Goal: Communication & Community: Answer question/provide support

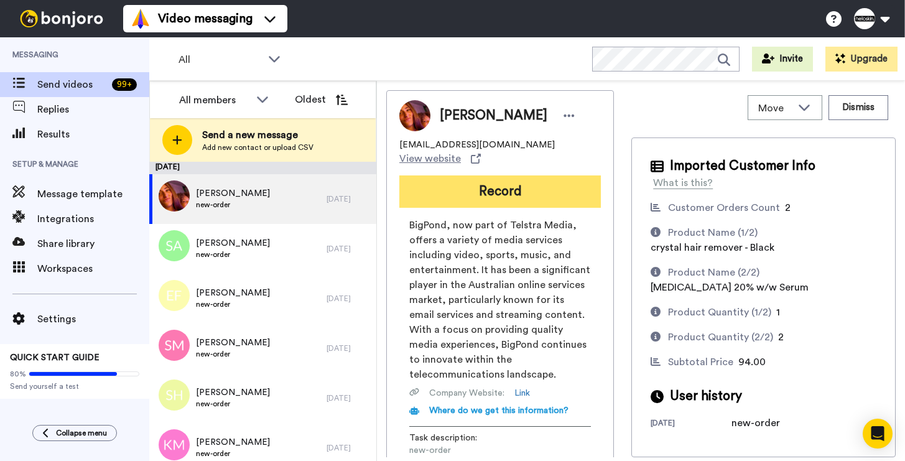
click at [482, 175] on button "Record" at bounding box center [499, 191] width 201 height 32
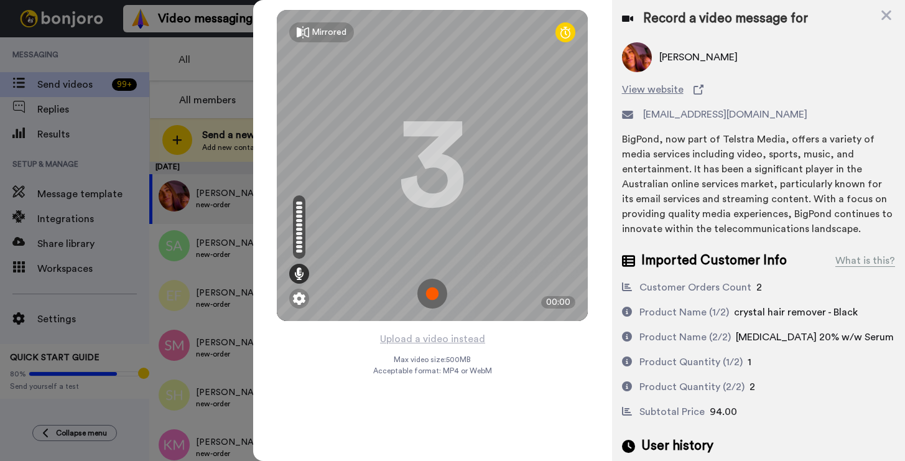
click at [429, 297] on img at bounding box center [432, 294] width 30 height 30
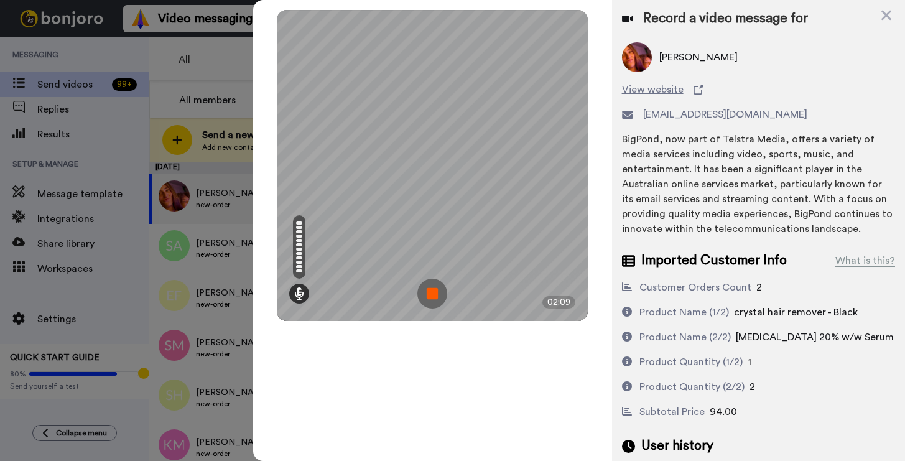
click at [433, 290] on img at bounding box center [432, 294] width 30 height 30
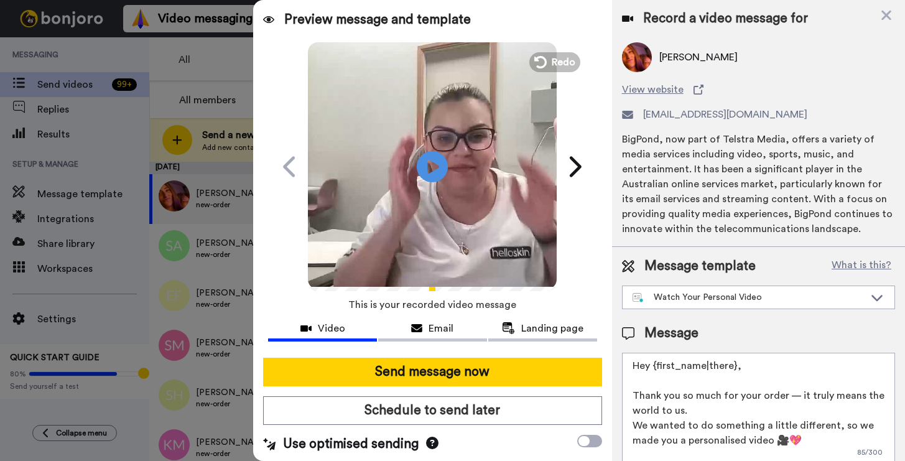
drag, startPoint x: 742, startPoint y: 364, endPoint x: 658, endPoint y: 366, distance: 84.0
click at [658, 366] on textarea "Hey {first_name|there}, Thank you so much for your order — it truly means the w…" at bounding box center [758, 409] width 273 height 112
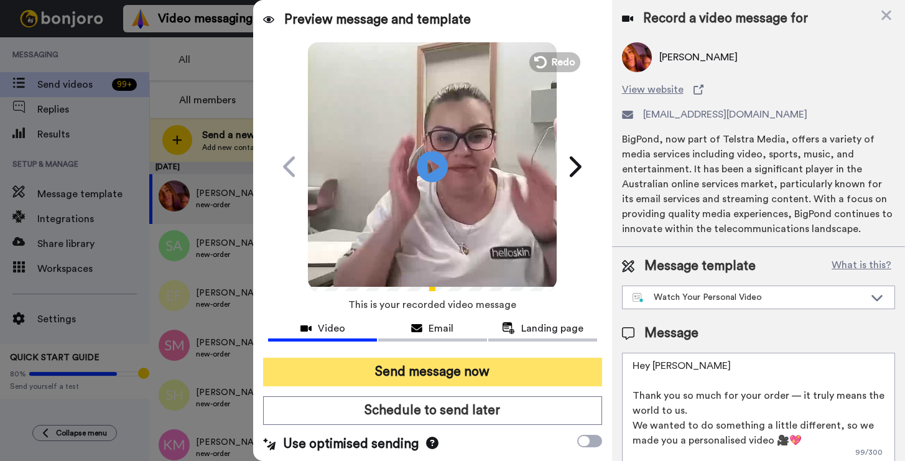
type textarea "Hey Nadja Thank you so much for your order — it truly means the world to us. We…"
click at [501, 381] on button "Send message now" at bounding box center [432, 372] width 338 height 29
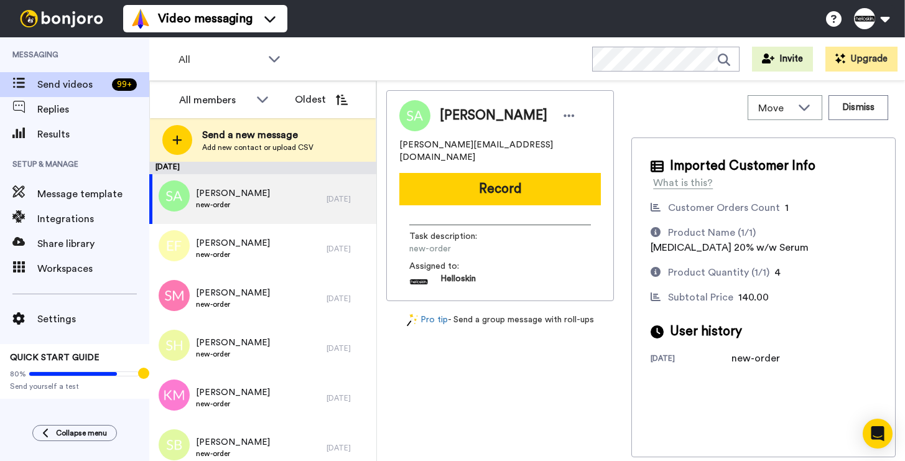
click at [440, 173] on button "Record" at bounding box center [499, 189] width 201 height 32
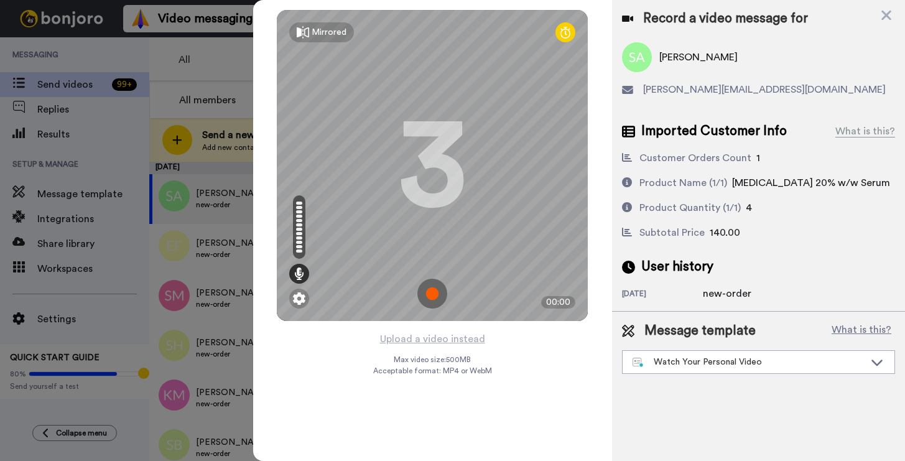
click at [427, 295] on img at bounding box center [432, 294] width 30 height 30
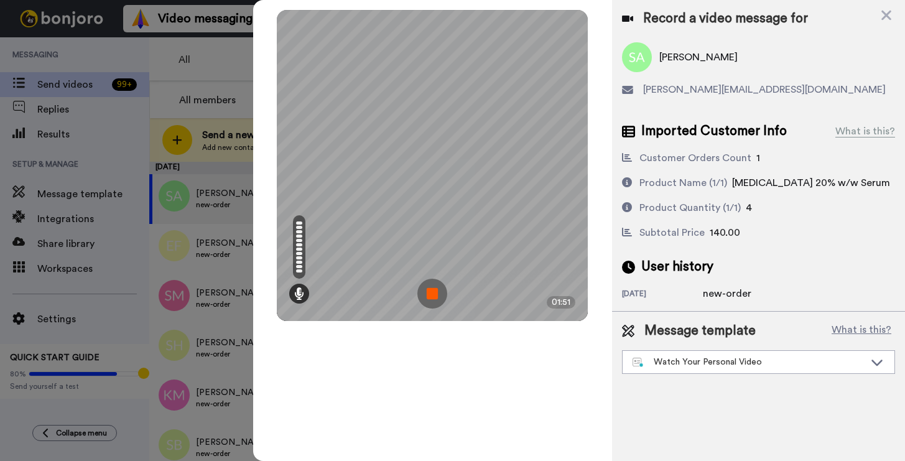
click at [427, 295] on img at bounding box center [432, 294] width 30 height 30
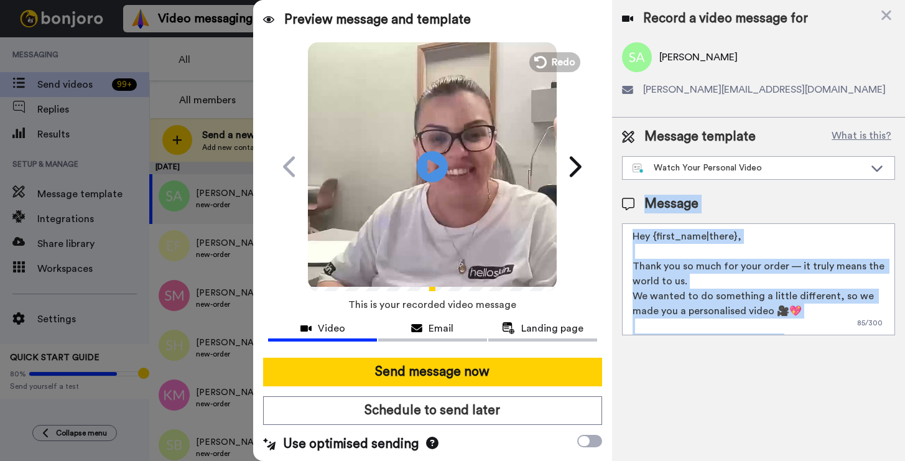
drag, startPoint x: 764, startPoint y: 221, endPoint x: 690, endPoint y: 226, distance: 74.8
click at [690, 226] on div "Message Hey {first_name|there}, Thank you so much for your order — it truly mea…" at bounding box center [758, 265] width 273 height 141
click at [683, 239] on textarea "Hey {first_name|there}, Thank you so much for your order — it truly means the w…" at bounding box center [758, 279] width 273 height 112
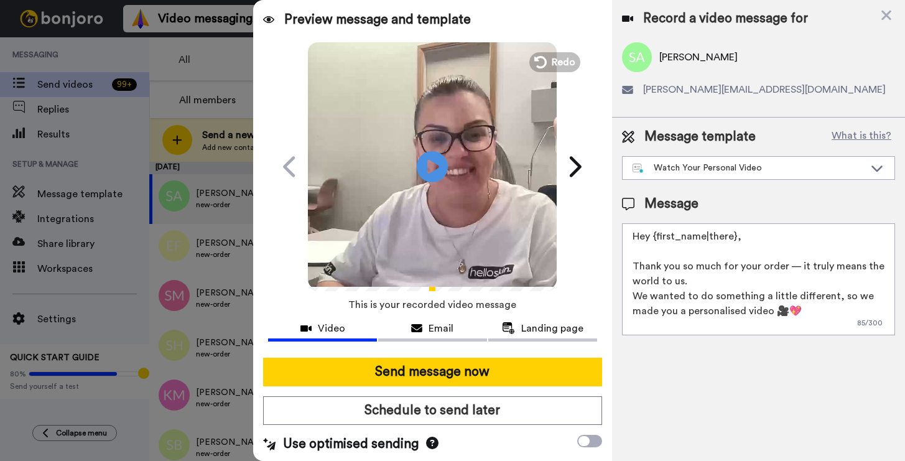
drag, startPoint x: 655, startPoint y: 236, endPoint x: 766, endPoint y: 234, distance: 110.7
click at [766, 234] on textarea "Hey {first_name|there}, Thank you so much for your order — it truly means the w…" at bounding box center [758, 279] width 273 height 112
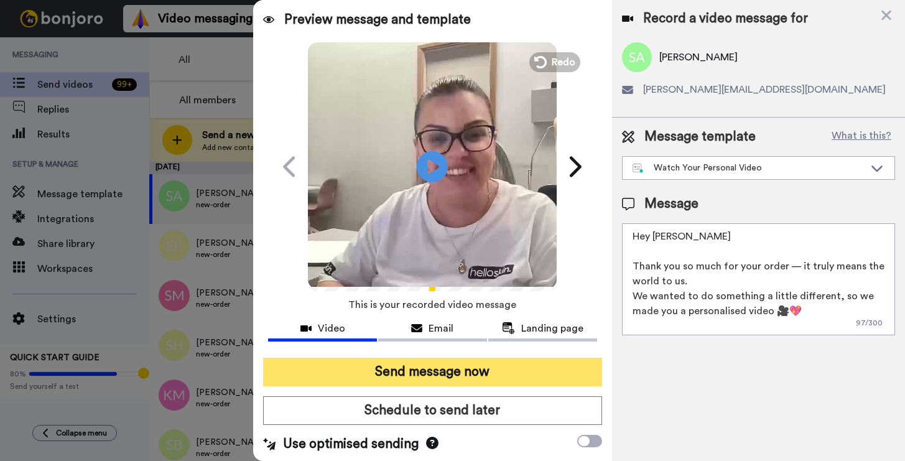
type textarea "Hey Salisha Thank you so much for your order — it truly means the world to us. …"
click at [532, 361] on button "Send message now" at bounding box center [432, 372] width 338 height 29
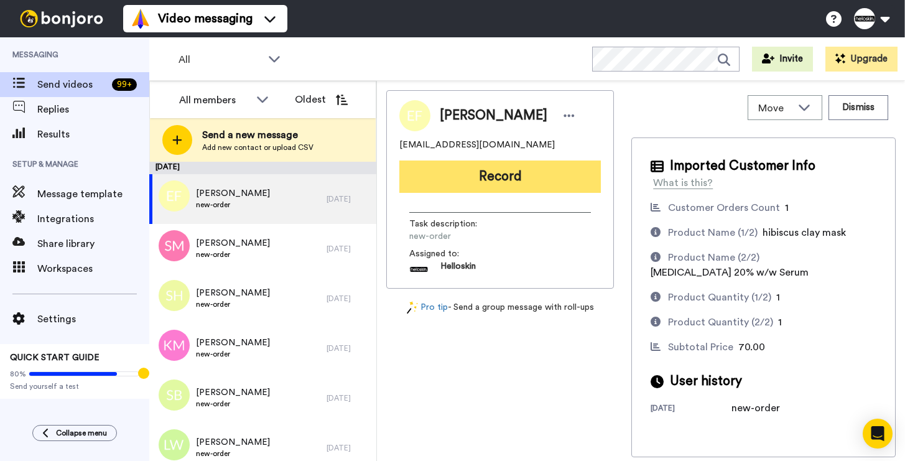
click at [461, 181] on button "Record" at bounding box center [499, 176] width 201 height 32
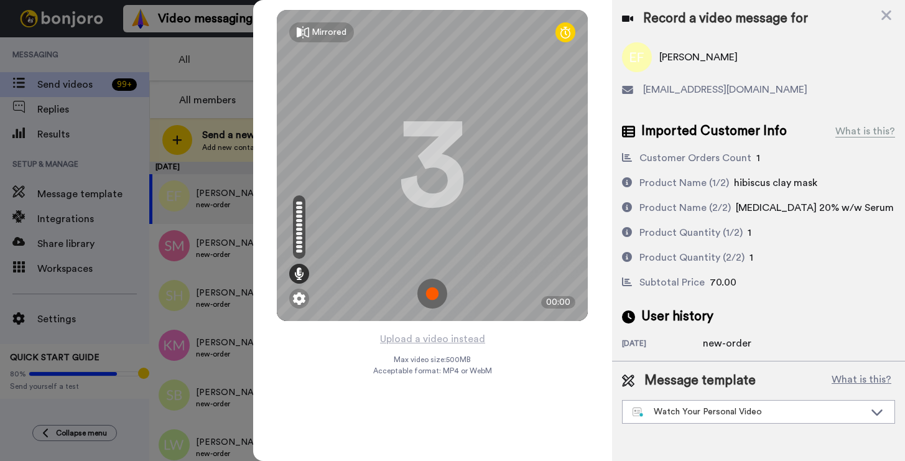
click at [433, 282] on img at bounding box center [432, 294] width 30 height 30
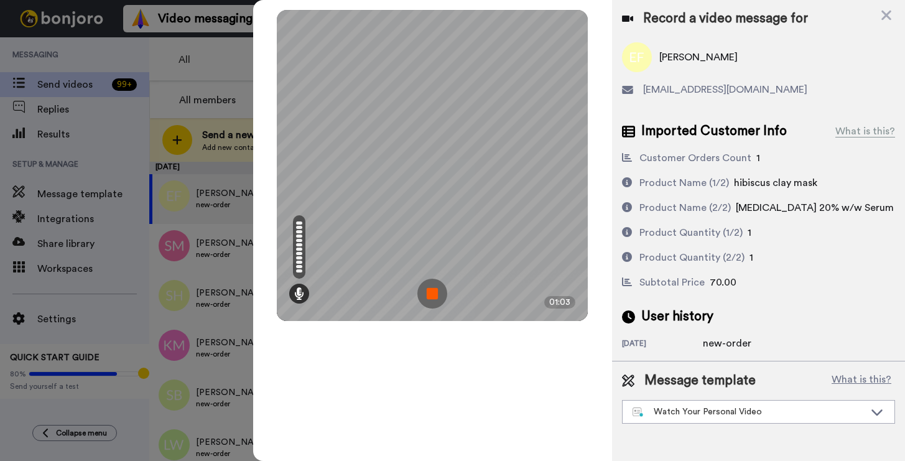
click at [441, 279] on img at bounding box center [432, 294] width 30 height 30
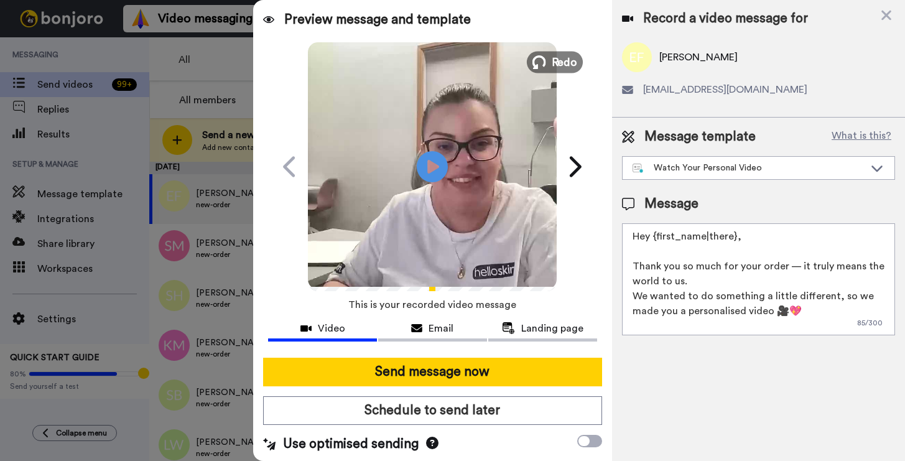
click at [543, 68] on button "Redo" at bounding box center [555, 62] width 56 height 22
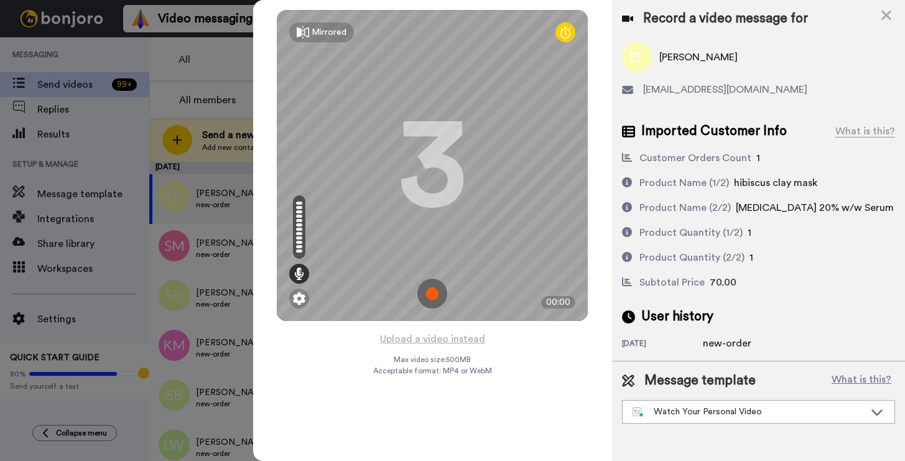
click at [422, 290] on img at bounding box center [432, 294] width 30 height 30
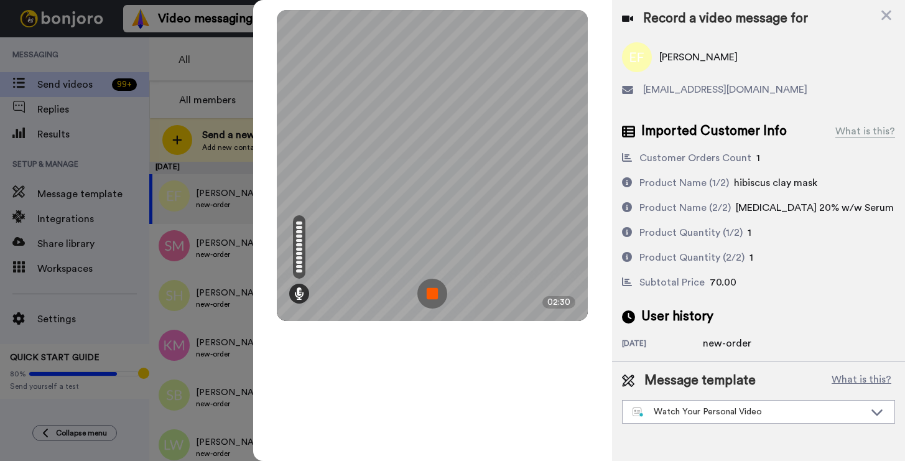
click at [428, 288] on img at bounding box center [432, 294] width 30 height 30
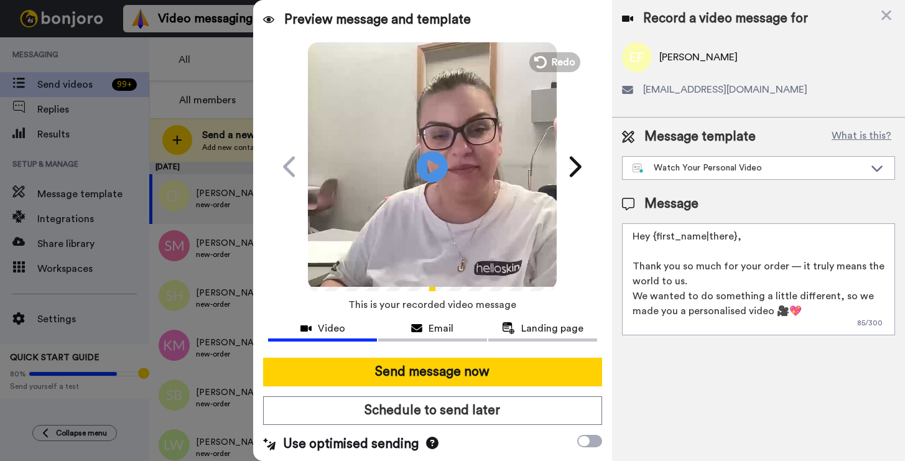
drag, startPoint x: 743, startPoint y: 232, endPoint x: 658, endPoint y: 242, distance: 85.8
click at [658, 242] on textarea "Hey {first_name|there}, Thank you so much for your order — it truly means the w…" at bounding box center [758, 279] width 273 height 112
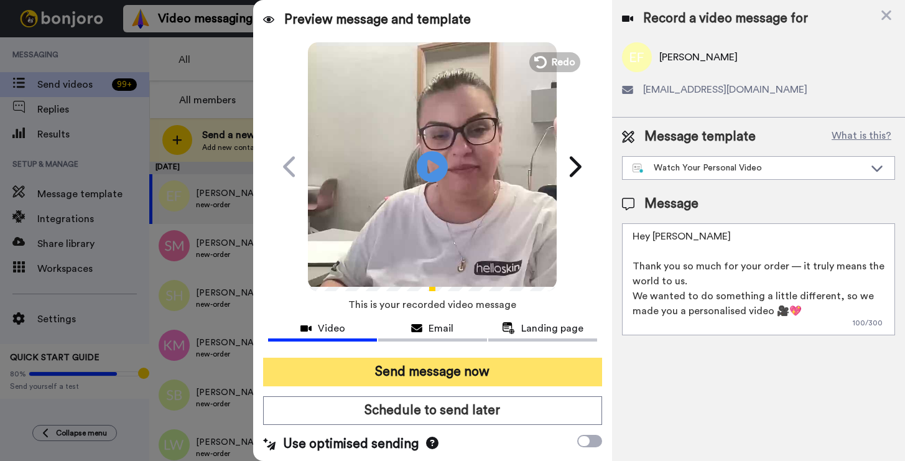
type textarea "Hey Emma Thank you so much for your order — it truly means the world to us. We …"
click at [400, 379] on button "Send message now" at bounding box center [432, 372] width 338 height 29
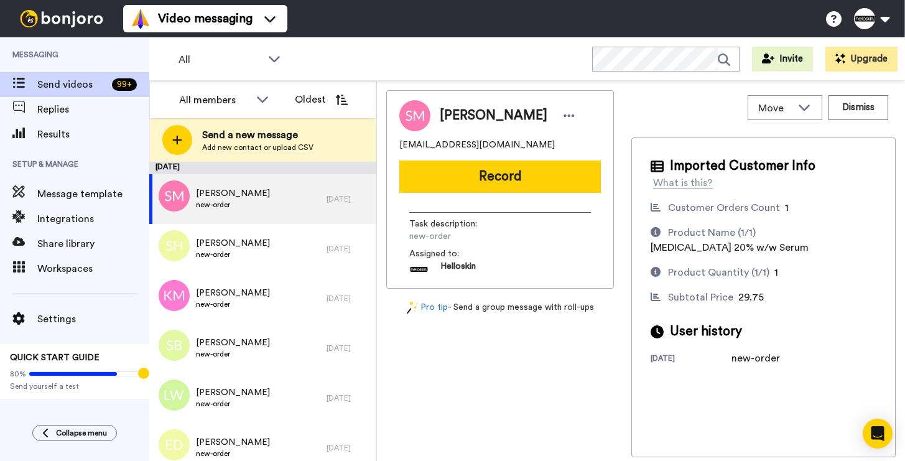
click at [446, 163] on button "Record" at bounding box center [499, 176] width 201 height 32
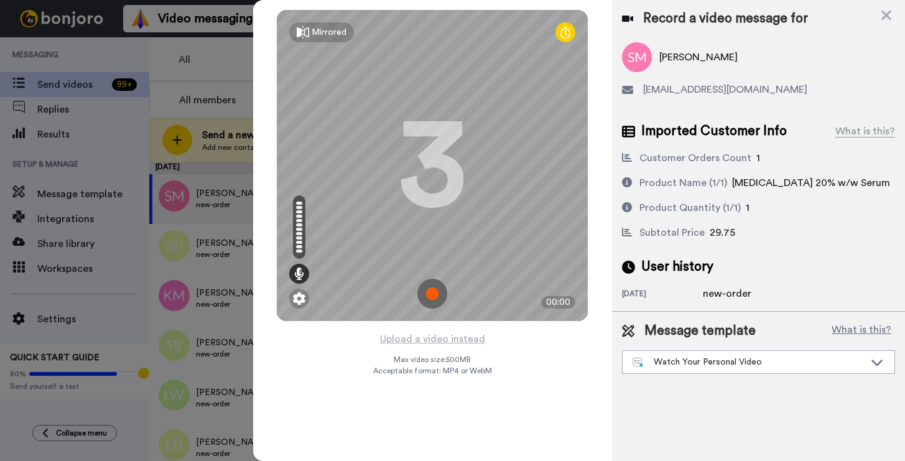
click at [435, 287] on img at bounding box center [432, 294] width 30 height 30
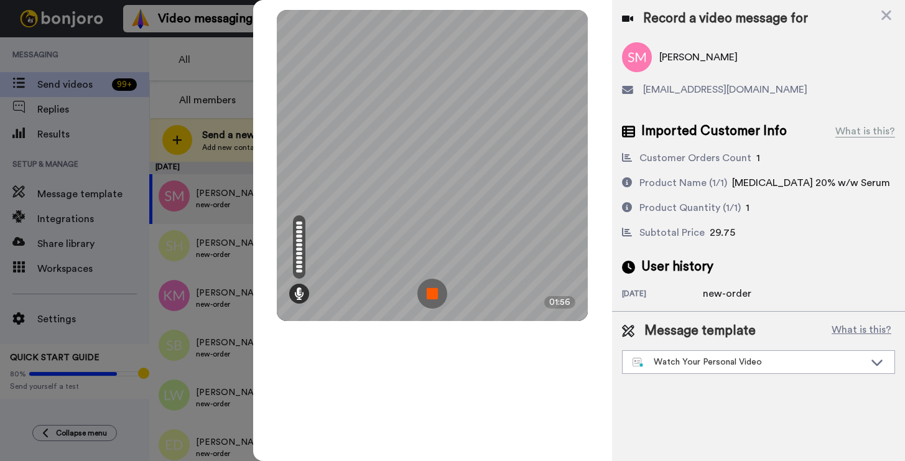
click at [435, 287] on img at bounding box center [432, 294] width 30 height 30
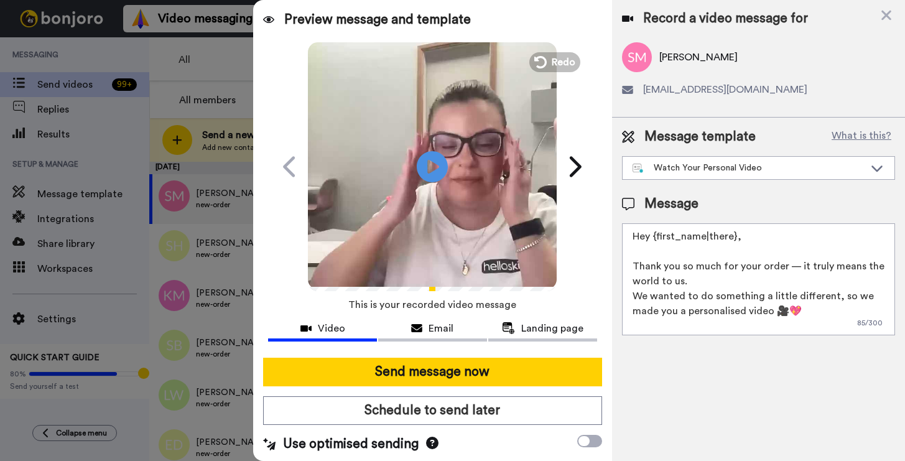
drag, startPoint x: 766, startPoint y: 239, endPoint x: 658, endPoint y: 239, distance: 108.2
click at [658, 239] on textarea "Hey {first_name|there}, Thank you so much for your order — it truly means the w…" at bounding box center [758, 279] width 273 height 112
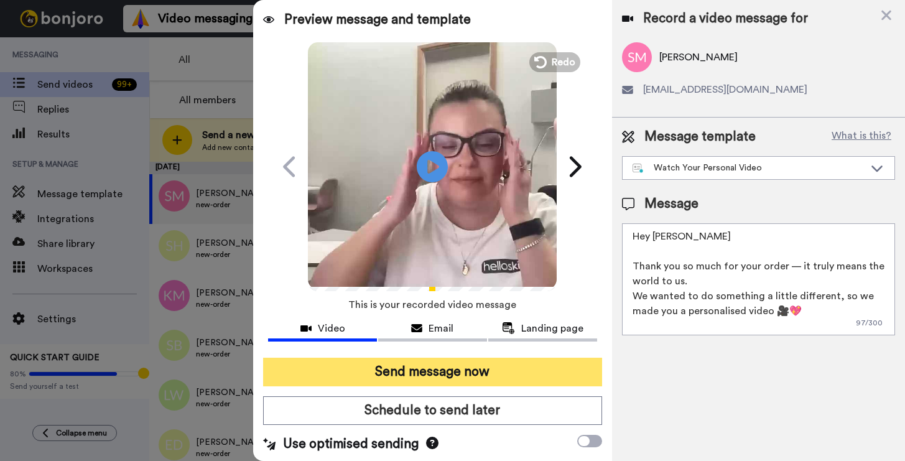
type textarea "Hey Suzanne Thank you so much for your order — it truly means the world to us. …"
click at [469, 378] on button "Send message now" at bounding box center [432, 372] width 338 height 29
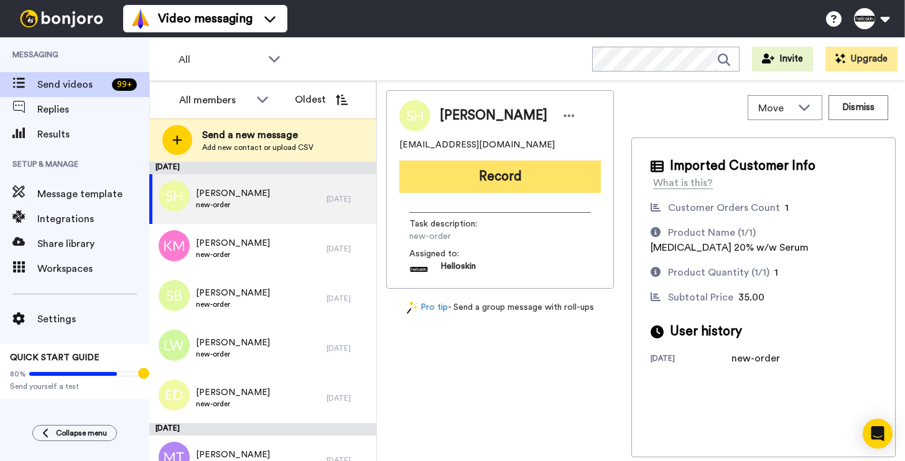
click at [519, 180] on button "Record" at bounding box center [499, 176] width 201 height 32
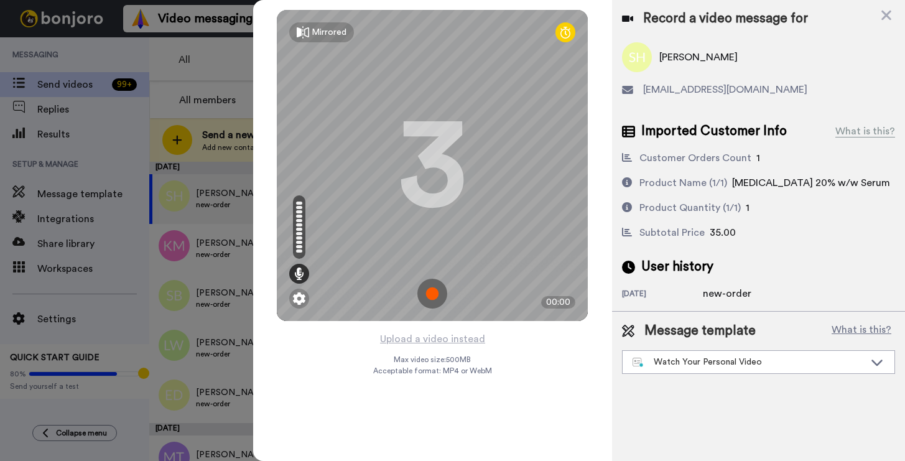
click at [440, 291] on img at bounding box center [432, 294] width 30 height 30
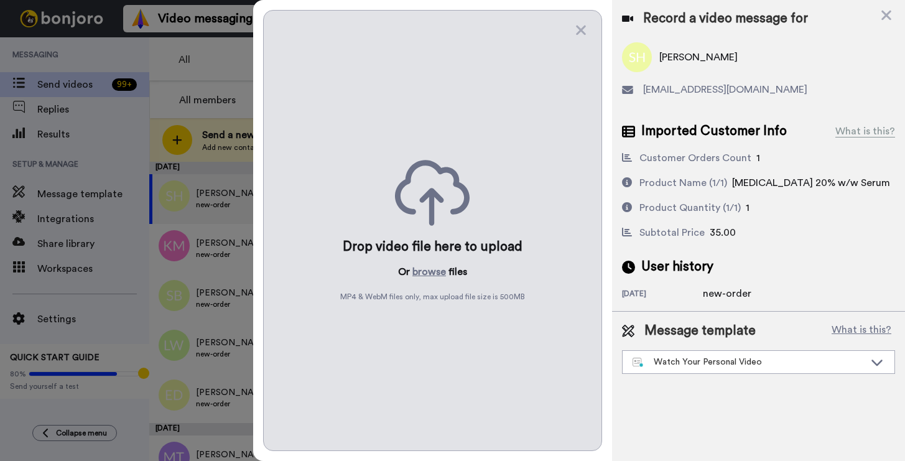
click at [573, 31] on div "Drop video file here to upload Or browse files MP4 & WebM files only, max uploa…" at bounding box center [432, 230] width 338 height 441
click at [589, 32] on div "Drop video file here to upload Or browse files MP4 & WebM files only, max uploa…" at bounding box center [432, 230] width 338 height 441
click at [578, 34] on icon at bounding box center [580, 30] width 12 height 16
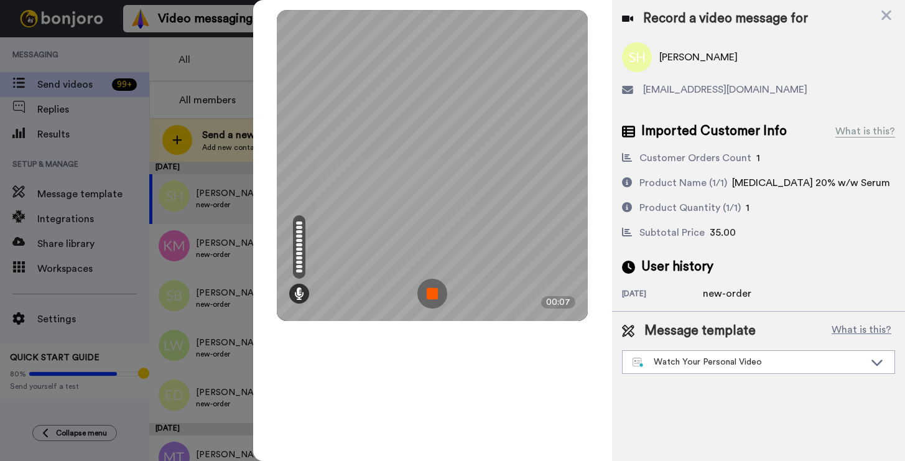
click at [426, 284] on img at bounding box center [432, 294] width 30 height 30
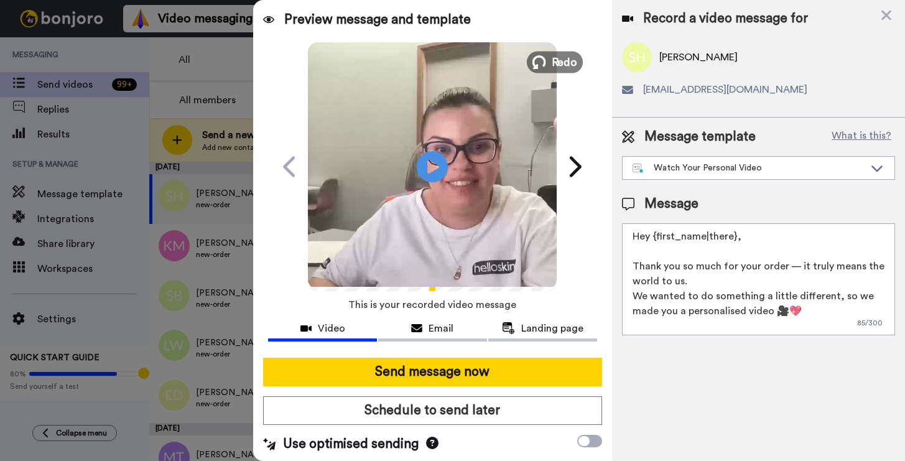
click at [551, 63] on span "Redo" at bounding box center [564, 61] width 26 height 16
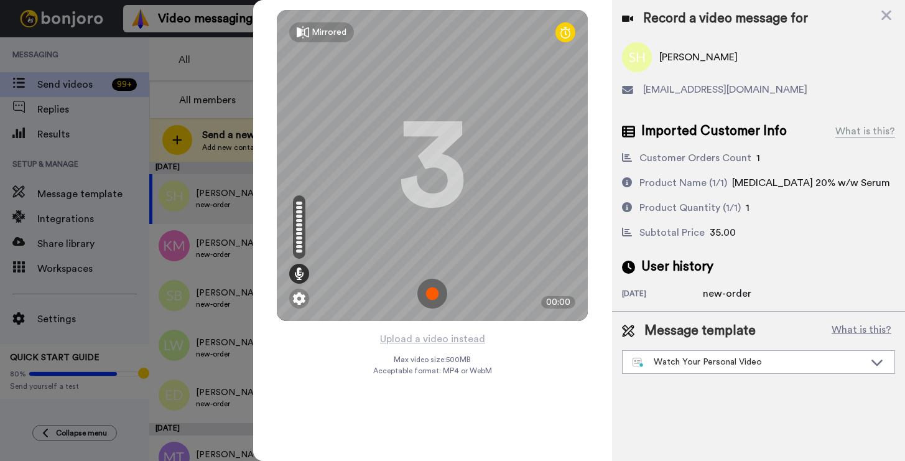
click at [427, 283] on img at bounding box center [432, 294] width 30 height 30
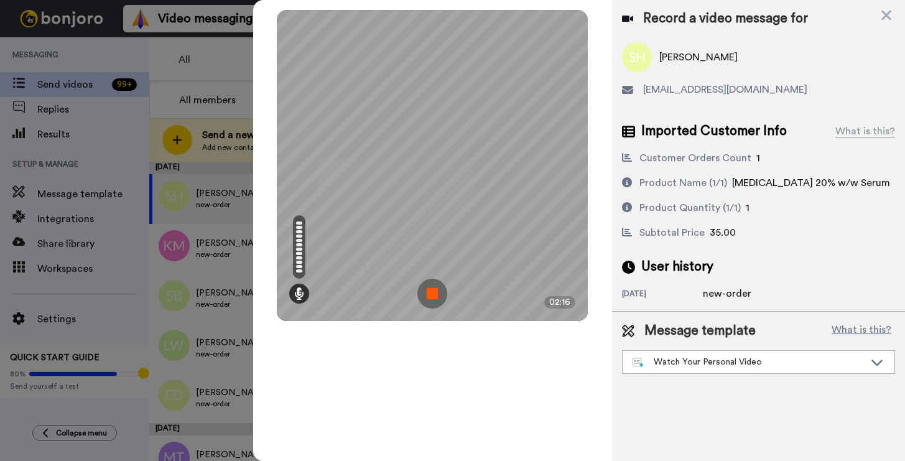
click at [434, 293] on img at bounding box center [432, 294] width 30 height 30
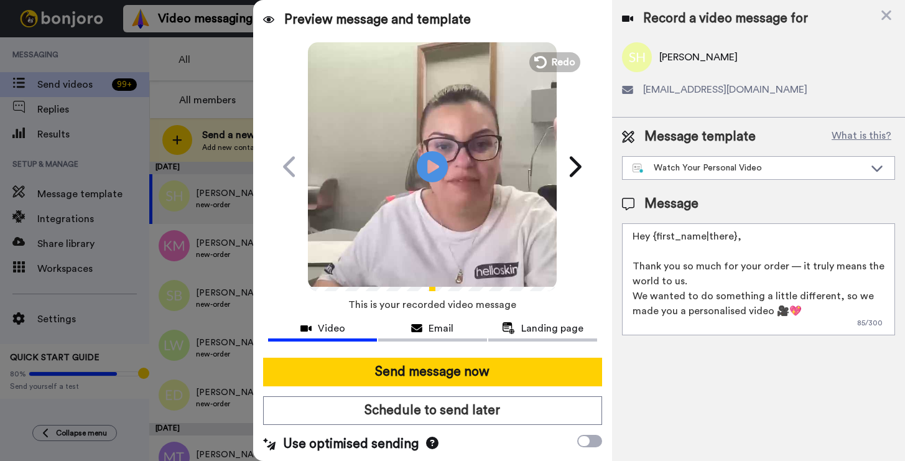
drag, startPoint x: 740, startPoint y: 234, endPoint x: 651, endPoint y: 242, distance: 90.0
click at [651, 242] on textarea "Hey {first_name|there}, Thank you so much for your order — it truly means the w…" at bounding box center [758, 279] width 273 height 112
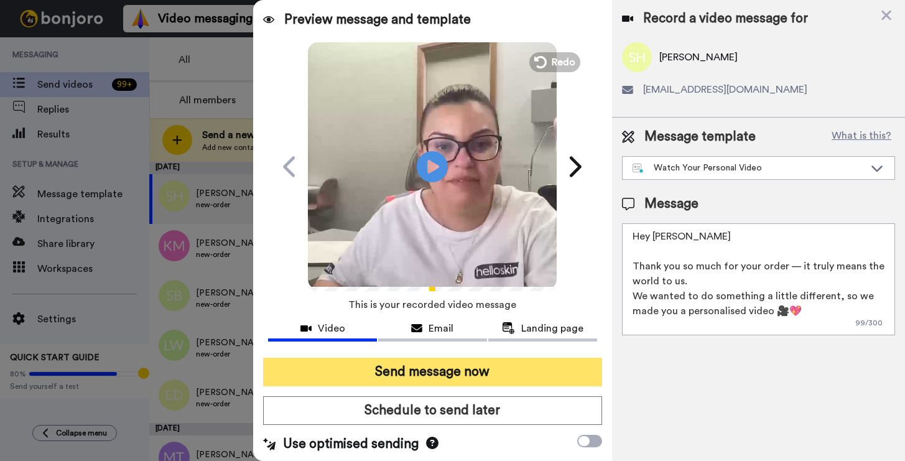
type textarea "Hey Sarah Thank you so much for your order — it truly means the world to us. We…"
click at [555, 367] on button "Send message now" at bounding box center [432, 372] width 338 height 29
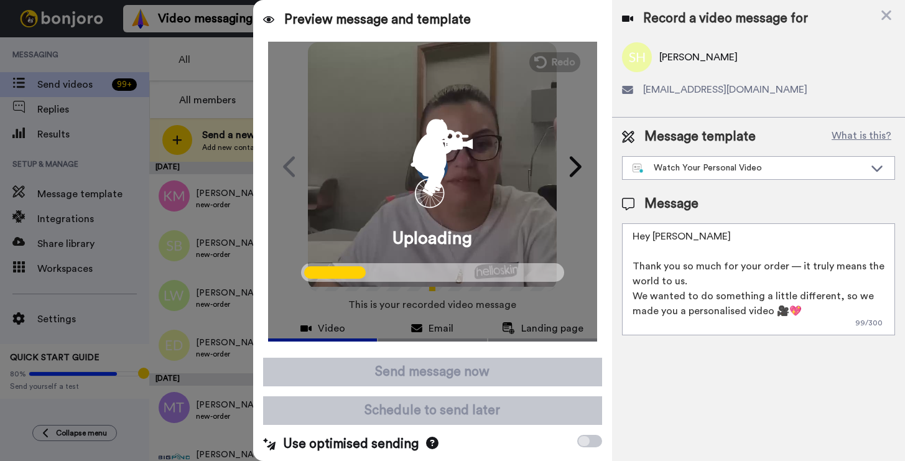
click at [454, 136] on icon "animation" at bounding box center [457, 140] width 34 height 22
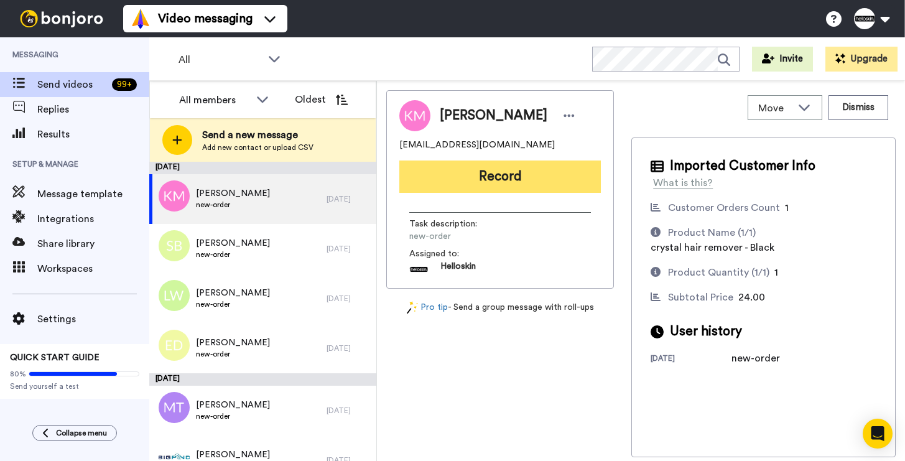
click at [456, 175] on button "Record" at bounding box center [499, 176] width 201 height 32
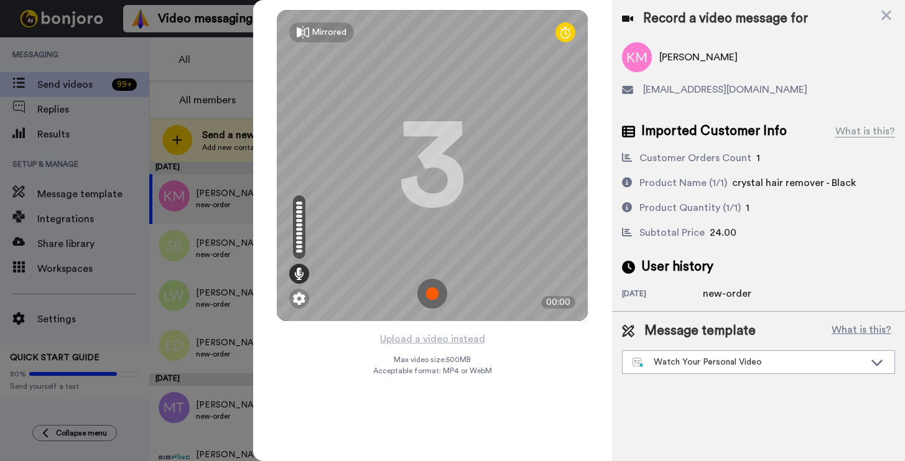
click at [440, 294] on img at bounding box center [432, 294] width 30 height 30
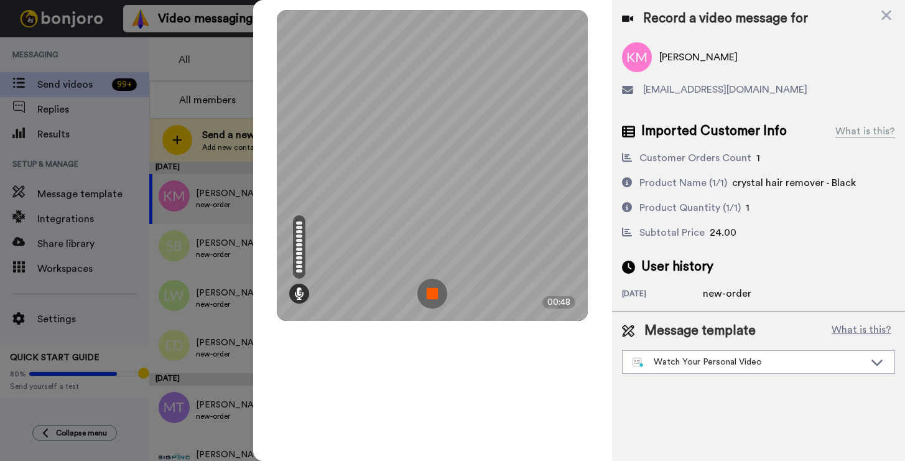
click at [435, 295] on img at bounding box center [432, 294] width 30 height 30
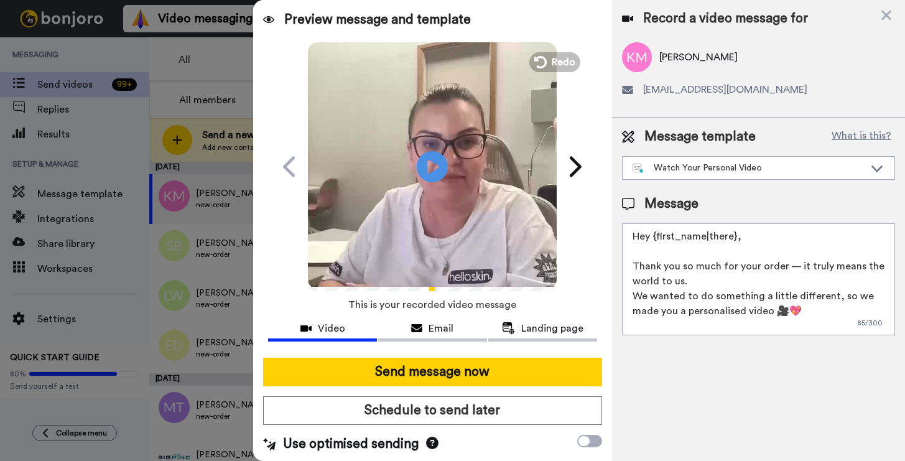
drag, startPoint x: 750, startPoint y: 240, endPoint x: 655, endPoint y: 234, distance: 94.7
click at [655, 234] on textarea "Hey {first_name|there}, Thank you so much for your order — it truly means the w…" at bounding box center [758, 279] width 273 height 112
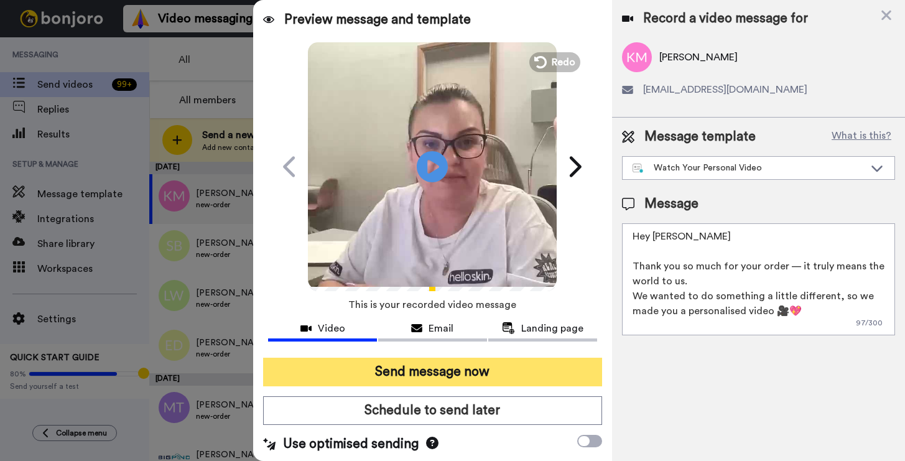
type textarea "Hey Kaitlyn Thank you so much for your order — it truly means the world to us. …"
click at [521, 363] on button "Send message now" at bounding box center [432, 372] width 338 height 29
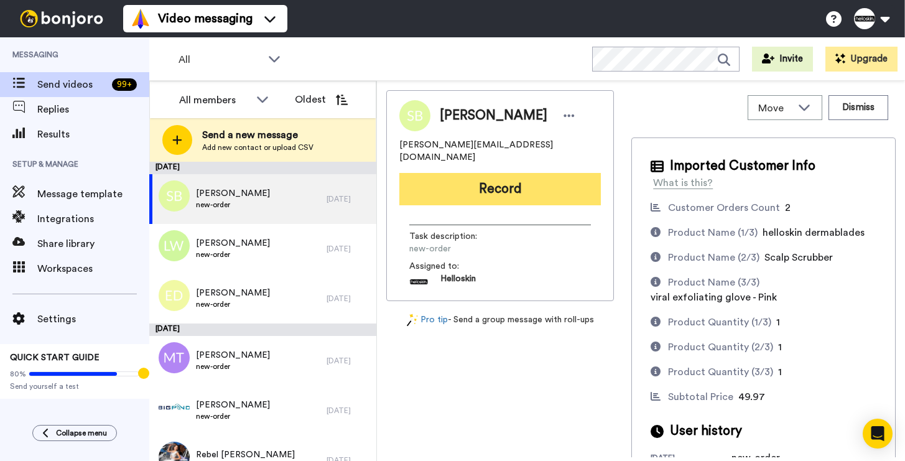
click at [528, 183] on button "Record" at bounding box center [499, 189] width 201 height 32
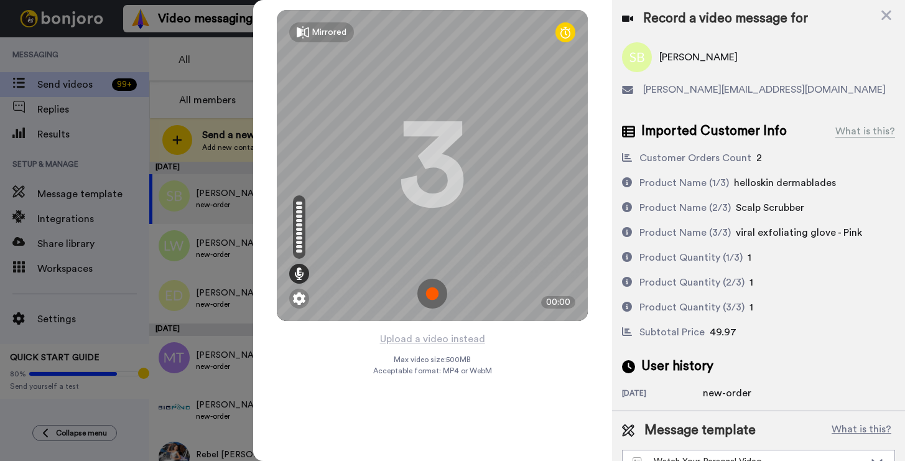
click at [429, 293] on img at bounding box center [432, 294] width 30 height 30
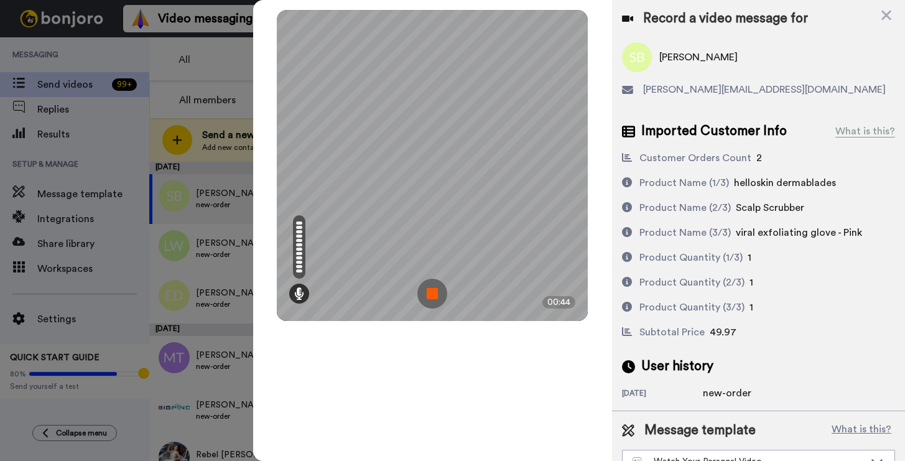
click at [430, 280] on img at bounding box center [432, 294] width 30 height 30
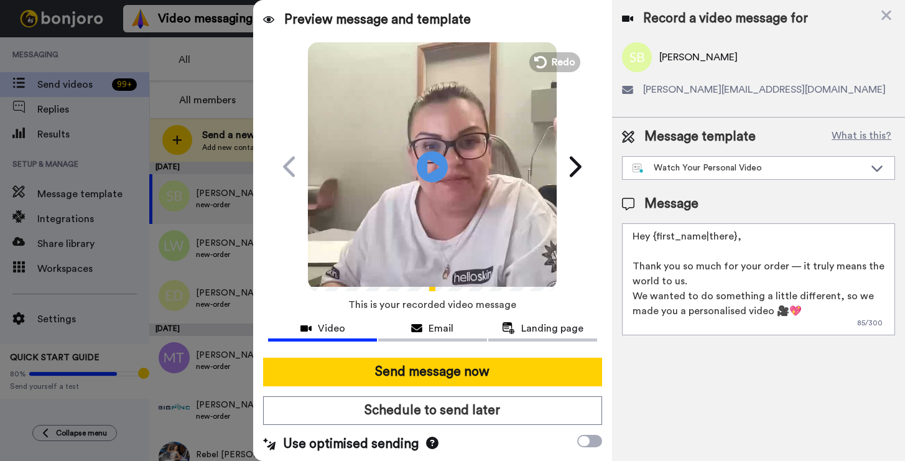
drag, startPoint x: 785, startPoint y: 240, endPoint x: 649, endPoint y: 238, distance: 135.6
click at [649, 238] on textarea "Hey {first_name|there}, Thank you so much for your order — it truly means the w…" at bounding box center [758, 279] width 273 height 112
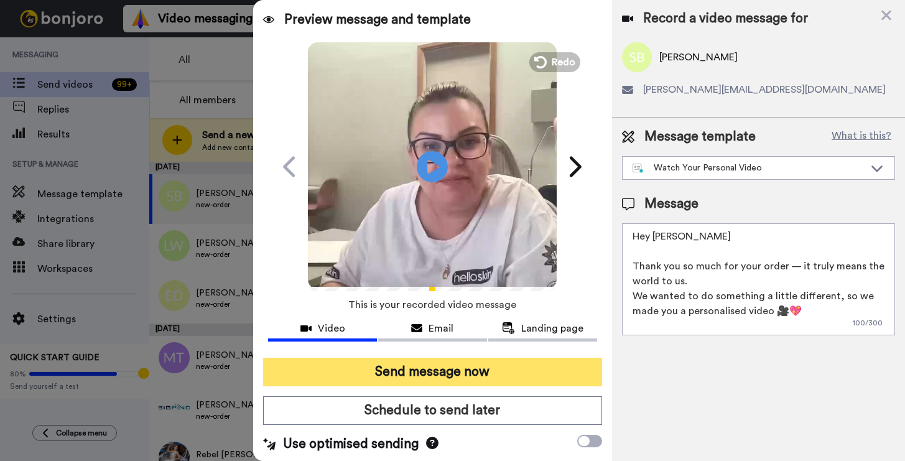
type textarea "Hey Sara Thank you so much for your order — it truly means the world to us. We …"
click at [494, 367] on button "Send message now" at bounding box center [432, 372] width 338 height 29
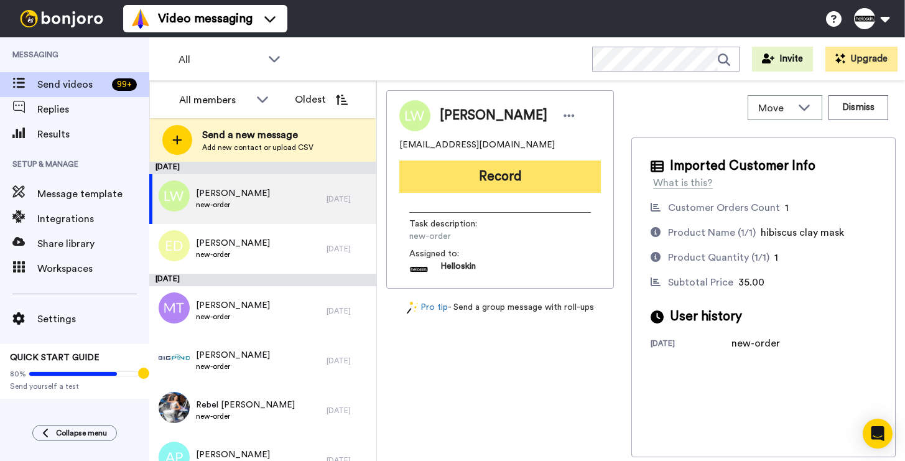
click at [566, 177] on button "Record" at bounding box center [499, 176] width 201 height 32
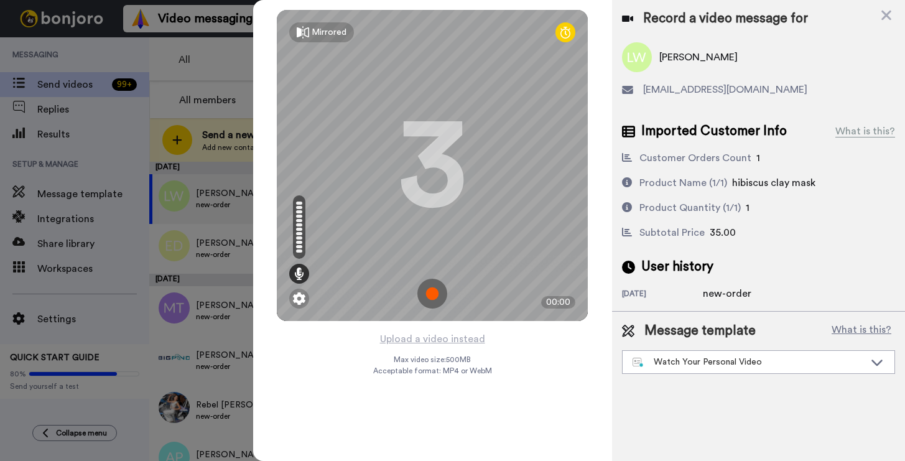
click at [440, 297] on img at bounding box center [432, 294] width 30 height 30
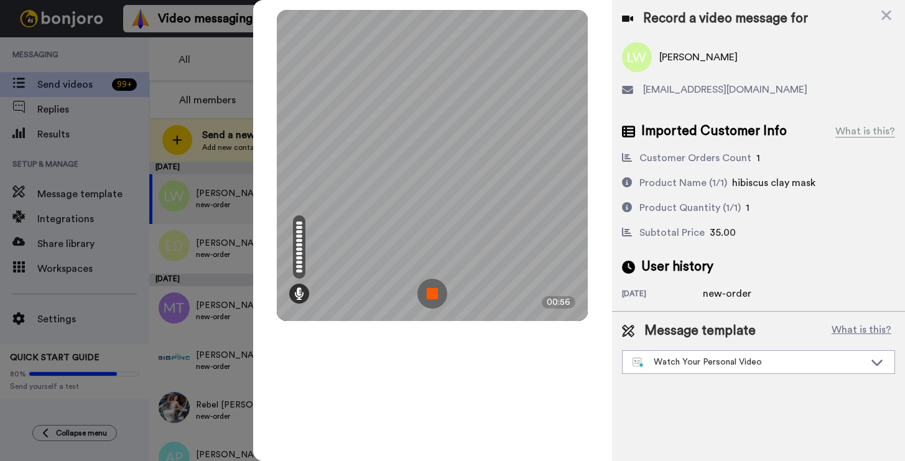
click at [430, 298] on img at bounding box center [432, 294] width 30 height 30
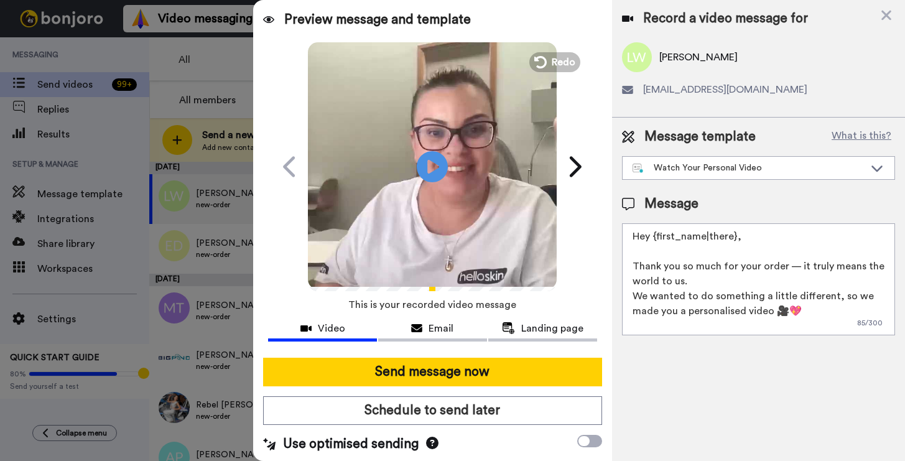
drag, startPoint x: 760, startPoint y: 254, endPoint x: 657, endPoint y: 233, distance: 105.5
click at [657, 233] on textarea "Hey {first_name|there}, Thank you so much for your order — it truly means the w…" at bounding box center [758, 279] width 273 height 112
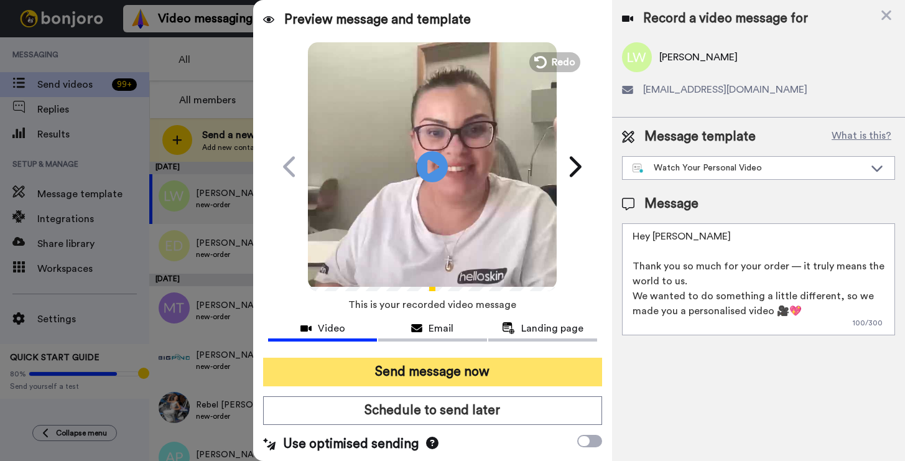
type textarea "Hey Leah Thank you so much for your order — it truly means the world to us. We …"
click at [438, 364] on button "Send message now" at bounding box center [432, 372] width 338 height 29
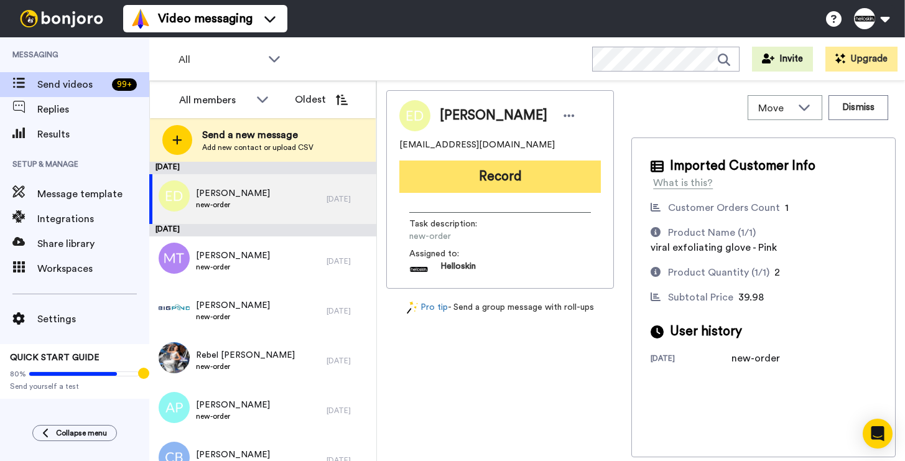
click at [473, 170] on button "Record" at bounding box center [499, 176] width 201 height 32
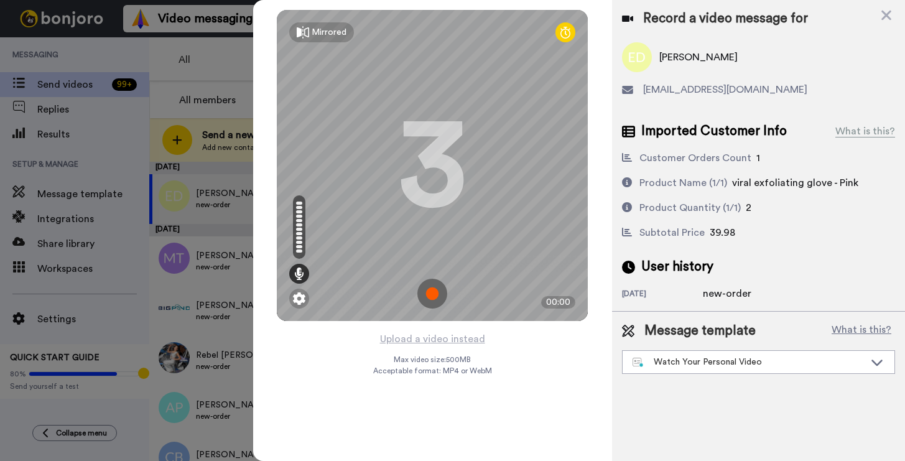
click at [440, 287] on img at bounding box center [432, 294] width 30 height 30
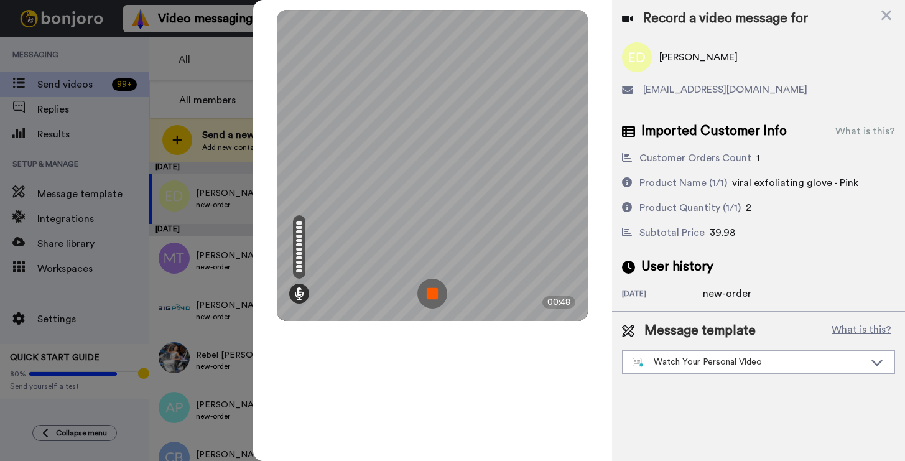
click at [443, 288] on img at bounding box center [432, 294] width 30 height 30
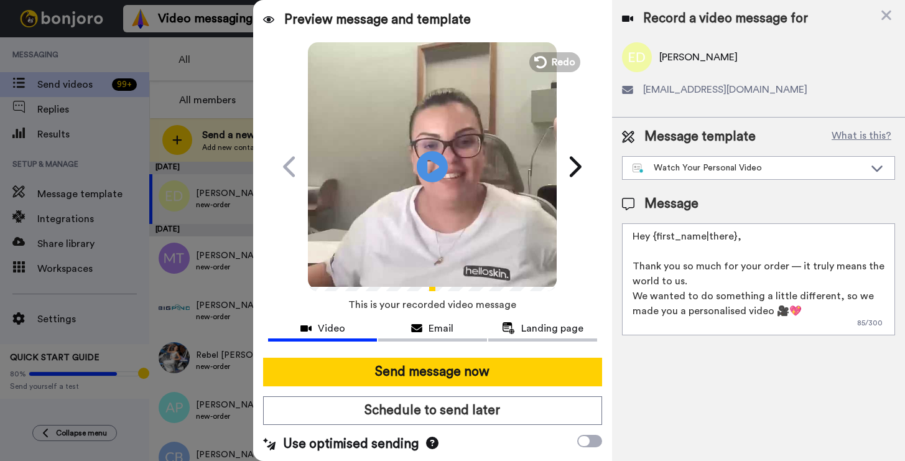
drag, startPoint x: 757, startPoint y: 237, endPoint x: 663, endPoint y: 235, distance: 93.9
click at [663, 235] on textarea "Hey {first_name|there}, Thank you so much for your order — it truly means the w…" at bounding box center [758, 279] width 273 height 112
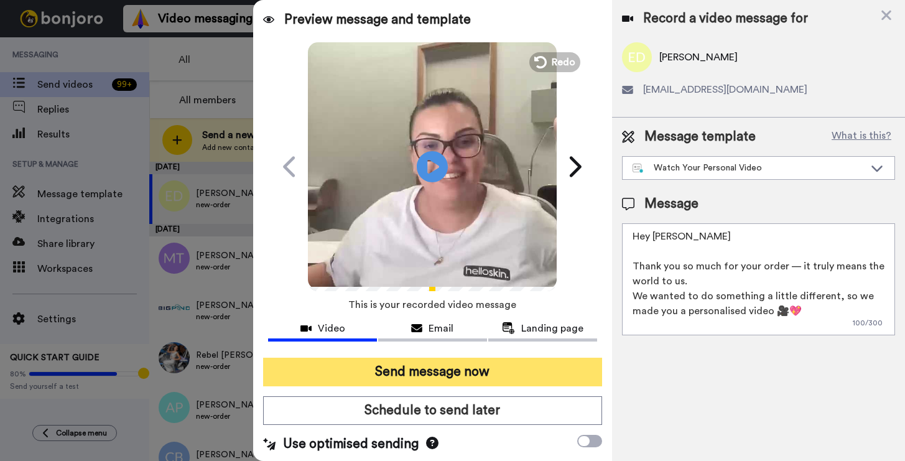
type textarea "Hey [PERSON_NAME] Thank you so much for your order — it truly means the world t…"
click at [400, 371] on button "Send message now" at bounding box center [432, 372] width 338 height 29
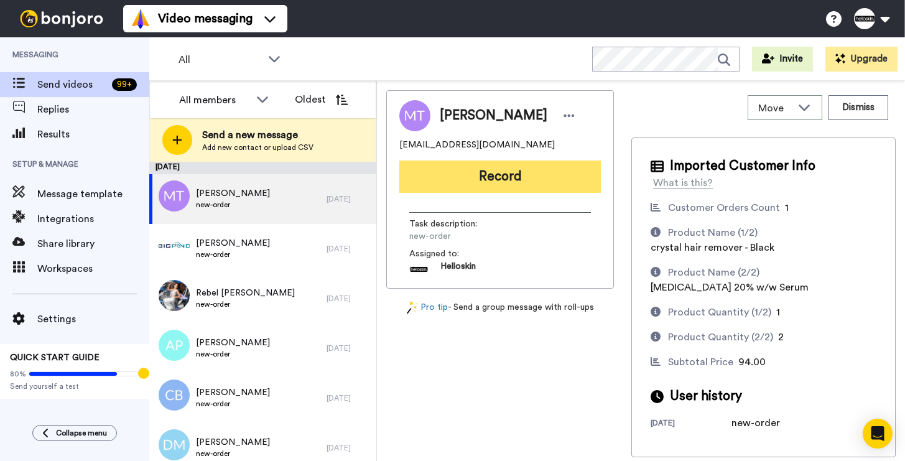
click at [512, 173] on button "Record" at bounding box center [499, 176] width 201 height 32
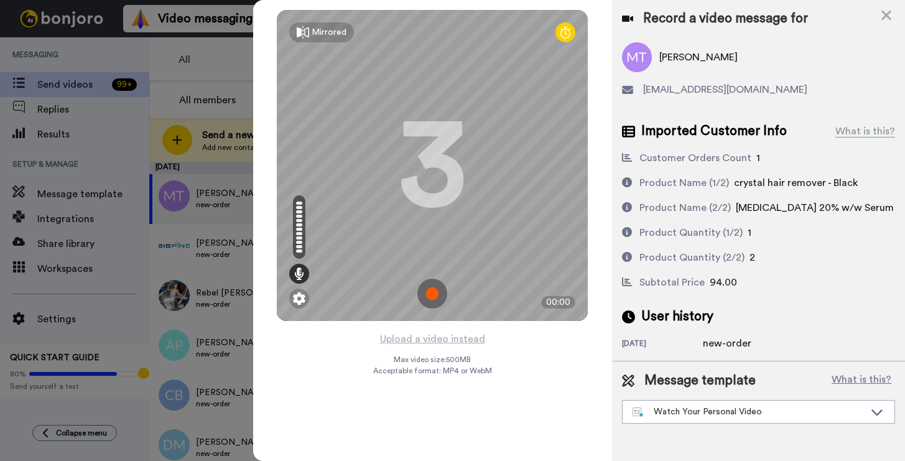
click at [438, 291] on img at bounding box center [432, 294] width 30 height 30
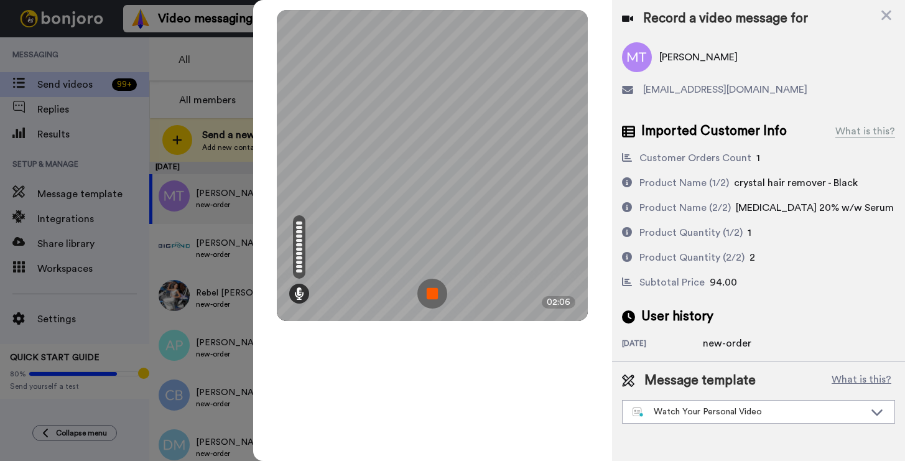
click at [437, 292] on img at bounding box center [432, 294] width 30 height 30
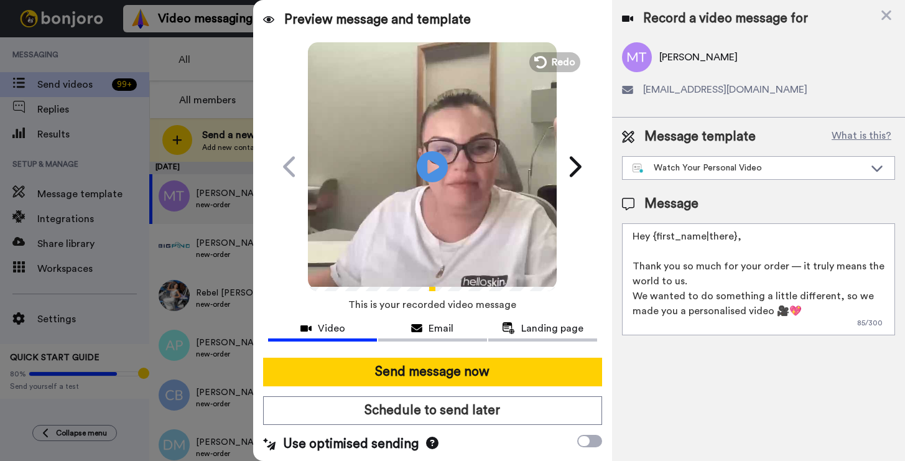
click at [760, 237] on textarea "Hey {first_name|there}, Thank you so much for your order — it truly means the w…" at bounding box center [758, 279] width 273 height 112
drag, startPoint x: 736, startPoint y: 233, endPoint x: 652, endPoint y: 239, distance: 84.8
click at [652, 239] on textarea "Hey {first_name|there}, Thank you so much for your order — it truly means the w…" at bounding box center [758, 279] width 273 height 112
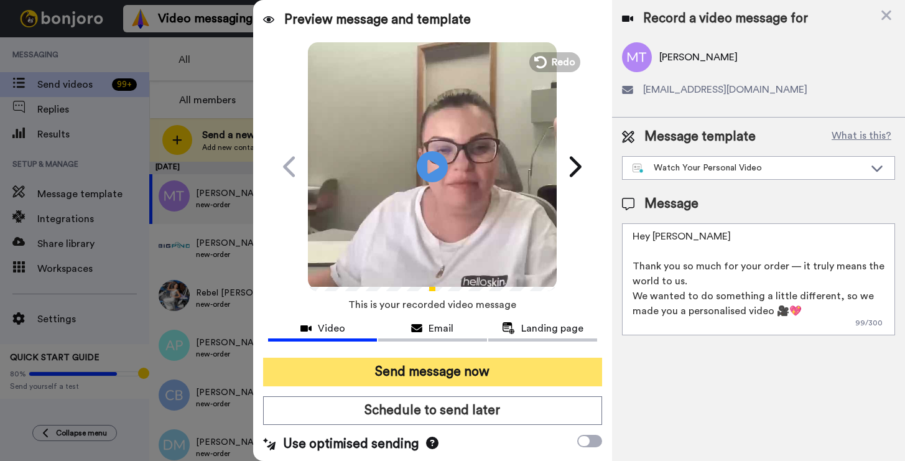
type textarea "Hey [PERSON_NAME] Thank you so much for your order — it truly means the world t…"
click at [523, 360] on button "Send message now" at bounding box center [432, 372] width 338 height 29
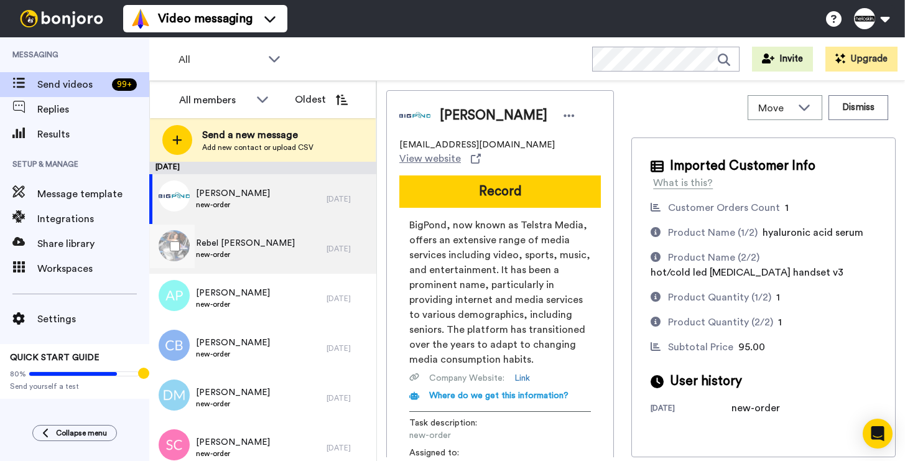
click at [250, 246] on span "Rebel [PERSON_NAME]" at bounding box center [245, 243] width 99 height 12
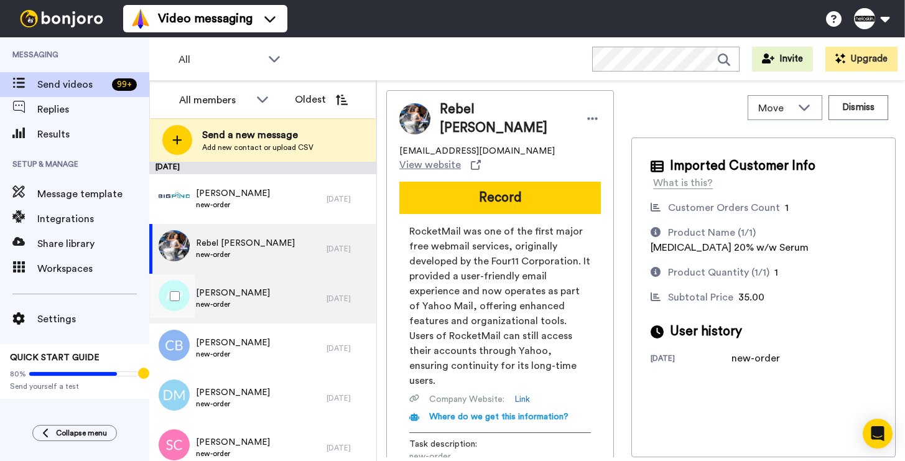
click at [233, 298] on span "[PERSON_NAME]" at bounding box center [233, 293] width 74 height 12
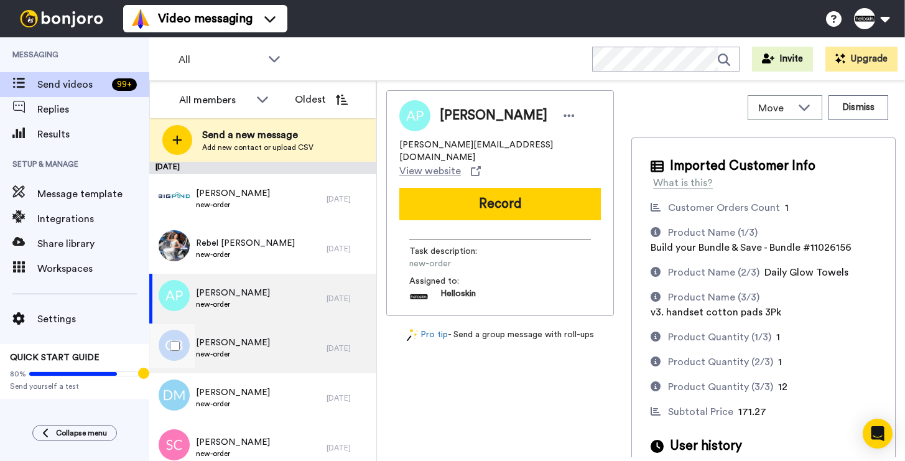
click at [226, 334] on div "Cameron Brady new-order" at bounding box center [237, 348] width 177 height 50
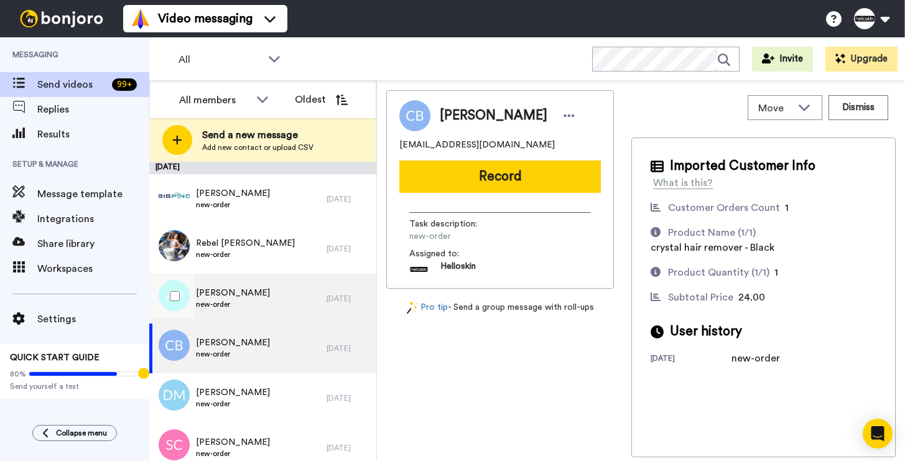
scroll to position [47, 0]
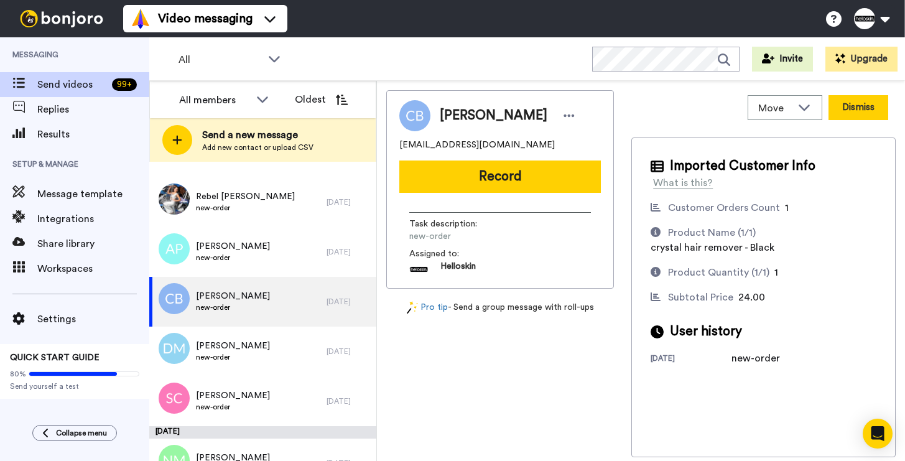
click at [848, 103] on button "Dismiss" at bounding box center [858, 107] width 60 height 25
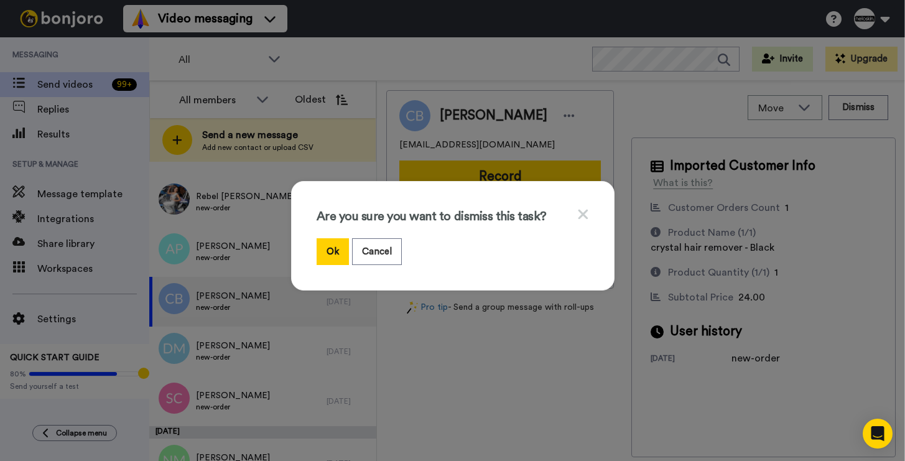
click at [343, 249] on div "Ok Cancel" at bounding box center [452, 251] width 272 height 27
click at [338, 251] on button "Ok" at bounding box center [332, 251] width 32 height 27
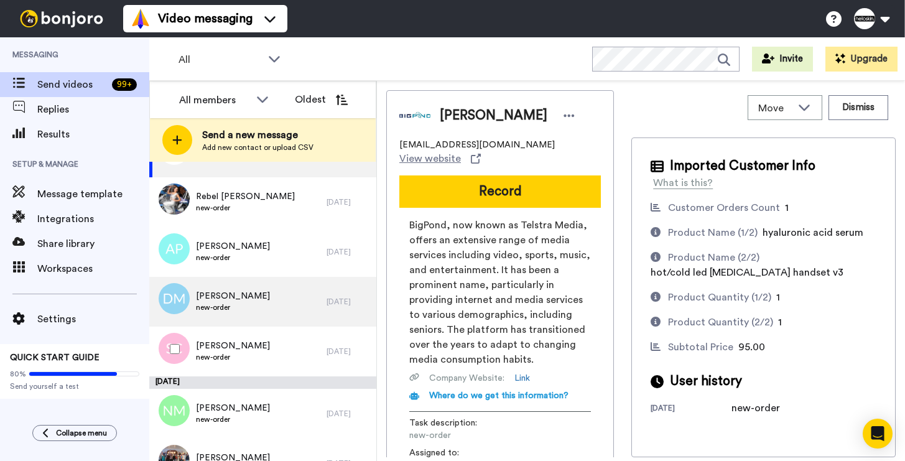
click at [300, 339] on div "Shannon Curry new-order" at bounding box center [237, 351] width 177 height 50
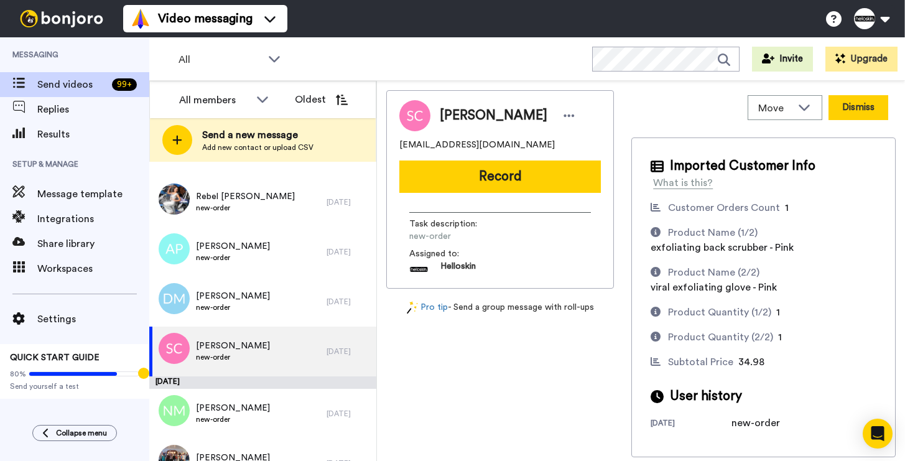
click at [867, 111] on button "Dismiss" at bounding box center [858, 107] width 60 height 25
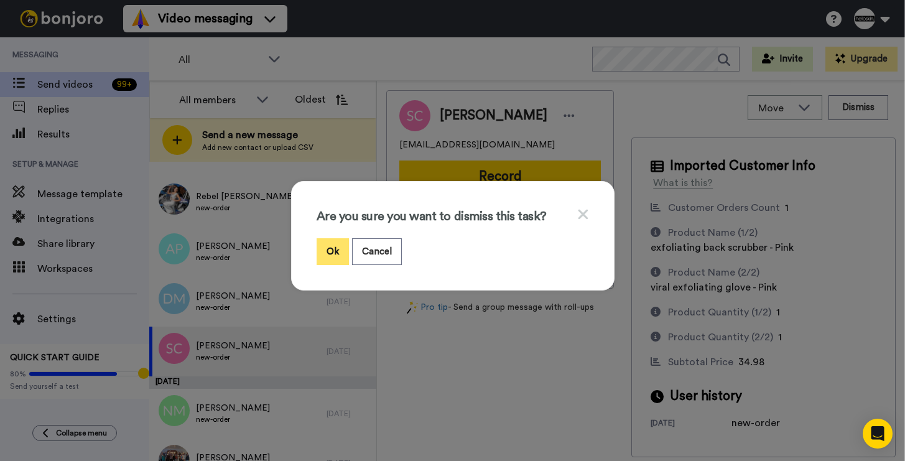
click at [316, 251] on button "Ok" at bounding box center [332, 251] width 32 height 27
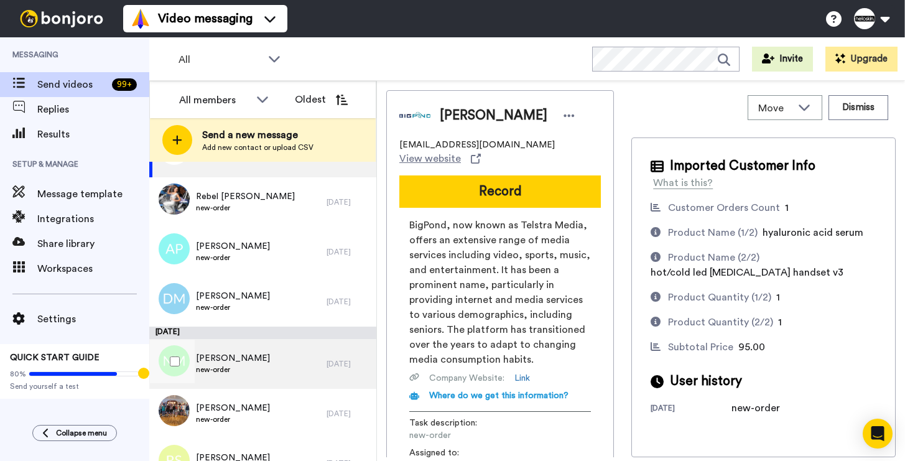
click at [276, 369] on div "Nicole Maguire new-order" at bounding box center [237, 364] width 177 height 50
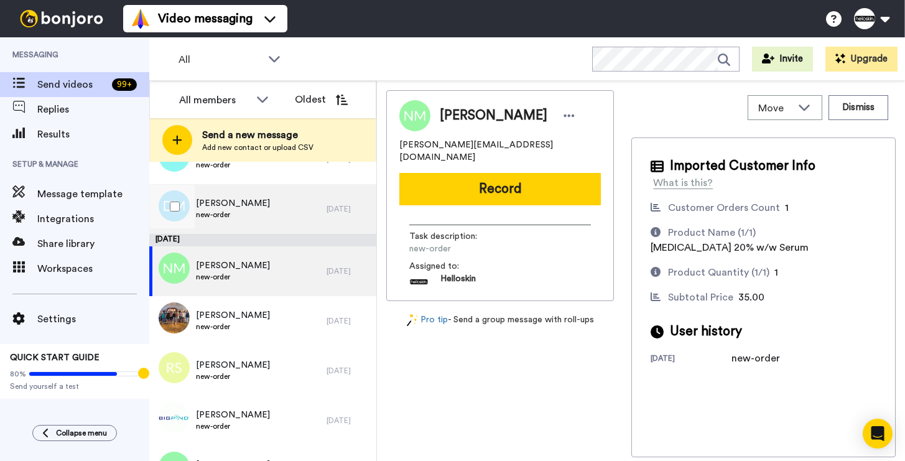
scroll to position [155, 0]
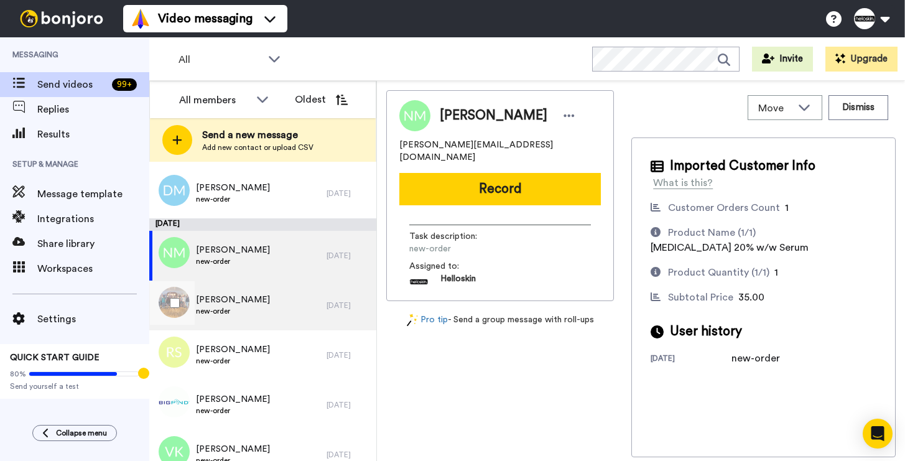
click at [280, 308] on div "Jan Hall new-order" at bounding box center [237, 305] width 177 height 50
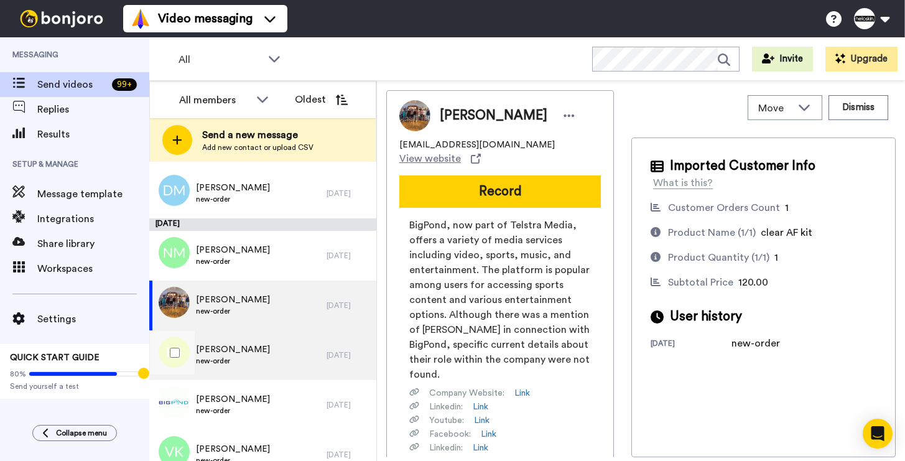
click at [274, 339] on div "Rachelle Steer new-order" at bounding box center [237, 355] width 177 height 50
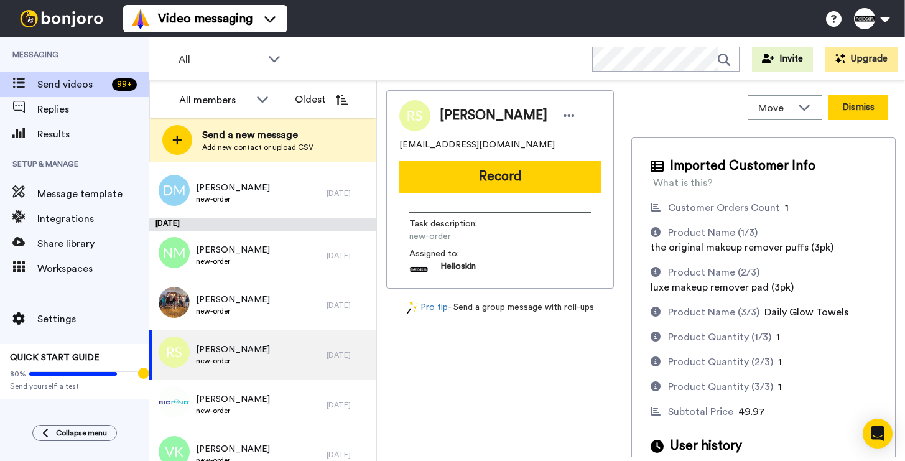
click at [859, 110] on button "Dismiss" at bounding box center [858, 107] width 60 height 25
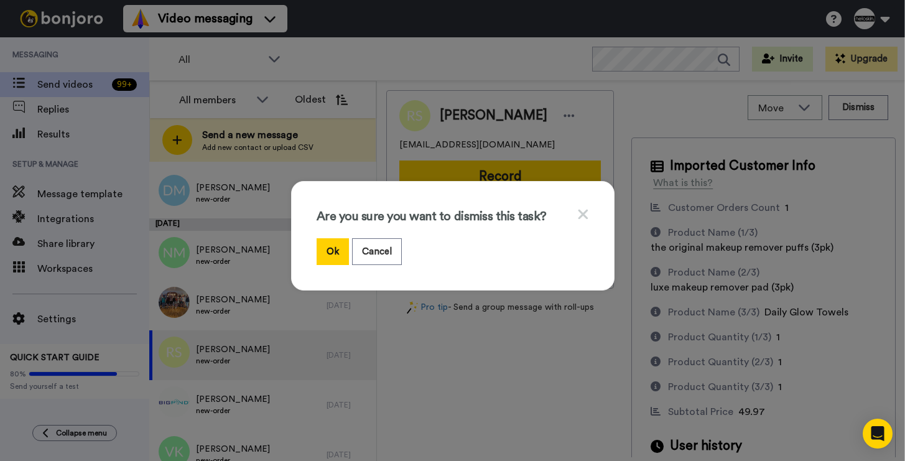
click at [341, 251] on div "Ok Cancel" at bounding box center [452, 251] width 272 height 27
click at [331, 249] on button "Ok" at bounding box center [332, 251] width 32 height 27
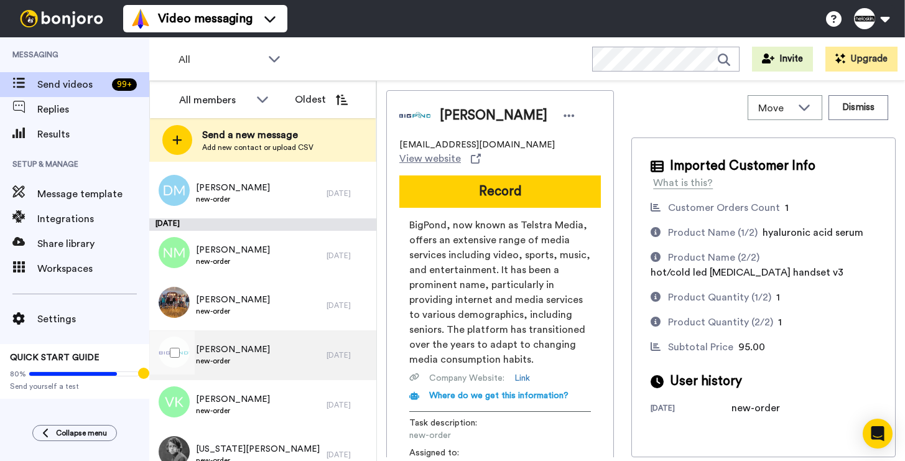
click at [264, 356] on div "Glenda Brooks new-order" at bounding box center [237, 355] width 177 height 50
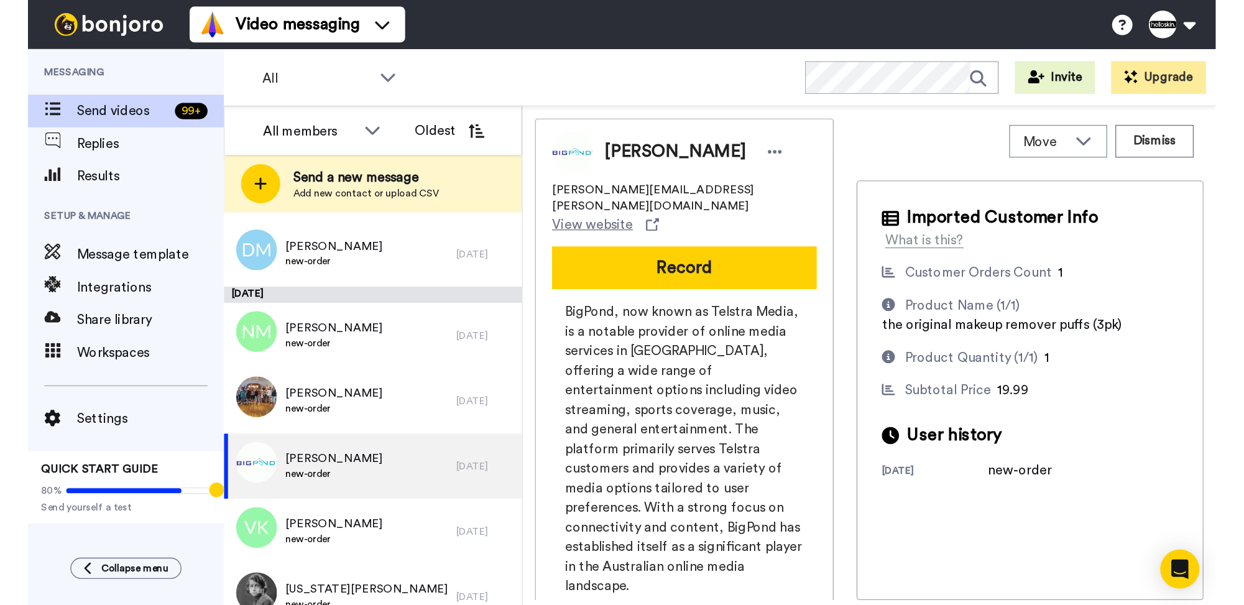
scroll to position [155, 0]
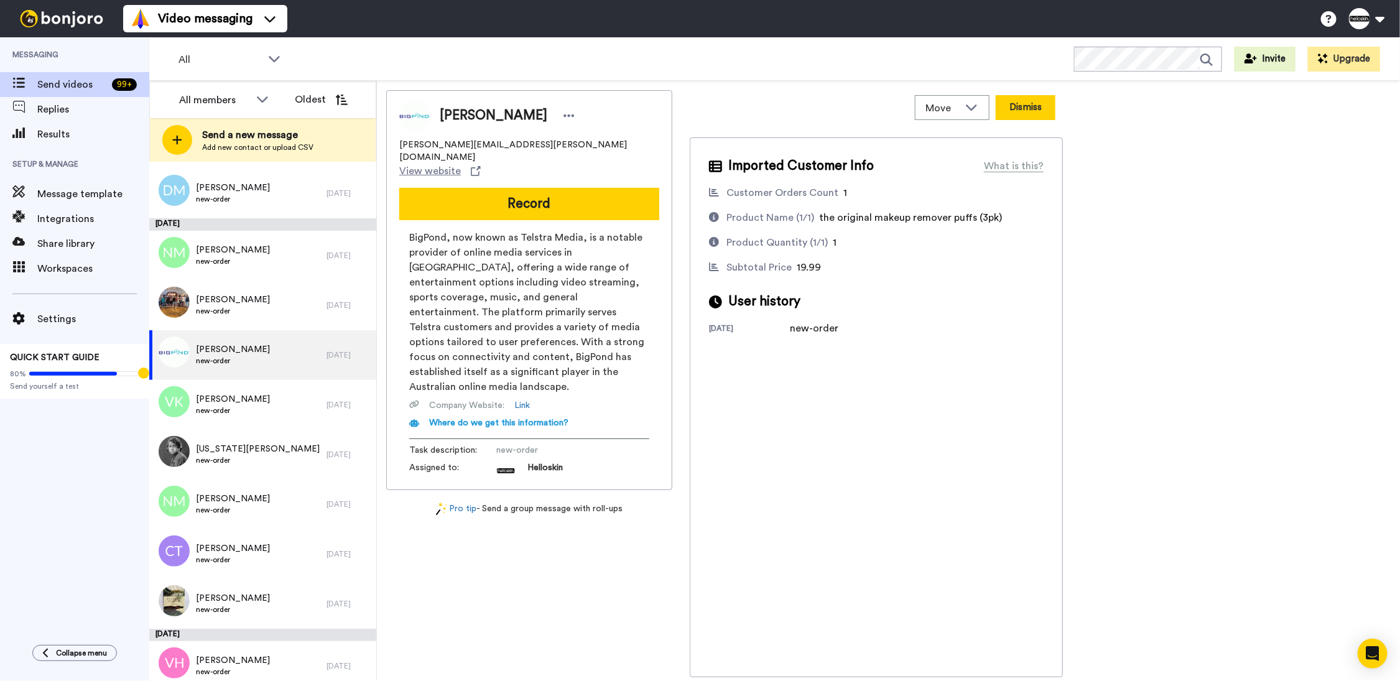
click at [904, 114] on button "Dismiss" at bounding box center [1025, 107] width 60 height 25
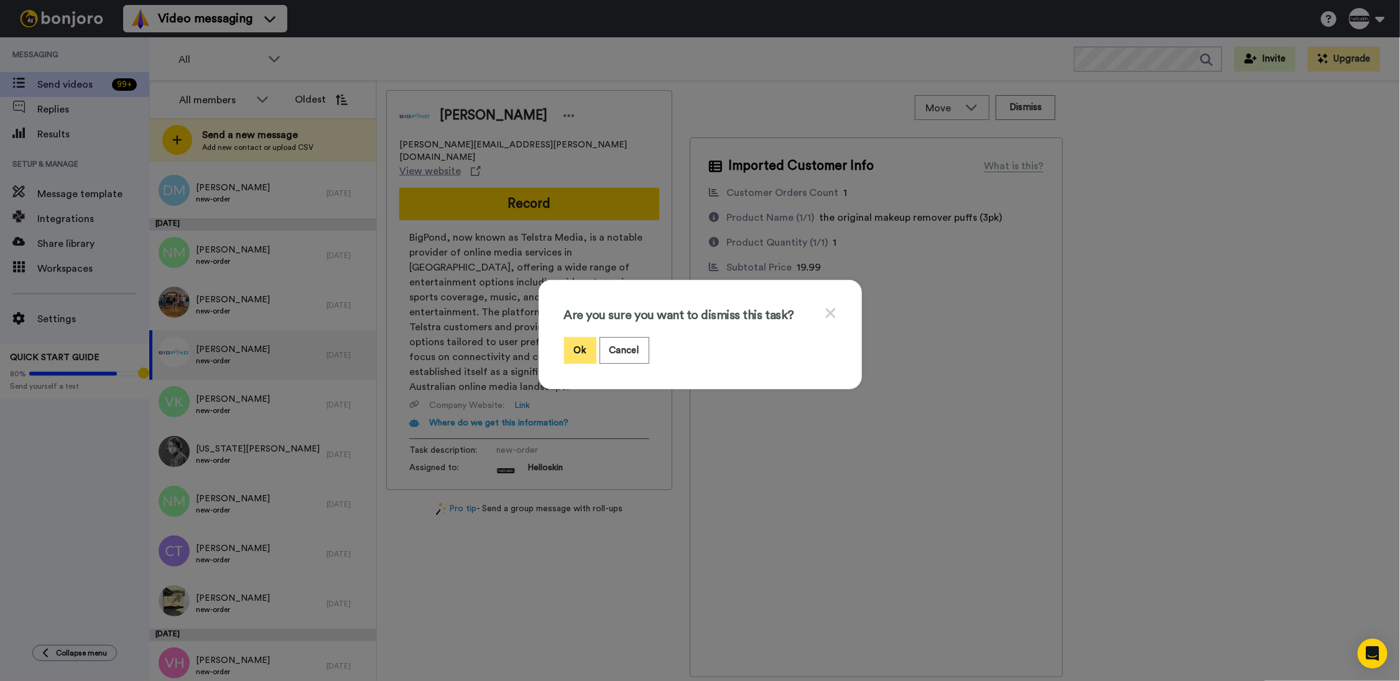
click at [582, 357] on button "Ok" at bounding box center [580, 350] width 32 height 27
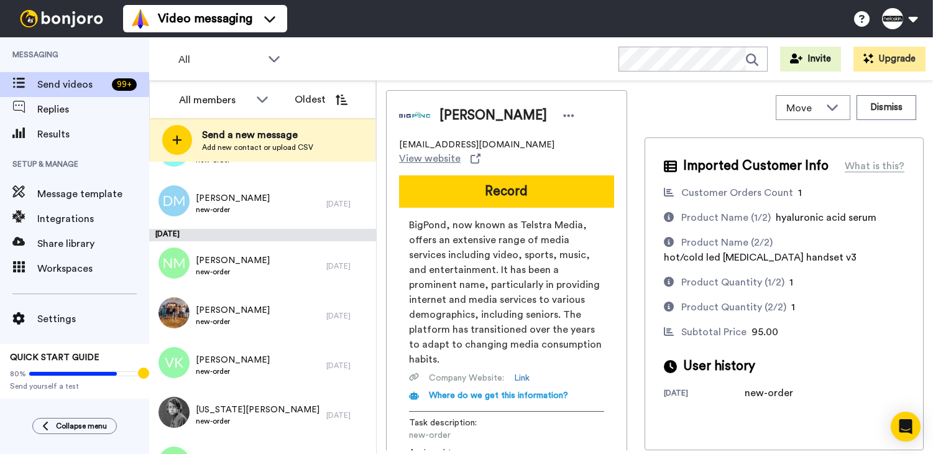
scroll to position [124, 0]
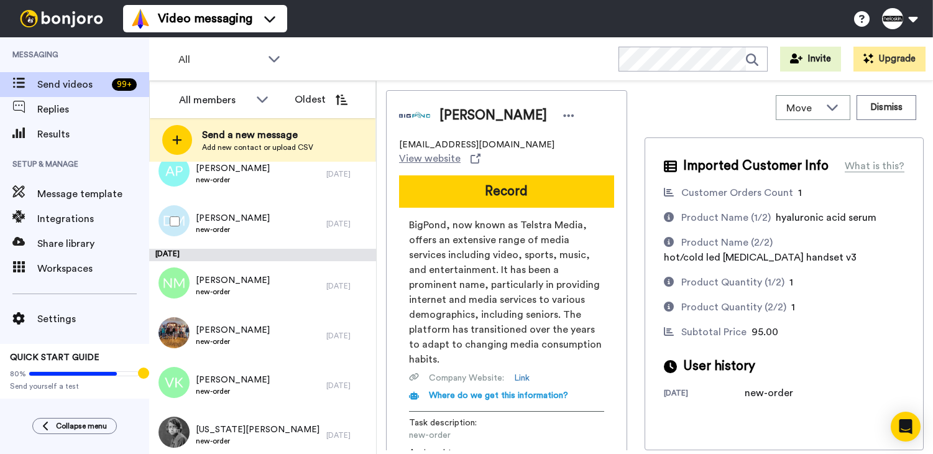
click at [278, 227] on div "Deanne McIntosh new-order" at bounding box center [237, 224] width 177 height 50
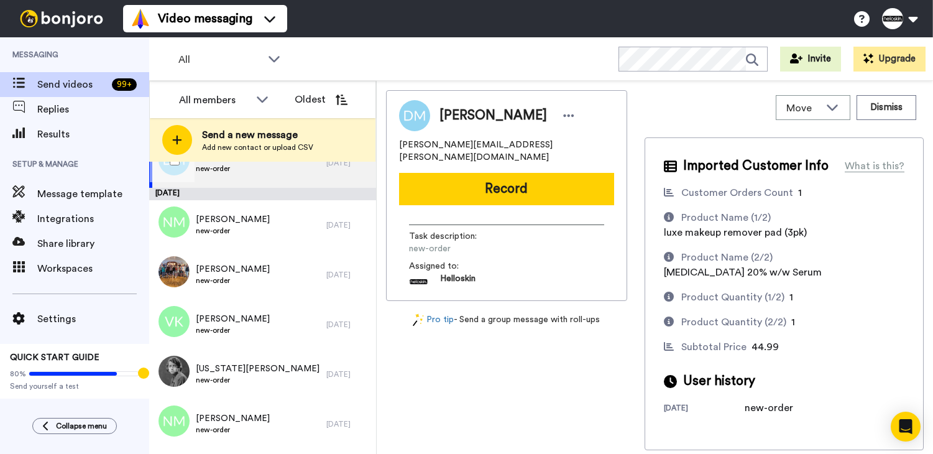
scroll to position [250, 0]
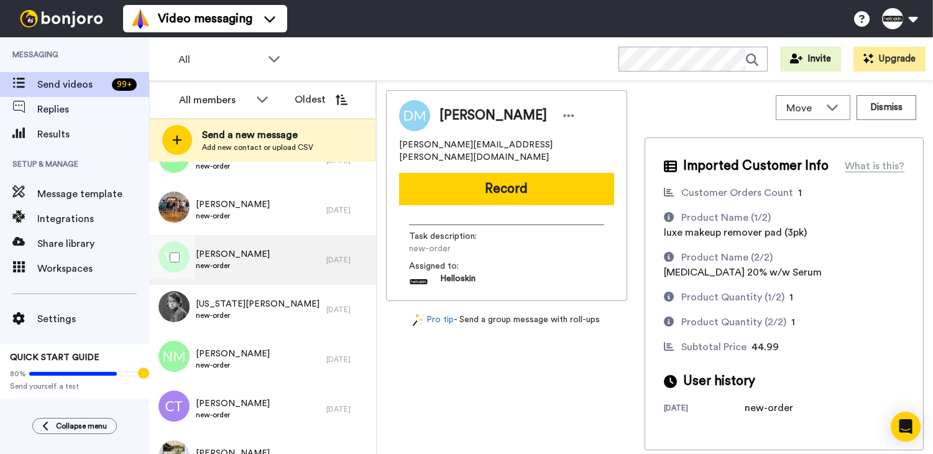
click at [268, 260] on div "Vildan Kirmaci new-order" at bounding box center [237, 260] width 177 height 50
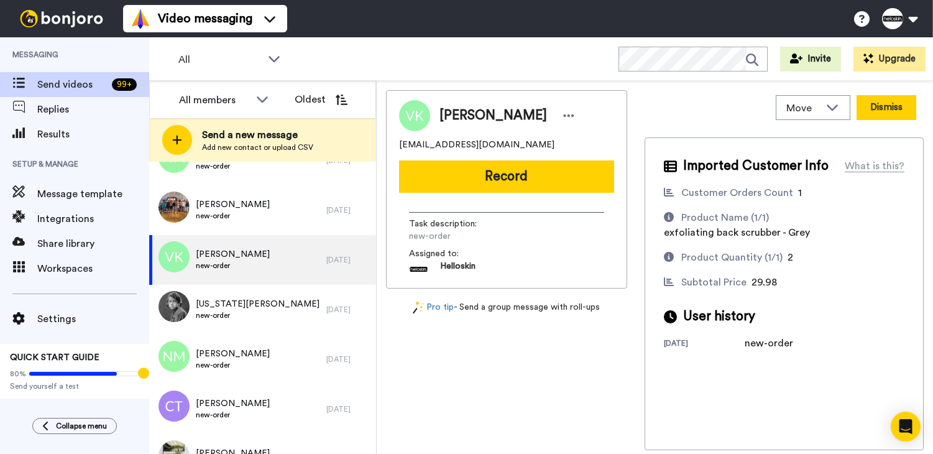
click at [879, 106] on button "Dismiss" at bounding box center [887, 107] width 60 height 25
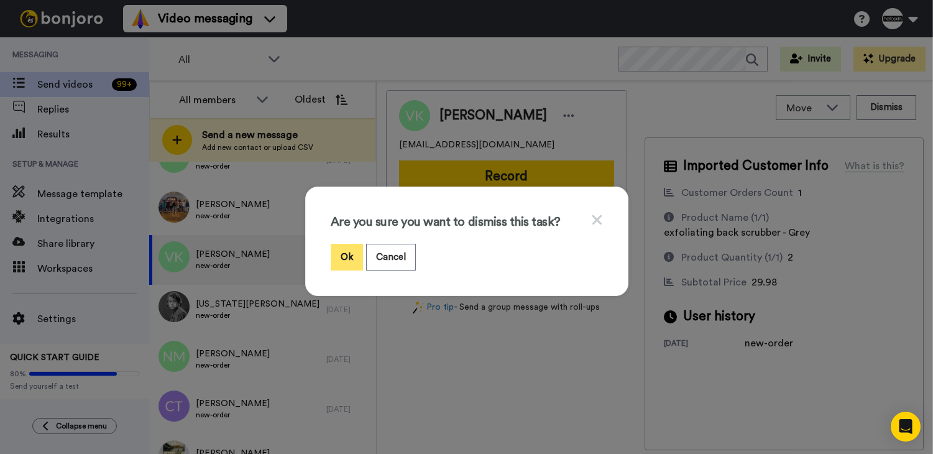
click at [347, 251] on button "Ok" at bounding box center [347, 257] width 32 height 27
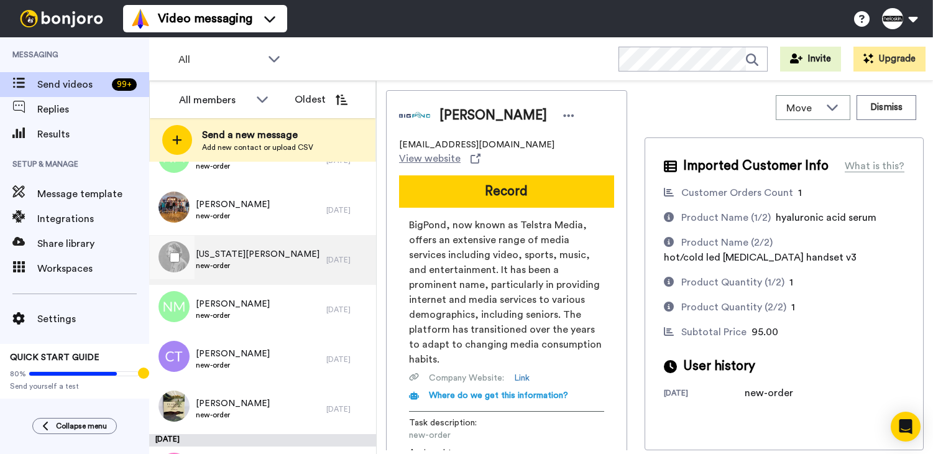
click at [233, 265] on span "new-order" at bounding box center [258, 266] width 124 height 10
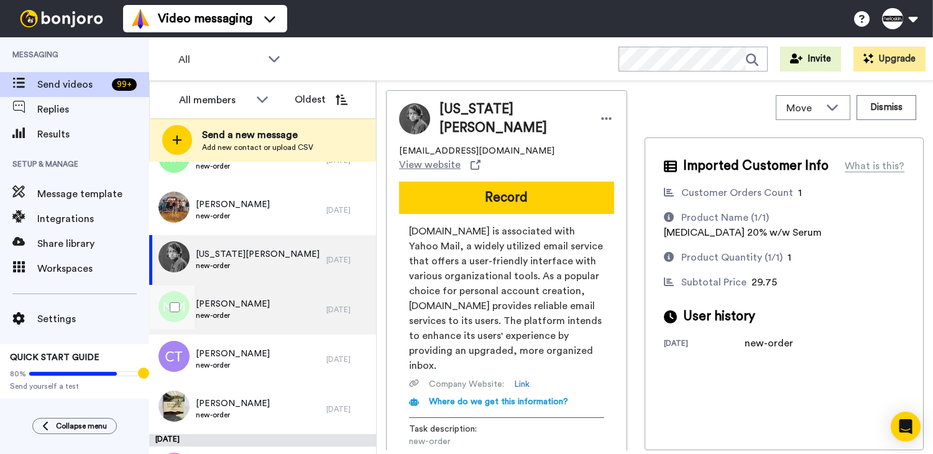
click at [252, 312] on span "new-order" at bounding box center [233, 315] width 74 height 10
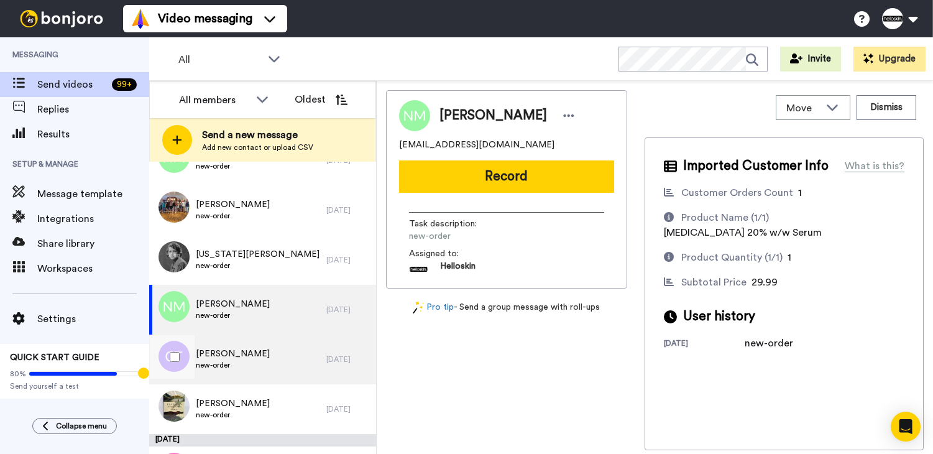
click at [297, 368] on div "Christina Tungate new-order" at bounding box center [237, 359] width 177 height 50
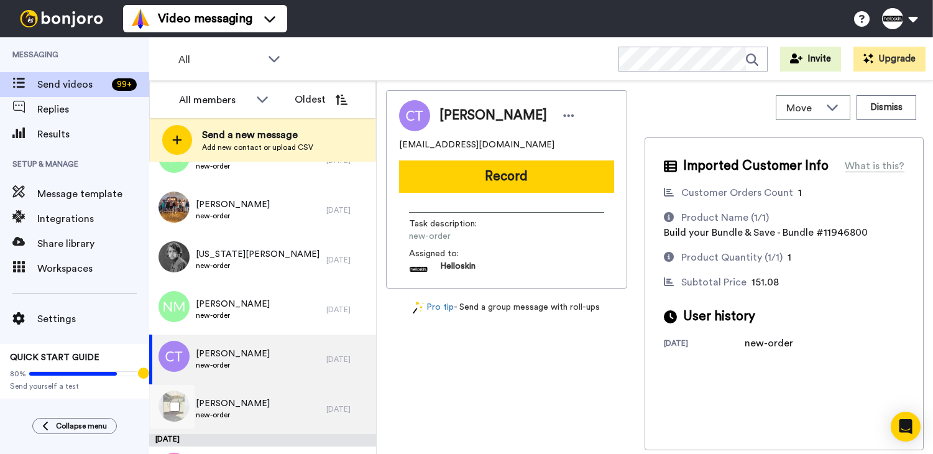
click at [218, 418] on span "new-order" at bounding box center [233, 415] width 74 height 10
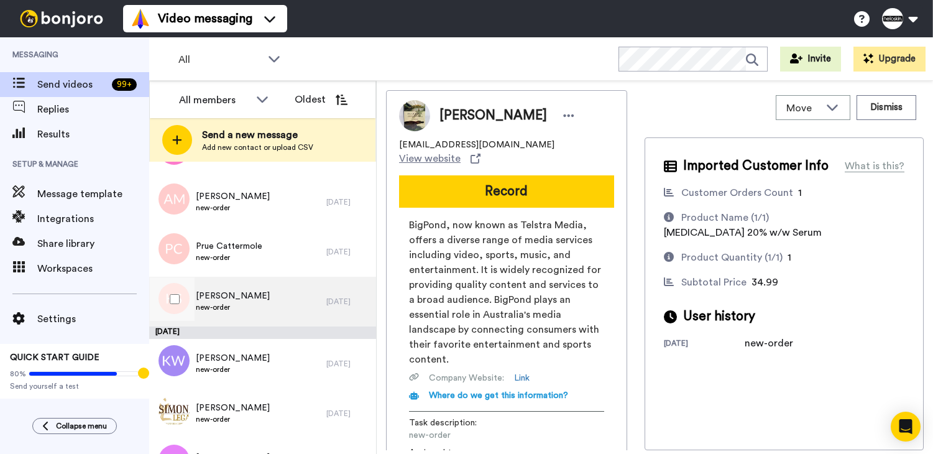
scroll to position [503, 0]
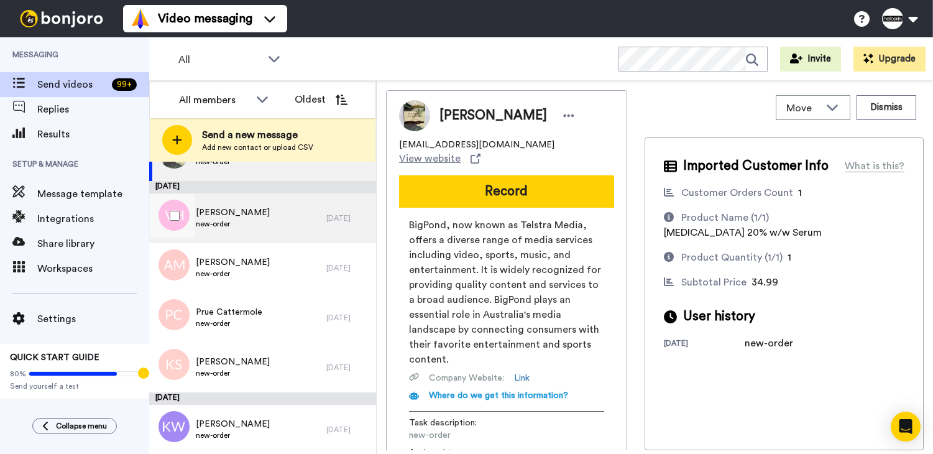
click at [282, 236] on div "Vanessa Heidenreich new-order" at bounding box center [237, 218] width 177 height 50
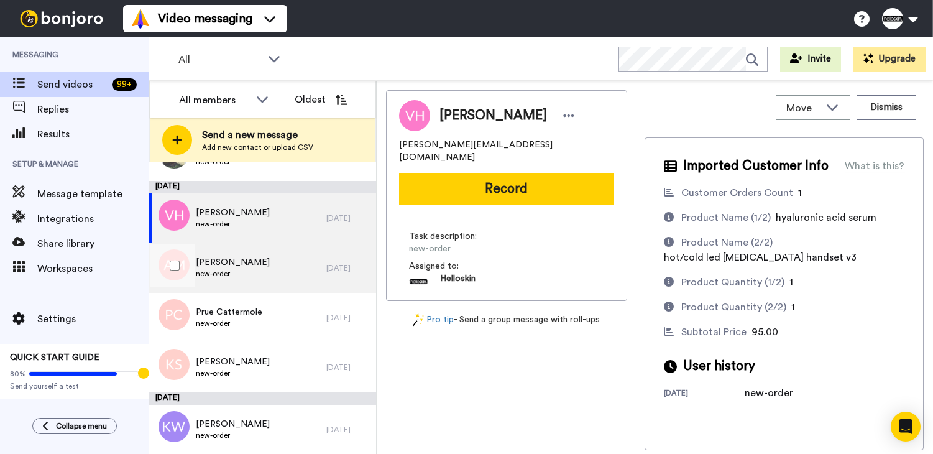
click at [252, 275] on span "new-order" at bounding box center [233, 274] width 74 height 10
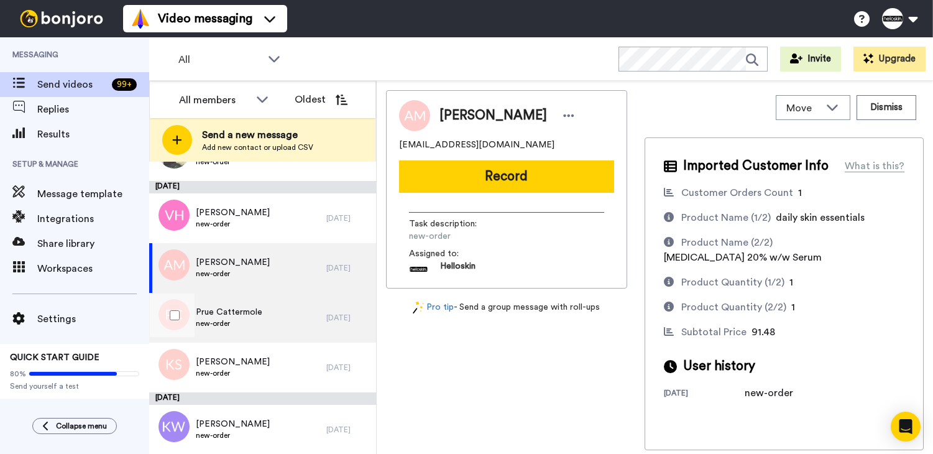
click at [241, 310] on span "Prue Cattermole" at bounding box center [229, 312] width 67 height 12
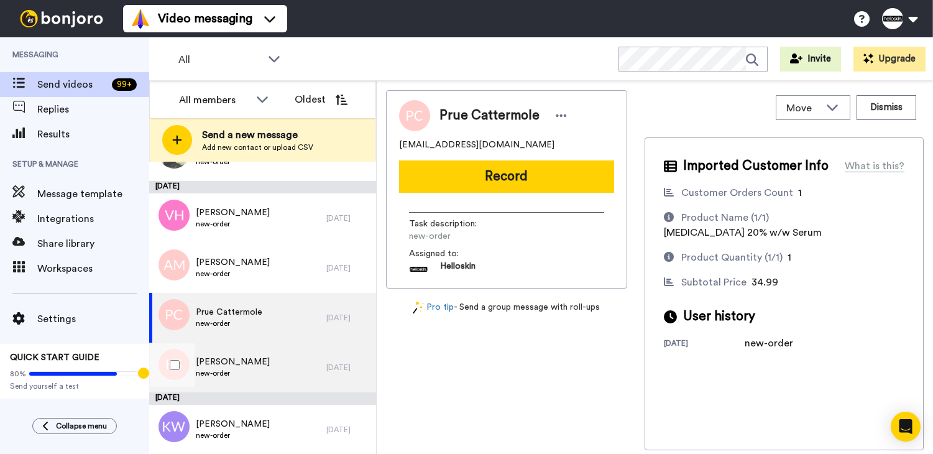
click at [248, 375] on span "new-order" at bounding box center [233, 373] width 74 height 10
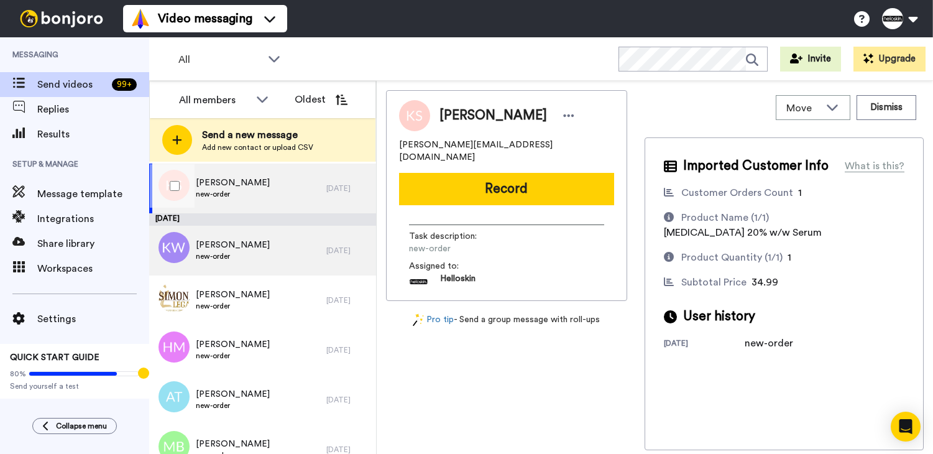
scroll to position [688, 0]
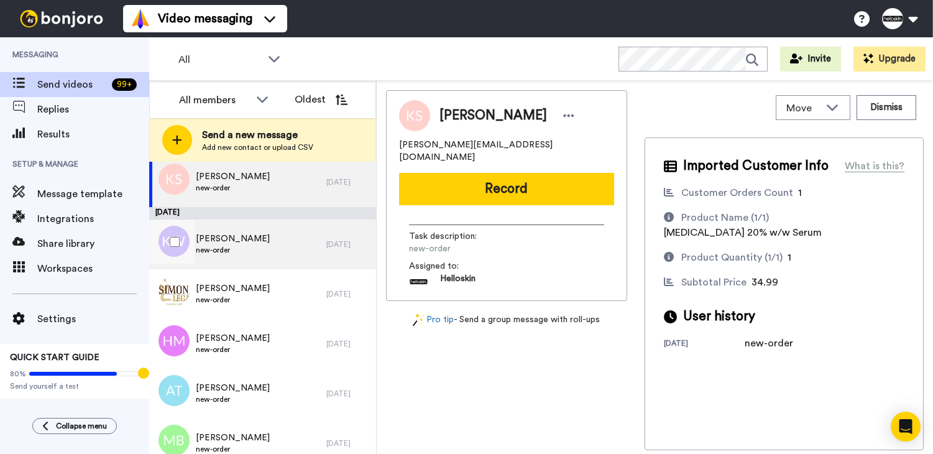
click at [239, 251] on span "new-order" at bounding box center [233, 250] width 74 height 10
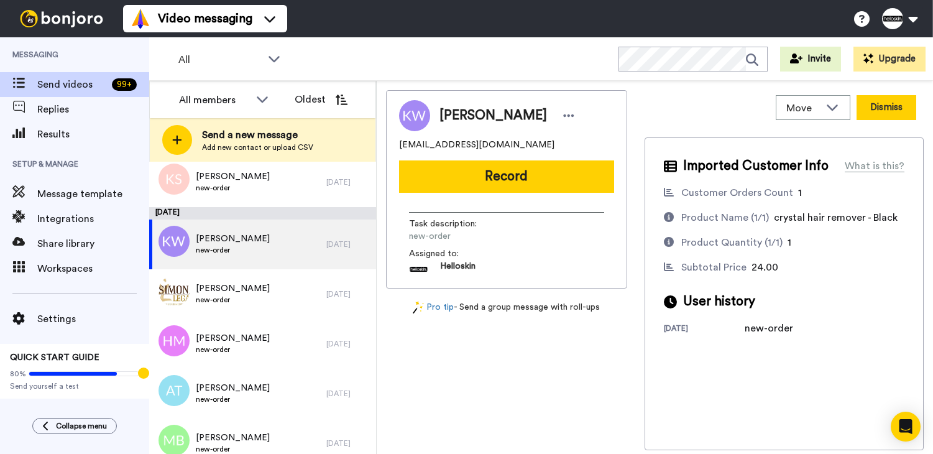
click at [879, 115] on button "Dismiss" at bounding box center [887, 107] width 60 height 25
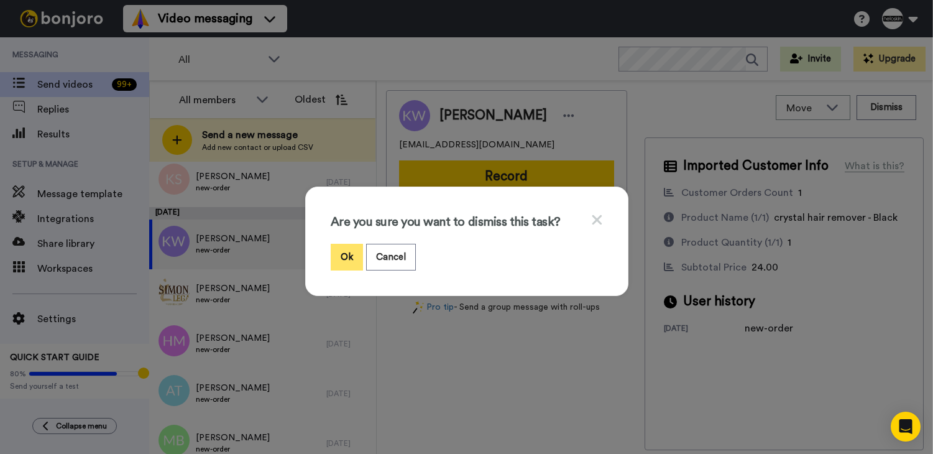
click at [343, 263] on button "Ok" at bounding box center [347, 257] width 32 height 27
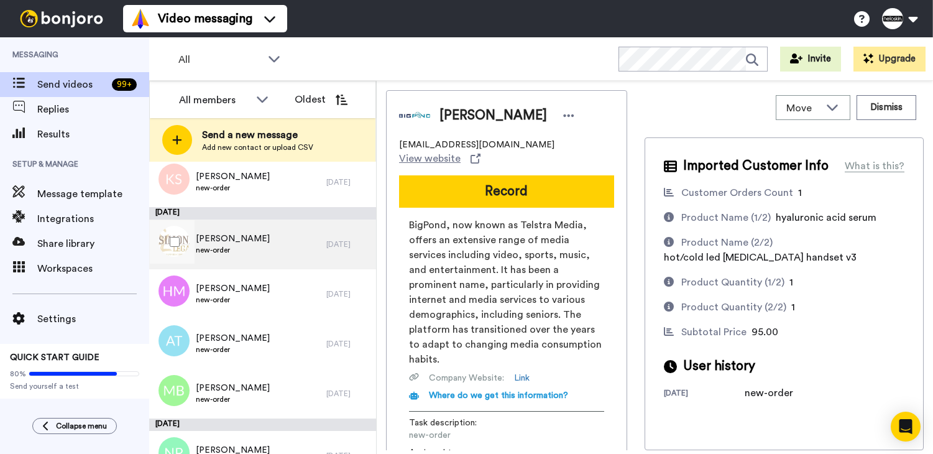
click at [288, 245] on div "Cassandra Simone new-order" at bounding box center [237, 244] width 177 height 50
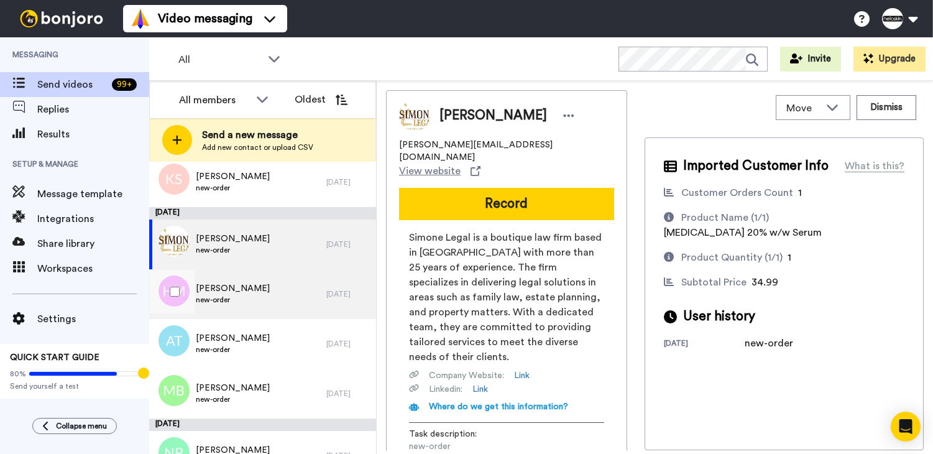
click at [246, 293] on span "Hannah Matus" at bounding box center [233, 288] width 74 height 12
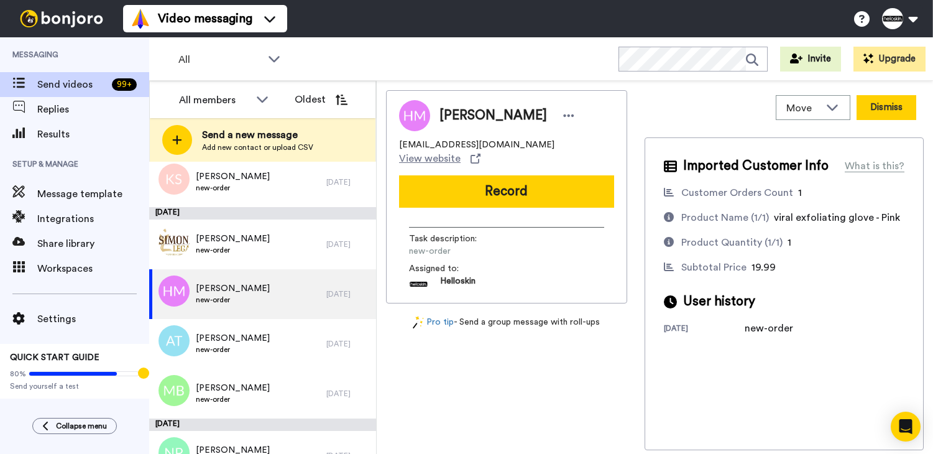
click at [888, 101] on button "Dismiss" at bounding box center [887, 107] width 60 height 25
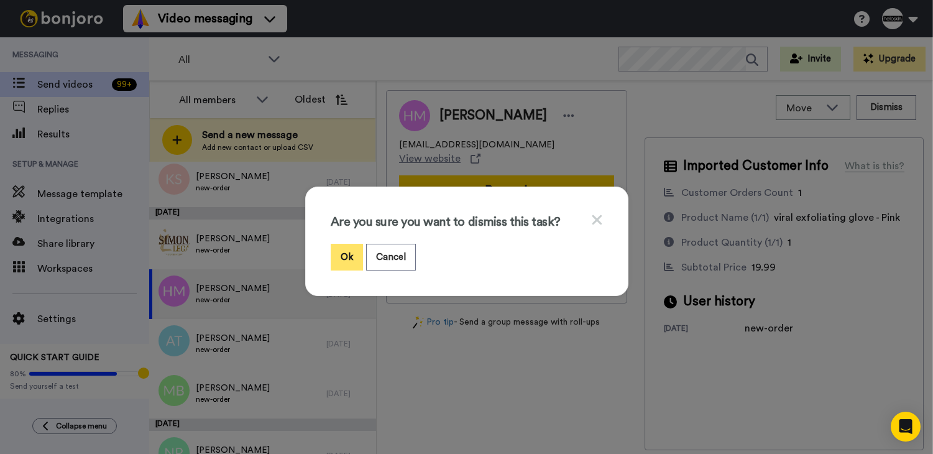
click at [348, 261] on button "Ok" at bounding box center [347, 257] width 32 height 27
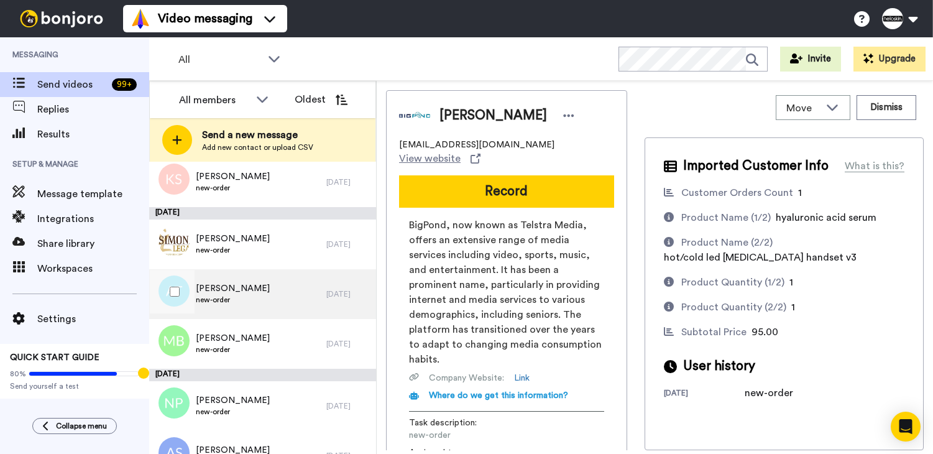
click at [274, 303] on div "Apakorn Tulaton new-order" at bounding box center [237, 294] width 177 height 50
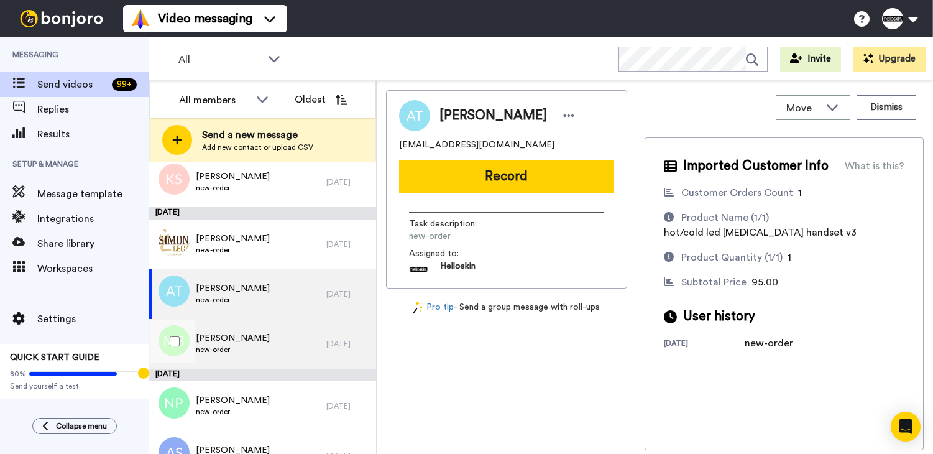
click at [262, 330] on div "Melissa Bolton new-order" at bounding box center [237, 344] width 177 height 50
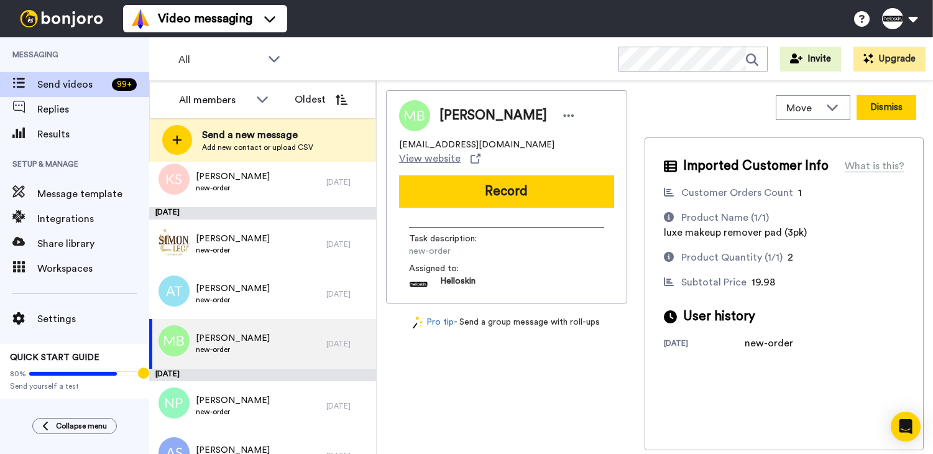
click at [874, 111] on button "Dismiss" at bounding box center [887, 107] width 60 height 25
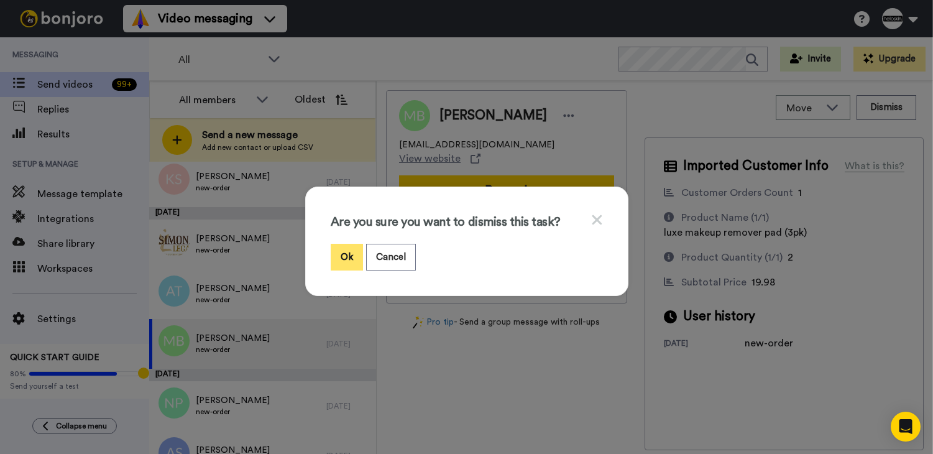
click at [355, 257] on button "Ok" at bounding box center [347, 257] width 32 height 27
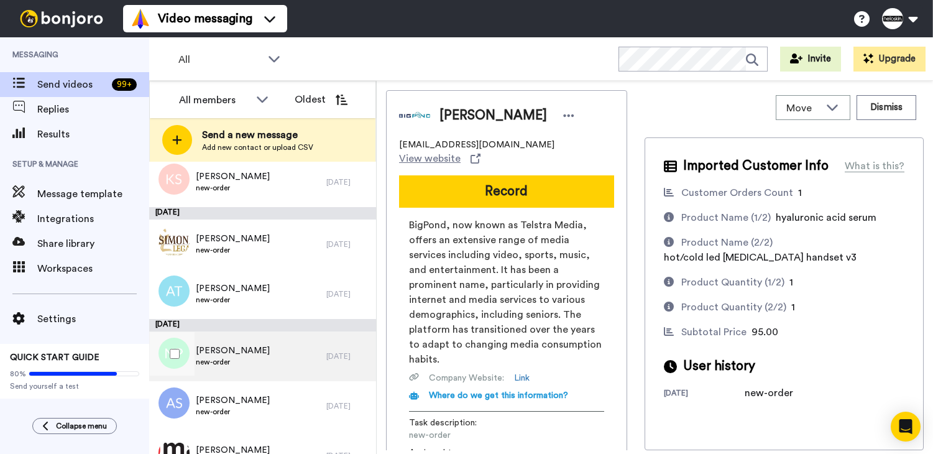
click at [257, 356] on span "[PERSON_NAME]" at bounding box center [233, 350] width 74 height 12
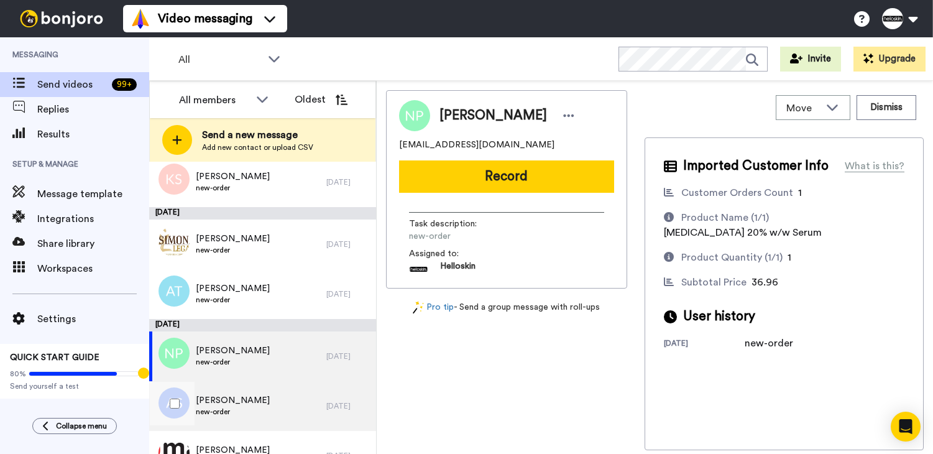
click at [310, 404] on div "Astrid Syed new-order" at bounding box center [237, 406] width 177 height 50
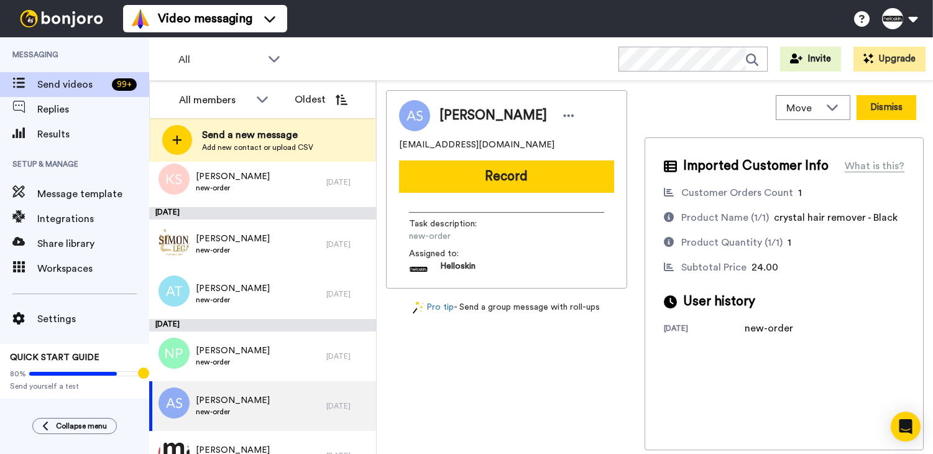
click at [873, 114] on button "Dismiss" at bounding box center [887, 107] width 60 height 25
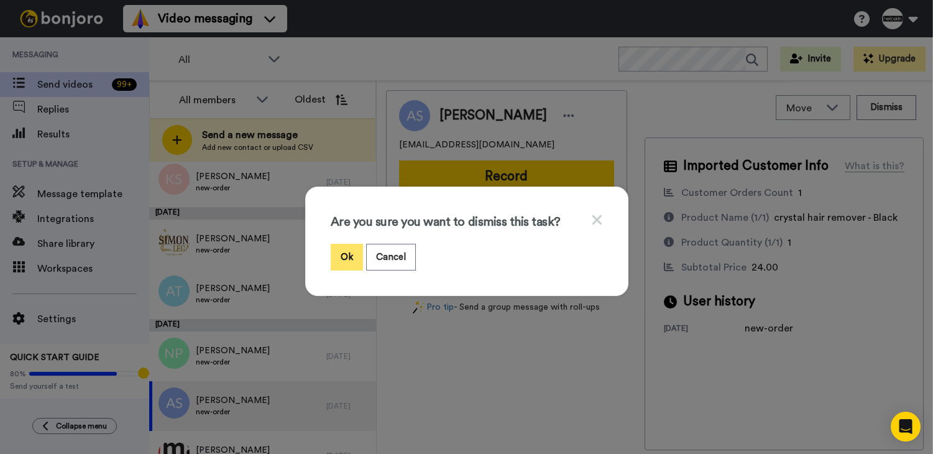
click at [331, 261] on button "Ok" at bounding box center [347, 257] width 32 height 27
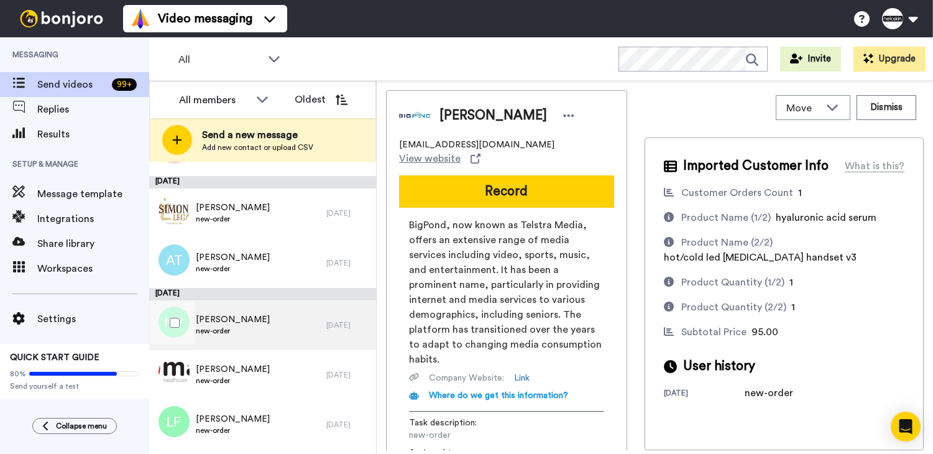
scroll to position [816, 0]
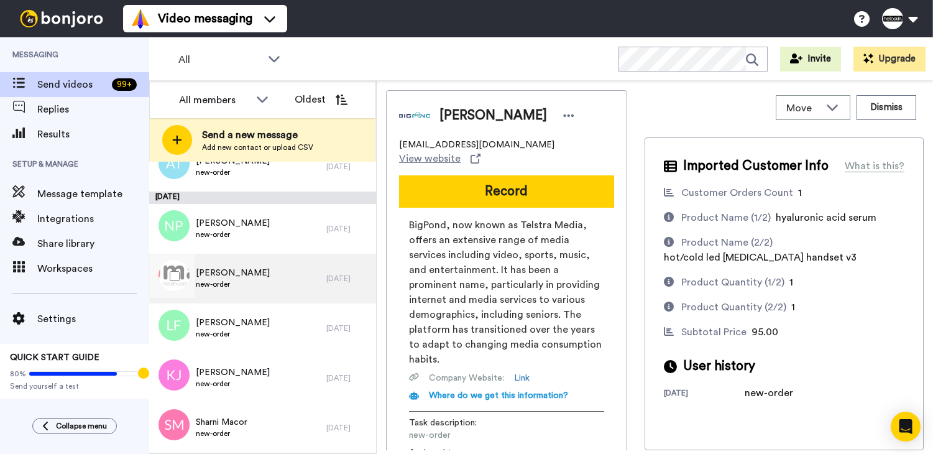
click at [298, 267] on div "Chris G new-order" at bounding box center [237, 279] width 177 height 50
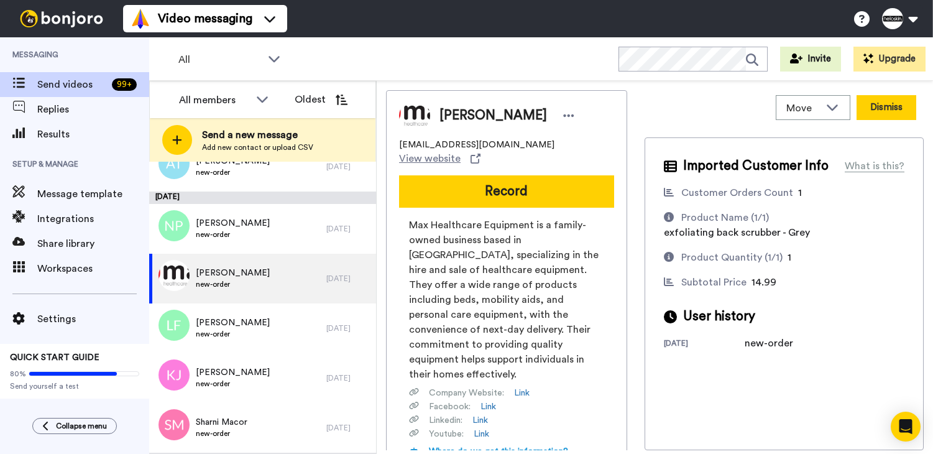
click at [872, 109] on button "Dismiss" at bounding box center [887, 107] width 60 height 25
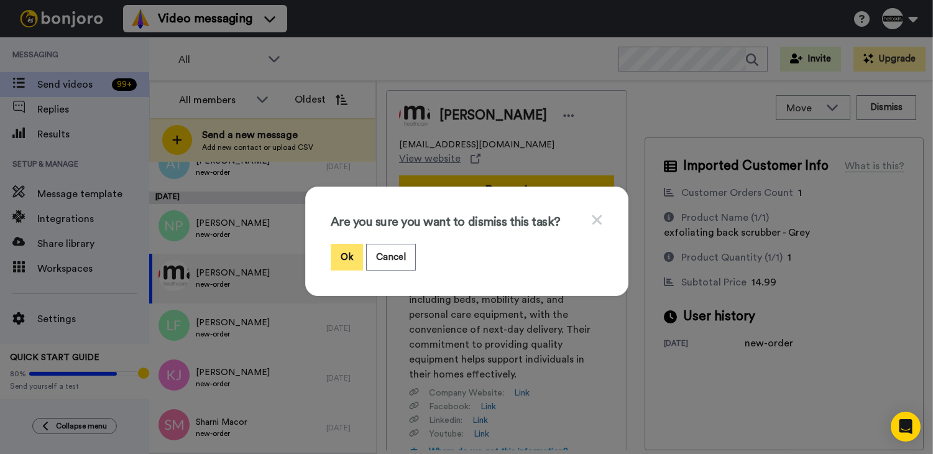
click at [337, 265] on button "Ok" at bounding box center [347, 257] width 32 height 27
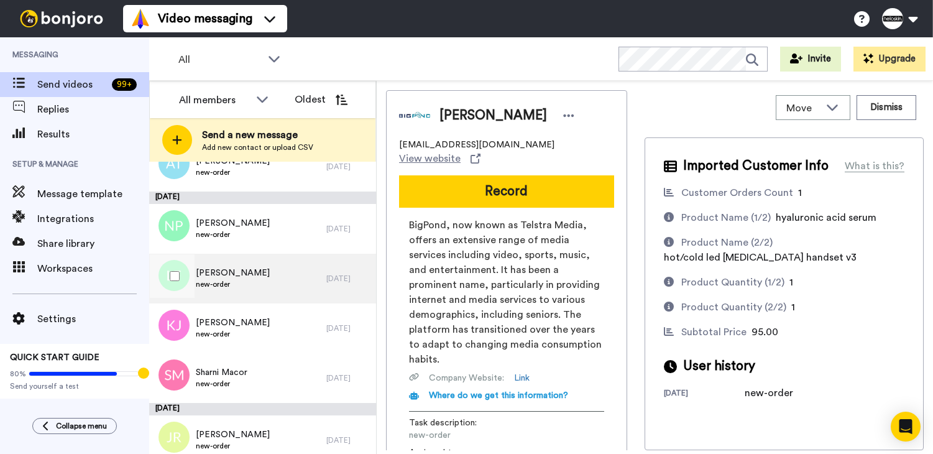
click at [270, 293] on div "Libby Farah new-order" at bounding box center [237, 279] width 177 height 50
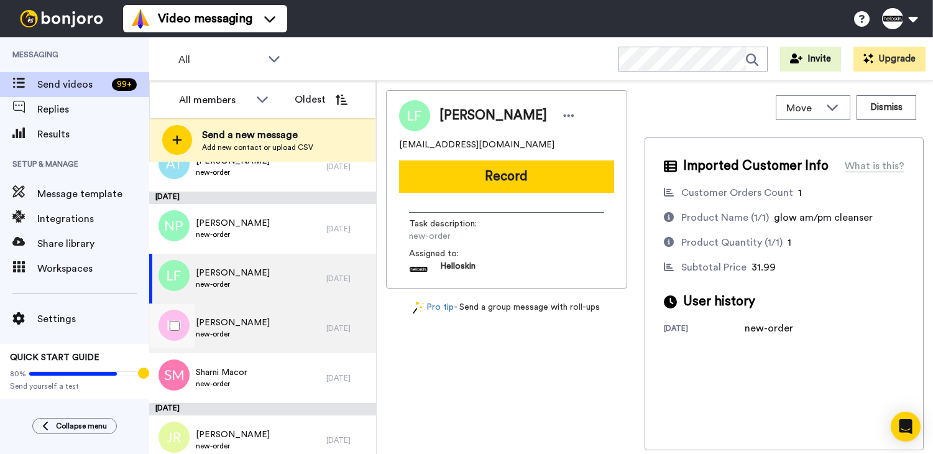
click at [267, 319] on span "[PERSON_NAME]" at bounding box center [233, 322] width 74 height 12
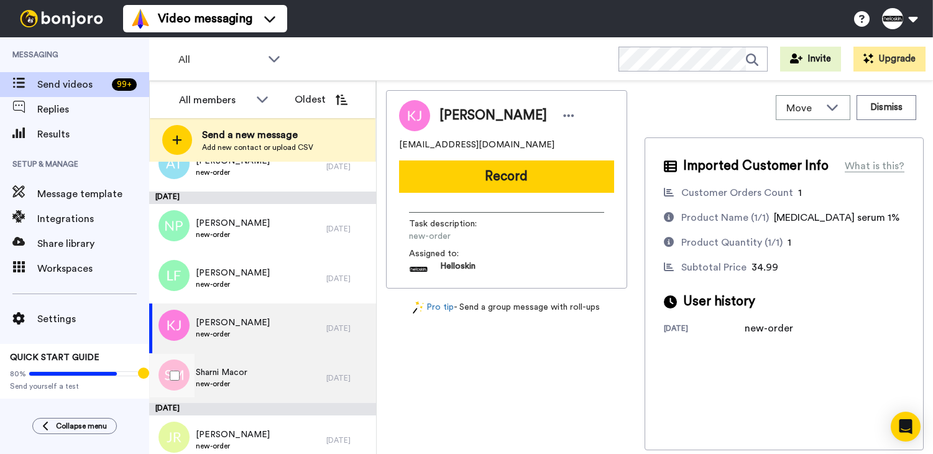
click at [269, 364] on div "Sharni Macor new-order" at bounding box center [237, 378] width 177 height 50
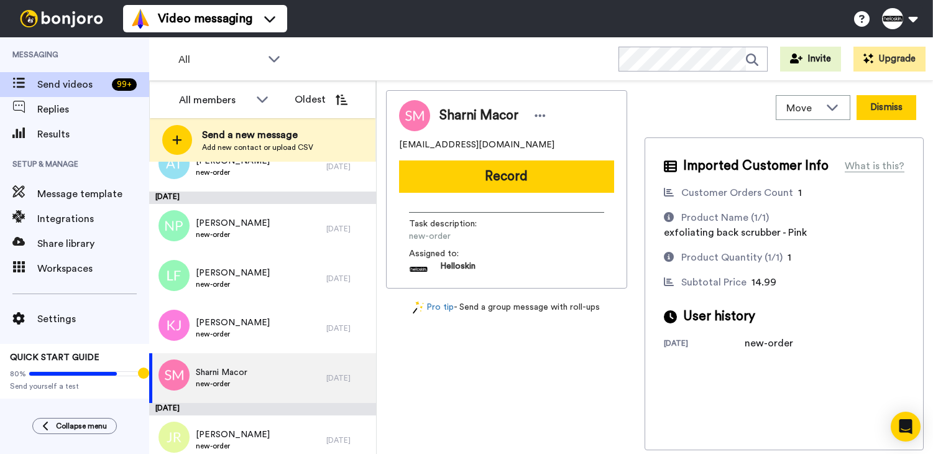
click at [869, 105] on button "Dismiss" at bounding box center [887, 107] width 60 height 25
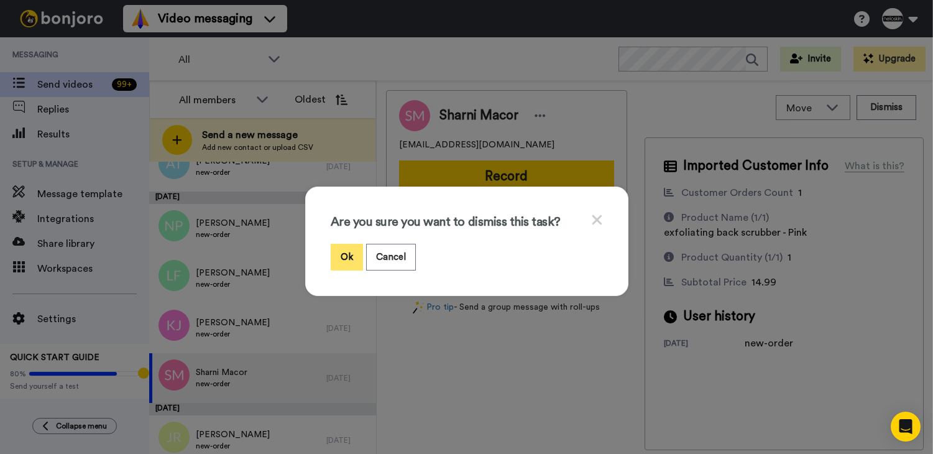
click at [350, 258] on button "Ok" at bounding box center [347, 257] width 32 height 27
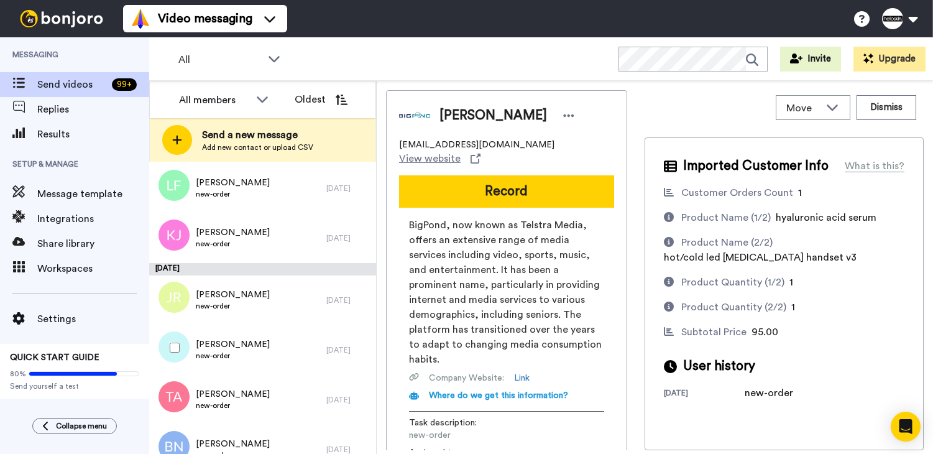
scroll to position [916, 0]
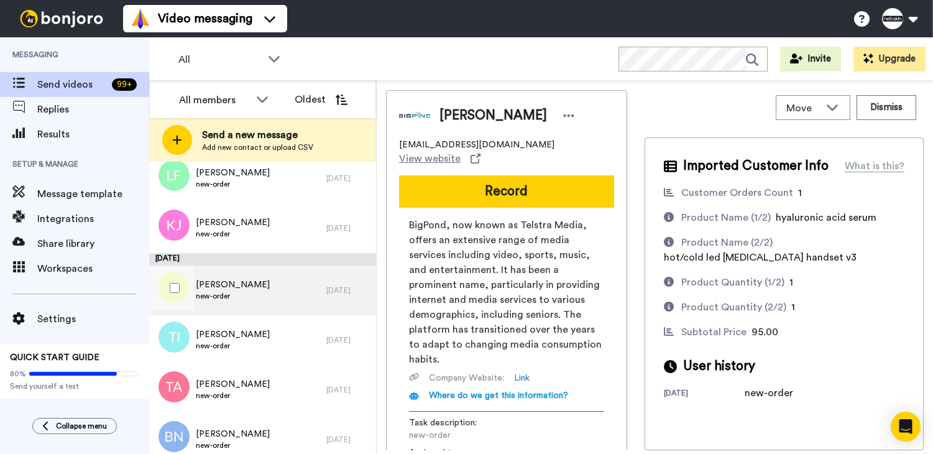
click at [293, 290] on div "Jay Rogers new-order" at bounding box center [237, 290] width 177 height 50
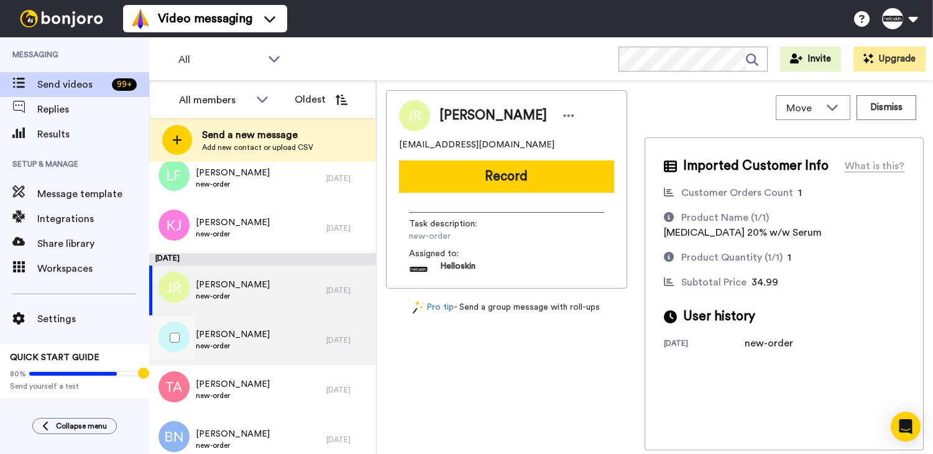
click at [285, 332] on div "Tracey Imani new-order" at bounding box center [237, 340] width 177 height 50
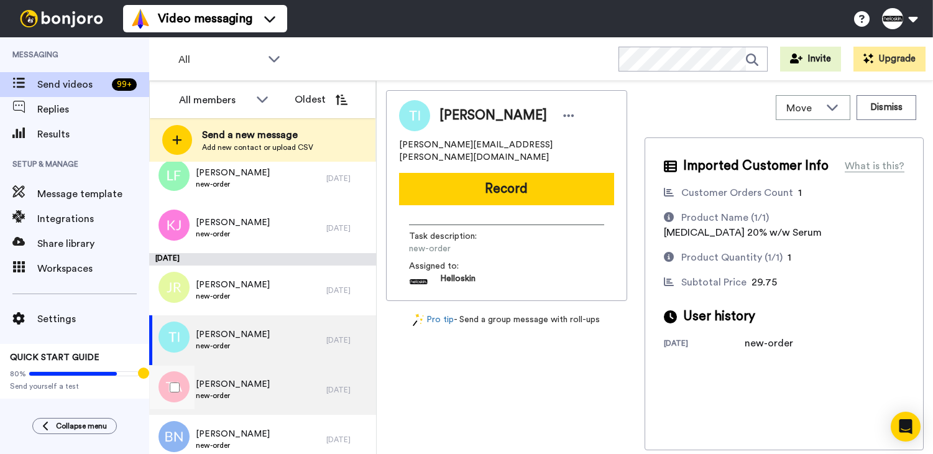
click at [264, 381] on div "Triona Allen new-order" at bounding box center [237, 390] width 177 height 50
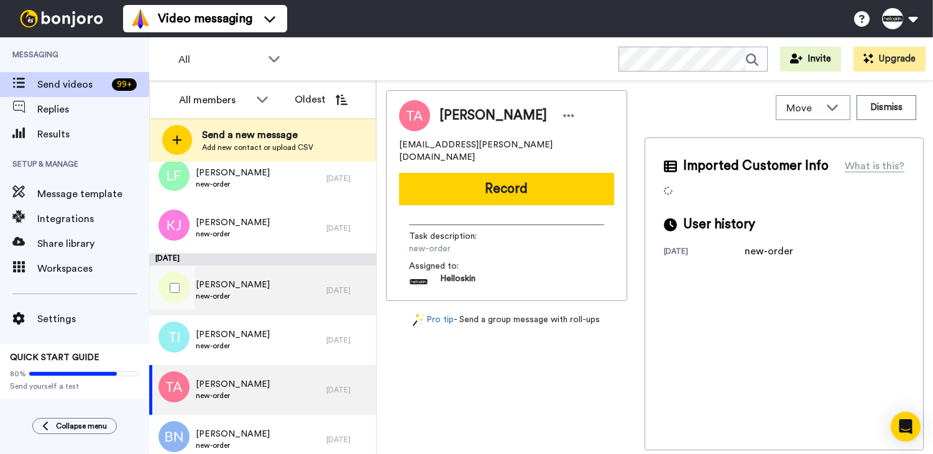
scroll to position [1143, 0]
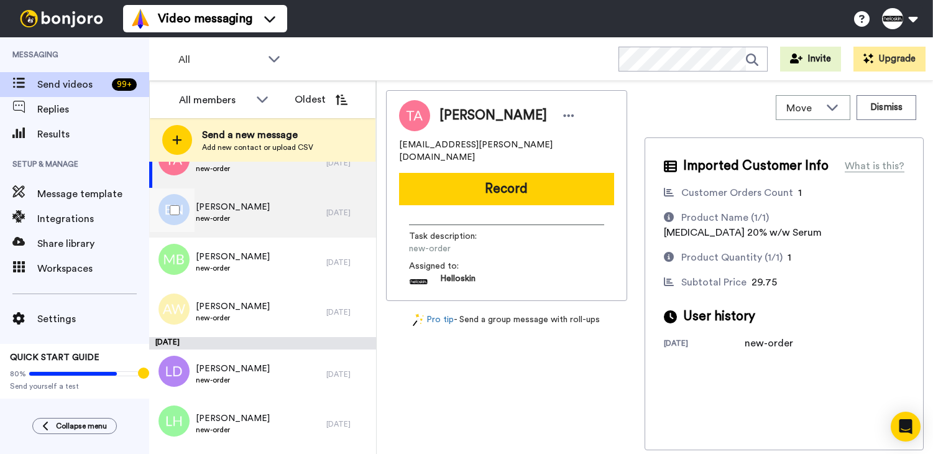
click at [292, 232] on div "Belinda Noordijk new-order" at bounding box center [237, 213] width 177 height 50
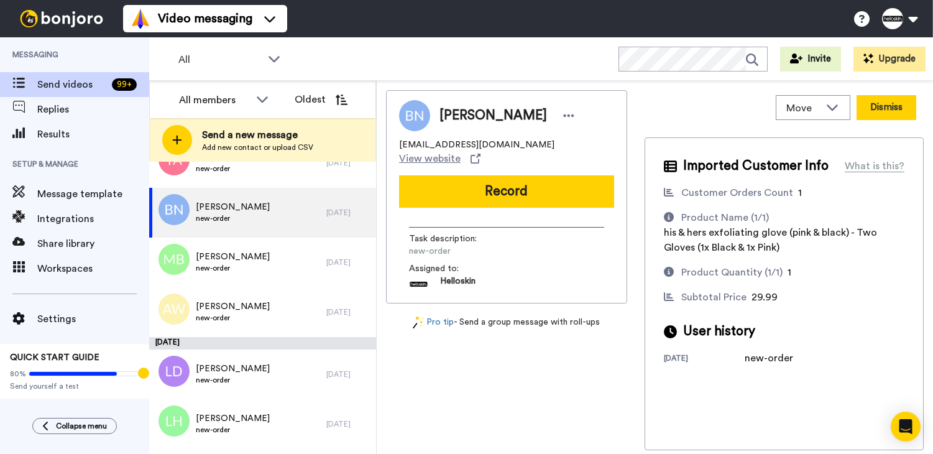
click at [898, 116] on button "Dismiss" at bounding box center [887, 107] width 60 height 25
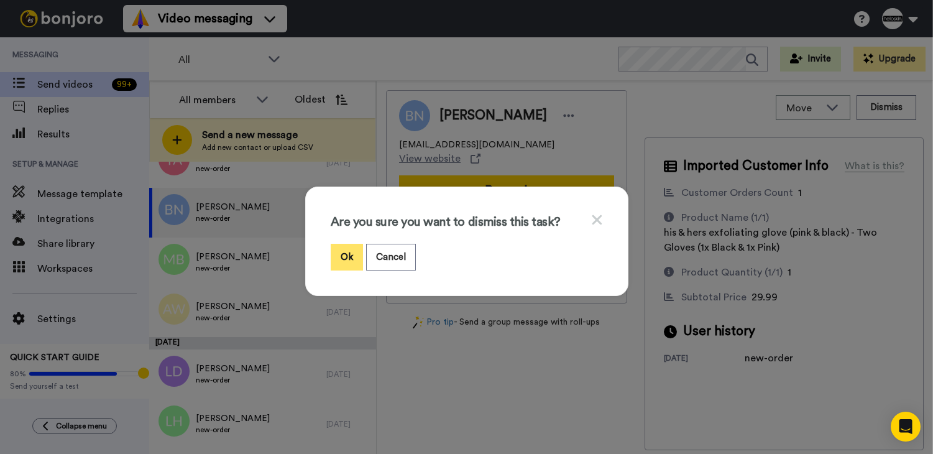
click at [339, 252] on button "Ok" at bounding box center [347, 257] width 32 height 27
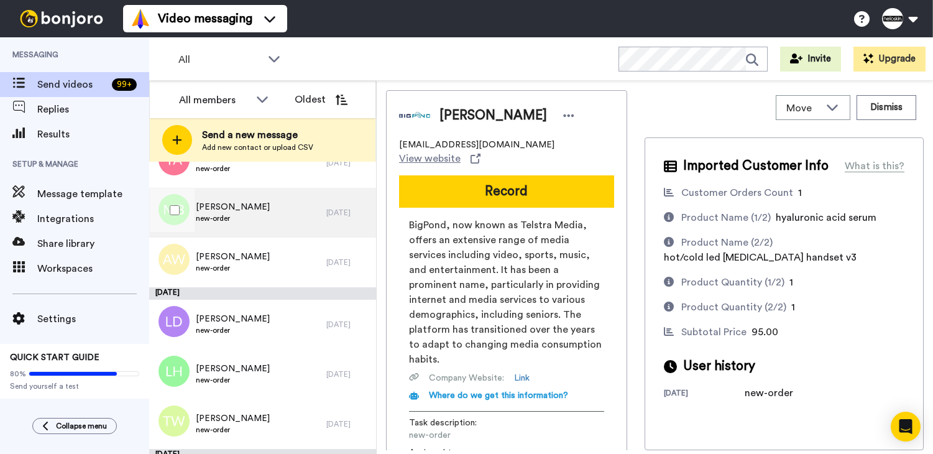
click at [270, 225] on div "MEGAN BUTEL new-order" at bounding box center [237, 213] width 177 height 50
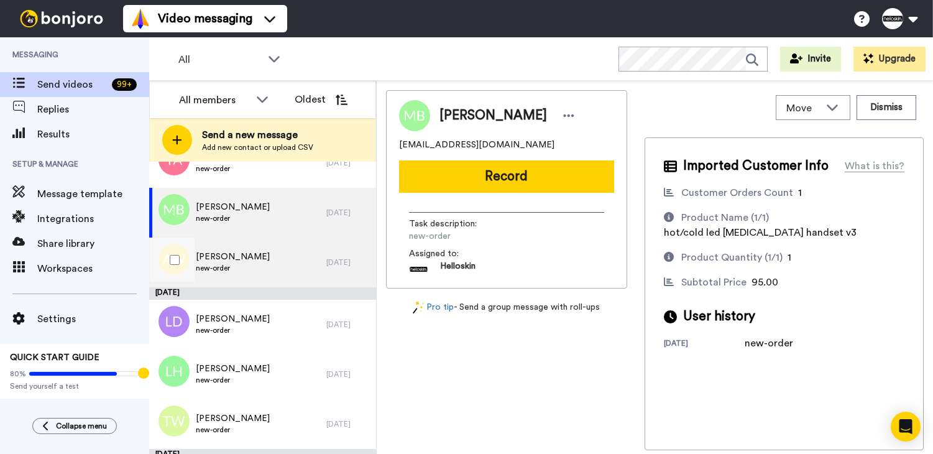
click at [265, 257] on div "Alathea Wallace new-order" at bounding box center [237, 263] width 177 height 50
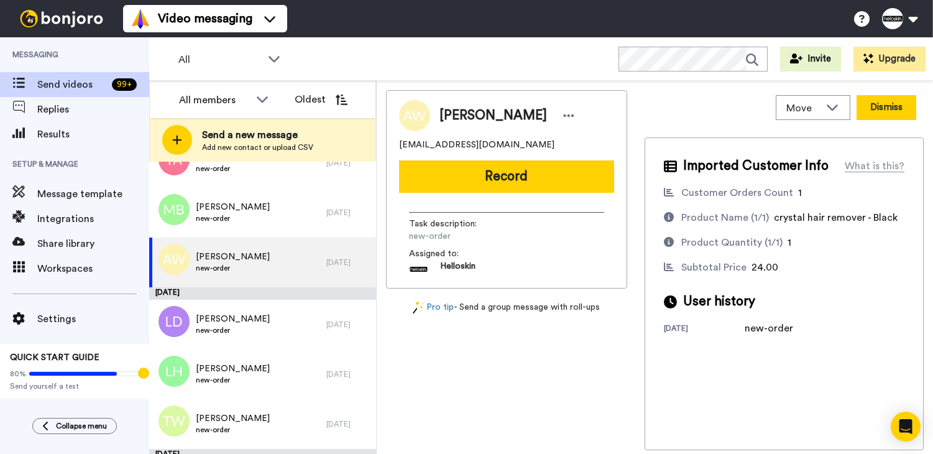
click at [874, 99] on button "Dismiss" at bounding box center [887, 107] width 60 height 25
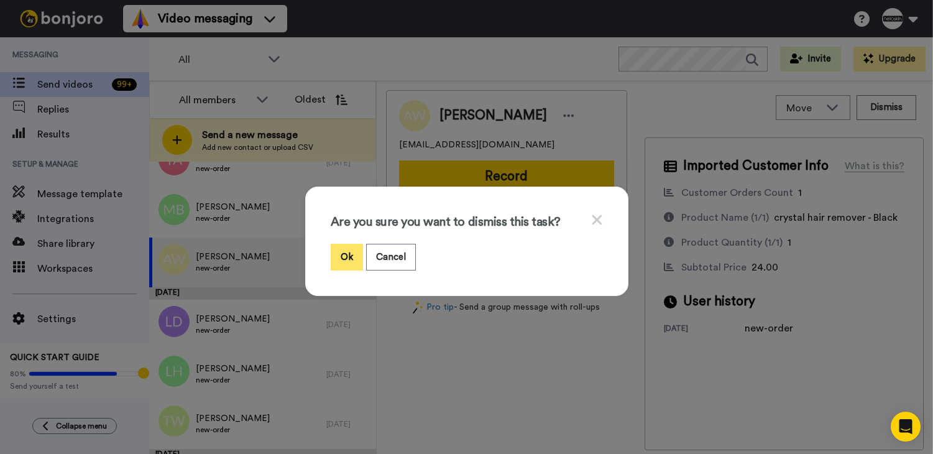
click at [331, 254] on button "Ok" at bounding box center [347, 257] width 32 height 27
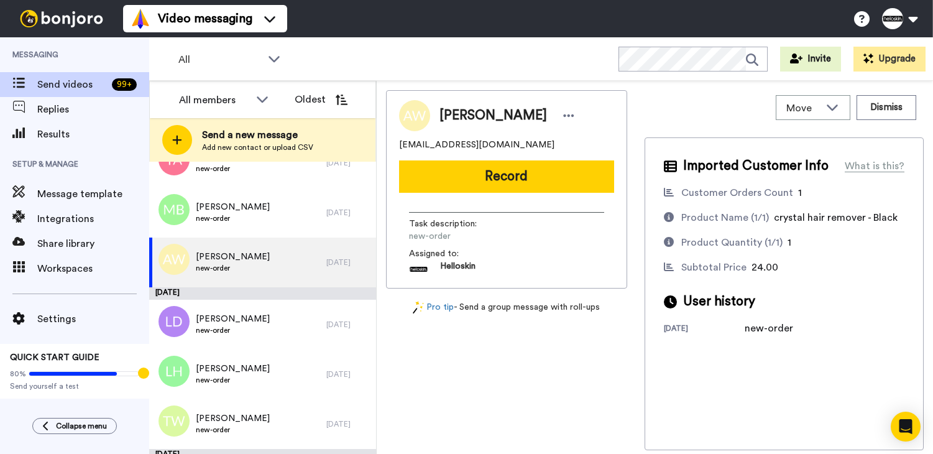
click at [332, 256] on div "Alathea Wallace new-order 20 days ago" at bounding box center [262, 263] width 227 height 50
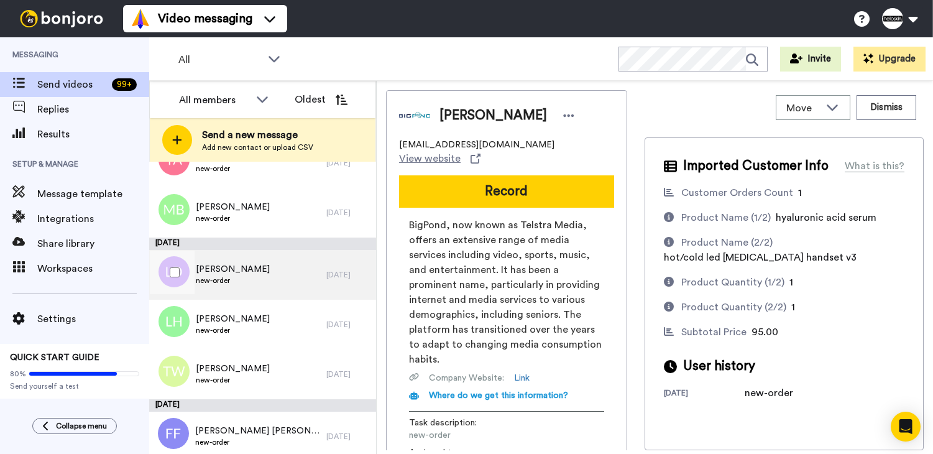
click at [312, 260] on div "Lisa Di Toro new-order" at bounding box center [237, 275] width 177 height 50
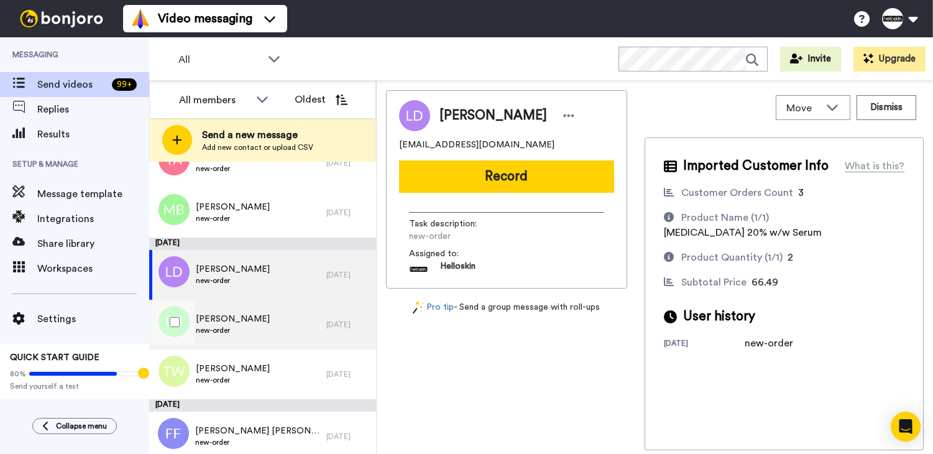
click at [299, 314] on div "Lauren Hansen new-order" at bounding box center [237, 325] width 177 height 50
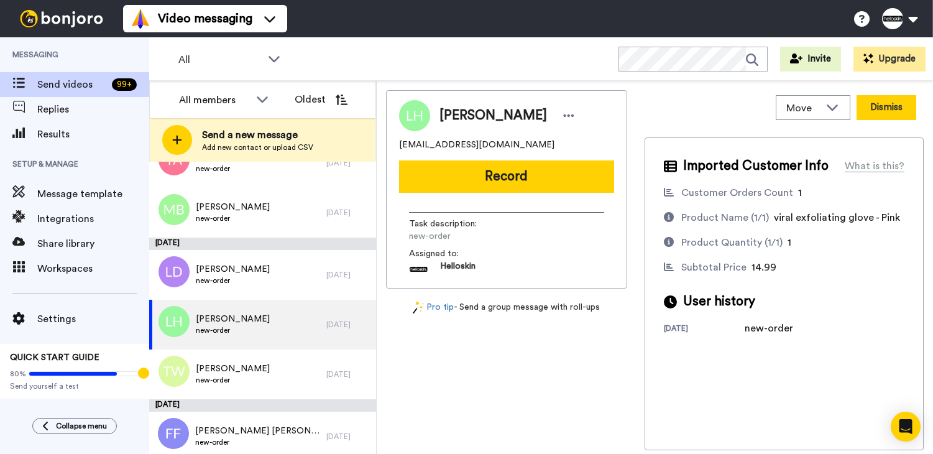
click at [866, 101] on button "Dismiss" at bounding box center [887, 107] width 60 height 25
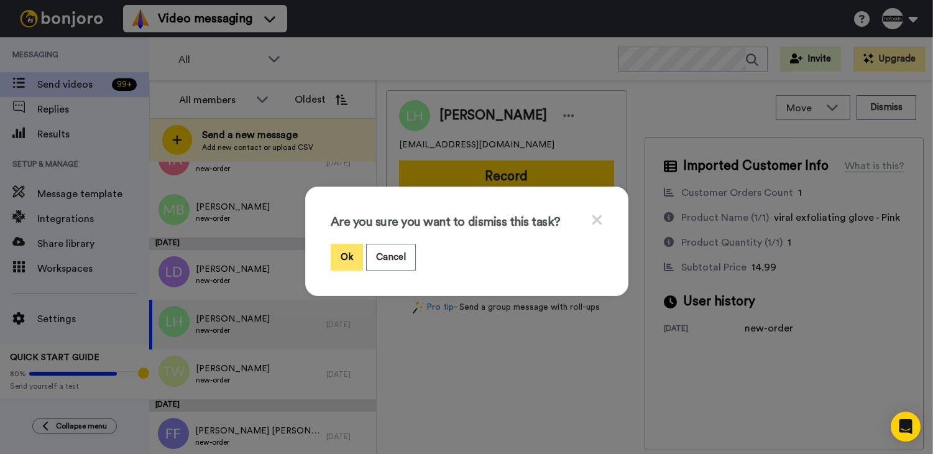
click at [338, 259] on button "Ok" at bounding box center [347, 257] width 32 height 27
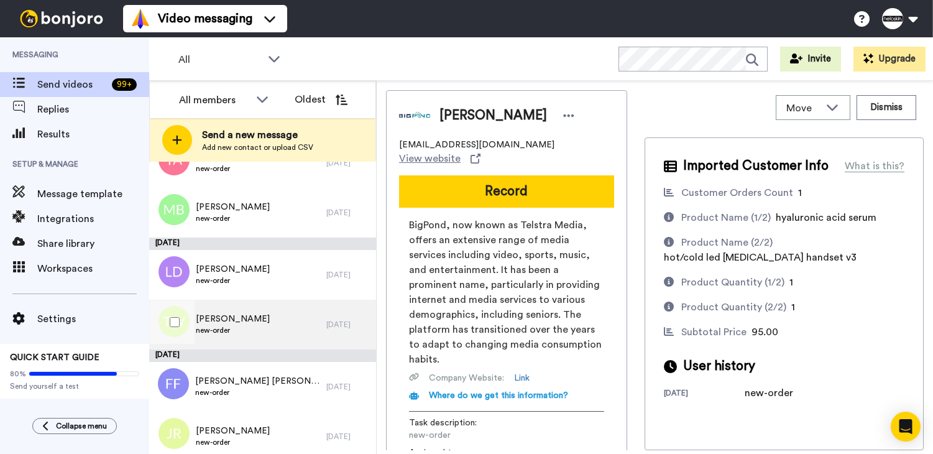
click at [280, 333] on div "Travis Wilson new-order" at bounding box center [237, 325] width 177 height 50
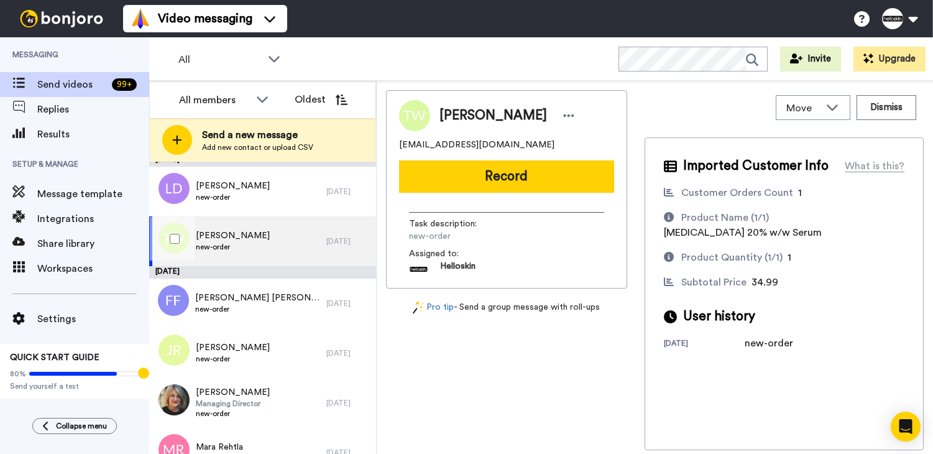
scroll to position [1227, 0]
click at [315, 310] on div "Faiza Furqan Faiza Furqan new-order" at bounding box center [237, 303] width 177 height 50
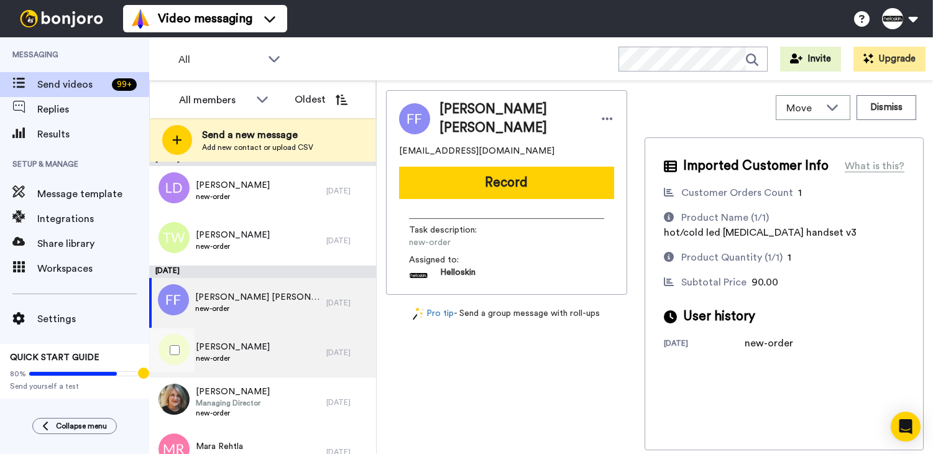
click at [292, 348] on div "Jodie Robertson new-order" at bounding box center [237, 353] width 177 height 50
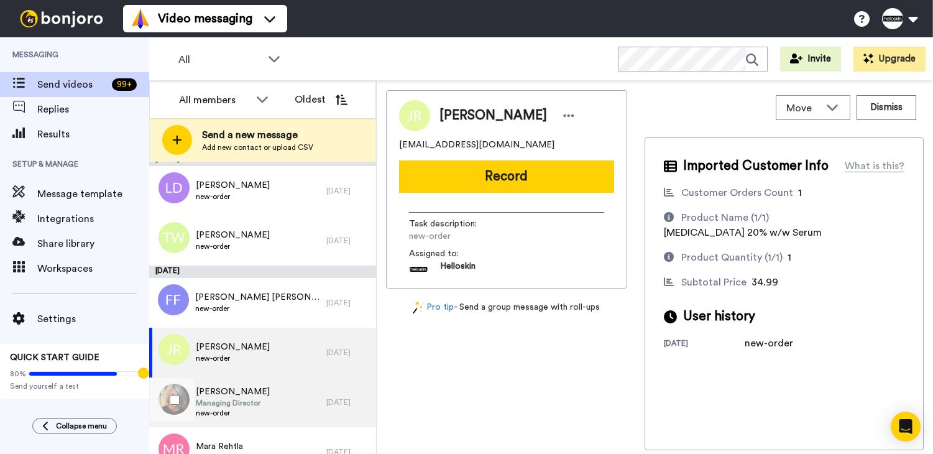
click at [275, 394] on div "Carla Shearman Managing Director new-order" at bounding box center [237, 402] width 177 height 50
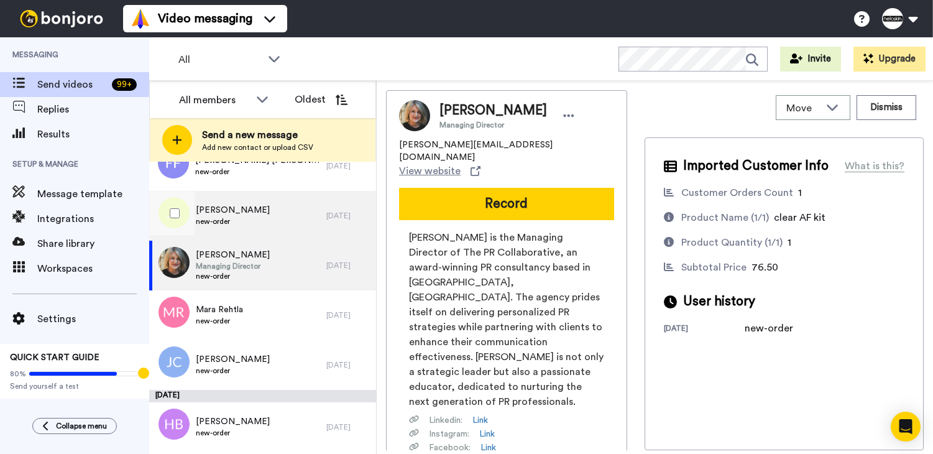
scroll to position [1372, 0]
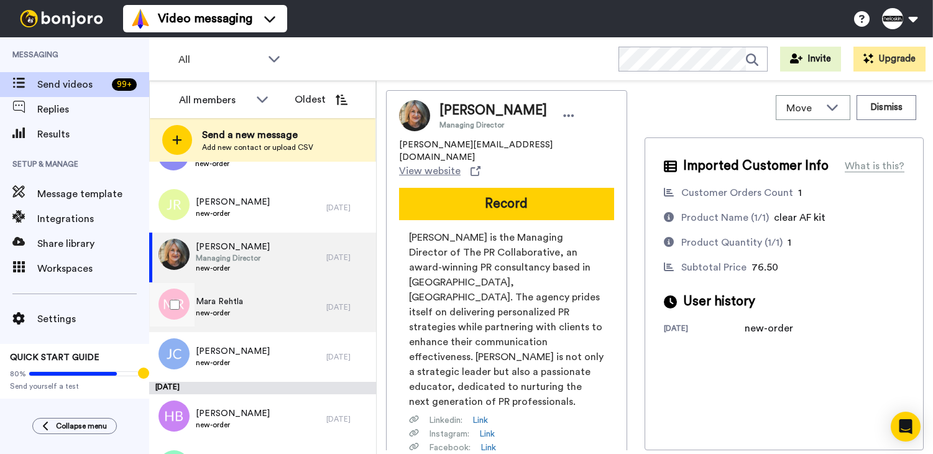
click at [278, 312] on div "Mara Rehtla new-order" at bounding box center [237, 307] width 177 height 50
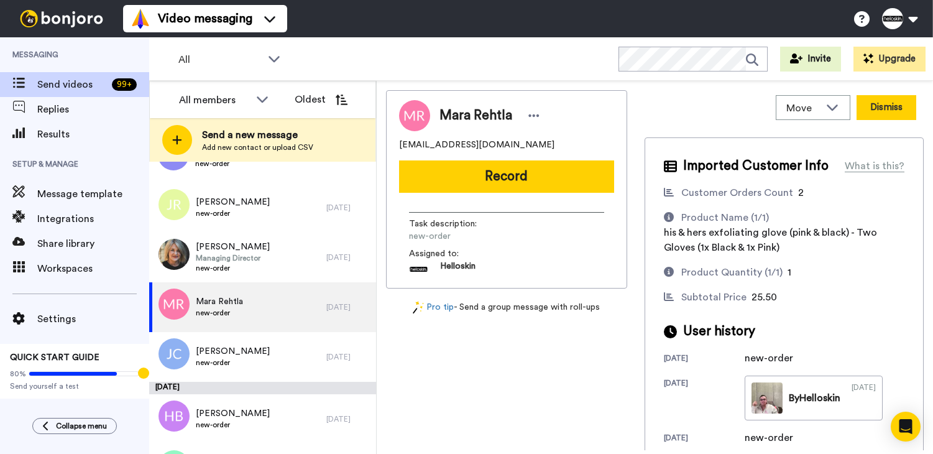
click at [869, 104] on button "Dismiss" at bounding box center [887, 107] width 60 height 25
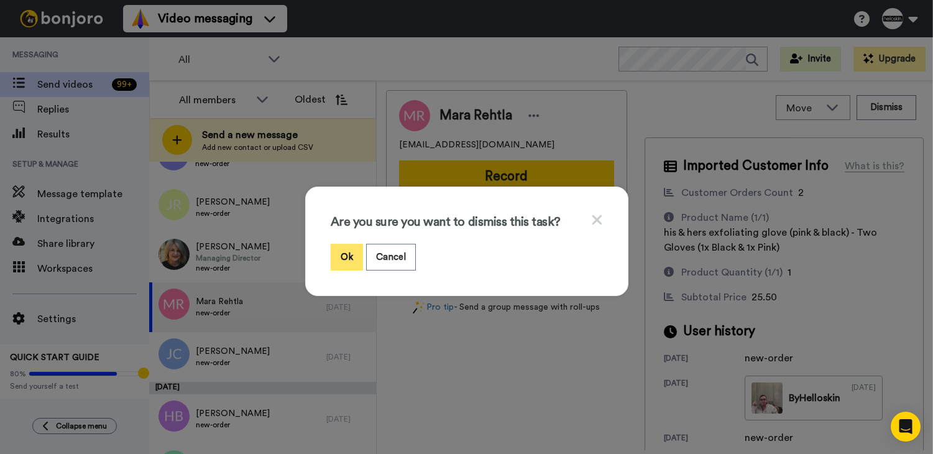
click at [354, 264] on button "Ok" at bounding box center [347, 257] width 32 height 27
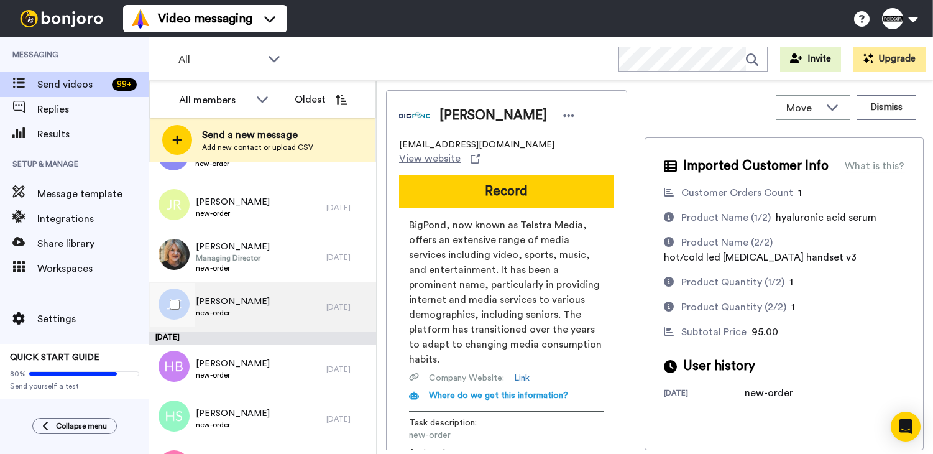
click at [272, 304] on div "Justin Caro new-order" at bounding box center [237, 307] width 177 height 50
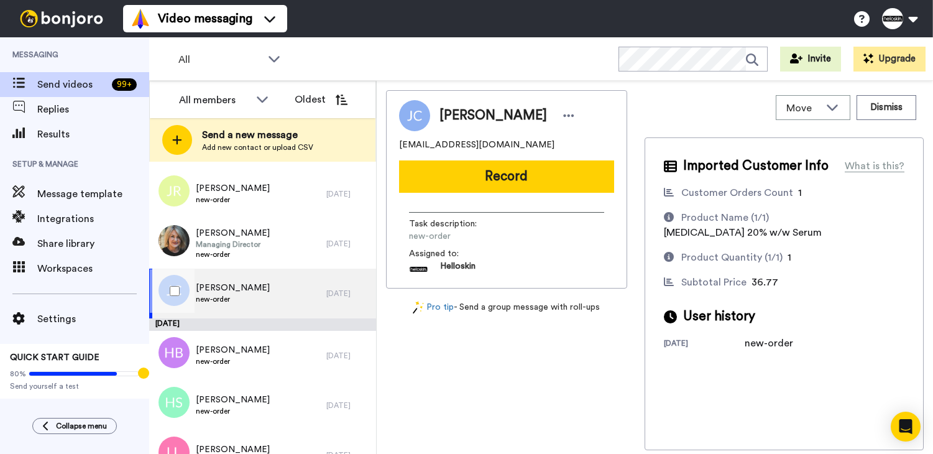
scroll to position [1392, 0]
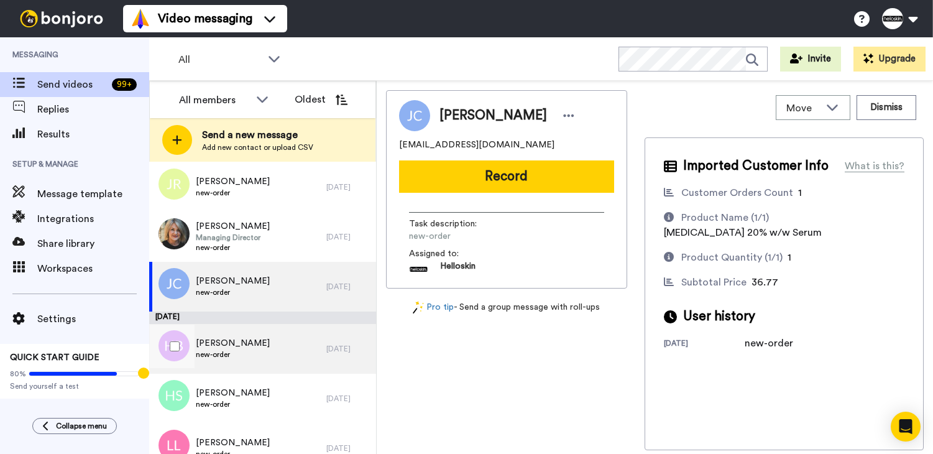
click at [198, 343] on span "Hayley Bates" at bounding box center [233, 343] width 74 height 12
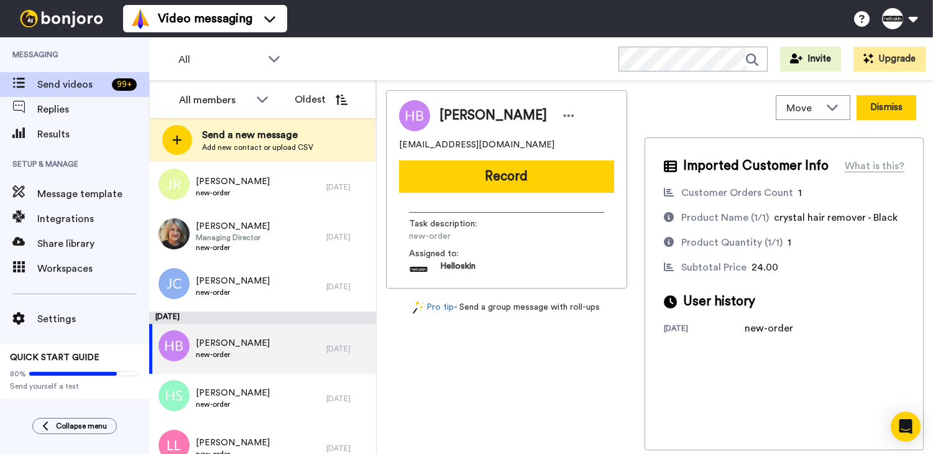
click at [899, 112] on button "Dismiss" at bounding box center [887, 107] width 60 height 25
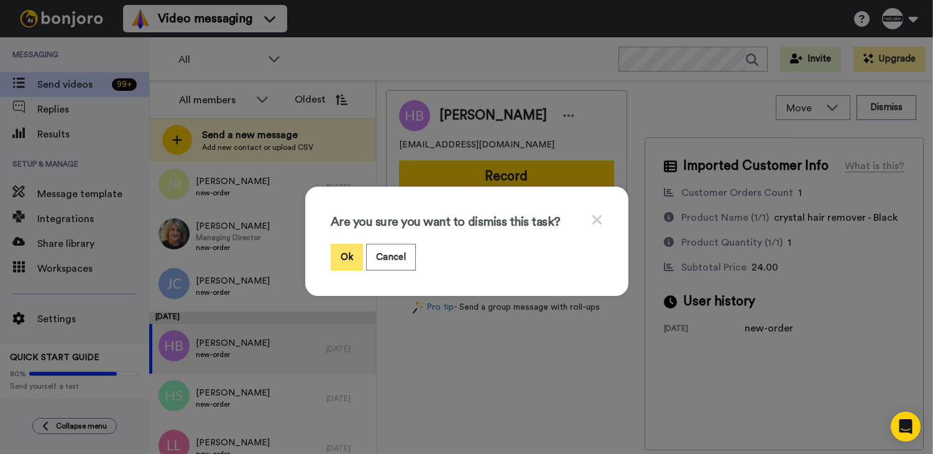
click at [356, 253] on button "Ok" at bounding box center [347, 257] width 32 height 27
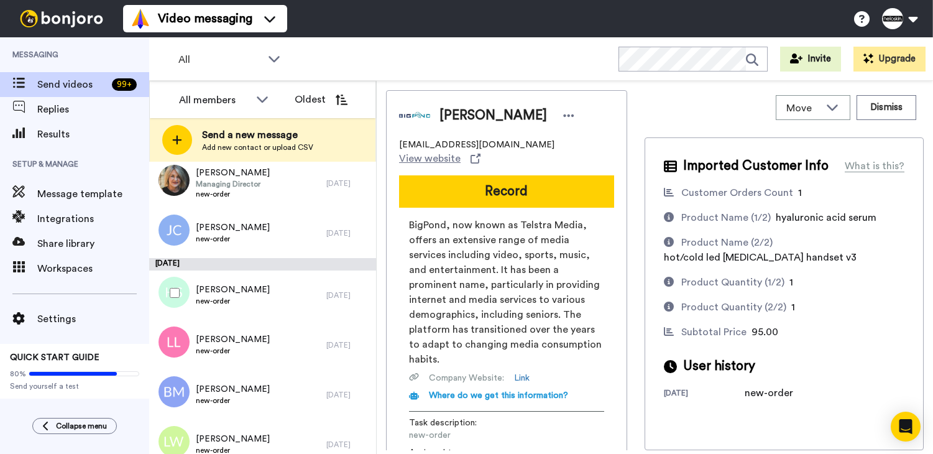
scroll to position [1490, 0]
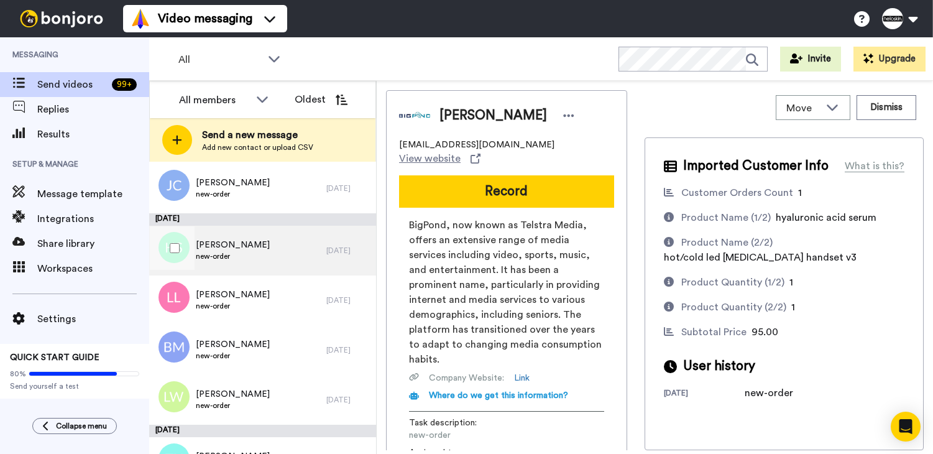
click at [305, 264] on div "Hannah Smith new-order" at bounding box center [237, 251] width 177 height 50
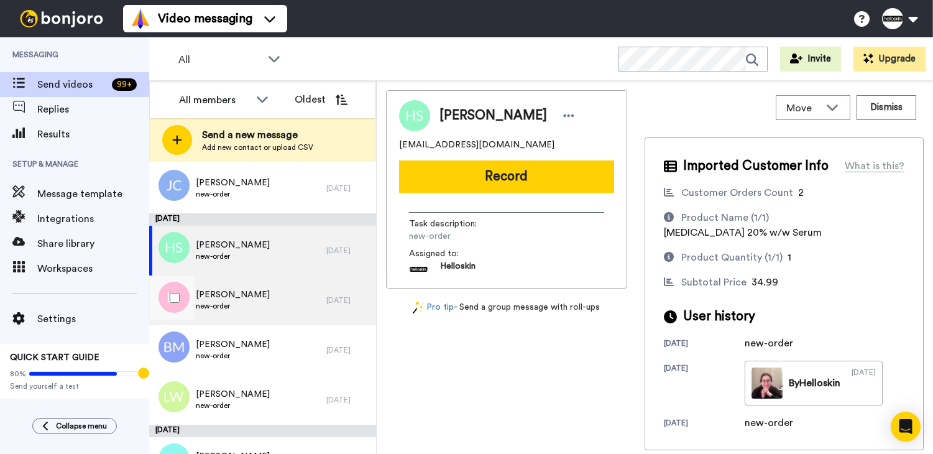
click at [254, 318] on div "Louise Lawson new-order" at bounding box center [237, 300] width 177 height 50
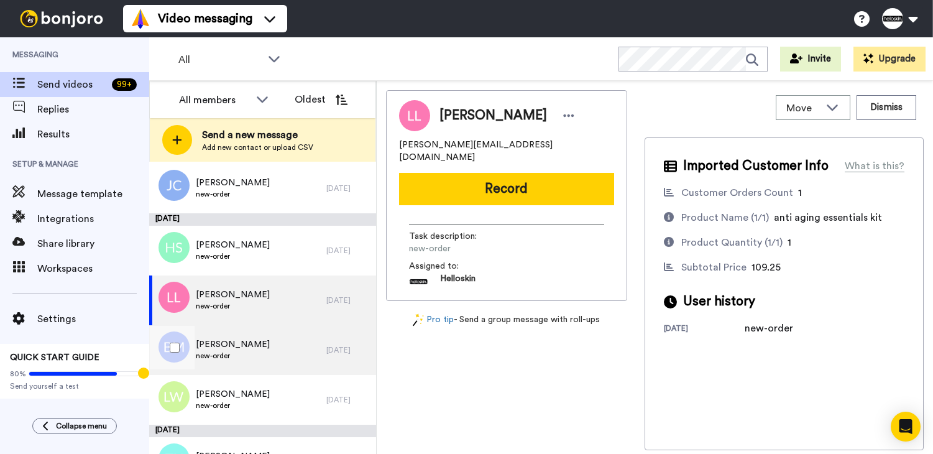
click at [249, 344] on span "Belinda McInnes" at bounding box center [233, 344] width 74 height 12
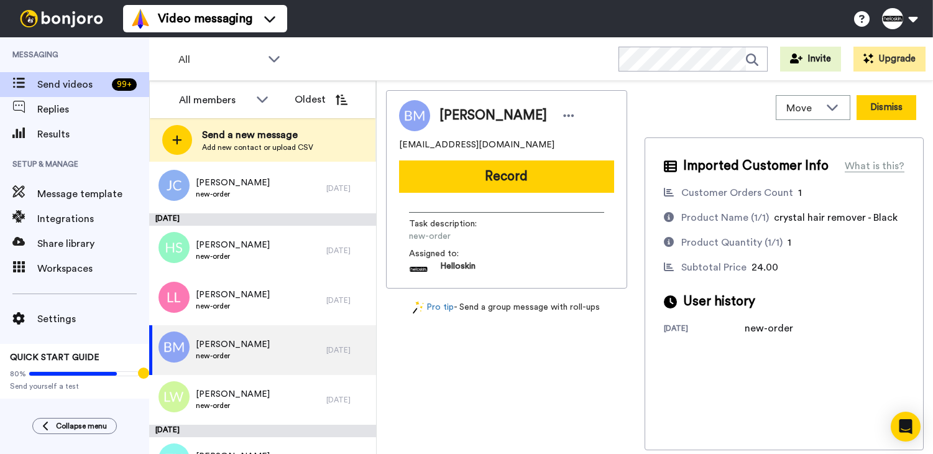
click at [889, 106] on button "Dismiss" at bounding box center [887, 107] width 60 height 25
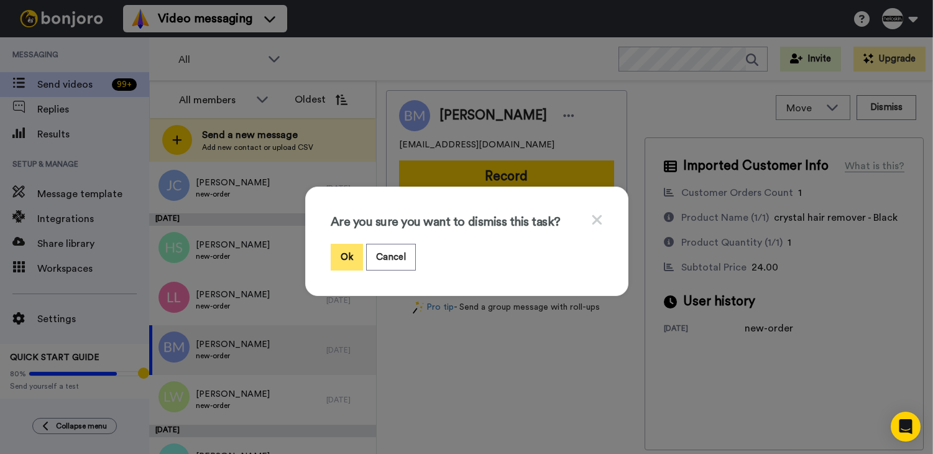
click at [353, 256] on button "Ok" at bounding box center [347, 257] width 32 height 27
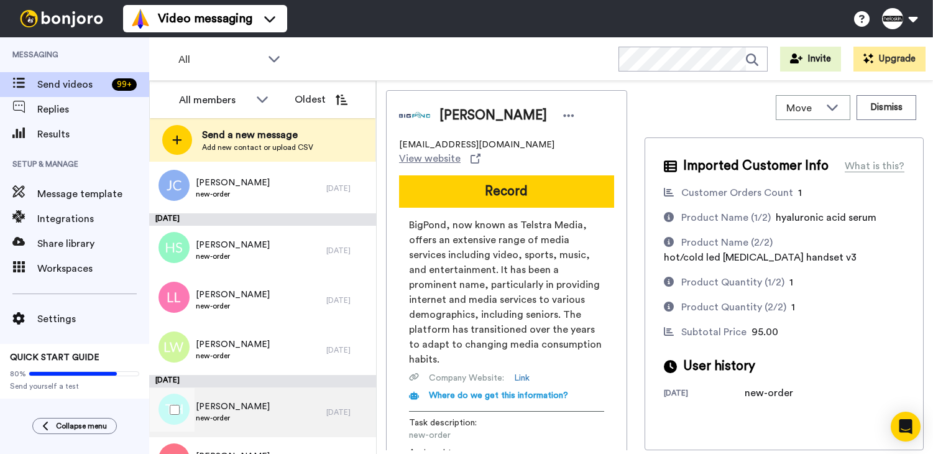
click at [303, 400] on div "Terina Hickey new-order" at bounding box center [237, 412] width 177 height 50
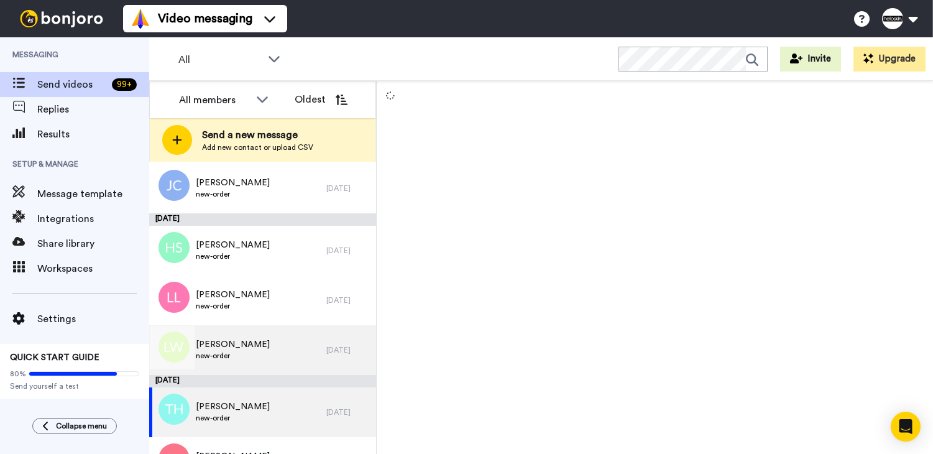
click at [301, 362] on div "Lattoya Willoughby new-order" at bounding box center [237, 350] width 177 height 50
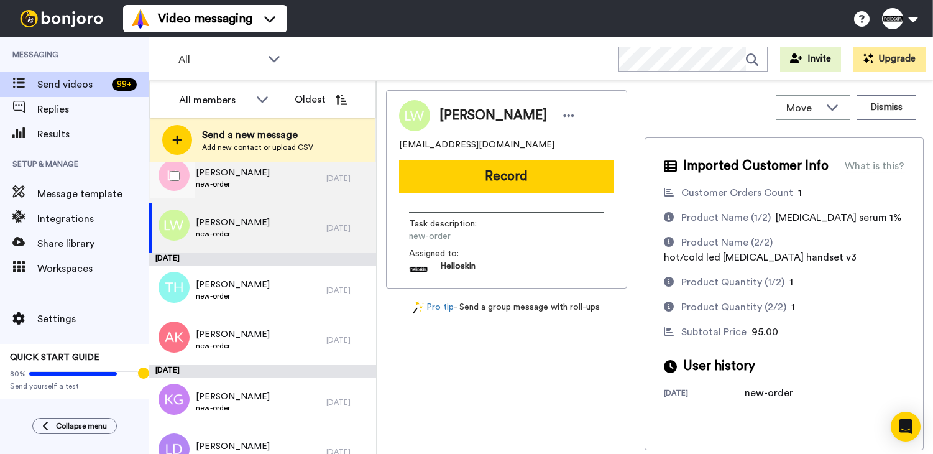
scroll to position [1654, 0]
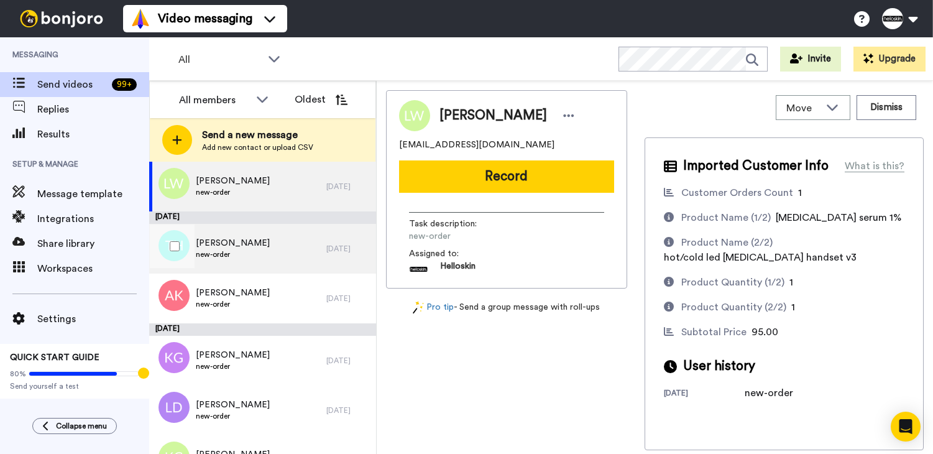
click at [285, 242] on div "Terina Hickey new-order" at bounding box center [237, 249] width 177 height 50
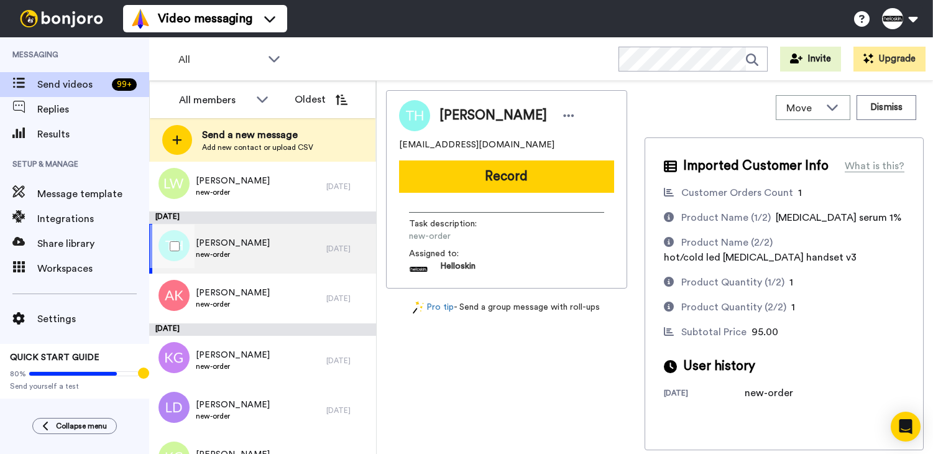
click at [294, 249] on div "Terina Hickey new-order" at bounding box center [237, 249] width 177 height 50
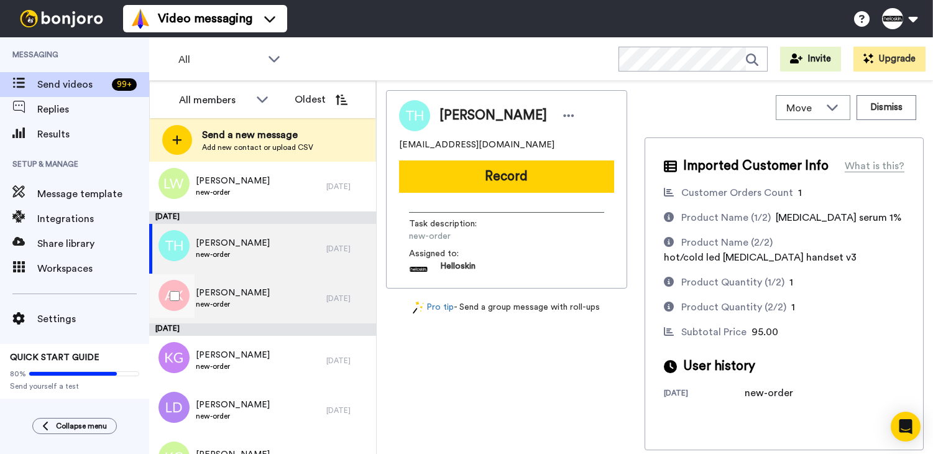
click at [287, 292] on div "Anja Kegel new-order" at bounding box center [237, 299] width 177 height 50
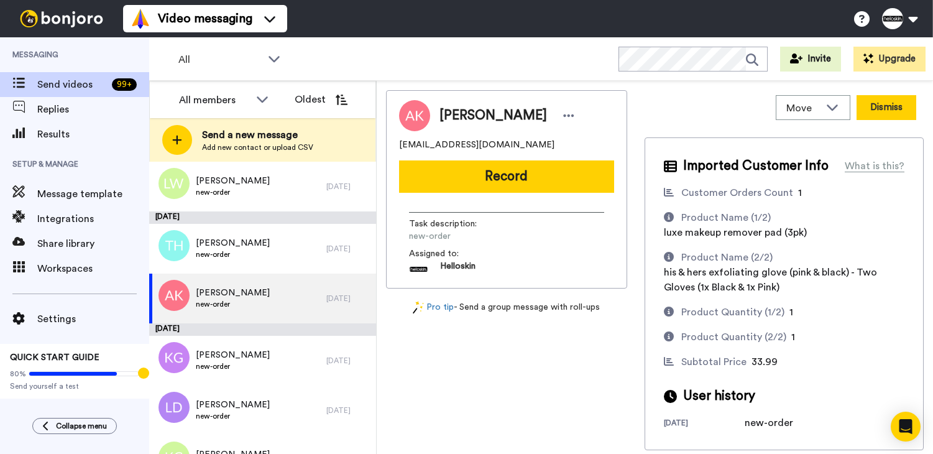
click at [884, 108] on button "Dismiss" at bounding box center [887, 107] width 60 height 25
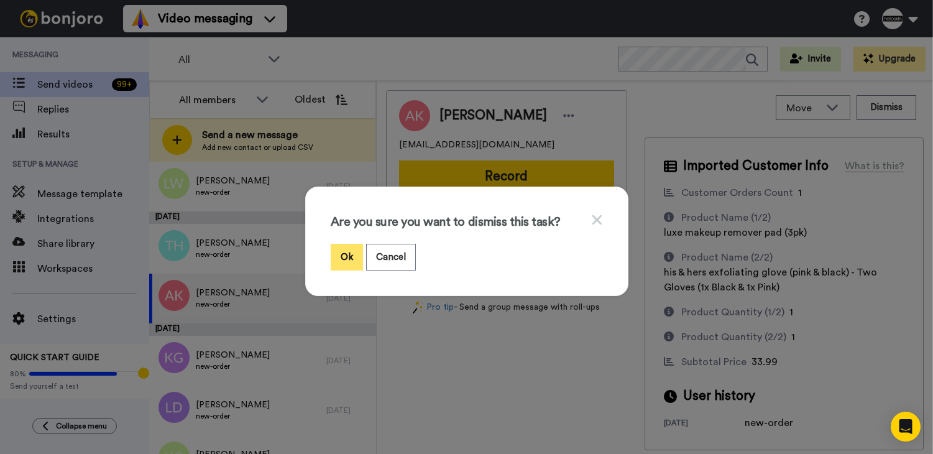
click at [356, 264] on button "Ok" at bounding box center [347, 257] width 32 height 27
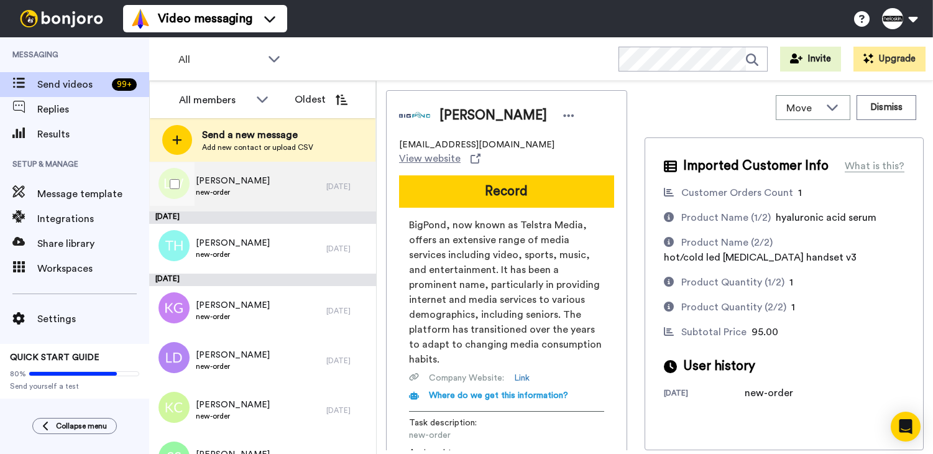
click at [293, 199] on div "Lattoya Willoughby new-order" at bounding box center [237, 187] width 177 height 50
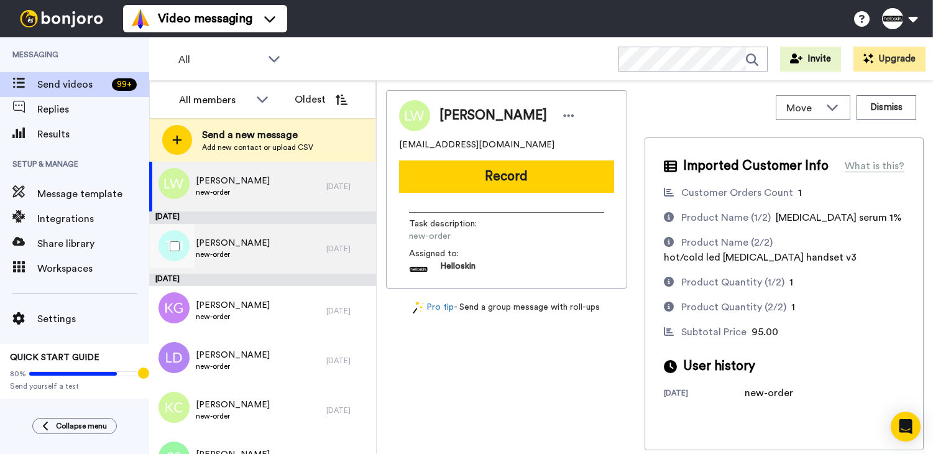
click at [278, 239] on div "Terina Hickey new-order" at bounding box center [237, 249] width 177 height 50
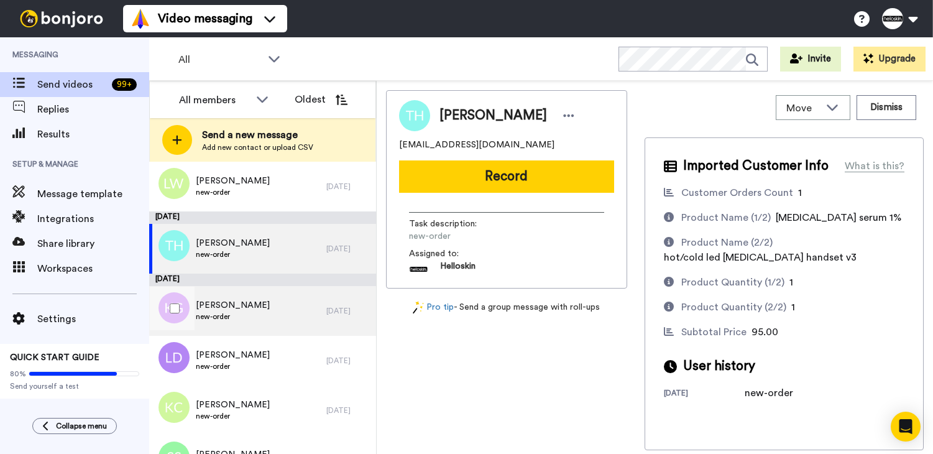
click at [256, 313] on span "new-order" at bounding box center [233, 316] width 74 height 10
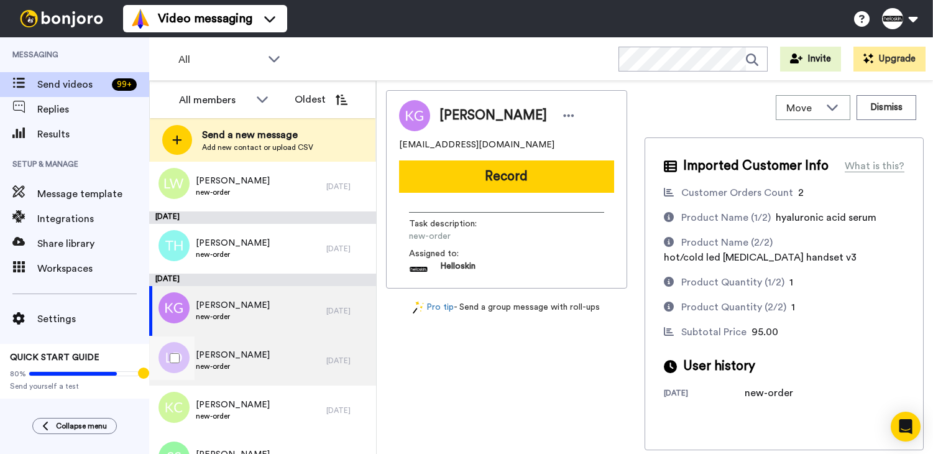
click at [233, 351] on span "Leah Draper" at bounding box center [233, 355] width 74 height 12
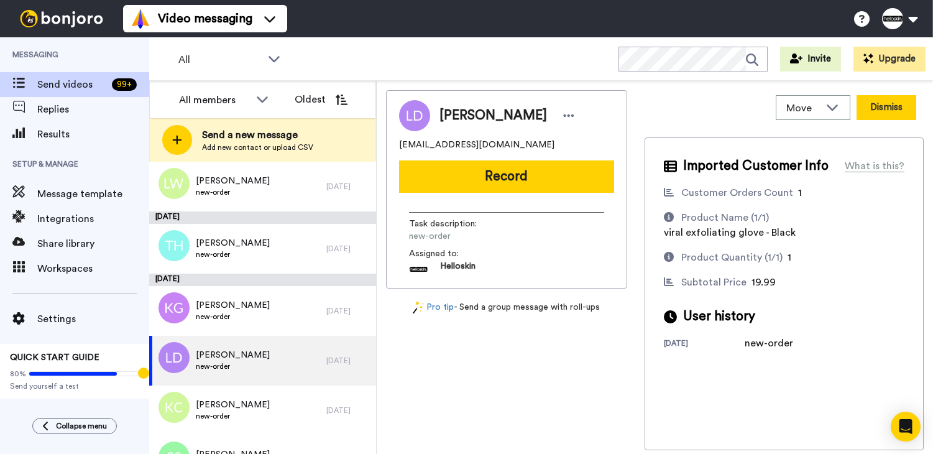
click at [893, 104] on button "Dismiss" at bounding box center [887, 107] width 60 height 25
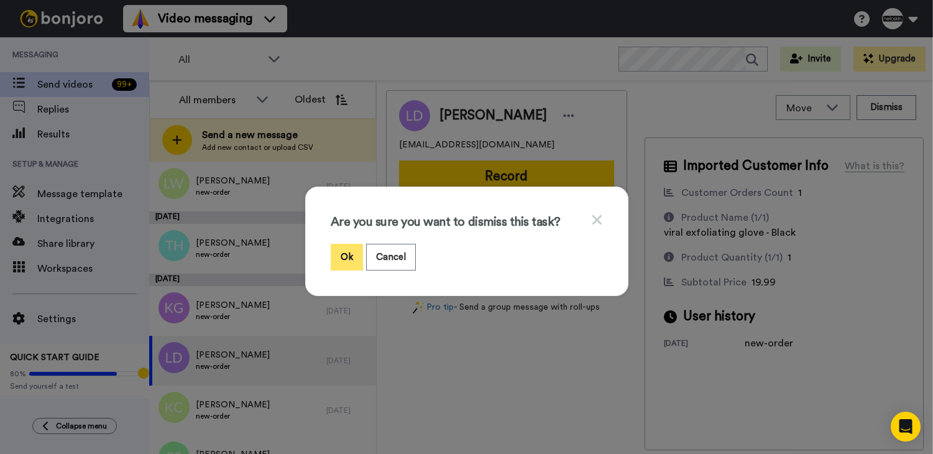
click at [349, 259] on button "Ok" at bounding box center [347, 257] width 32 height 27
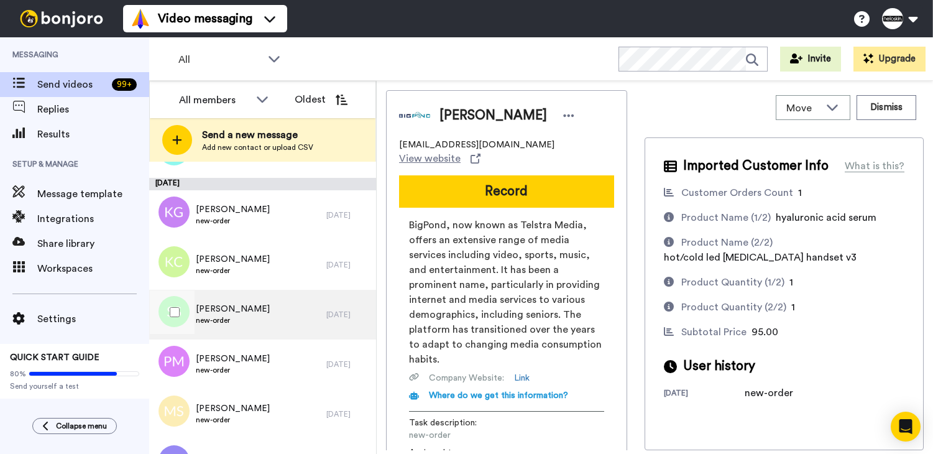
scroll to position [1763, 0]
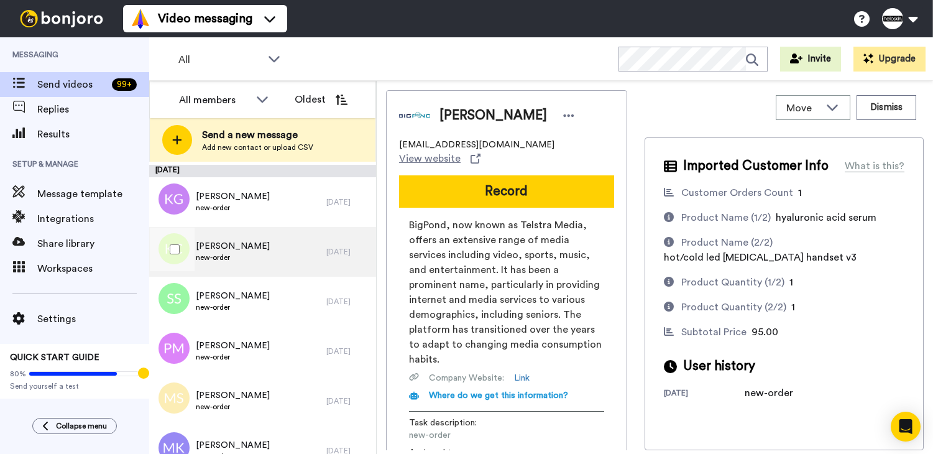
click at [259, 256] on div "Kate Currin new-order" at bounding box center [237, 252] width 177 height 50
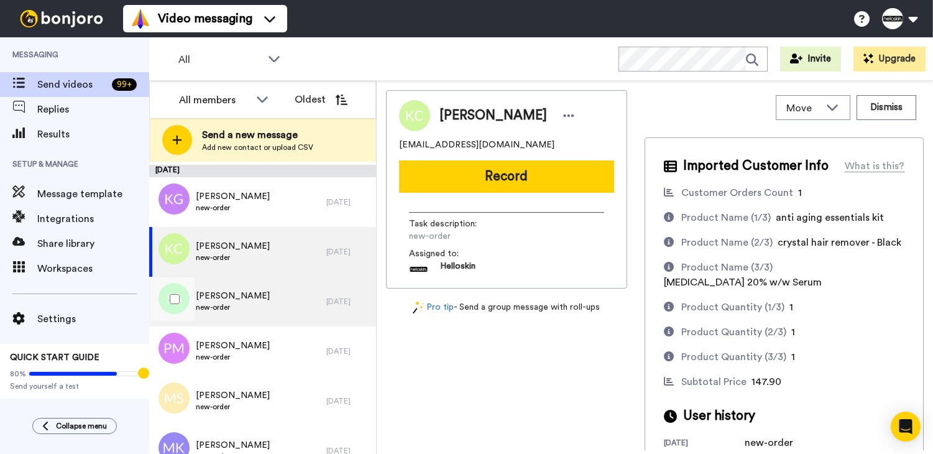
click at [259, 313] on div "Sandy Sperling new-order" at bounding box center [237, 302] width 177 height 50
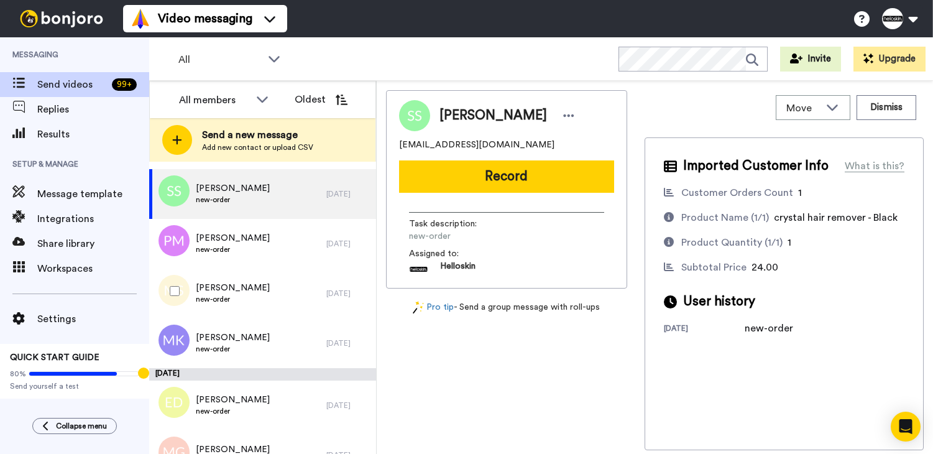
scroll to position [1875, 0]
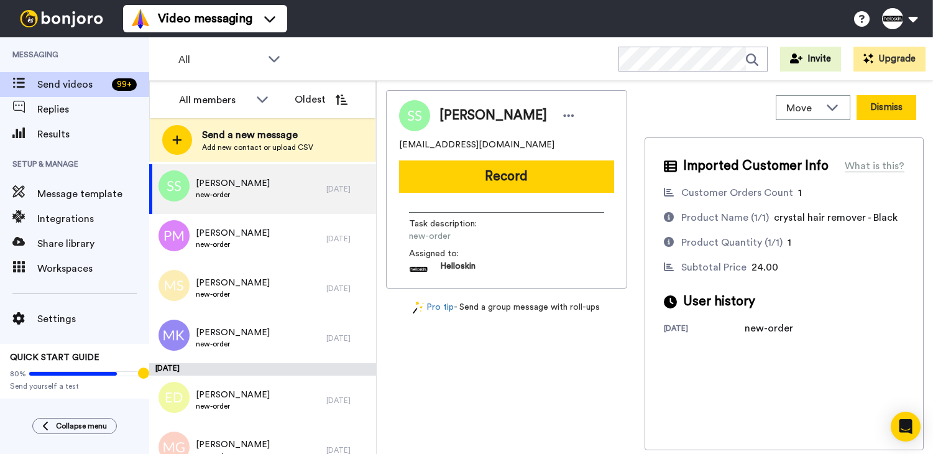
click at [877, 109] on button "Dismiss" at bounding box center [887, 107] width 60 height 25
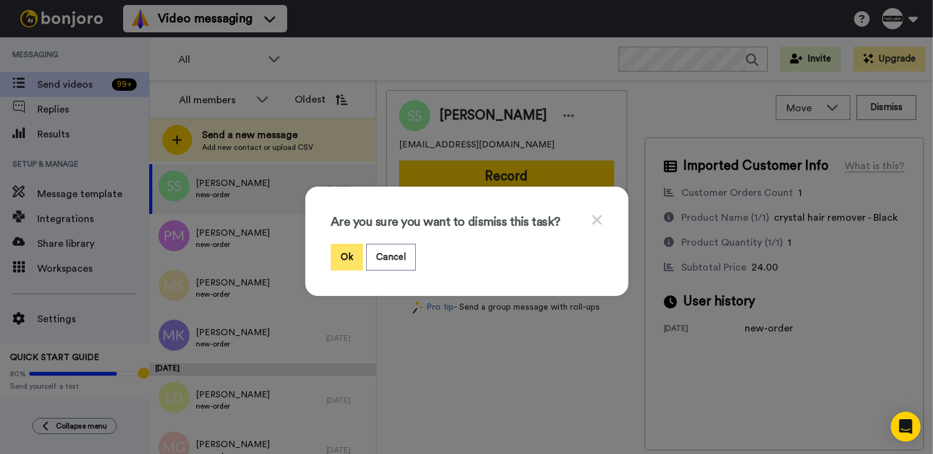
click at [337, 258] on button "Ok" at bounding box center [347, 257] width 32 height 27
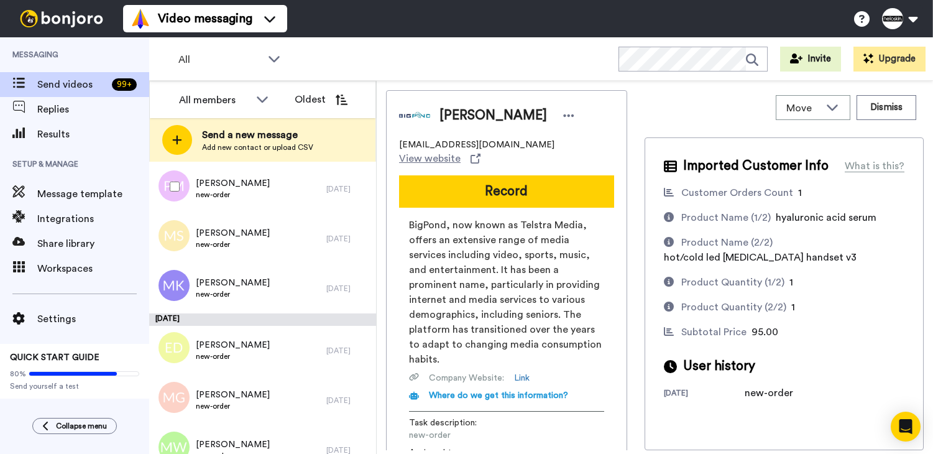
click at [272, 210] on div "Prudence Mak new-order" at bounding box center [237, 189] width 177 height 50
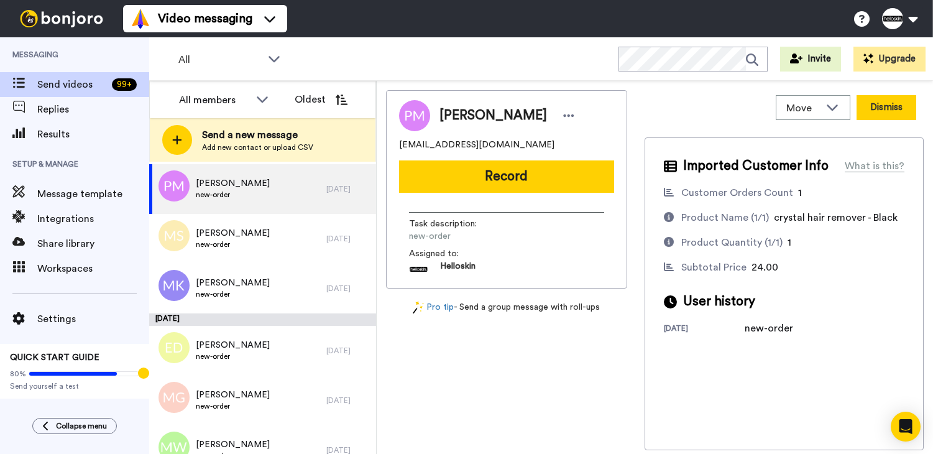
click at [893, 110] on button "Dismiss" at bounding box center [887, 107] width 60 height 25
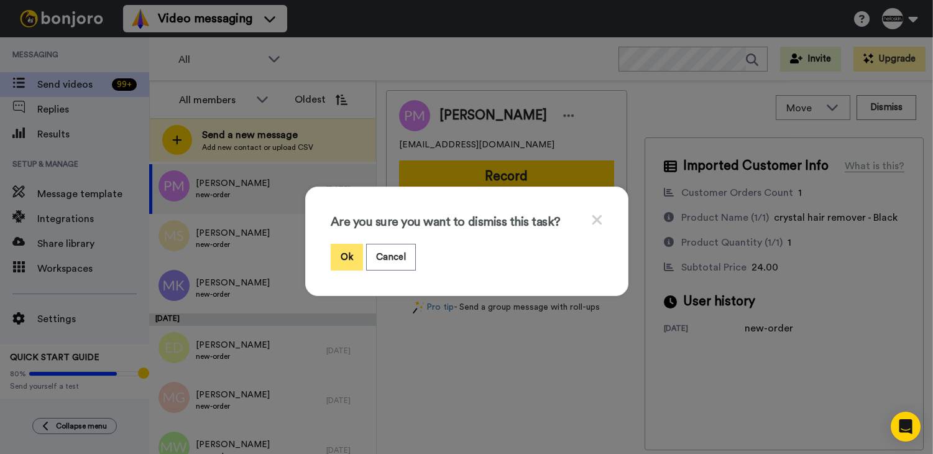
click at [344, 247] on button "Ok" at bounding box center [347, 257] width 32 height 27
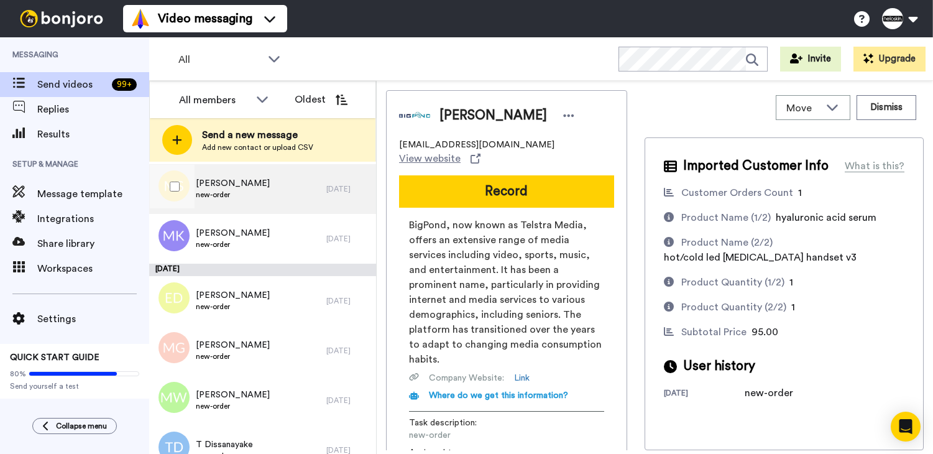
click at [280, 196] on div "Mackenzie Schranz new-order" at bounding box center [237, 189] width 177 height 50
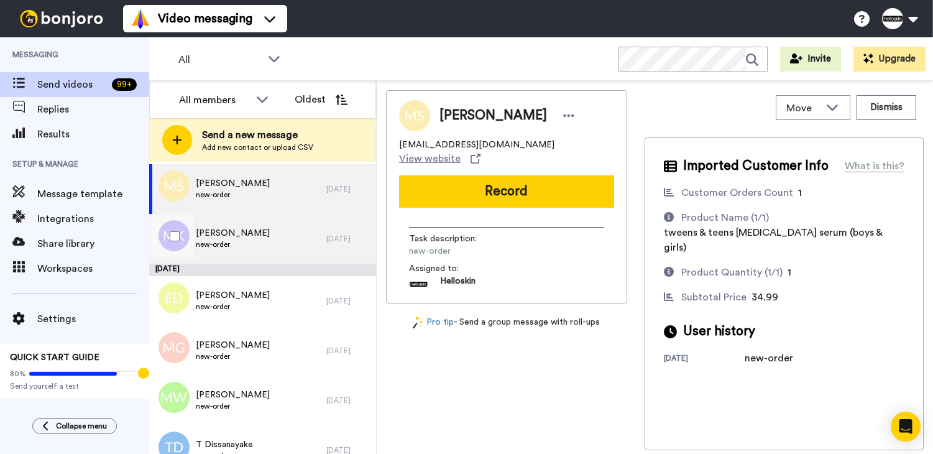
click at [204, 243] on span "new-order" at bounding box center [233, 244] width 74 height 10
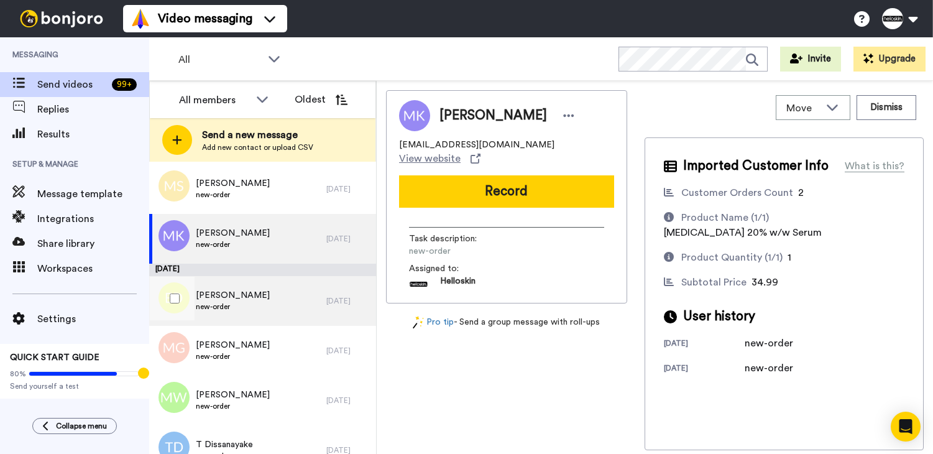
click at [219, 293] on span "Erika Dempsey" at bounding box center [233, 295] width 74 height 12
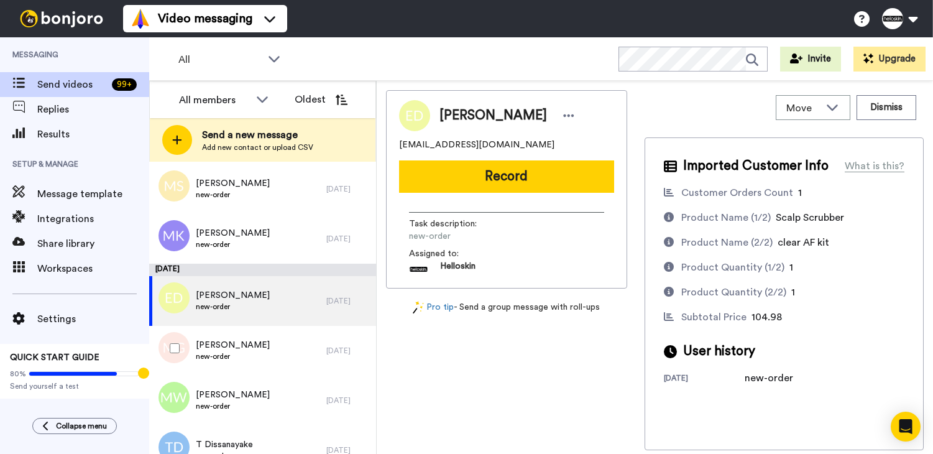
click at [191, 348] on div at bounding box center [172, 348] width 45 height 44
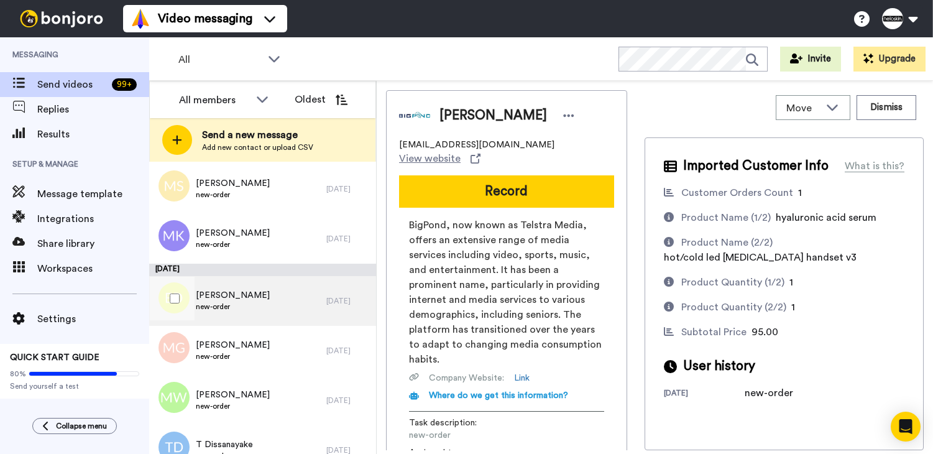
click at [242, 302] on span "new-order" at bounding box center [233, 307] width 74 height 10
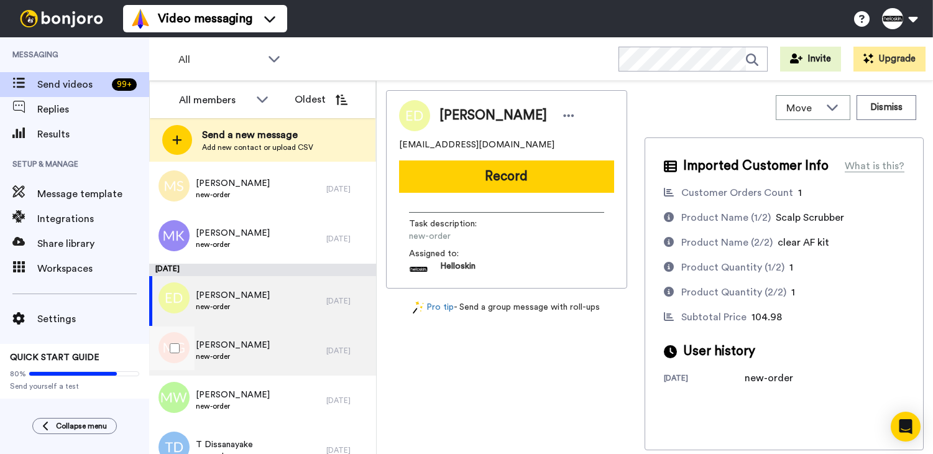
click at [235, 327] on div "Mel Gaugg new-order" at bounding box center [237, 351] width 177 height 50
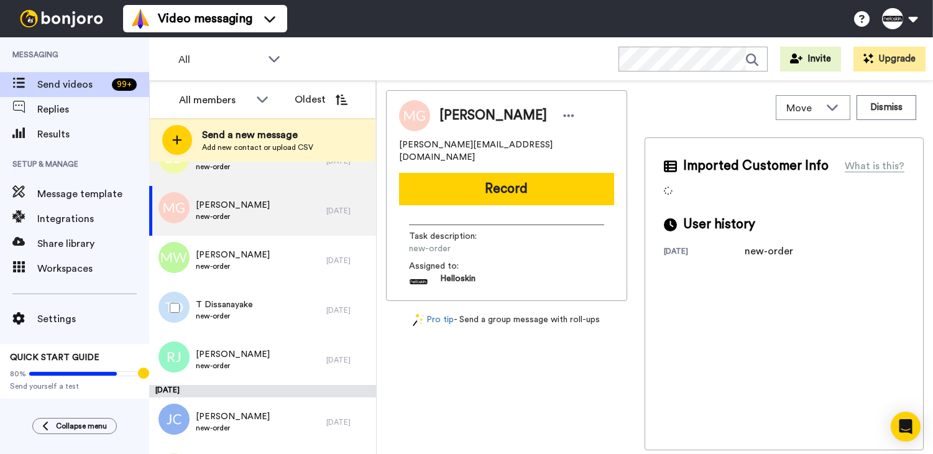
scroll to position [2036, 0]
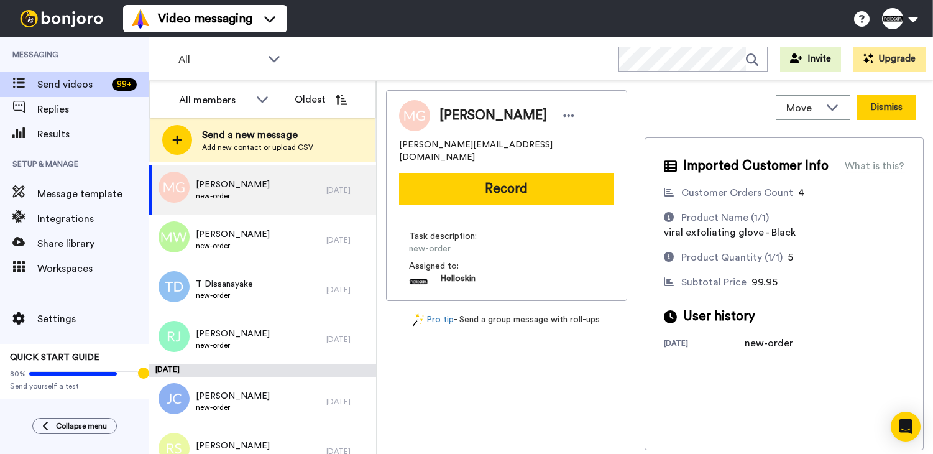
click at [904, 112] on button "Dismiss" at bounding box center [887, 107] width 60 height 25
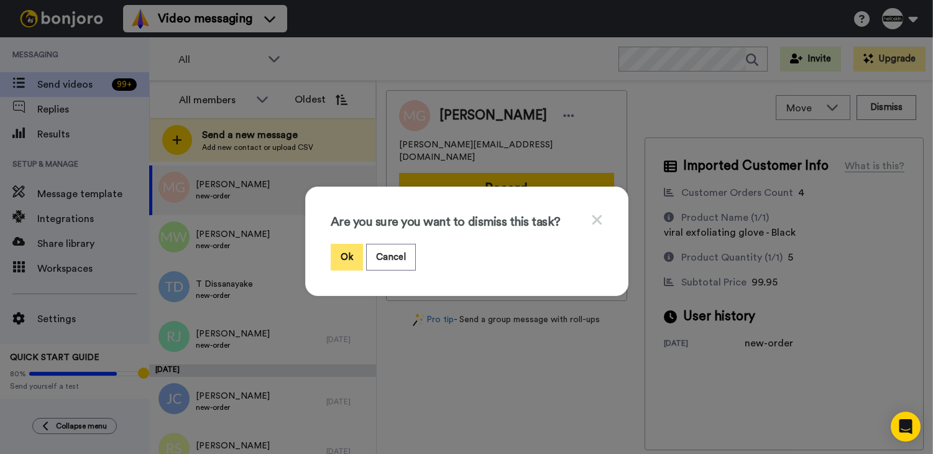
click at [348, 263] on button "Ok" at bounding box center [347, 257] width 32 height 27
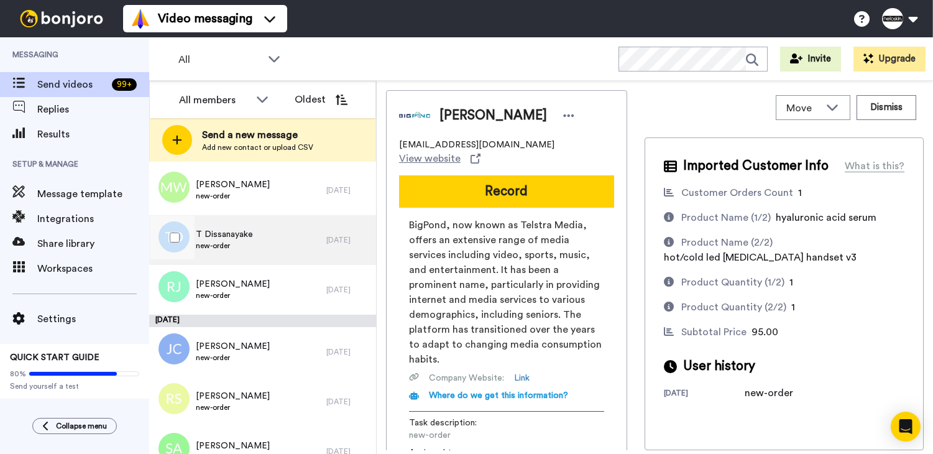
click at [258, 235] on div "T Dissanayake new-order" at bounding box center [237, 240] width 177 height 50
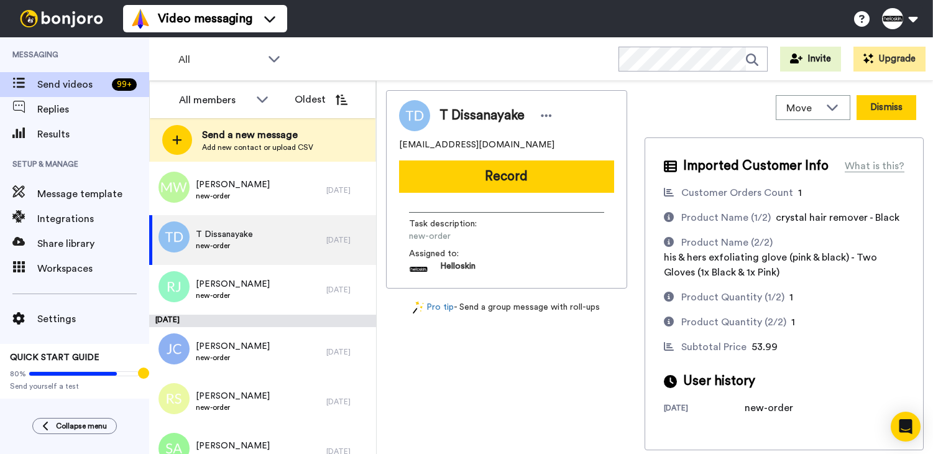
click at [890, 102] on button "Dismiss" at bounding box center [887, 107] width 60 height 25
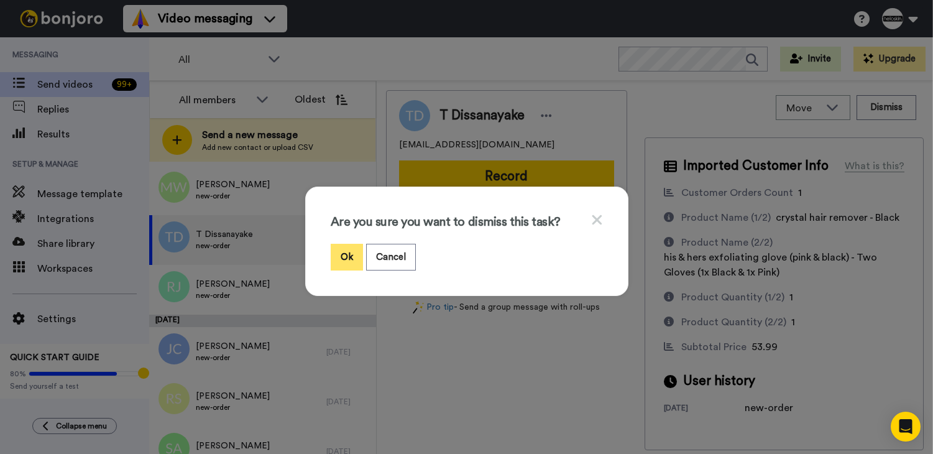
click at [344, 256] on button "Ok" at bounding box center [347, 257] width 32 height 27
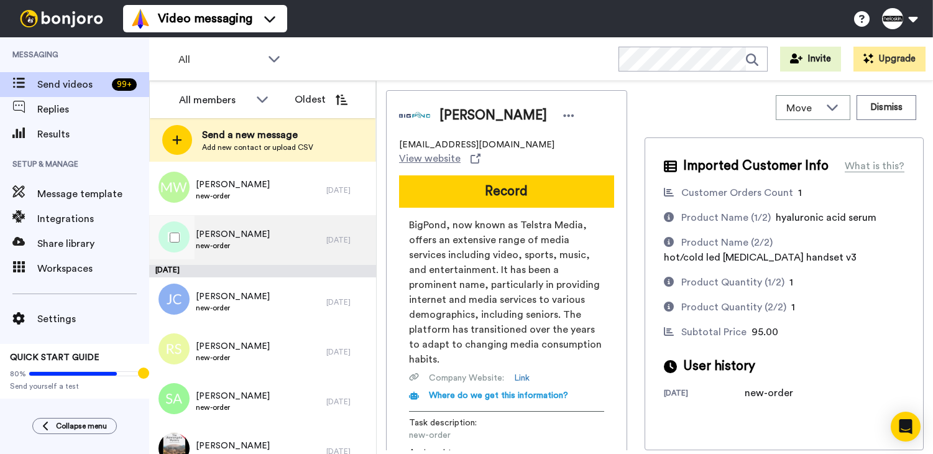
click at [275, 249] on div "Rea Jacoby new-order" at bounding box center [237, 240] width 177 height 50
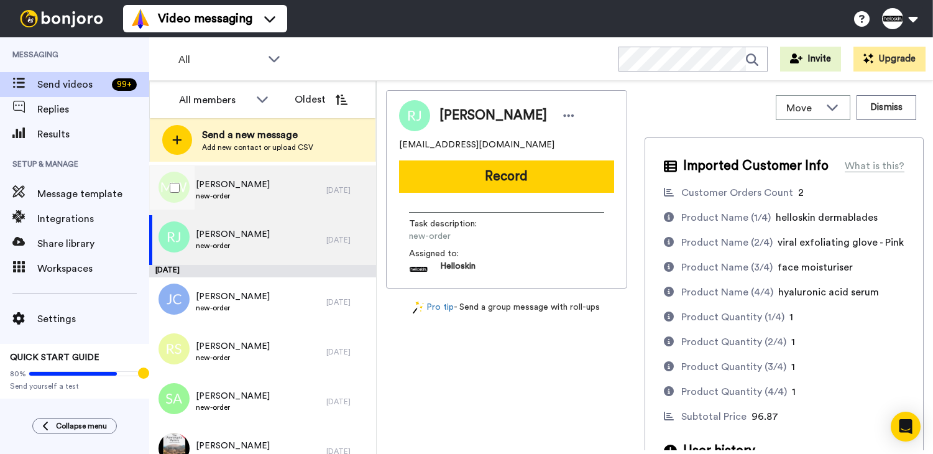
click at [259, 196] on div "Madison Wood new-order" at bounding box center [237, 190] width 177 height 50
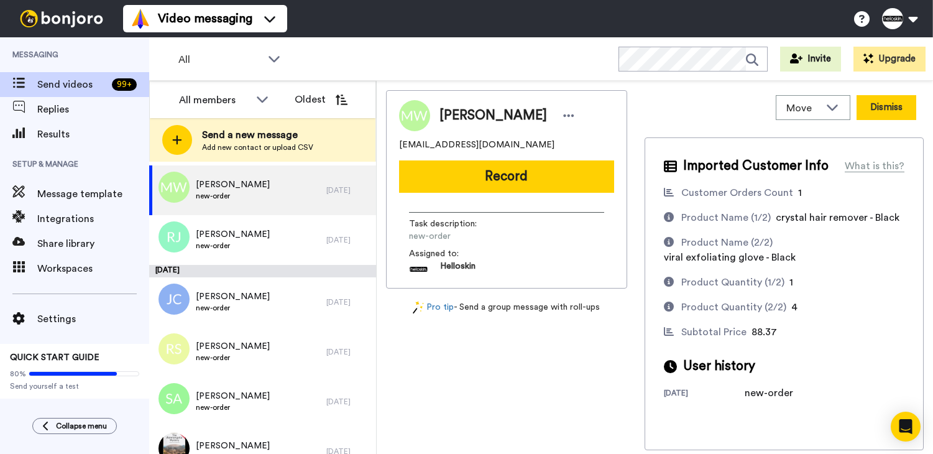
click at [871, 116] on button "Dismiss" at bounding box center [887, 107] width 60 height 25
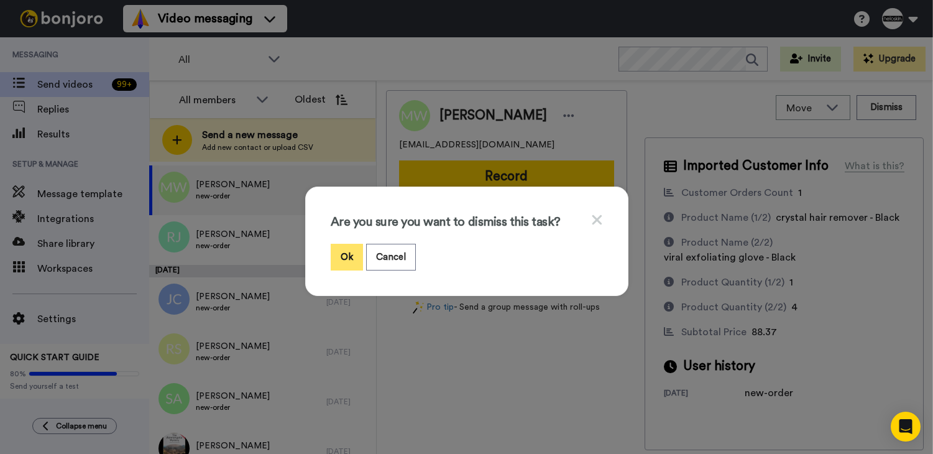
click at [344, 264] on button "Ok" at bounding box center [347, 257] width 32 height 27
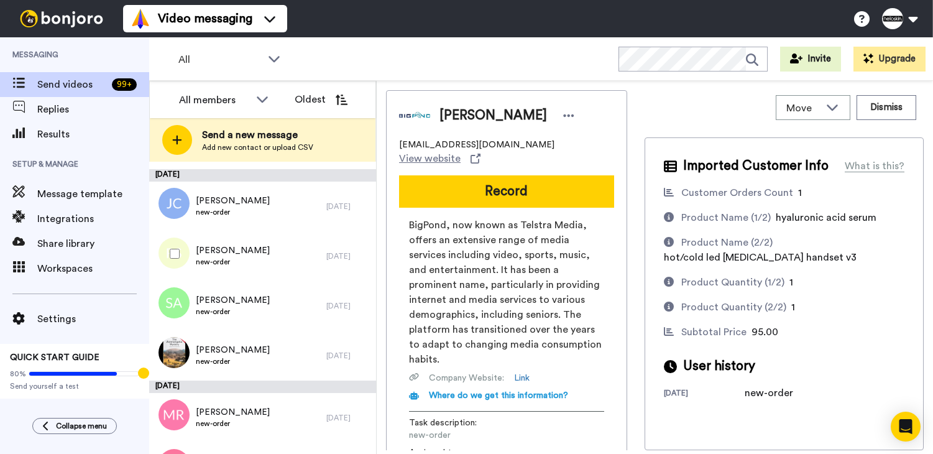
scroll to position [2090, 0]
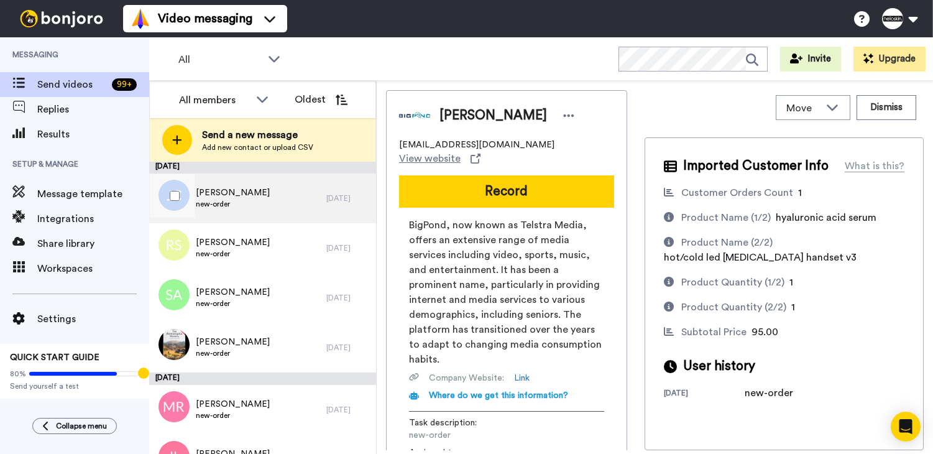
click at [278, 210] on div "Joyce Chu new-order" at bounding box center [237, 198] width 177 height 50
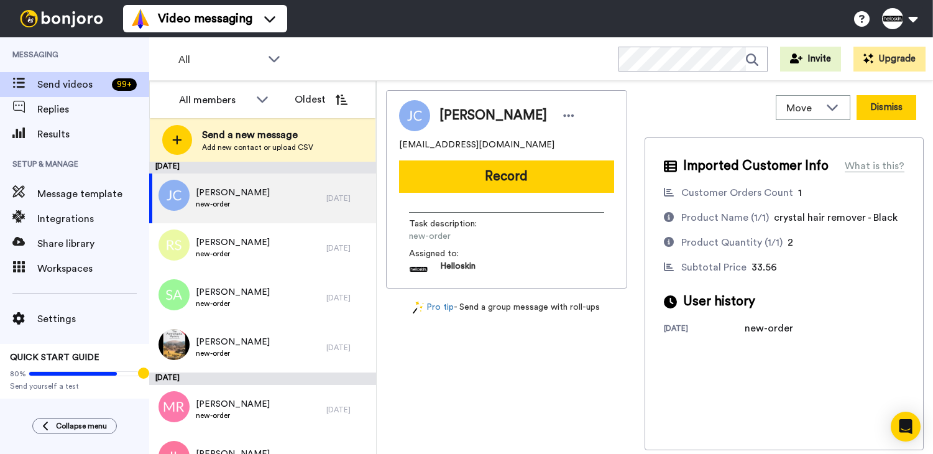
click at [875, 107] on button "Dismiss" at bounding box center [887, 107] width 60 height 25
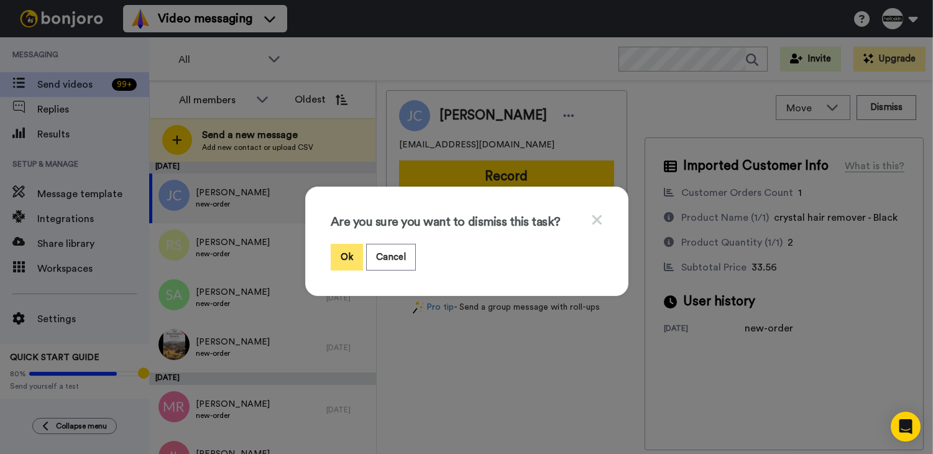
click at [348, 256] on button "Ok" at bounding box center [347, 257] width 32 height 27
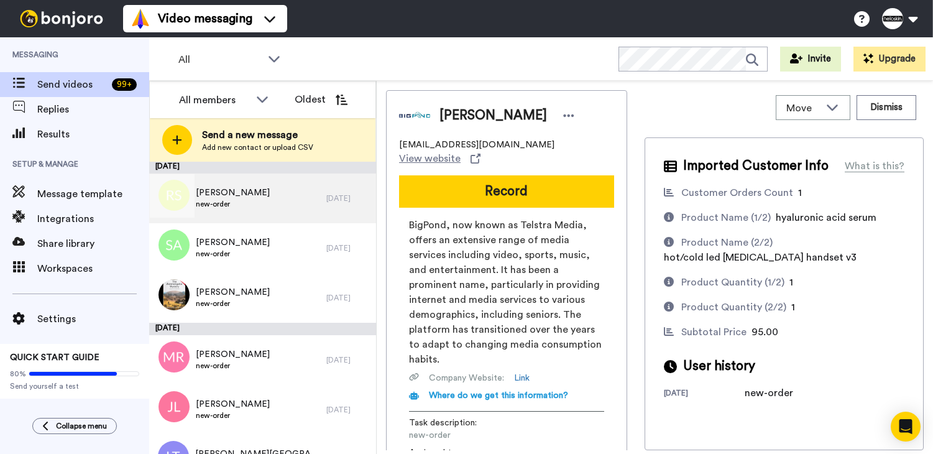
click at [293, 211] on div "Rebecca S new-order" at bounding box center [237, 198] width 177 height 50
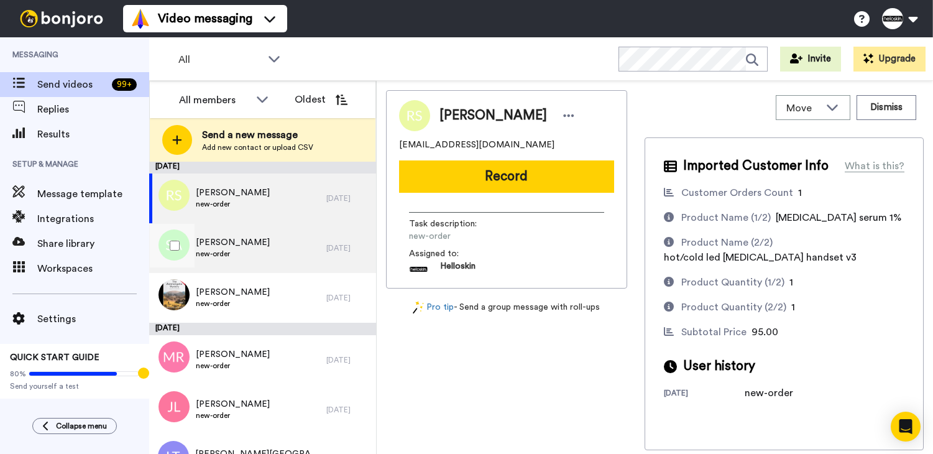
click at [281, 236] on div "Saumya Akhaury new-order" at bounding box center [237, 248] width 177 height 50
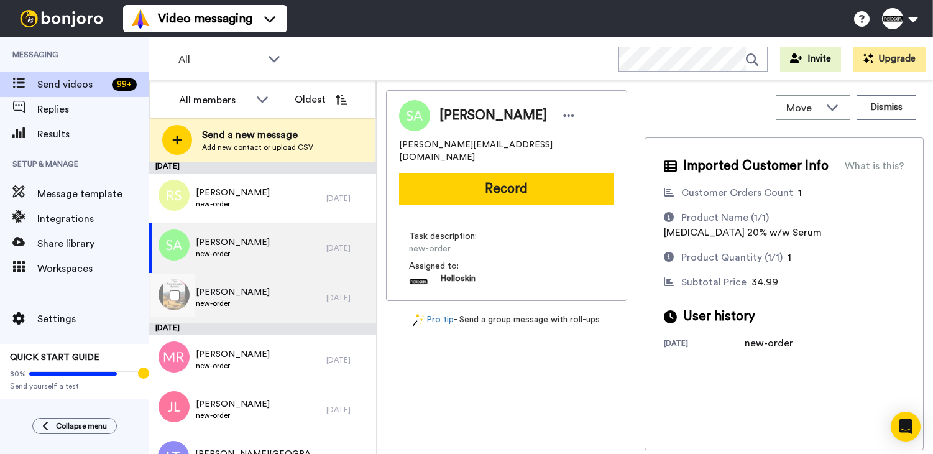
click at [277, 292] on div "Gwen Embleton new-order" at bounding box center [237, 298] width 177 height 50
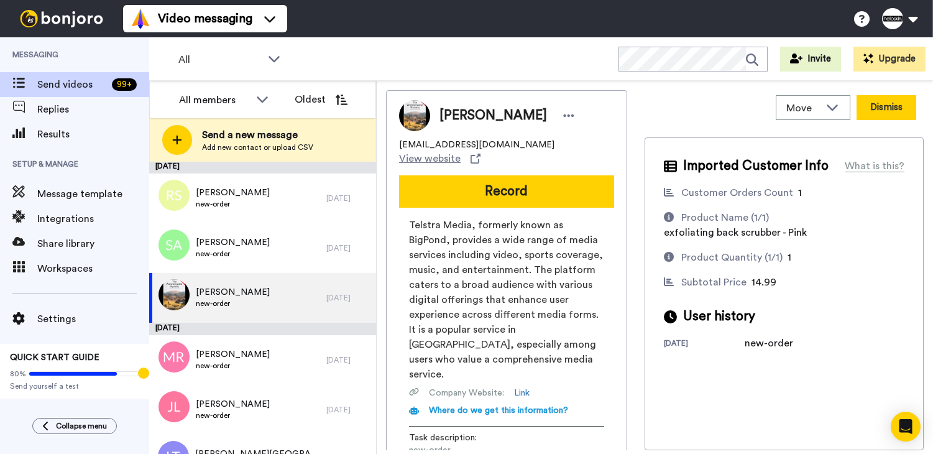
click at [862, 102] on button "Dismiss" at bounding box center [887, 107] width 60 height 25
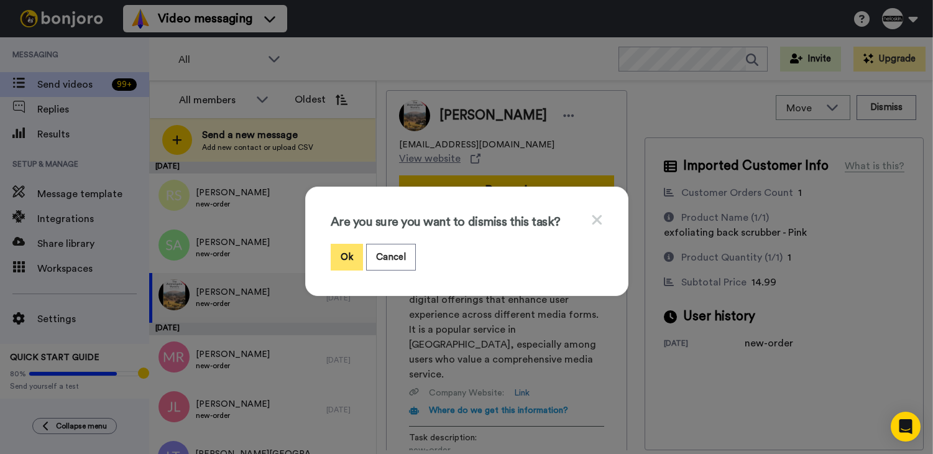
click at [332, 263] on button "Ok" at bounding box center [347, 257] width 32 height 27
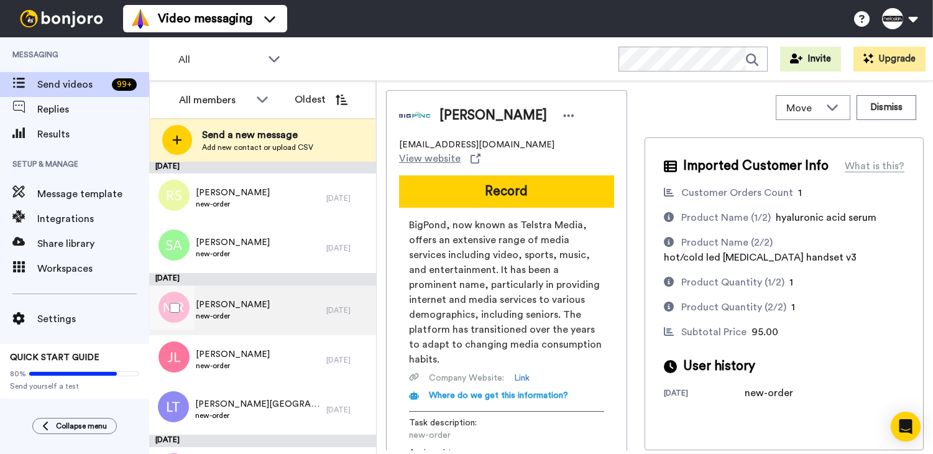
click at [259, 316] on div "Melanie Reed new-order" at bounding box center [237, 310] width 177 height 50
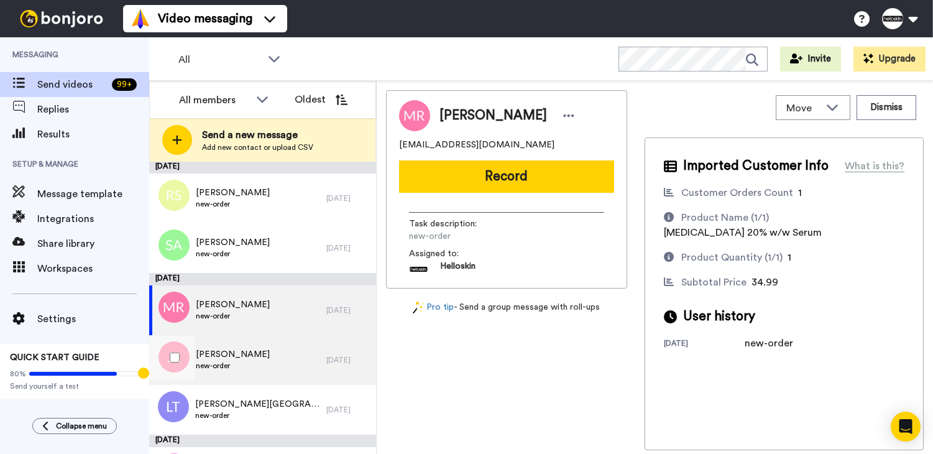
click at [251, 358] on div "Jane LO new-order" at bounding box center [237, 360] width 177 height 50
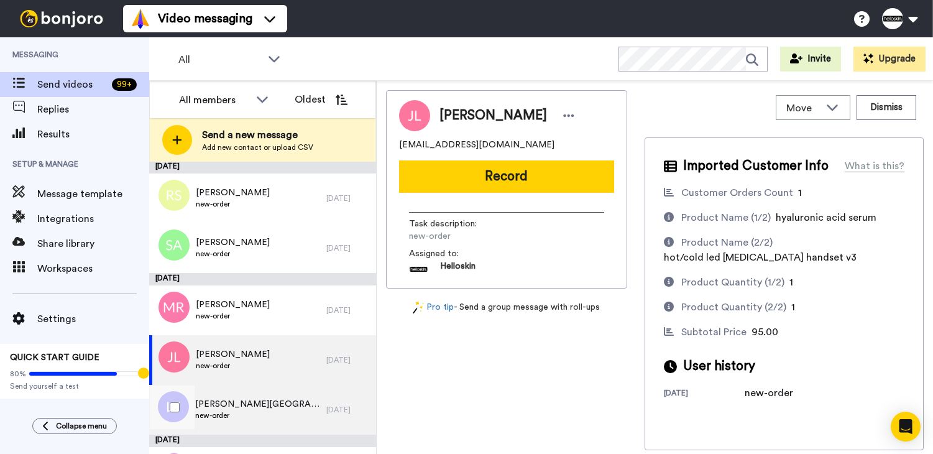
click at [288, 390] on div "Leah Town new-order" at bounding box center [237, 410] width 177 height 50
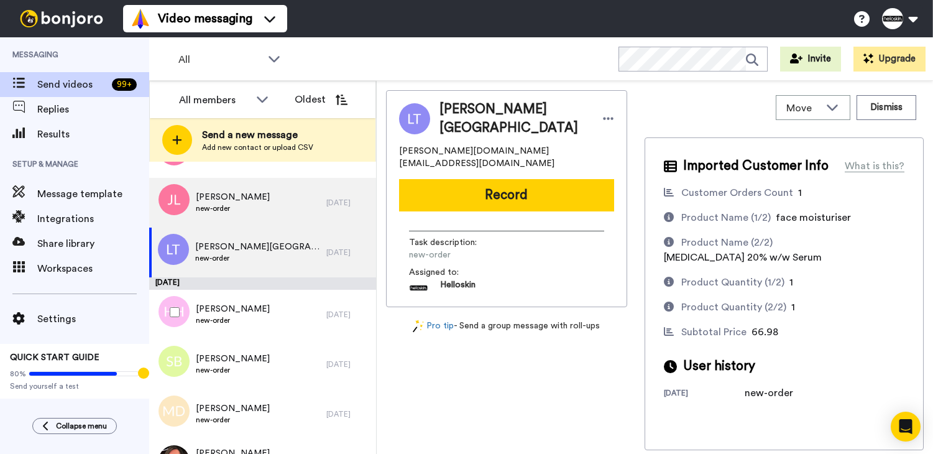
scroll to position [2248, 0]
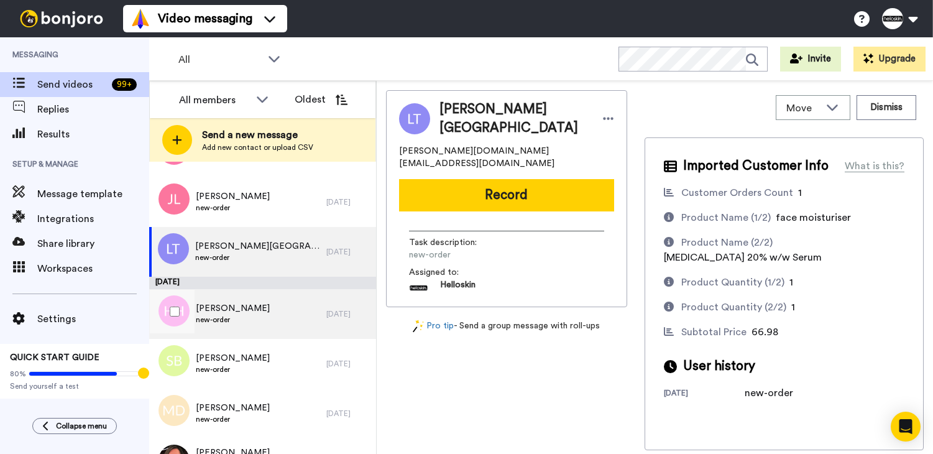
click at [290, 331] on div "Hayley Hunter new-order" at bounding box center [237, 314] width 177 height 50
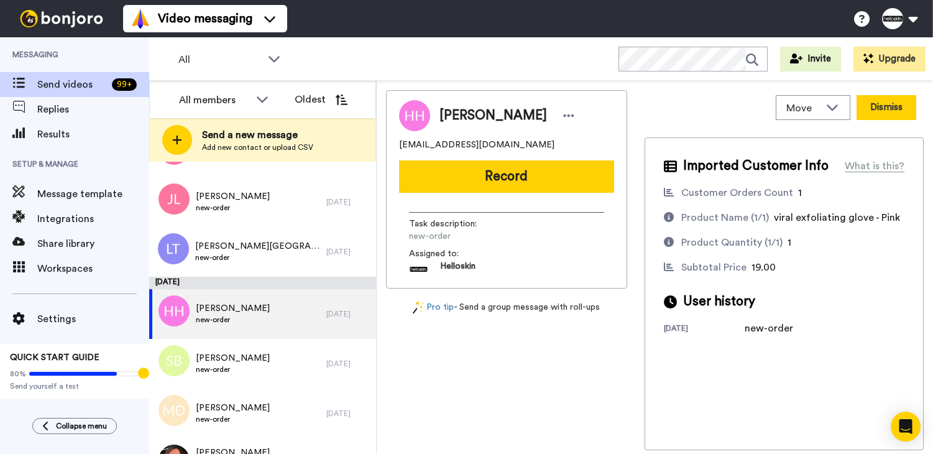
click at [880, 111] on button "Dismiss" at bounding box center [887, 107] width 60 height 25
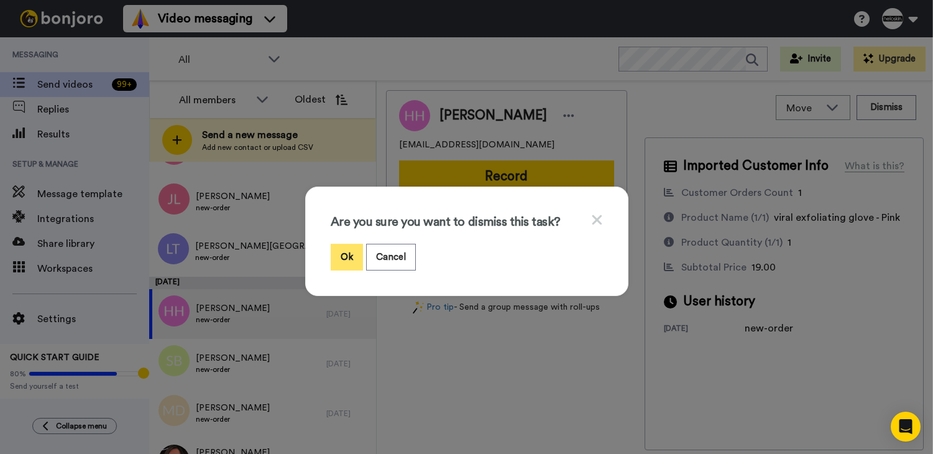
click at [344, 262] on button "Ok" at bounding box center [347, 257] width 32 height 27
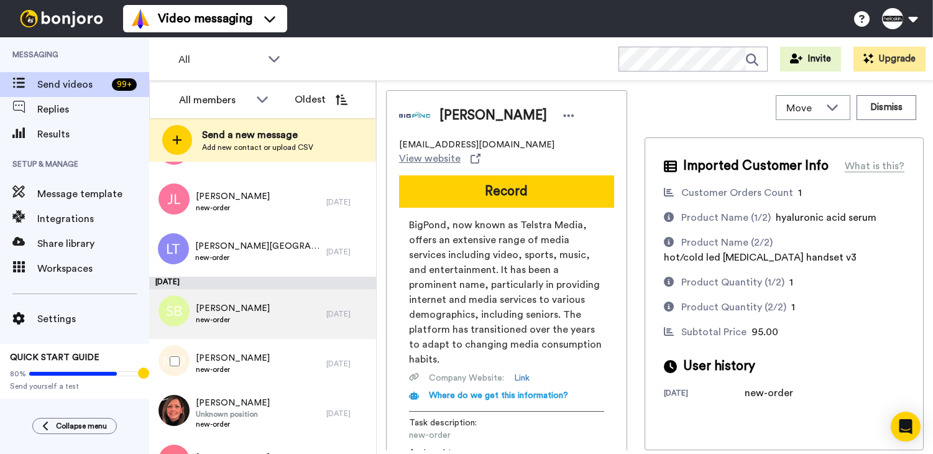
click at [265, 366] on div "Maya Dodd new-order" at bounding box center [237, 364] width 177 height 50
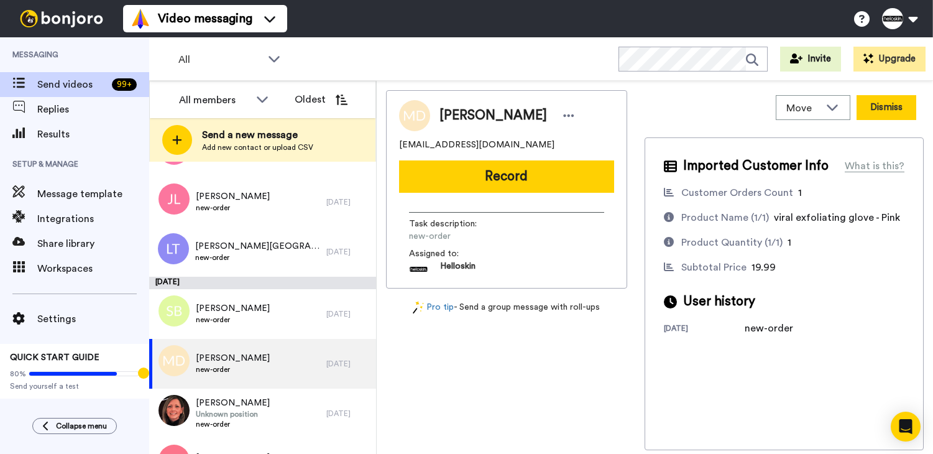
click at [904, 116] on button "Dismiss" at bounding box center [887, 107] width 60 height 25
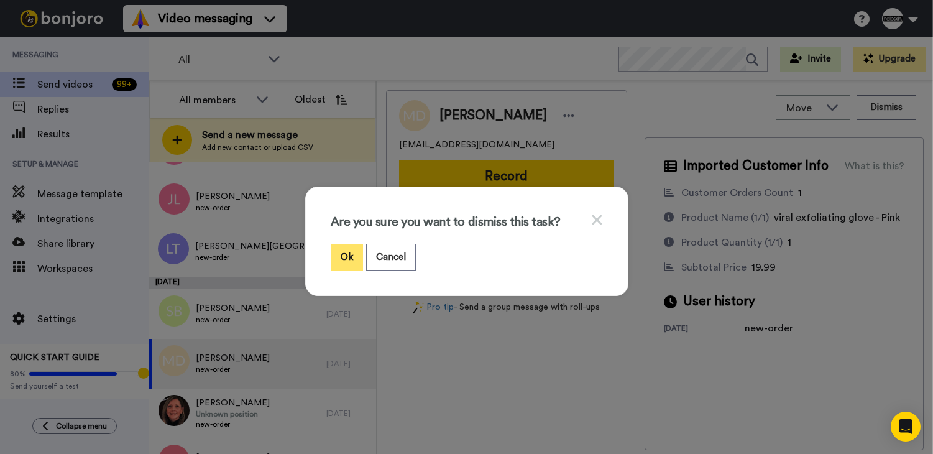
click at [338, 257] on button "Ok" at bounding box center [347, 257] width 32 height 27
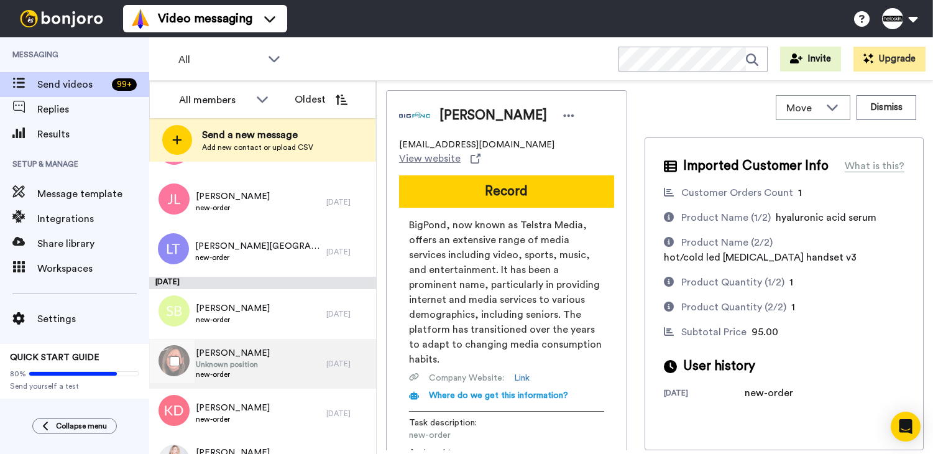
click at [274, 372] on div "Kelly Foreman Unknown position new-order" at bounding box center [237, 364] width 177 height 50
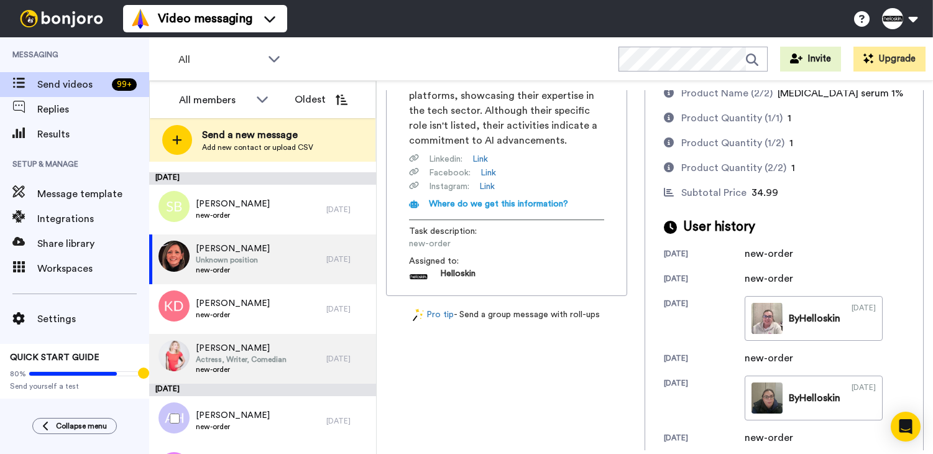
scroll to position [2355, 0]
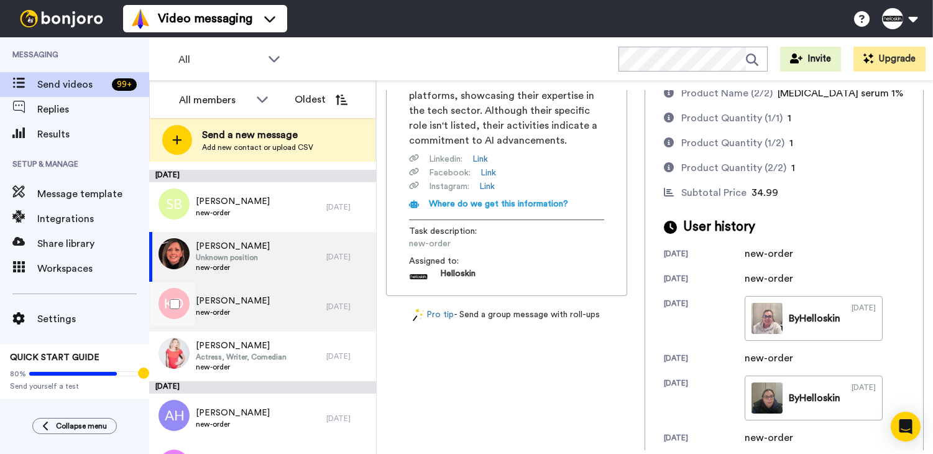
click at [251, 319] on div "Kaylah Dunn new-order" at bounding box center [237, 307] width 177 height 50
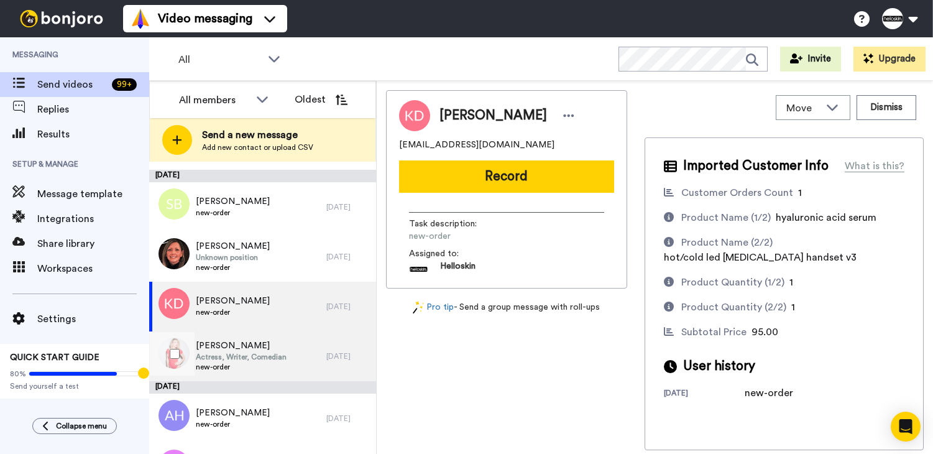
click at [248, 344] on span "MONIKA SMITH" at bounding box center [241, 345] width 91 height 12
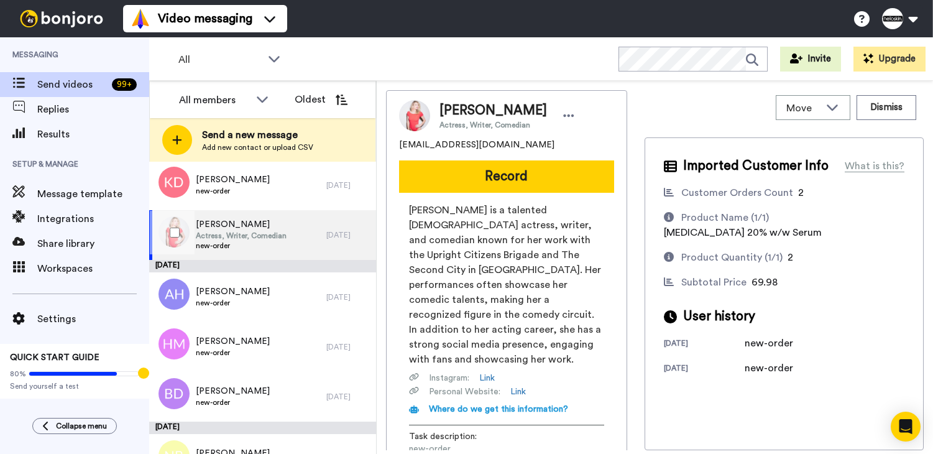
scroll to position [2521, 0]
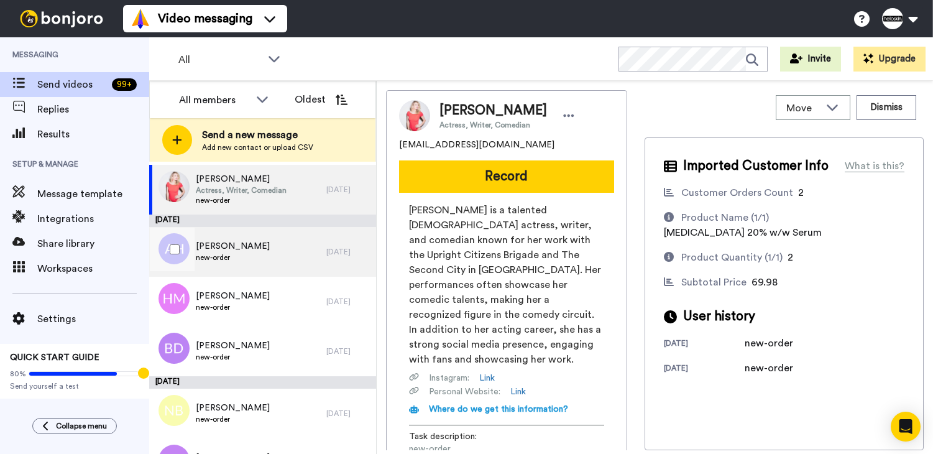
click at [289, 266] on div "Alana Hellyer new-order" at bounding box center [237, 252] width 177 height 50
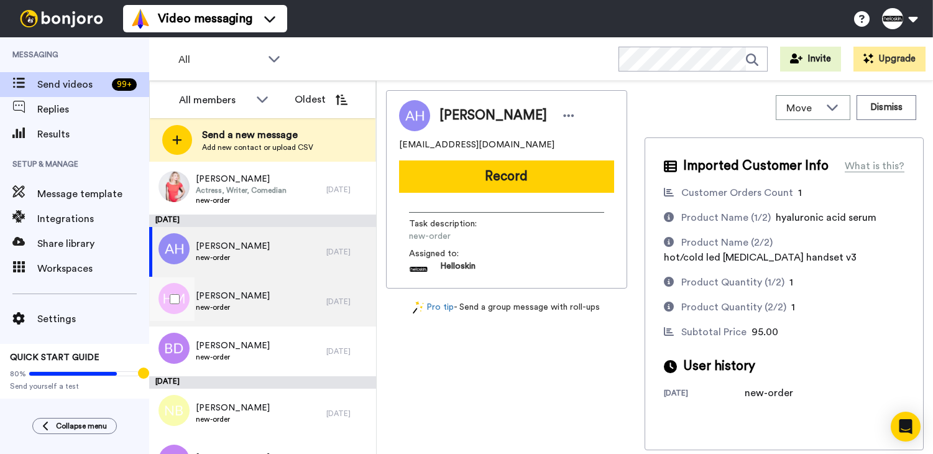
click at [269, 303] on div "Heidi Mcculloch new-order" at bounding box center [237, 302] width 177 height 50
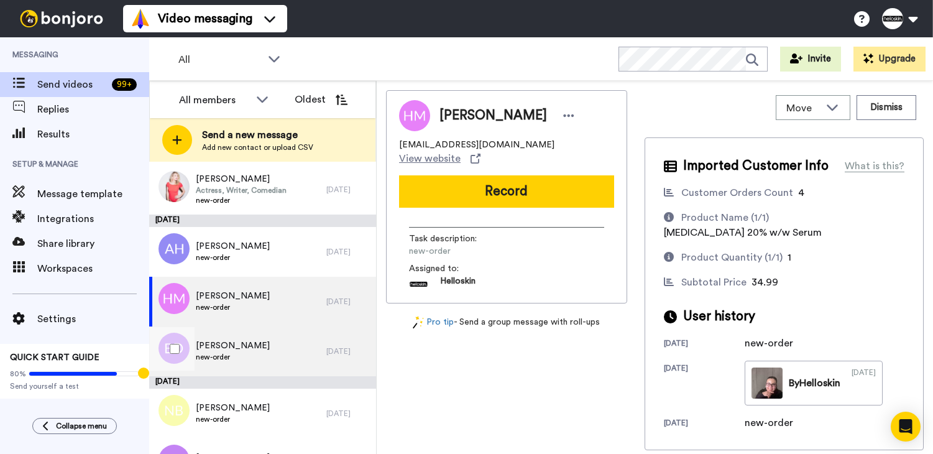
click at [262, 344] on div "Bethany Dixon new-order" at bounding box center [237, 351] width 177 height 50
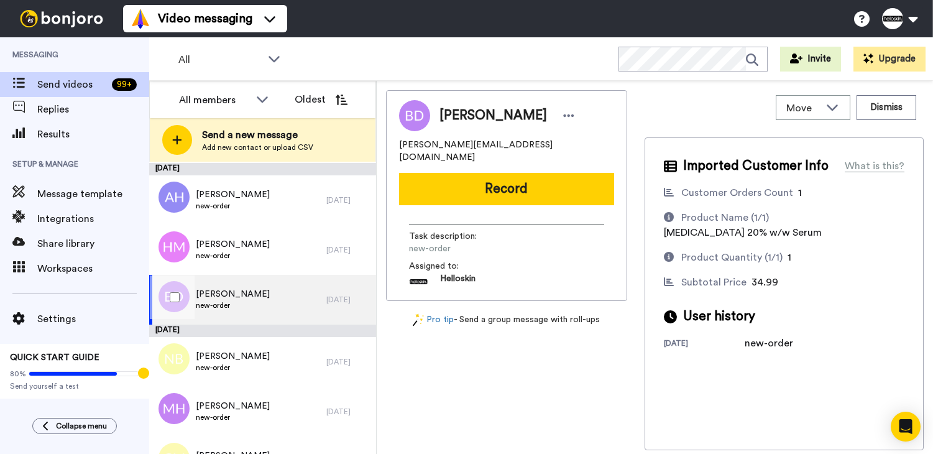
scroll to position [2587, 0]
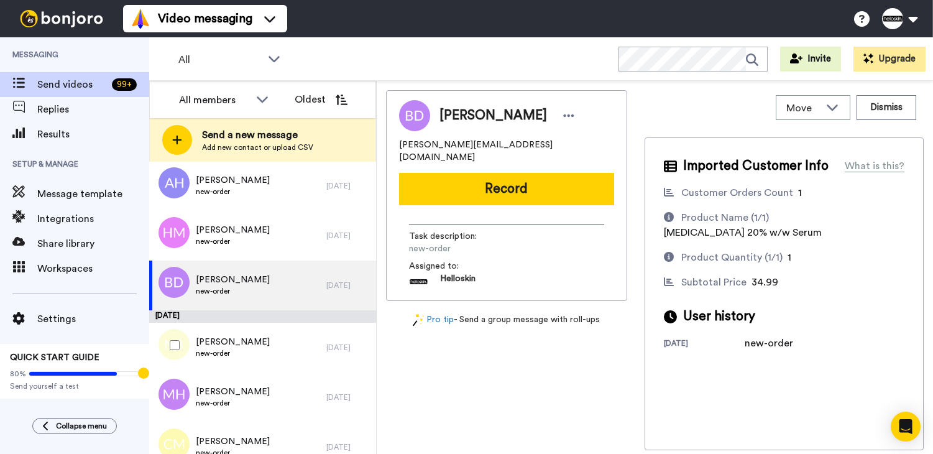
click at [262, 344] on div "Nick Brownie new-order" at bounding box center [237, 348] width 177 height 50
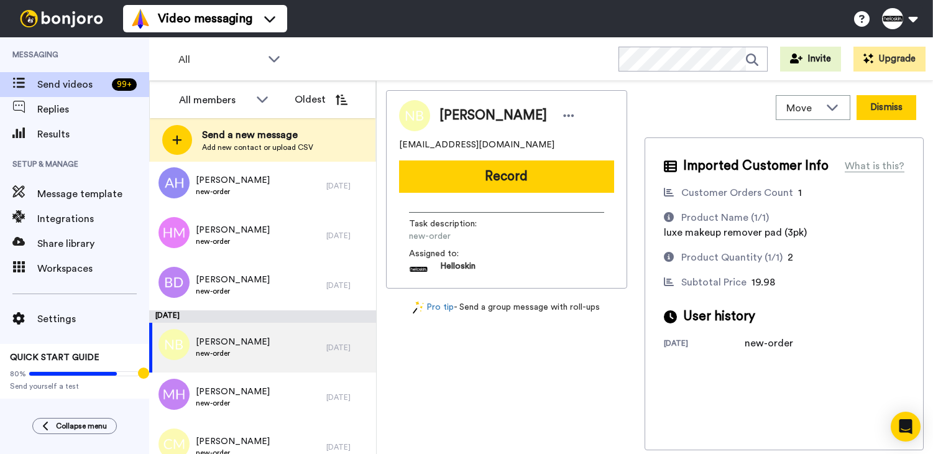
click at [888, 115] on button "Dismiss" at bounding box center [887, 107] width 60 height 25
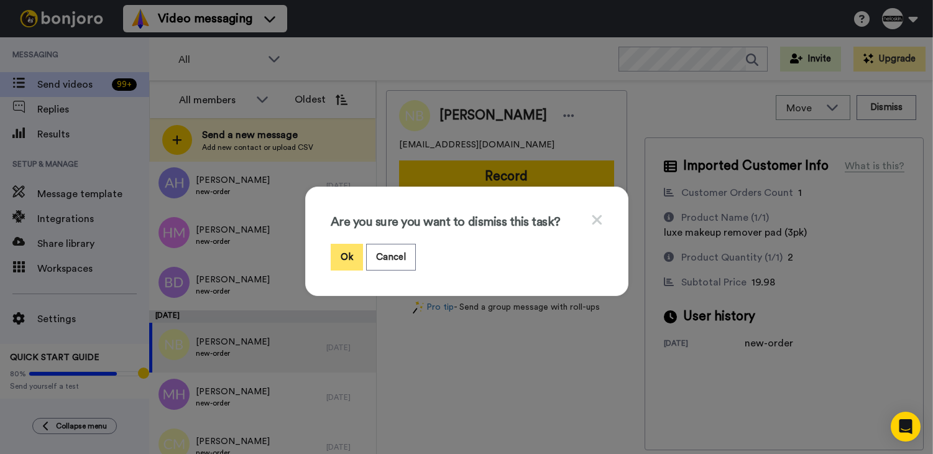
click at [332, 257] on button "Ok" at bounding box center [347, 257] width 32 height 27
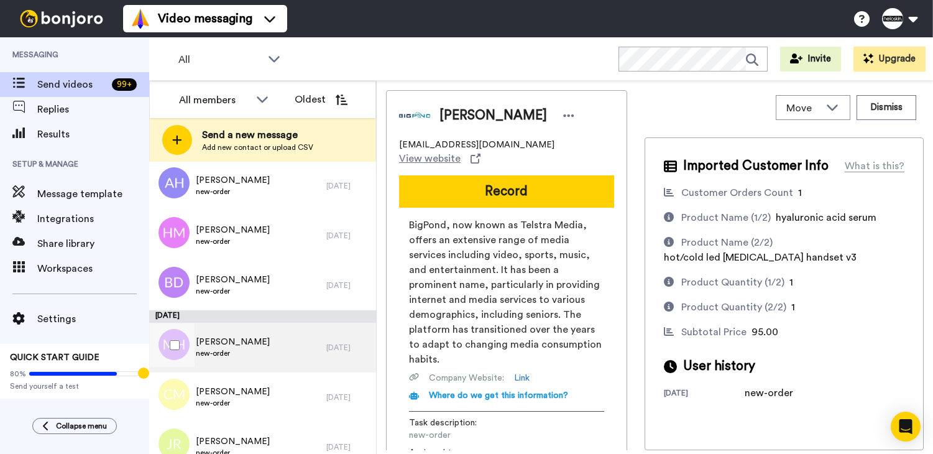
click at [276, 350] on div "Mark H Macdonald new-order" at bounding box center [237, 348] width 177 height 50
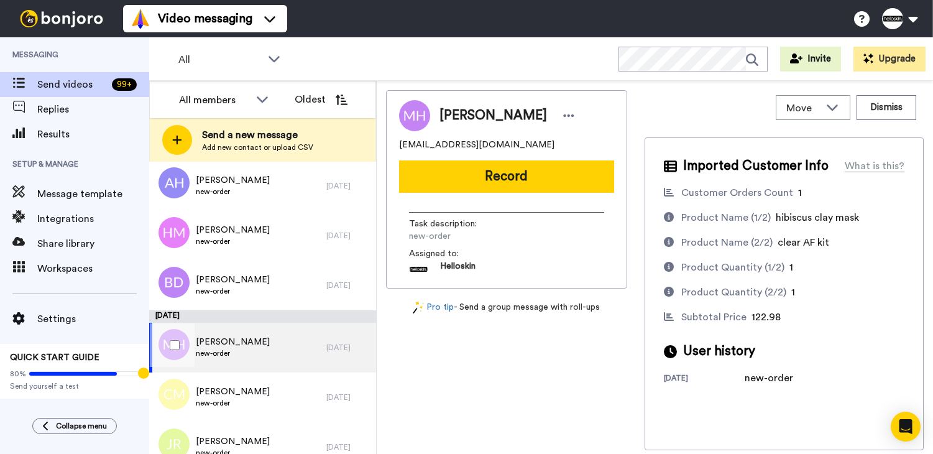
scroll to position [2609, 0]
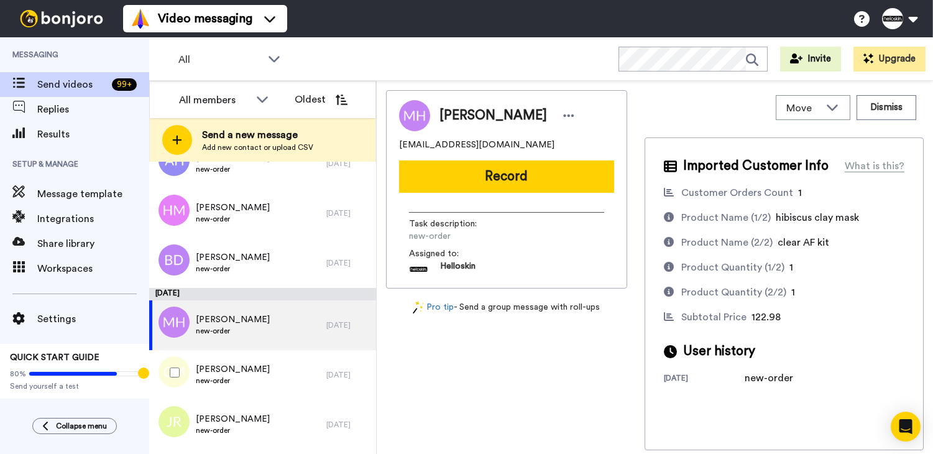
click at [267, 361] on div "Curtis Millen new-order" at bounding box center [237, 375] width 177 height 50
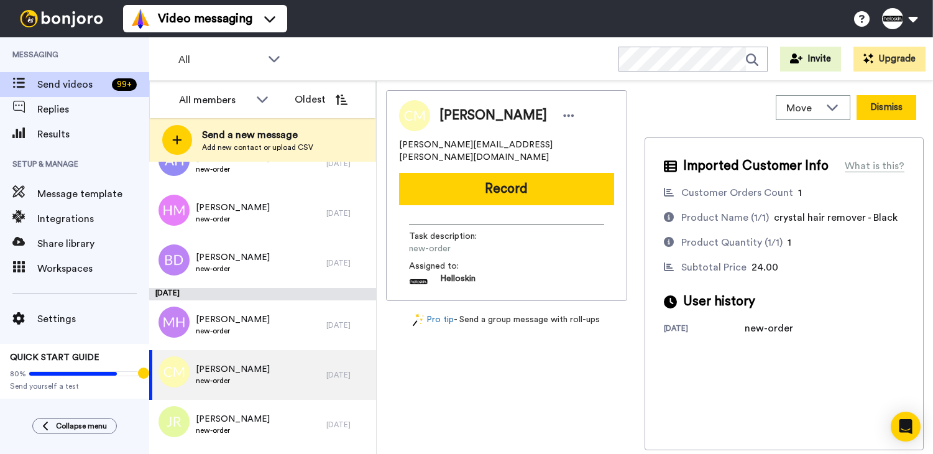
click at [887, 106] on button "Dismiss" at bounding box center [887, 107] width 60 height 25
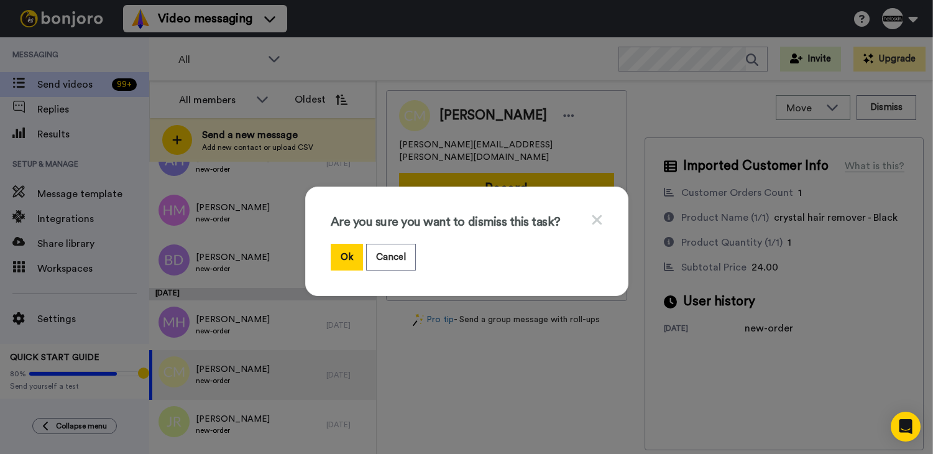
click at [320, 251] on div "Are you sure you want to dismiss this task? Ok Cancel" at bounding box center [466, 241] width 323 height 109
click at [331, 251] on button "Ok" at bounding box center [347, 257] width 32 height 27
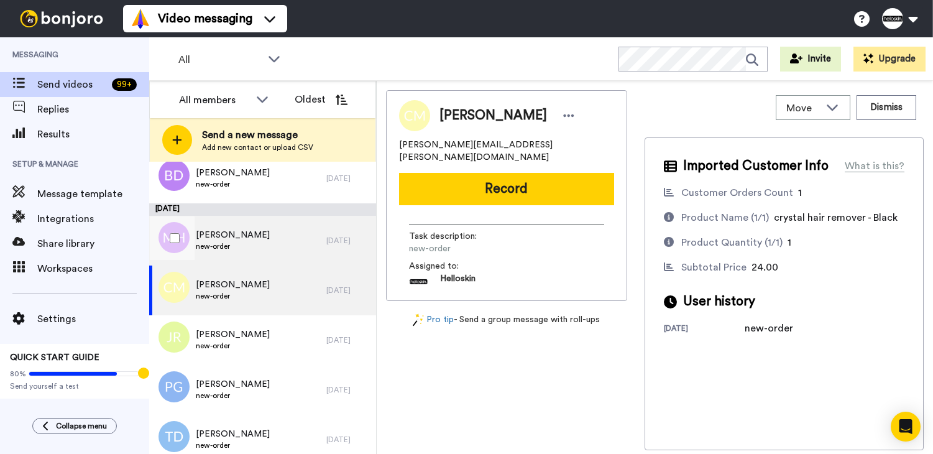
scroll to position [2705, 0]
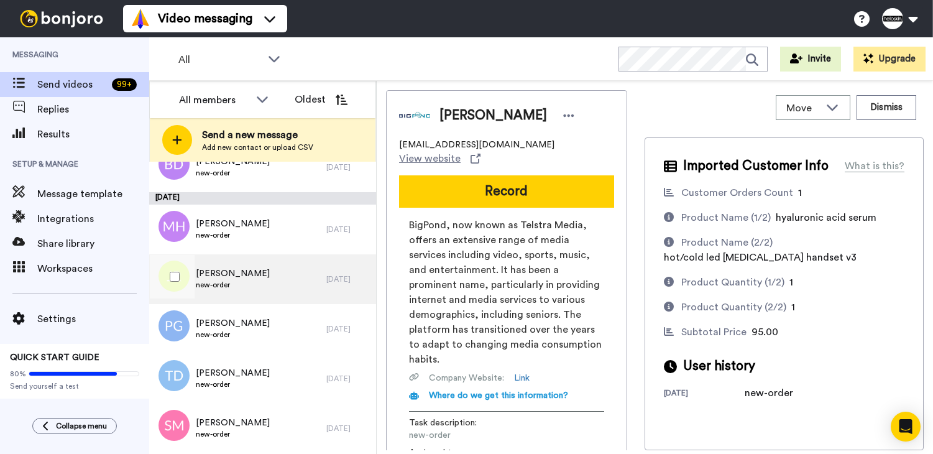
click at [278, 278] on div "Jemma Rath new-order" at bounding box center [237, 279] width 177 height 50
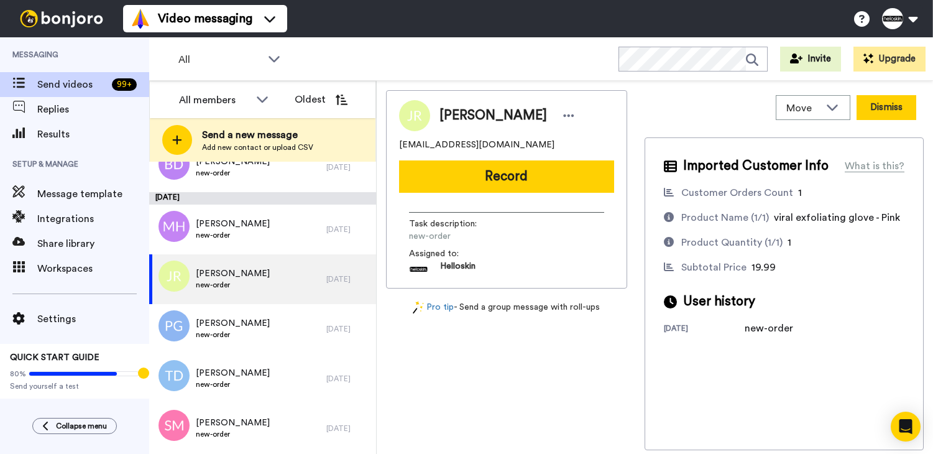
click at [893, 118] on button "Dismiss" at bounding box center [887, 107] width 60 height 25
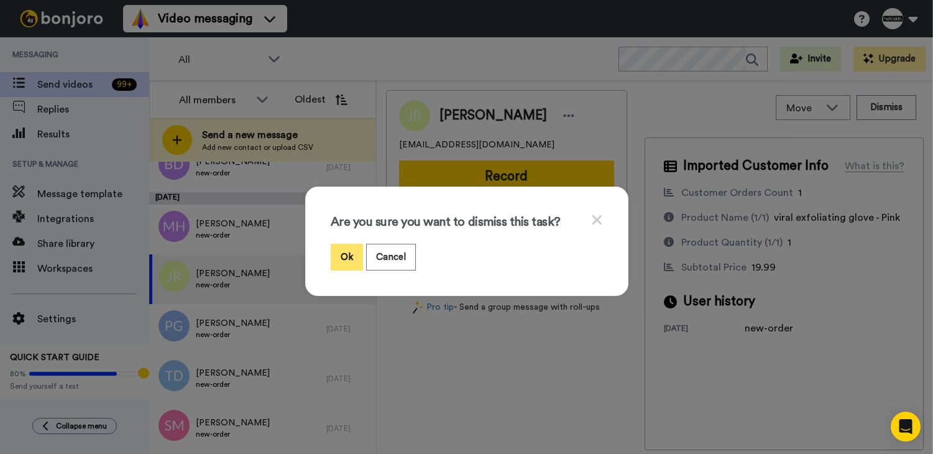
click at [331, 258] on button "Ok" at bounding box center [347, 257] width 32 height 27
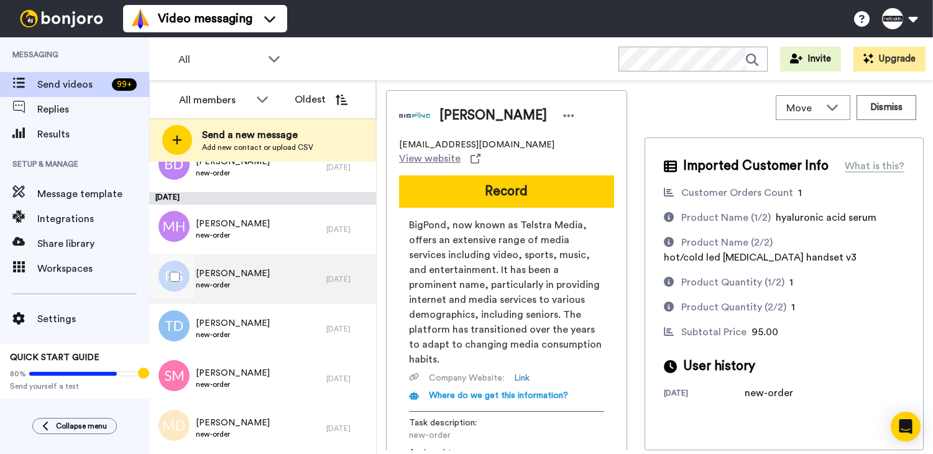
click at [290, 286] on div "Patricia Grieve new-order" at bounding box center [237, 279] width 177 height 50
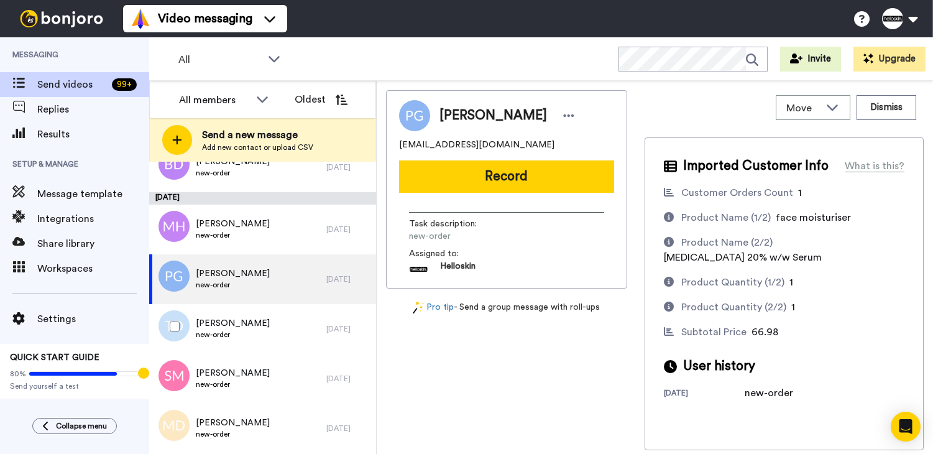
click at [191, 320] on div at bounding box center [172, 327] width 45 height 44
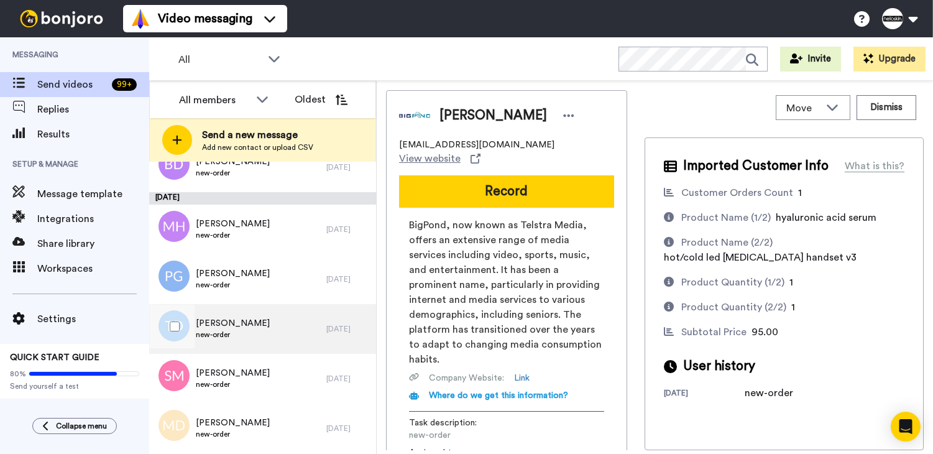
click at [213, 324] on span "Tanya Dillon" at bounding box center [233, 323] width 74 height 12
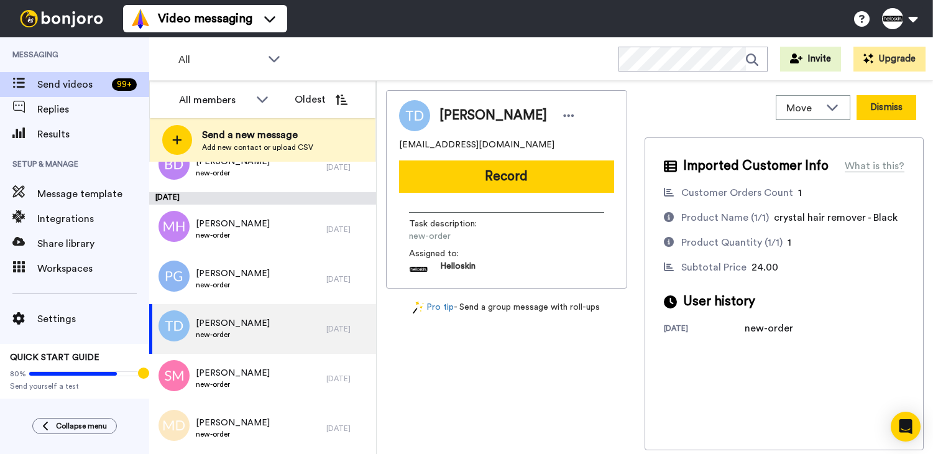
click at [898, 110] on button "Dismiss" at bounding box center [887, 107] width 60 height 25
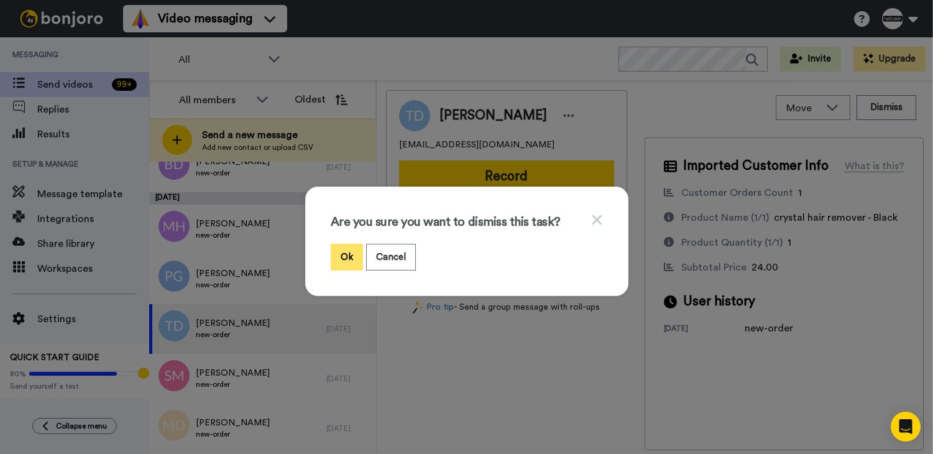
click at [331, 253] on button "Ok" at bounding box center [347, 257] width 32 height 27
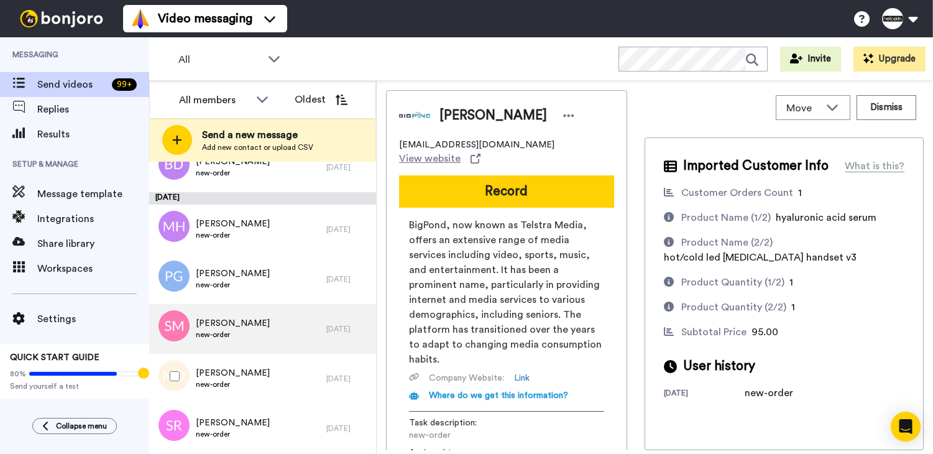
click at [264, 371] on div "Melissa Dines new-order" at bounding box center [237, 379] width 177 height 50
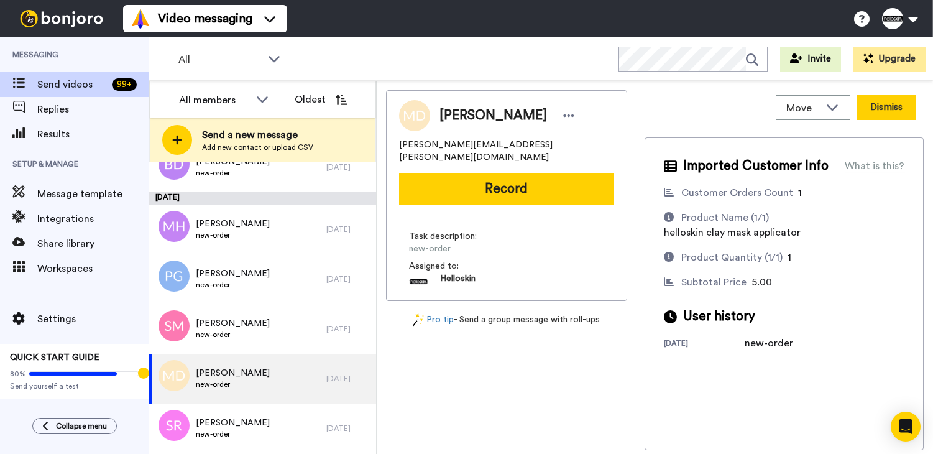
click at [904, 114] on button "Dismiss" at bounding box center [887, 107] width 60 height 25
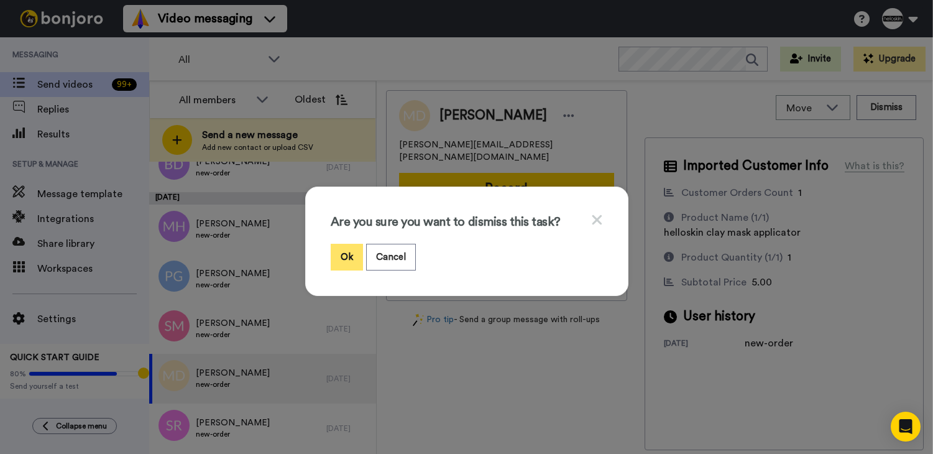
click at [351, 261] on button "Ok" at bounding box center [347, 257] width 32 height 27
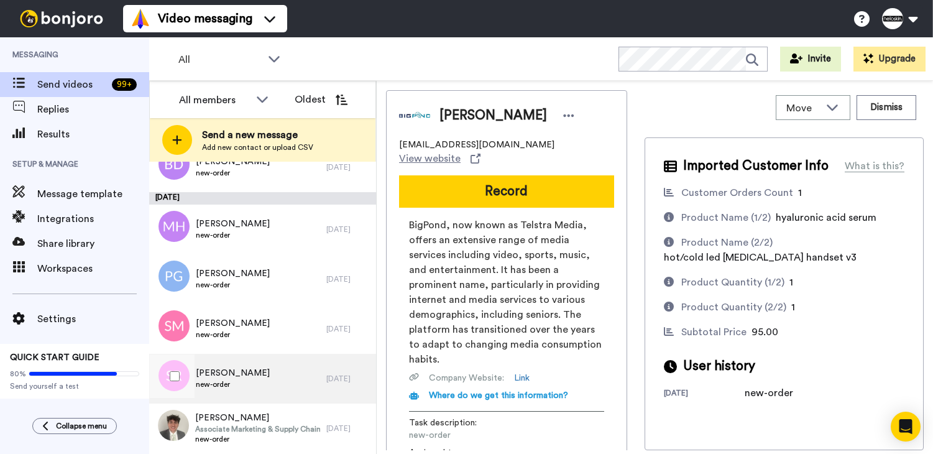
click at [285, 383] on div "Sarah Risbey new-order" at bounding box center [237, 379] width 177 height 50
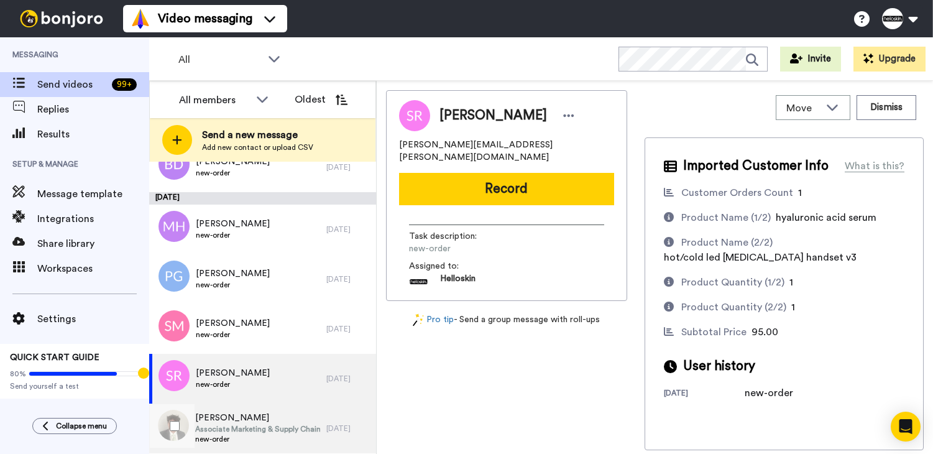
click at [256, 432] on span "Associate Marketing & Supply Chain Analyst" at bounding box center [257, 429] width 125 height 10
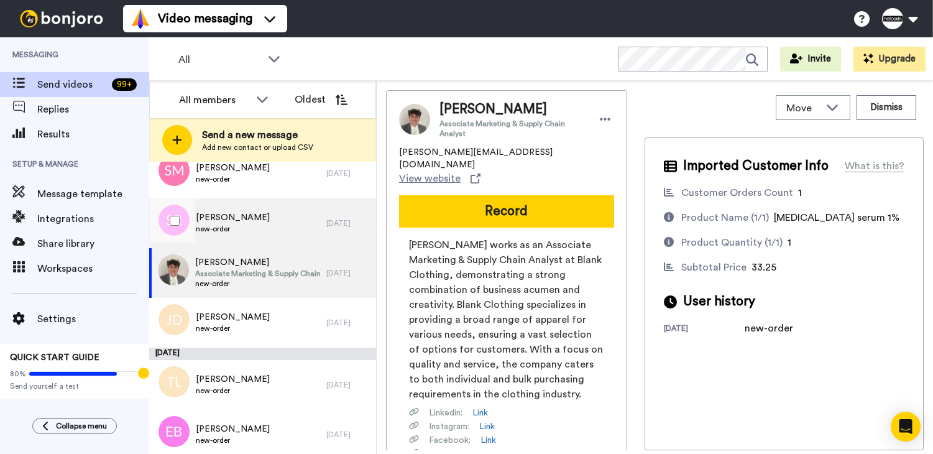
scroll to position [2876, 0]
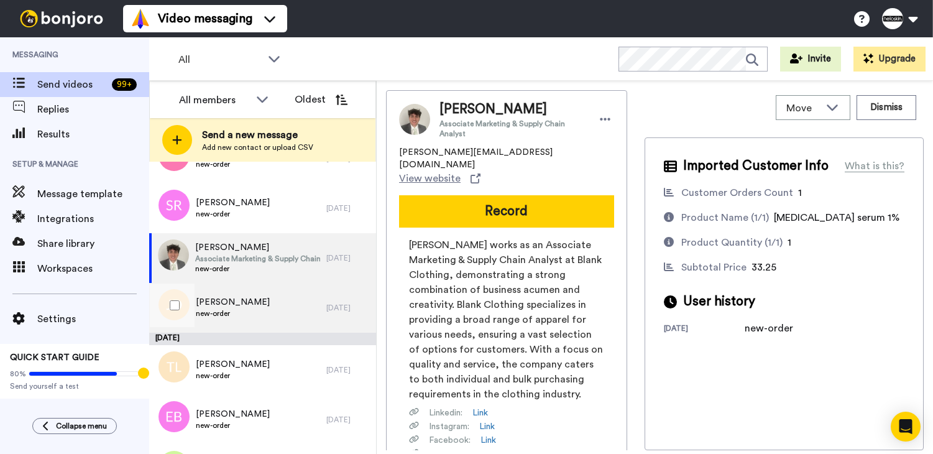
click at [262, 305] on div "Jade Davies new-order" at bounding box center [237, 308] width 177 height 50
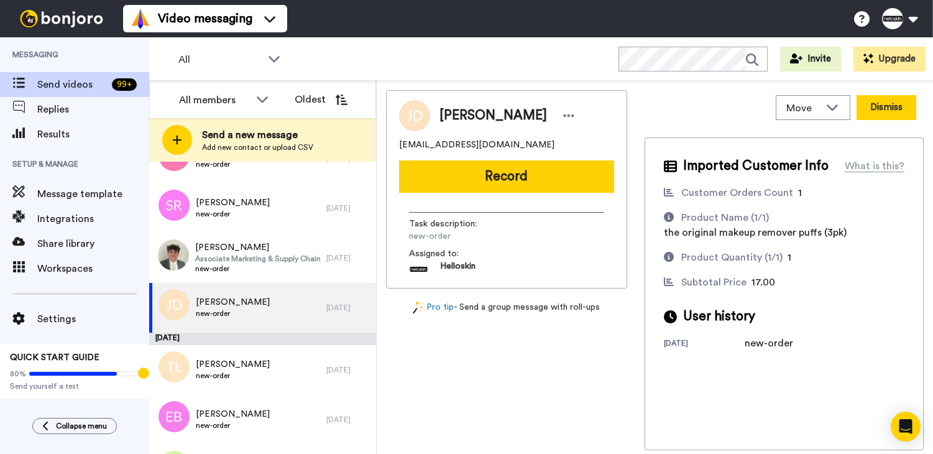
click at [882, 110] on button "Dismiss" at bounding box center [887, 107] width 60 height 25
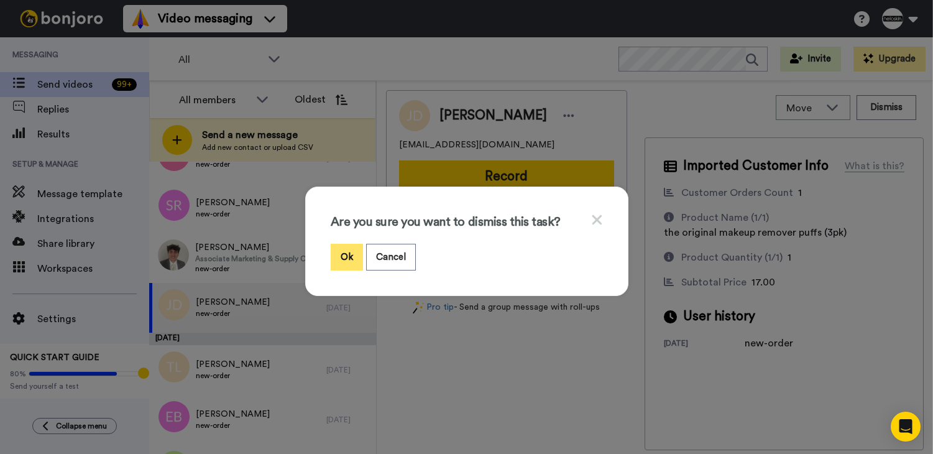
click at [336, 252] on button "Ok" at bounding box center [347, 257] width 32 height 27
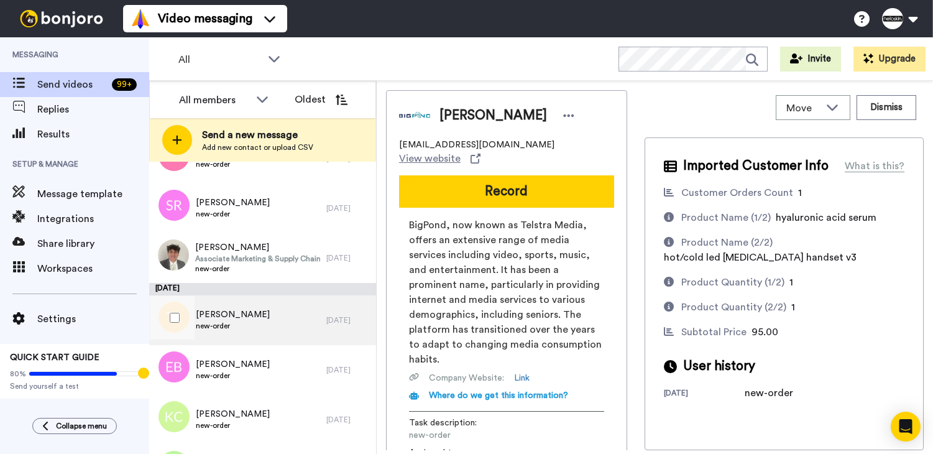
click at [269, 329] on div "Thea Lucas new-order" at bounding box center [237, 320] width 177 height 50
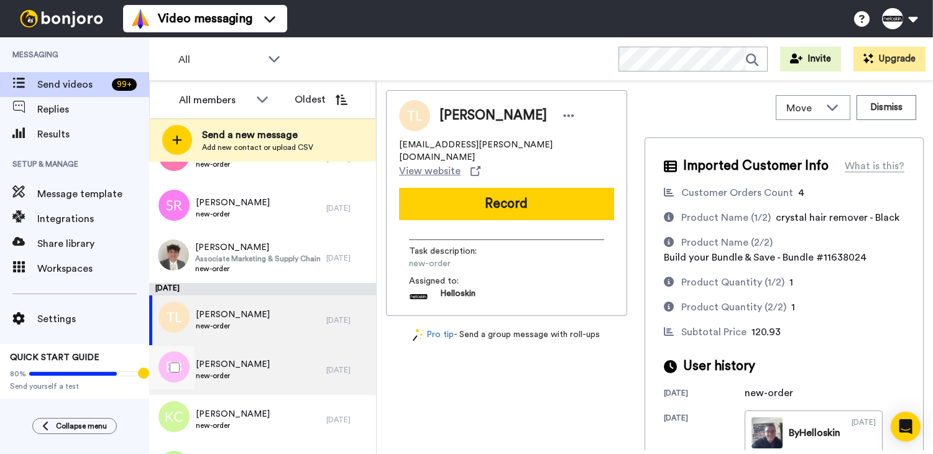
click at [292, 381] on div "Ebony Bennett new-order" at bounding box center [237, 370] width 177 height 50
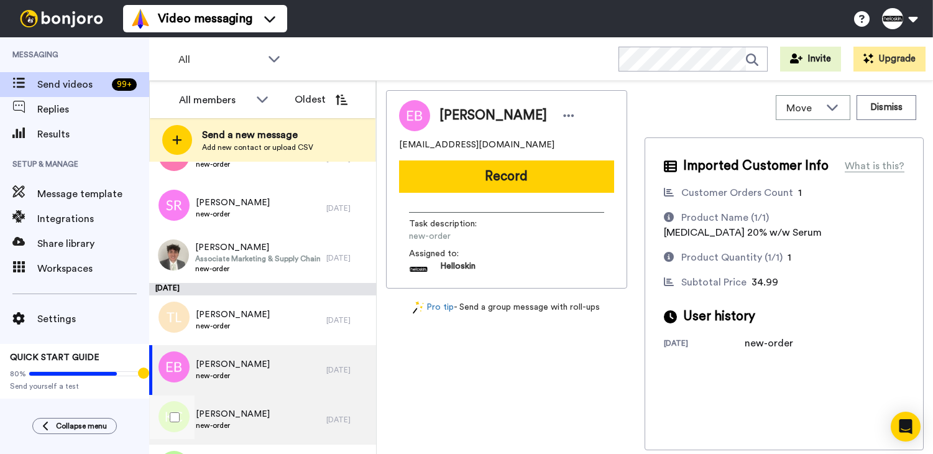
click at [279, 410] on div "Katharine Crompton new-order" at bounding box center [237, 420] width 177 height 50
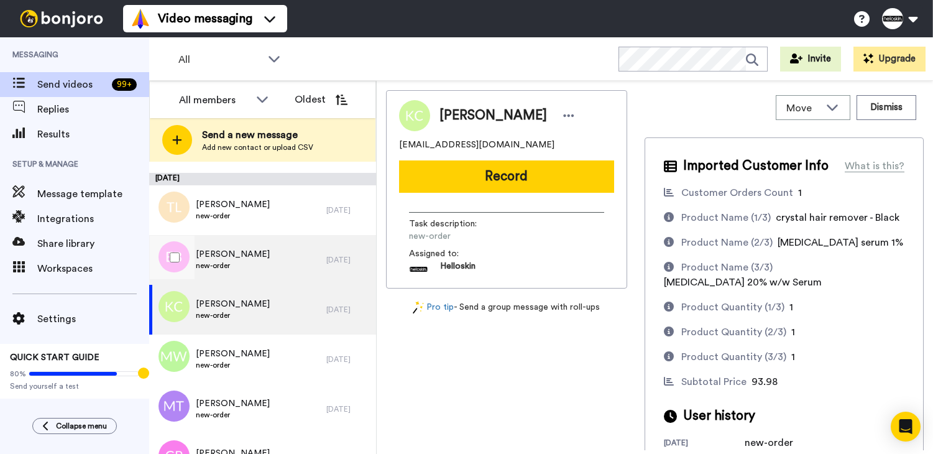
scroll to position [3047, 0]
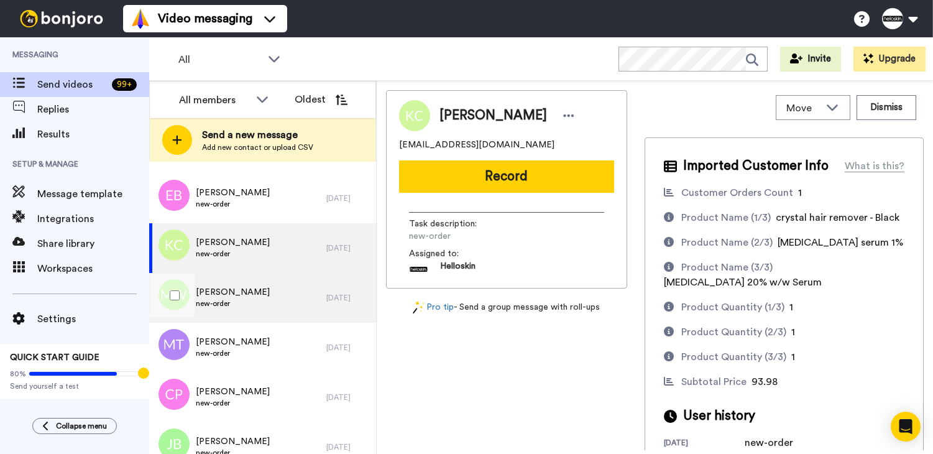
click at [296, 300] on div "Mee Woon new-order" at bounding box center [237, 298] width 177 height 50
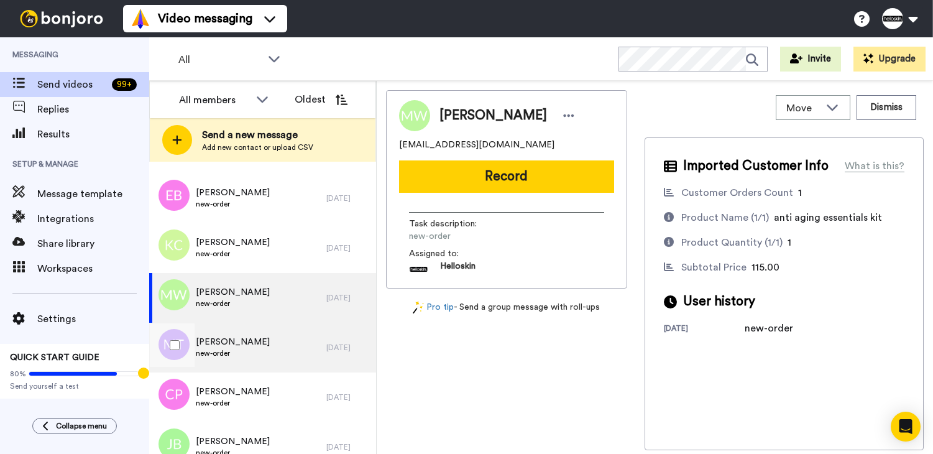
click at [268, 342] on div "Monalisa Taouk new-order" at bounding box center [237, 348] width 177 height 50
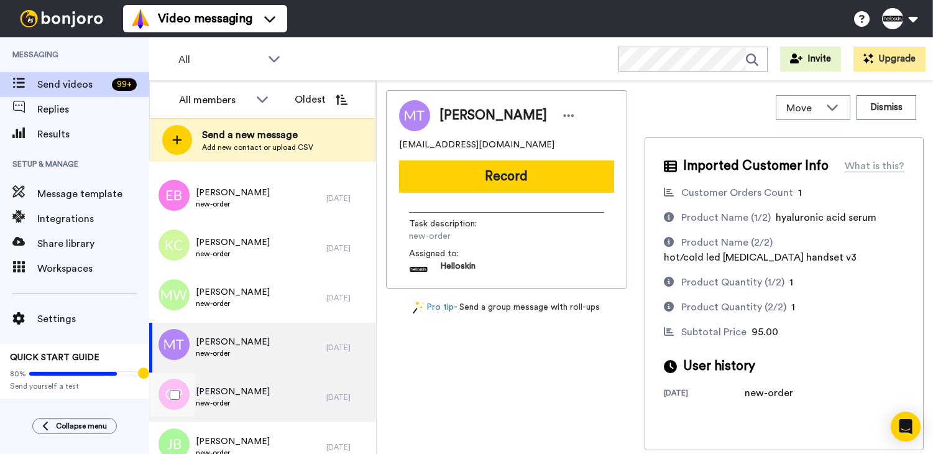
click at [266, 381] on div "Claudia Privett new-order" at bounding box center [237, 397] width 177 height 50
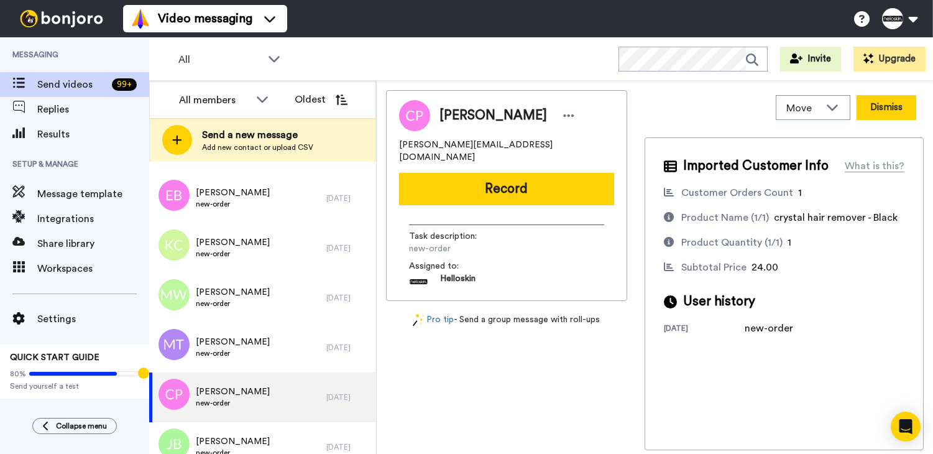
click at [902, 113] on button "Dismiss" at bounding box center [887, 107] width 60 height 25
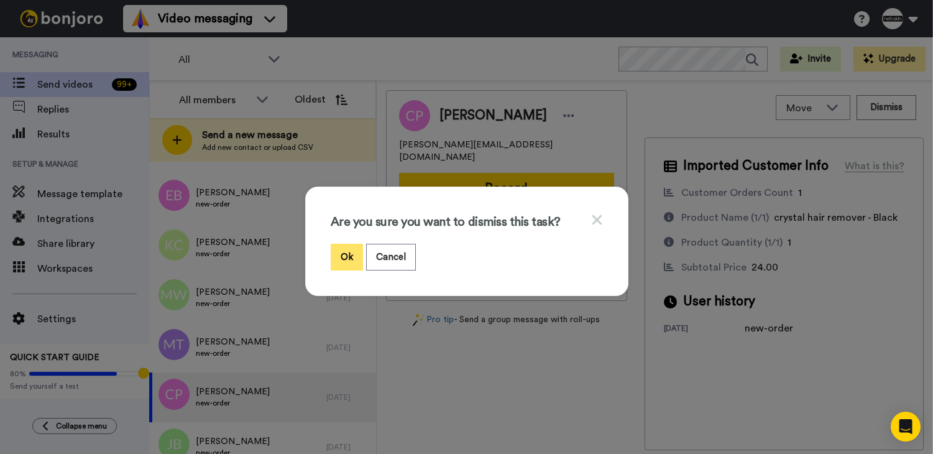
click at [348, 262] on button "Ok" at bounding box center [347, 257] width 32 height 27
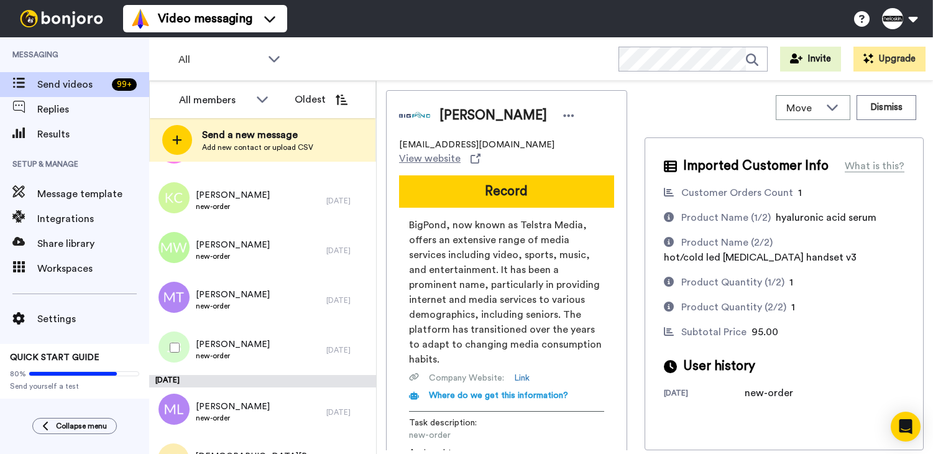
scroll to position [3112, 0]
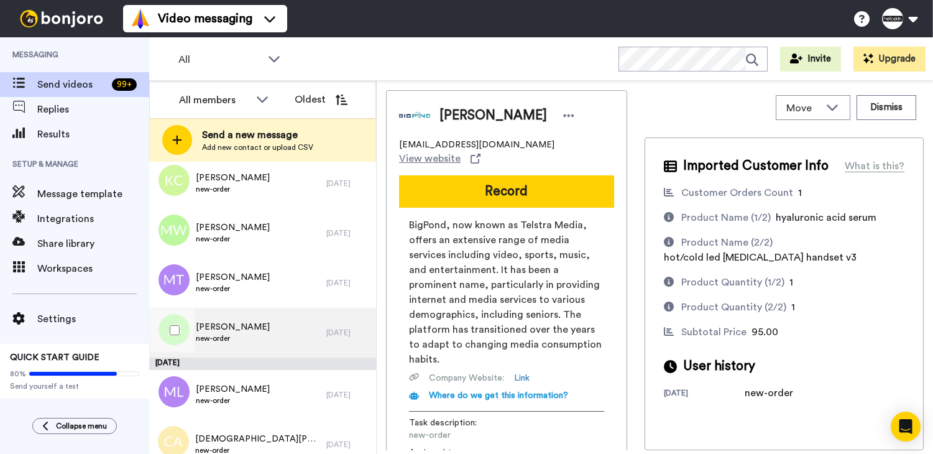
click at [296, 333] on div "Jessica Burns new-order" at bounding box center [237, 333] width 177 height 50
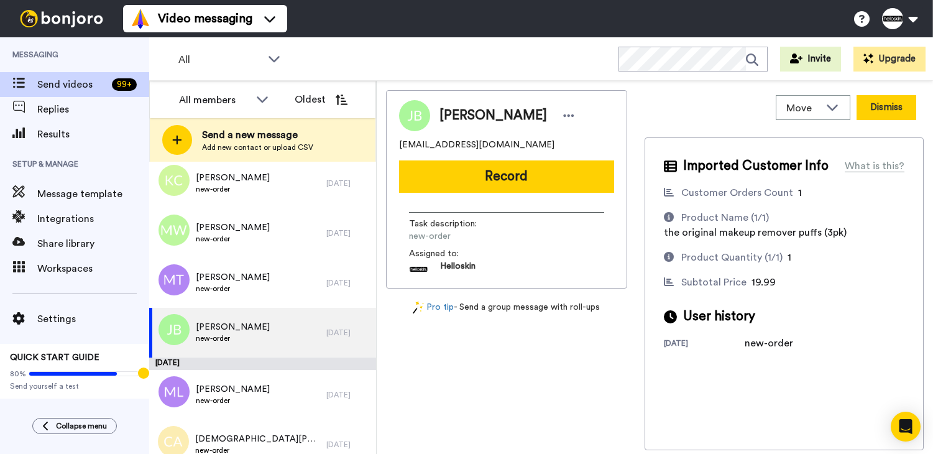
click at [887, 101] on button "Dismiss" at bounding box center [887, 107] width 60 height 25
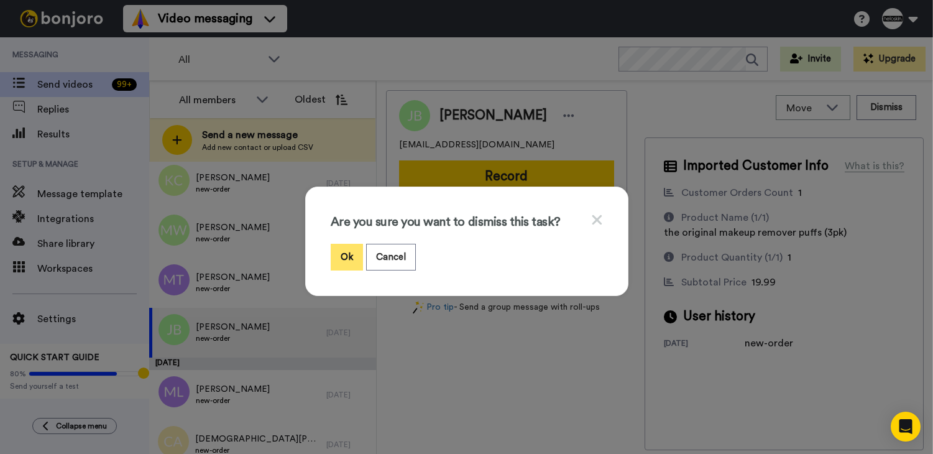
click at [351, 257] on button "Ok" at bounding box center [347, 257] width 32 height 27
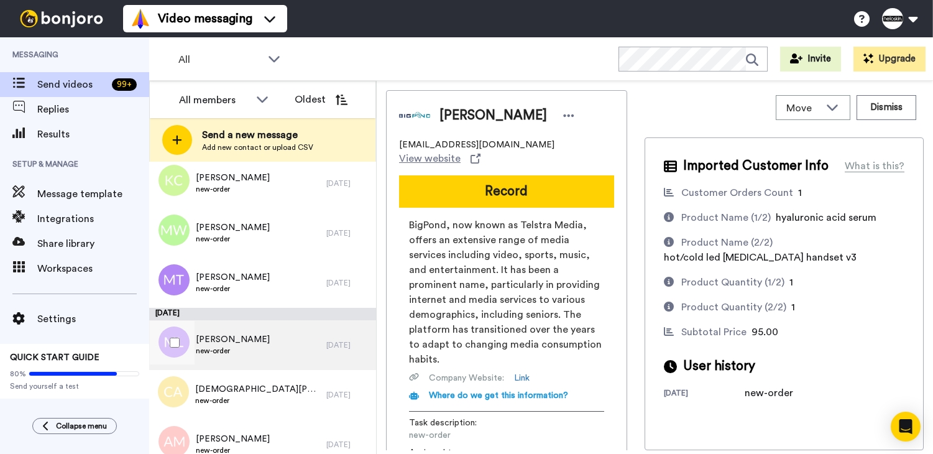
click at [269, 360] on div "Michelle Lumbes new-order" at bounding box center [237, 345] width 177 height 50
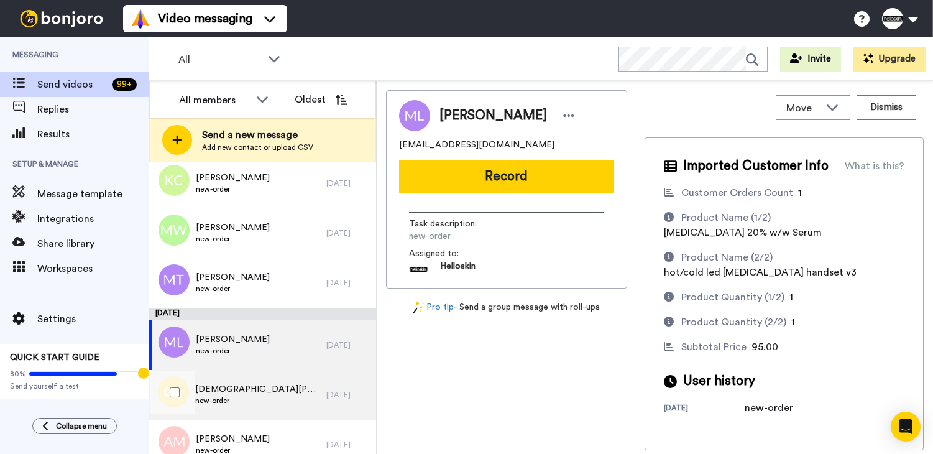
click at [262, 384] on div "Christen Atkins new-order" at bounding box center [237, 395] width 177 height 50
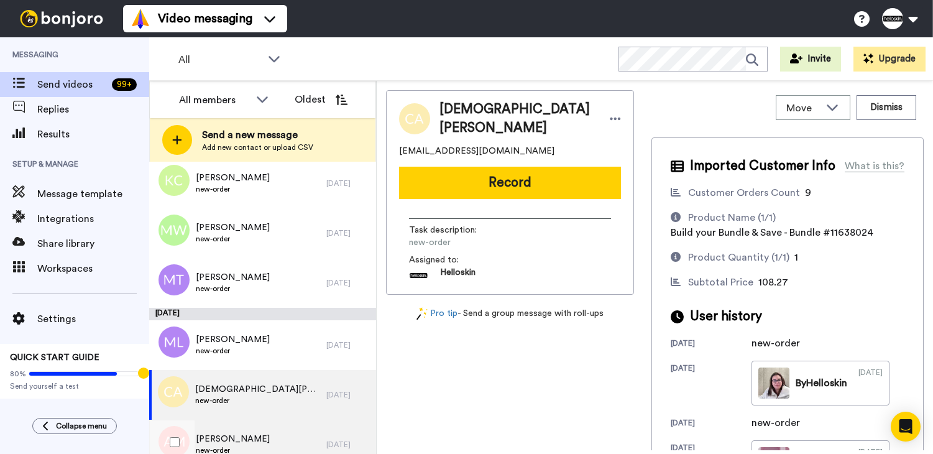
click at [267, 433] on div "Ainslie Maher new-order" at bounding box center [237, 445] width 177 height 50
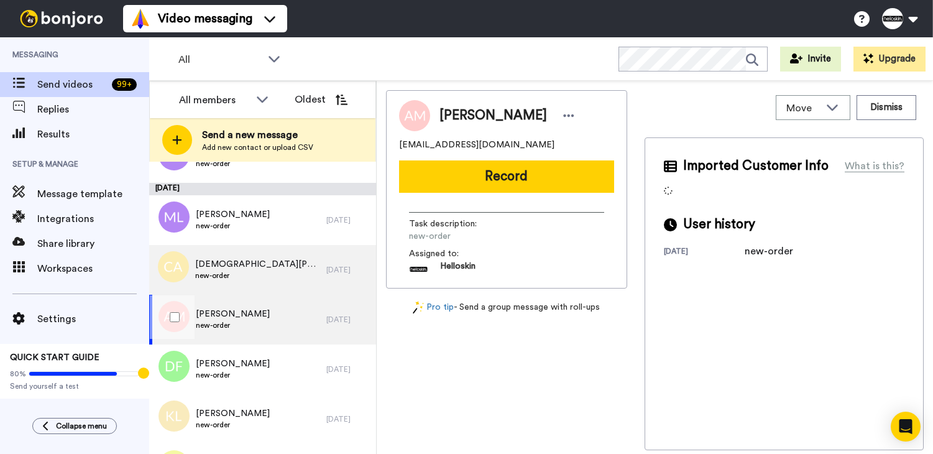
scroll to position [3240, 0]
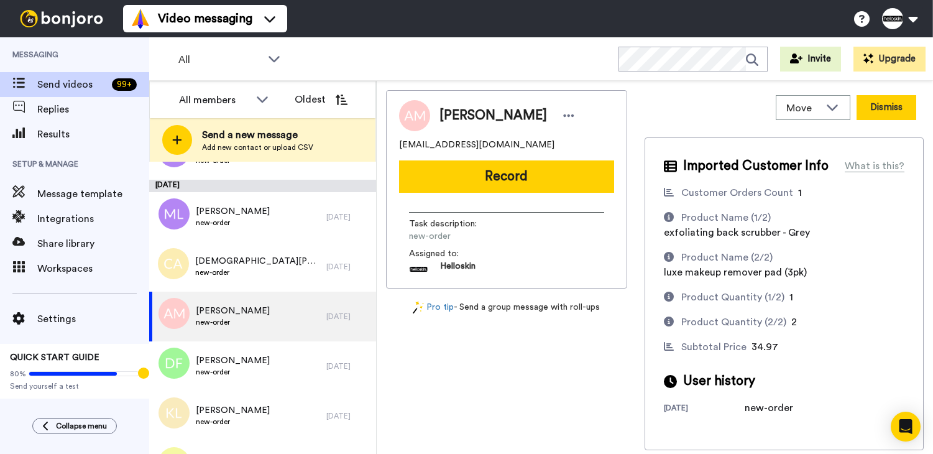
click at [875, 103] on button "Dismiss" at bounding box center [887, 107] width 60 height 25
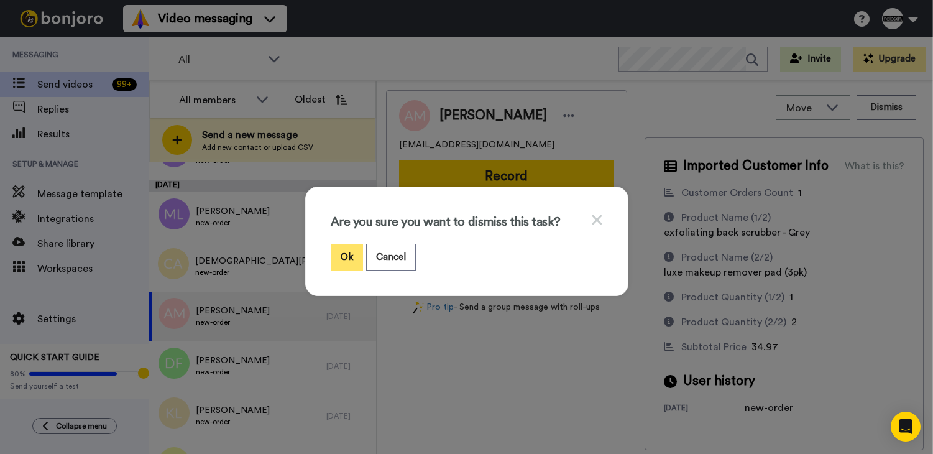
click at [349, 262] on button "Ok" at bounding box center [347, 257] width 32 height 27
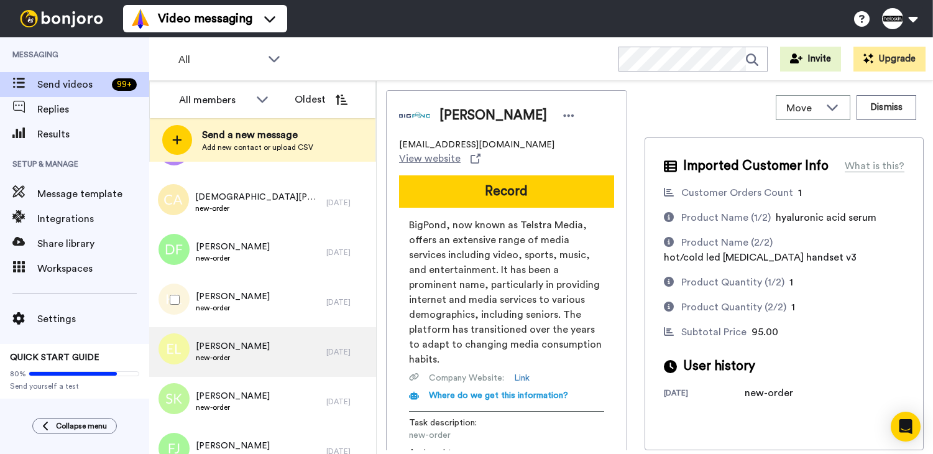
scroll to position [3319, 0]
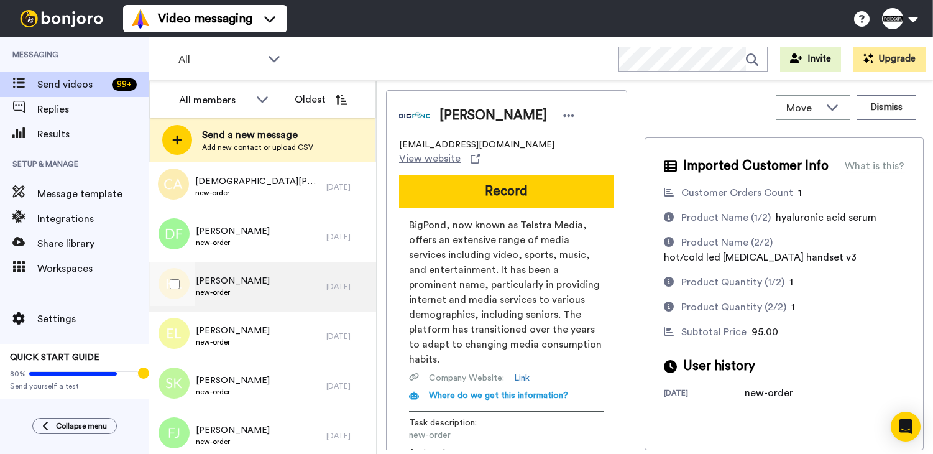
click at [247, 283] on div "Kieran Little new-order" at bounding box center [237, 287] width 177 height 50
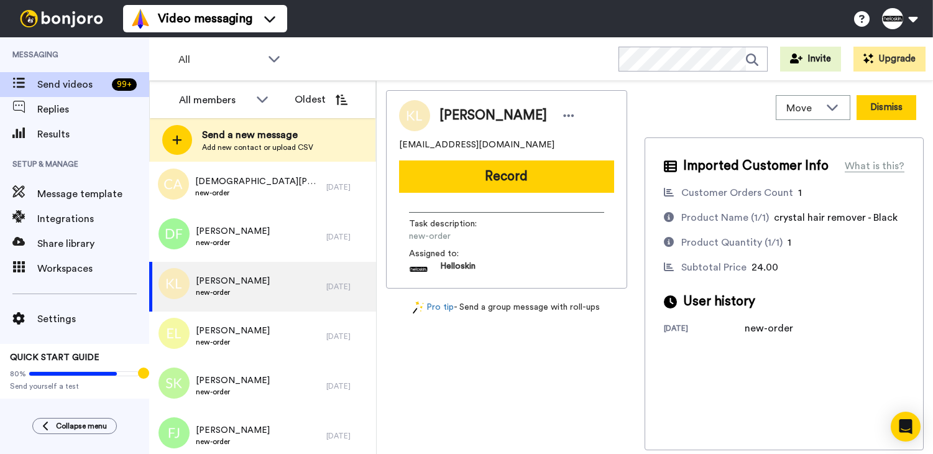
click at [861, 104] on button "Dismiss" at bounding box center [887, 107] width 60 height 25
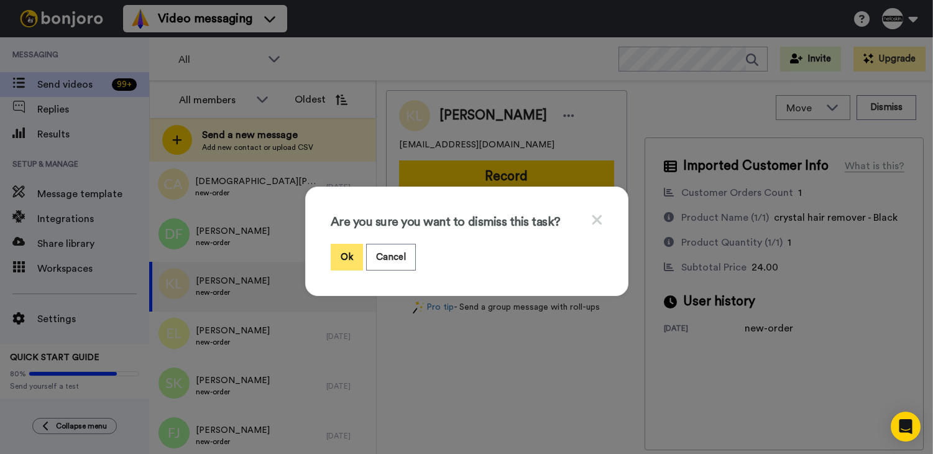
click at [335, 251] on button "Ok" at bounding box center [347, 257] width 32 height 27
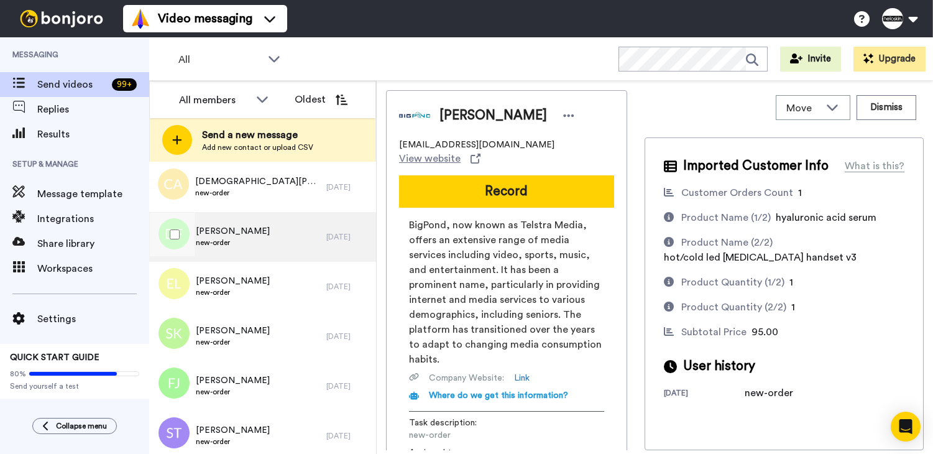
click at [276, 249] on div "Debbie Fong new-order" at bounding box center [237, 237] width 177 height 50
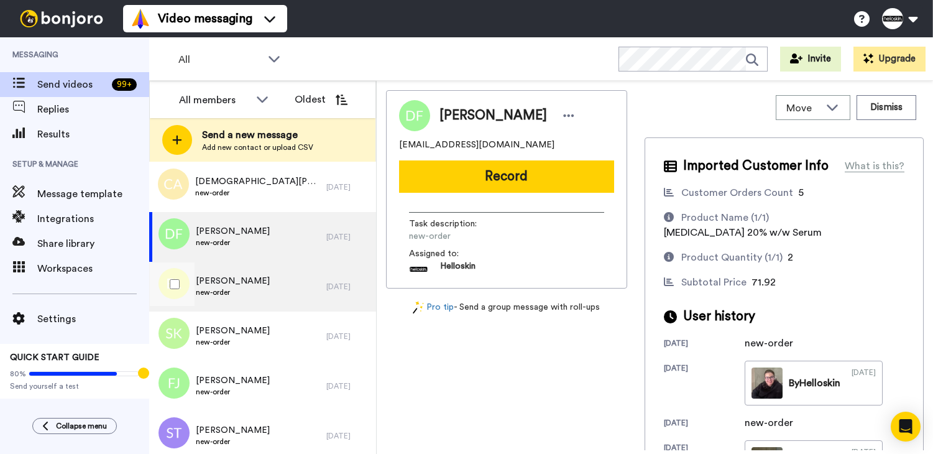
click at [270, 297] on div "Ethan Lind new-order" at bounding box center [237, 287] width 177 height 50
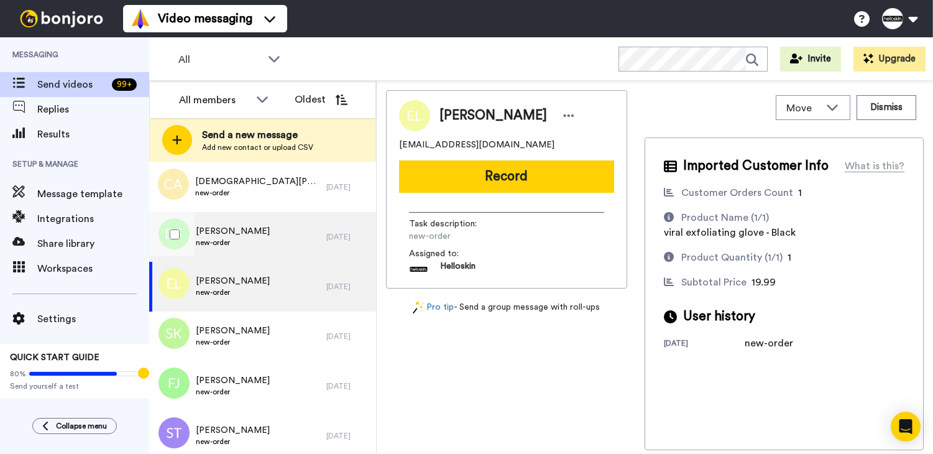
click at [295, 257] on div "Debbie Fong new-order" at bounding box center [237, 237] width 177 height 50
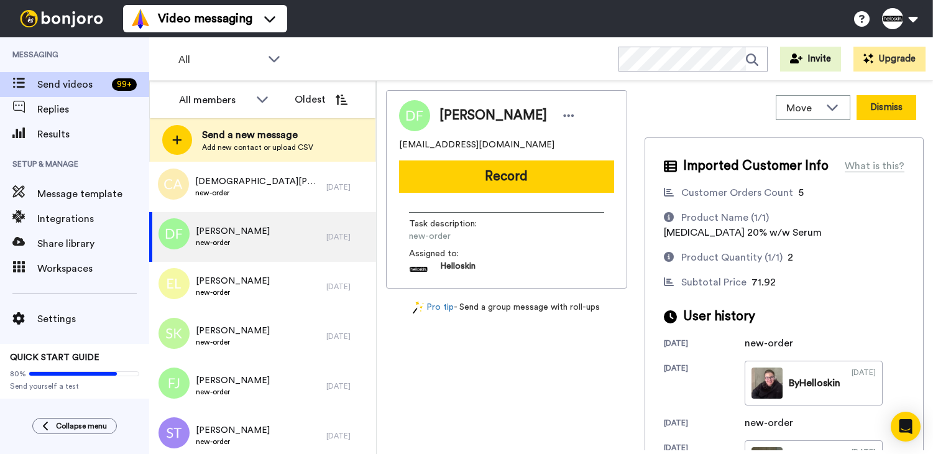
click at [865, 108] on button "Dismiss" at bounding box center [887, 107] width 60 height 25
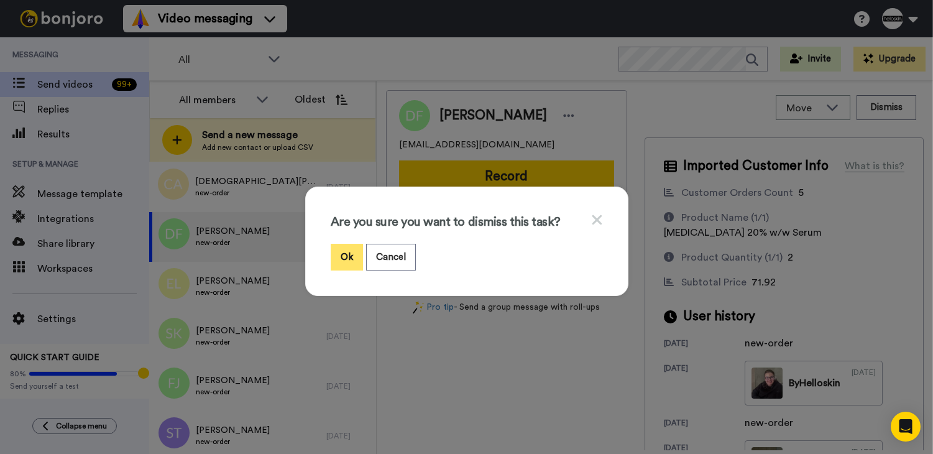
click at [344, 256] on button "Ok" at bounding box center [347, 257] width 32 height 27
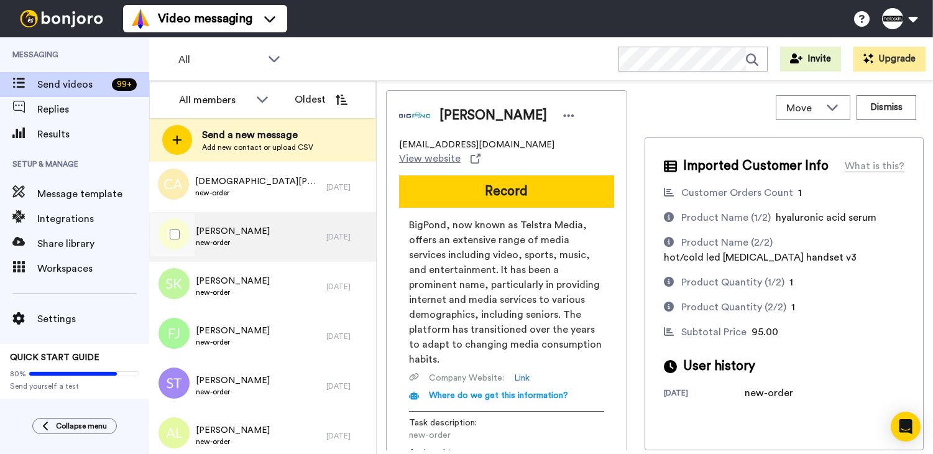
click at [267, 251] on div "Ethan Lind new-order" at bounding box center [237, 237] width 177 height 50
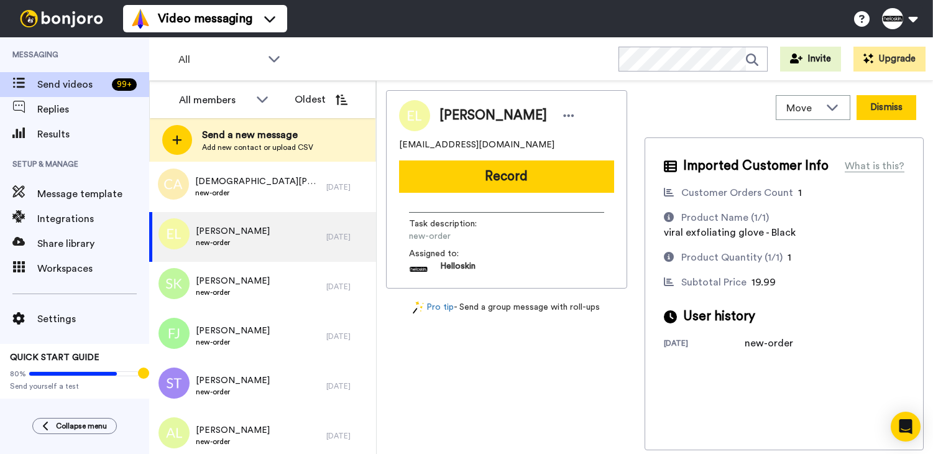
click at [902, 109] on button "Dismiss" at bounding box center [887, 107] width 60 height 25
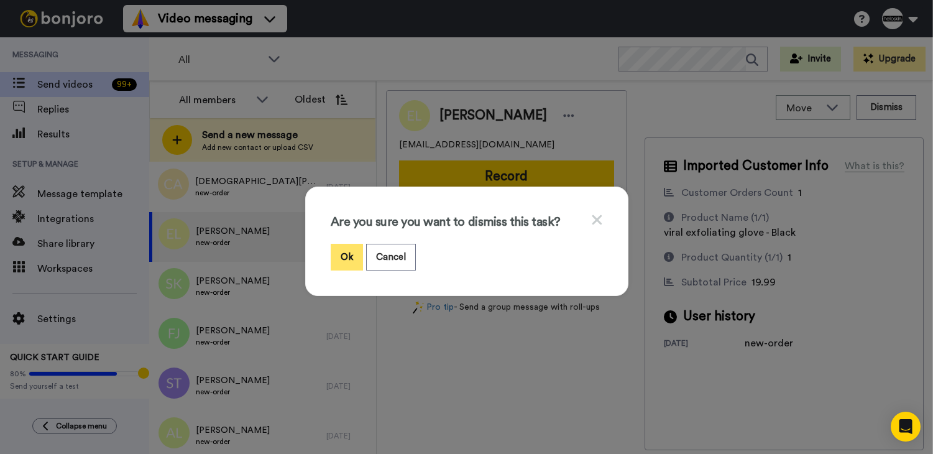
click at [345, 249] on button "Ok" at bounding box center [347, 257] width 32 height 27
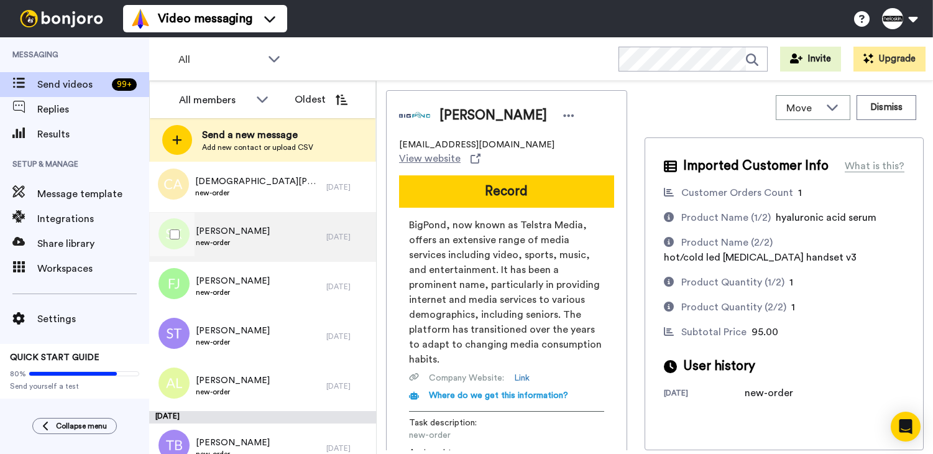
click at [287, 240] on div "Susan Klaniscek new-order" at bounding box center [237, 237] width 177 height 50
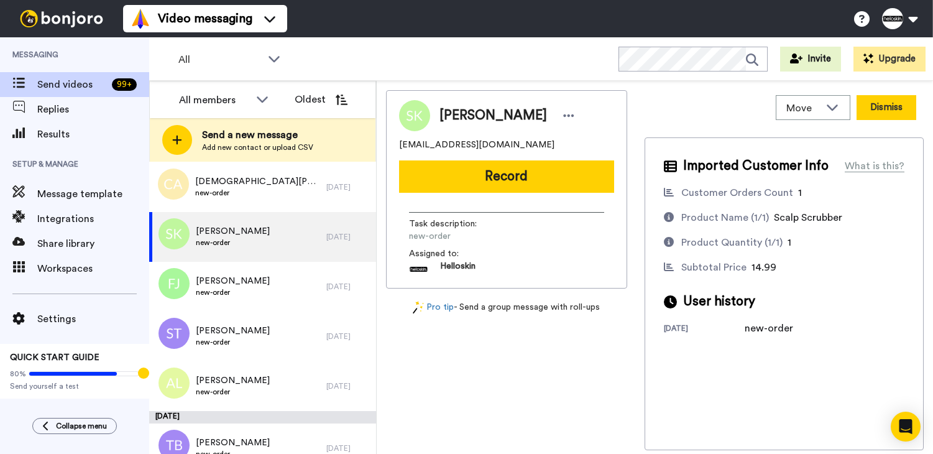
click at [889, 103] on button "Dismiss" at bounding box center [887, 107] width 60 height 25
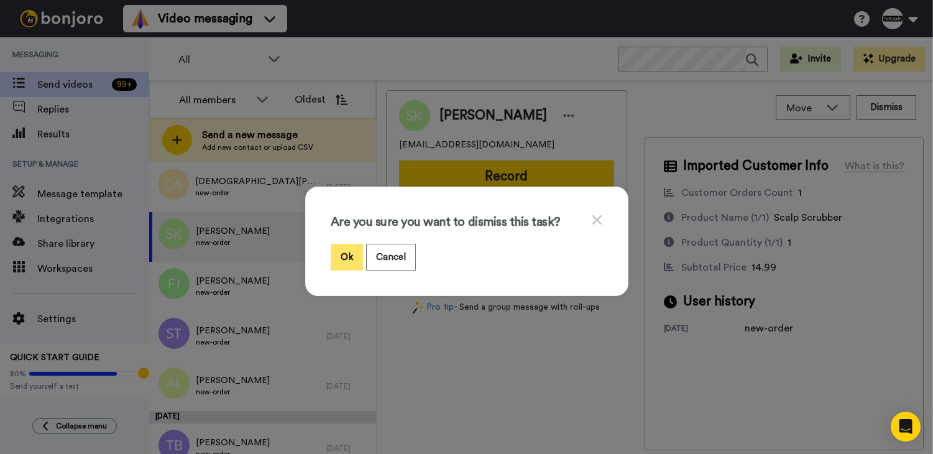
click at [352, 257] on button "Ok" at bounding box center [347, 257] width 32 height 27
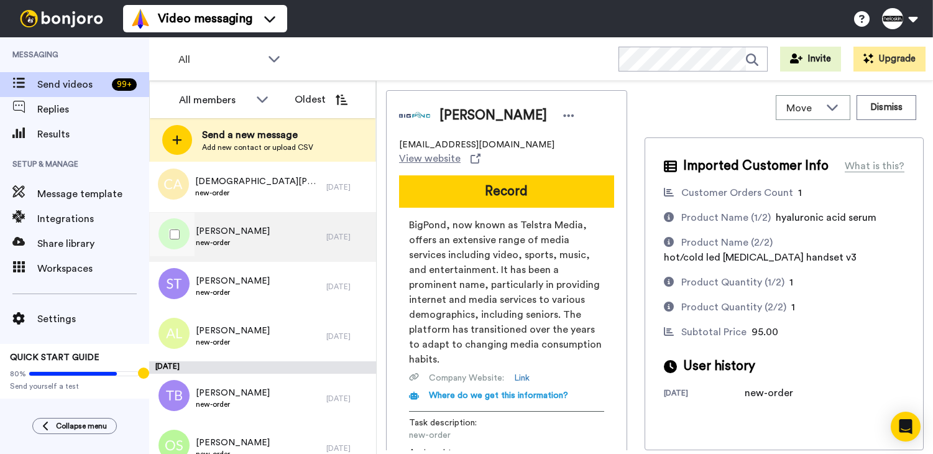
click at [251, 256] on div "Femi Jegede new-order" at bounding box center [237, 237] width 177 height 50
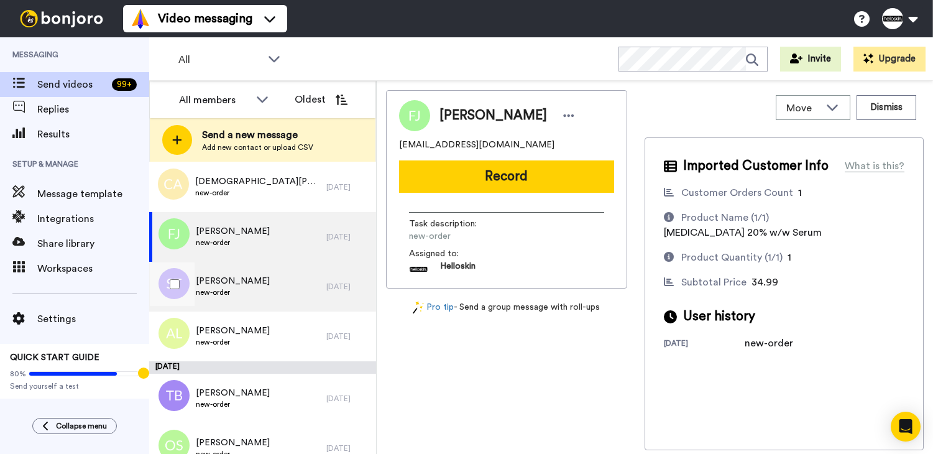
click at [245, 292] on span "new-order" at bounding box center [233, 292] width 74 height 10
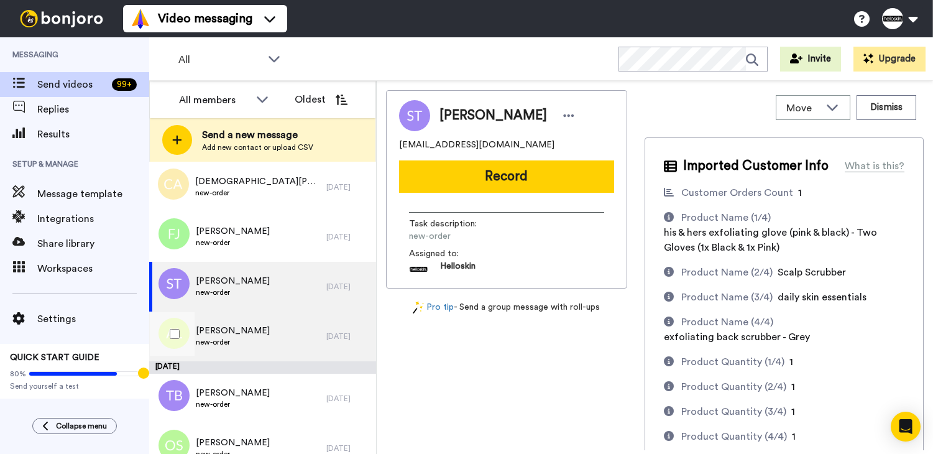
click at [255, 346] on div "Angela Lasic new-order" at bounding box center [237, 336] width 177 height 50
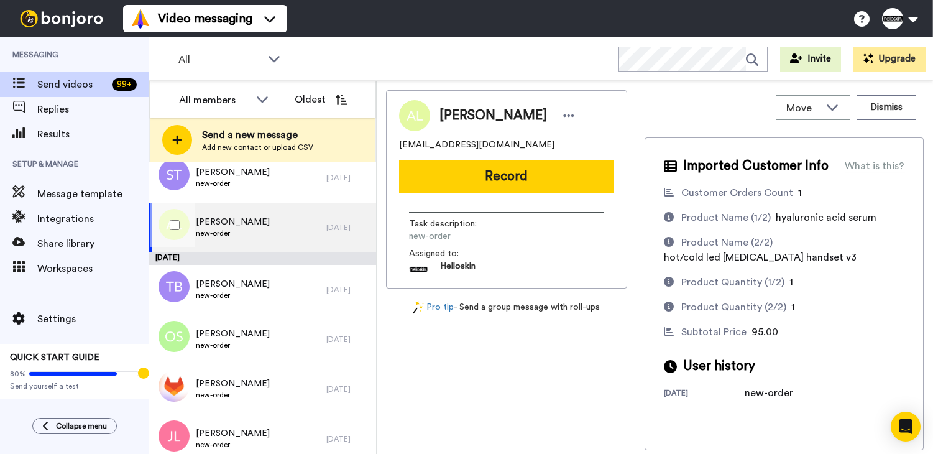
scroll to position [3466, 0]
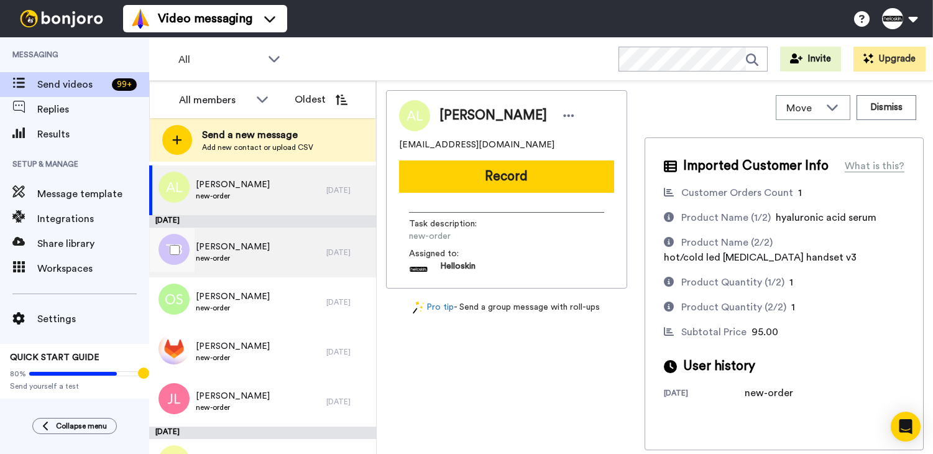
click at [248, 249] on div "Tori Berecry new-order" at bounding box center [237, 253] width 177 height 50
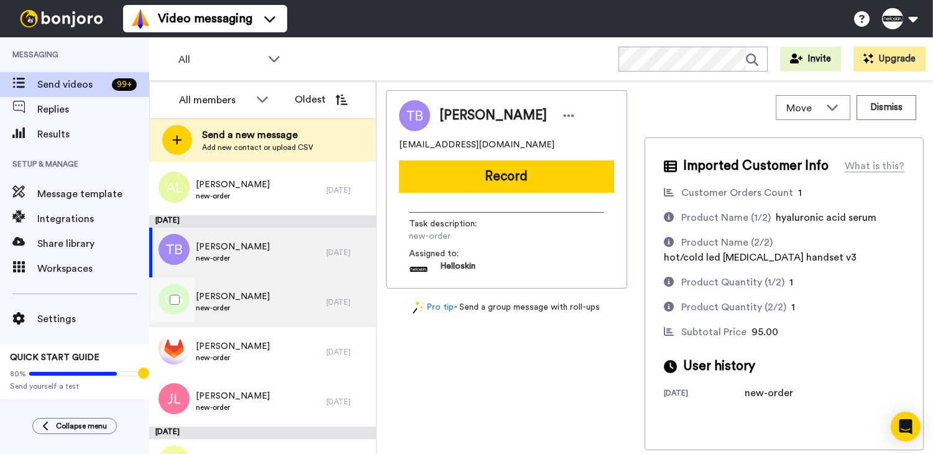
click at [234, 299] on span "Olivia Stefanicki" at bounding box center [233, 296] width 74 height 12
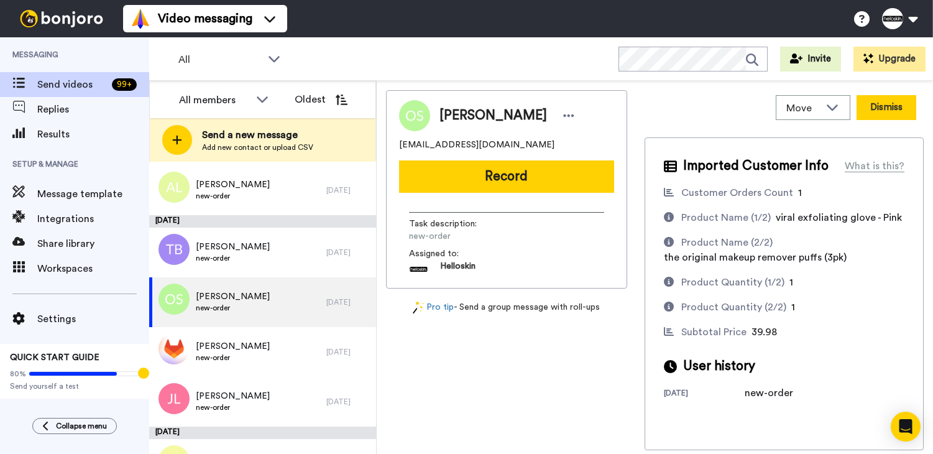
click at [889, 114] on button "Dismiss" at bounding box center [887, 107] width 60 height 25
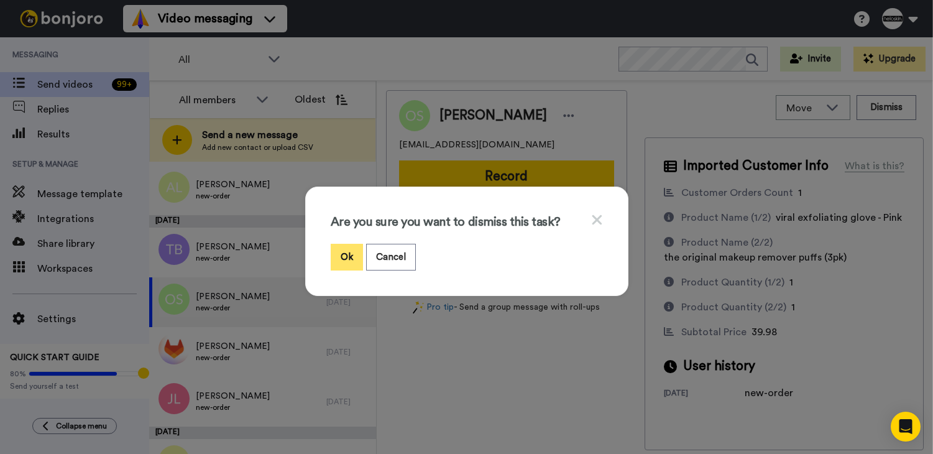
click at [341, 251] on button "Ok" at bounding box center [347, 257] width 32 height 27
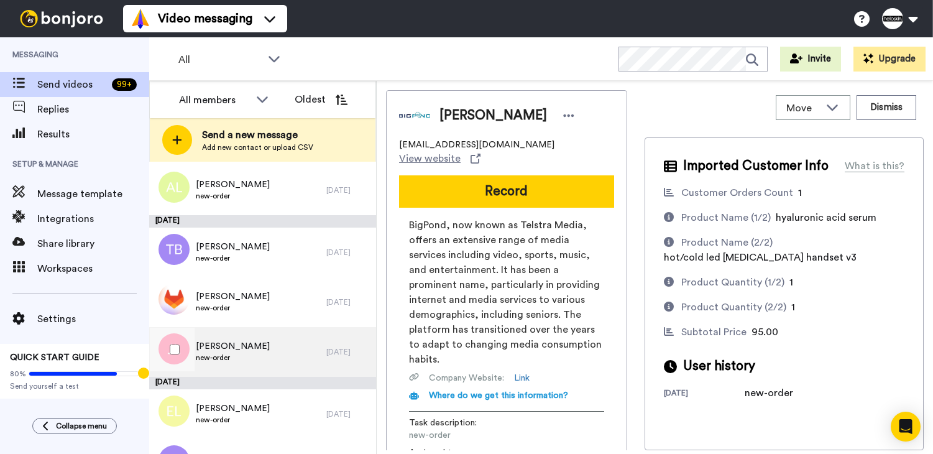
click at [278, 347] on div "Jo Lowrey new-order" at bounding box center [237, 352] width 177 height 50
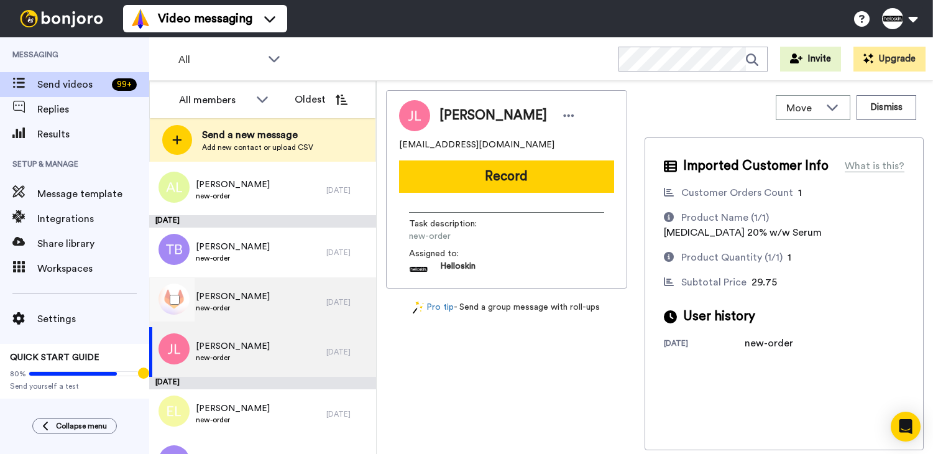
click at [262, 315] on div "Fiona Hyland-Ludlow new-order" at bounding box center [237, 302] width 177 height 50
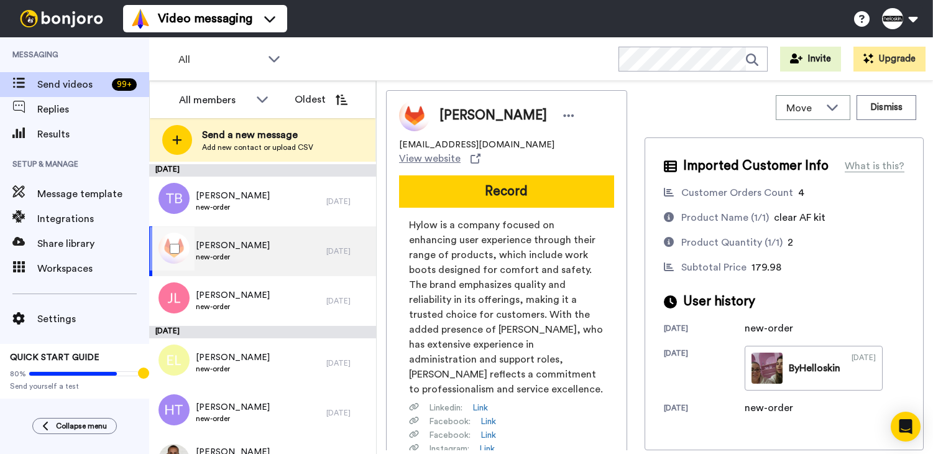
scroll to position [3542, 0]
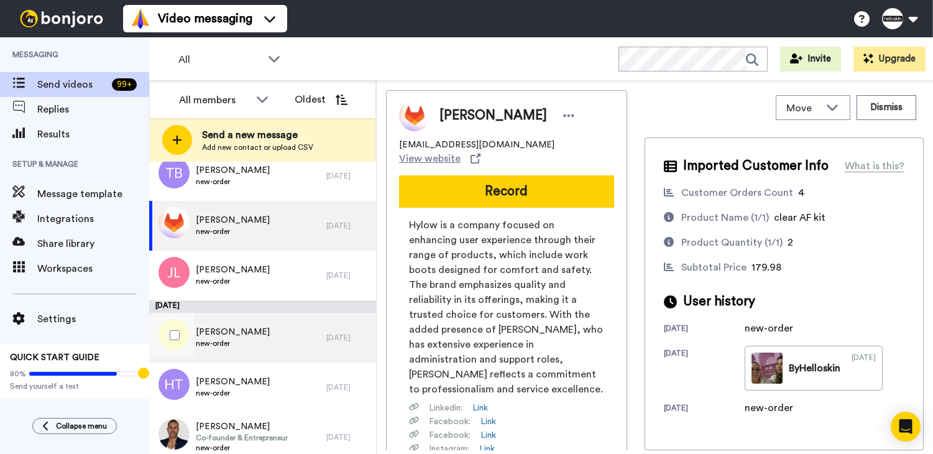
click at [252, 331] on span "Emma Laurence" at bounding box center [233, 332] width 74 height 12
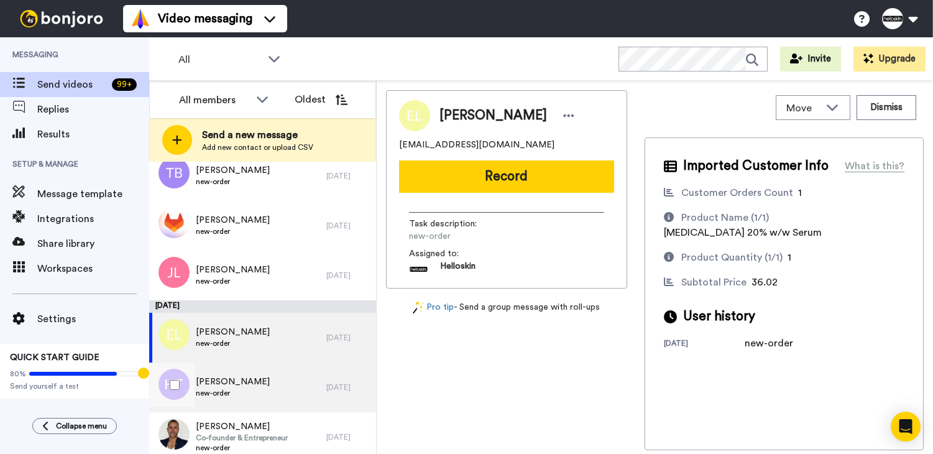
click at [255, 397] on span "new-order" at bounding box center [233, 393] width 74 height 10
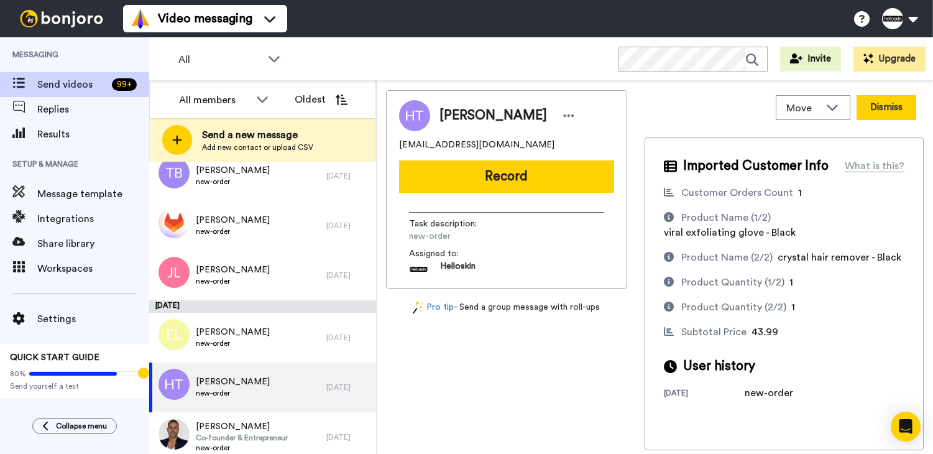
click at [899, 114] on button "Dismiss" at bounding box center [887, 107] width 60 height 25
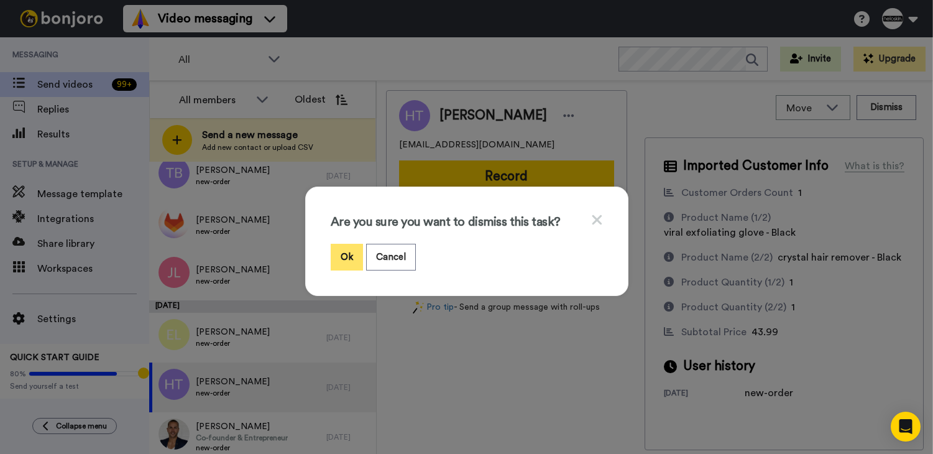
click at [343, 258] on button "Ok" at bounding box center [347, 257] width 32 height 27
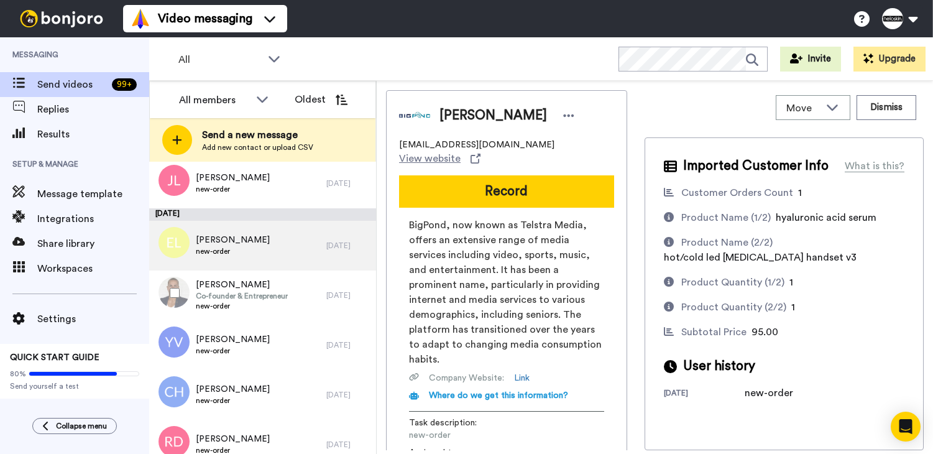
scroll to position [3683, 0]
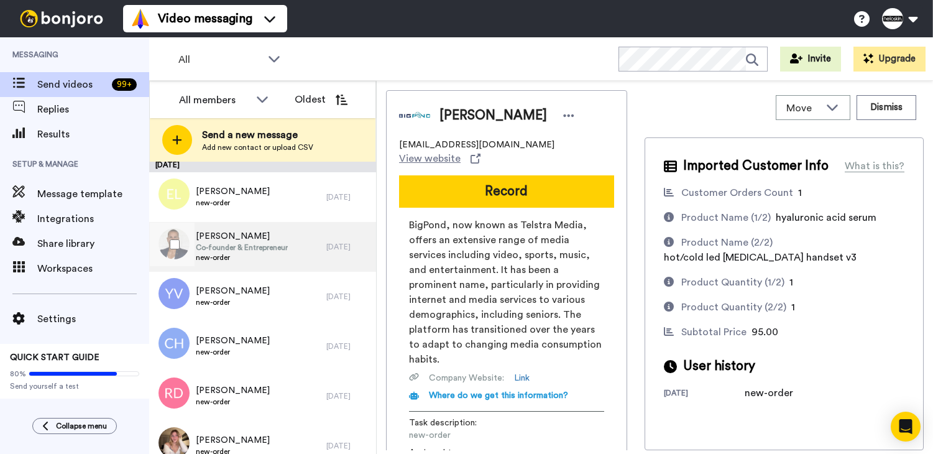
click at [287, 259] on div "Nick Bell Co-founder & Entrepreneur new-order" at bounding box center [237, 247] width 177 height 50
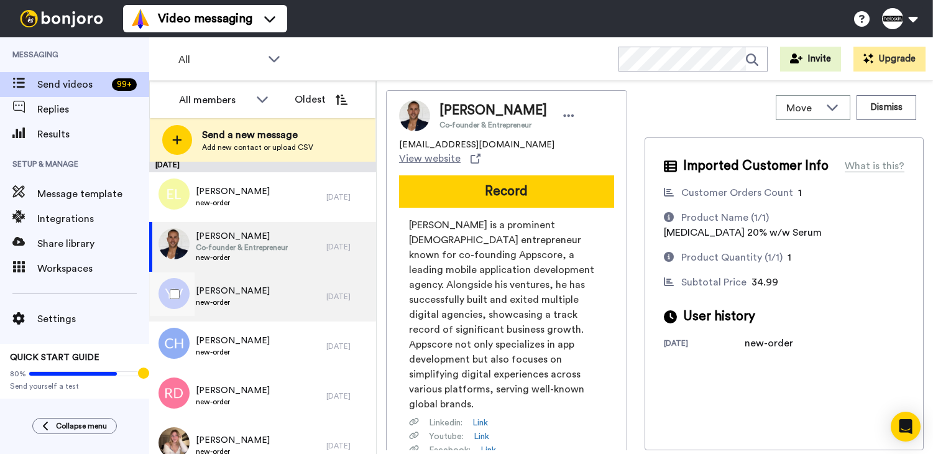
click at [274, 297] on div "Yulia Vasina new-order" at bounding box center [237, 297] width 177 height 50
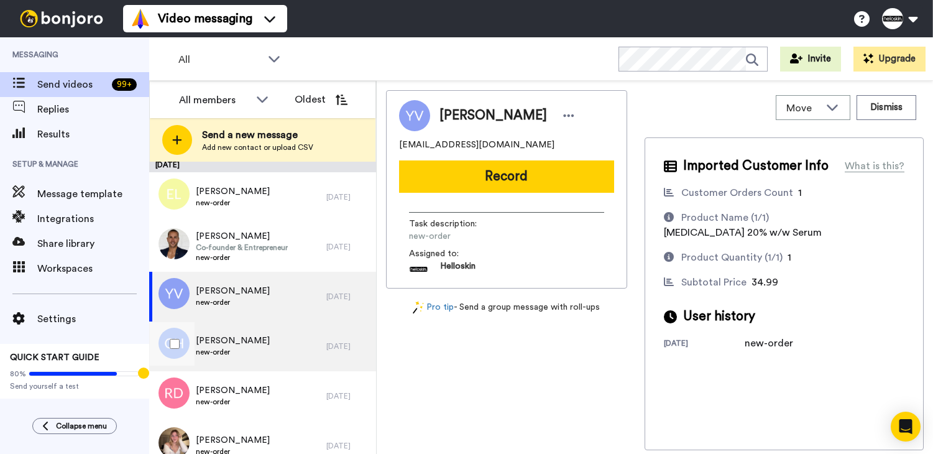
click at [264, 344] on div "Chloe Hutton new-order" at bounding box center [237, 346] width 177 height 50
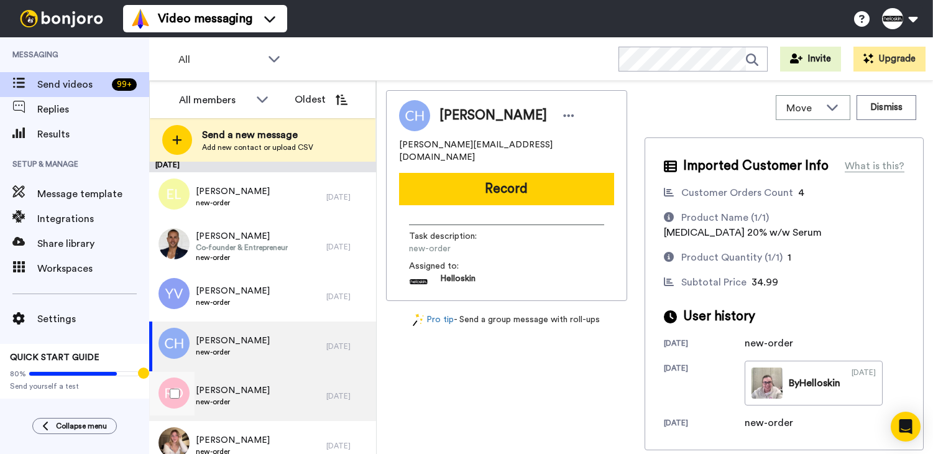
click at [306, 399] on div "Robyn DEHAAN new-order" at bounding box center [237, 396] width 177 height 50
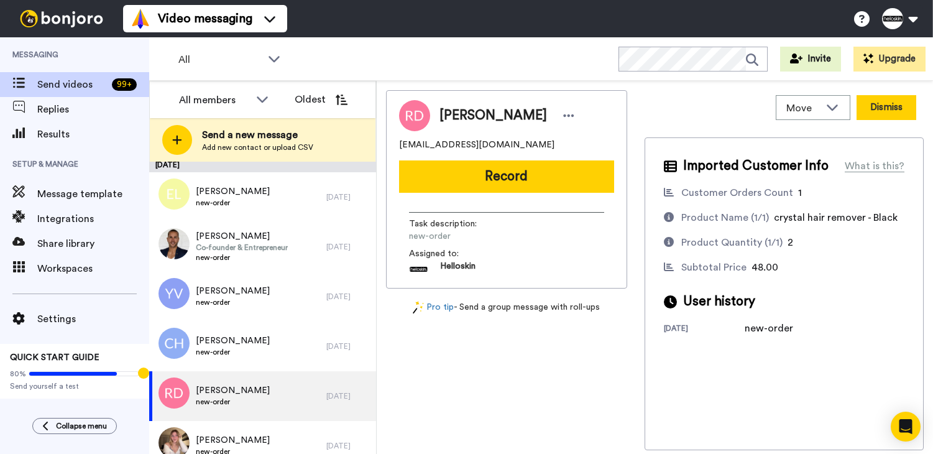
click at [859, 99] on button "Dismiss" at bounding box center [887, 107] width 60 height 25
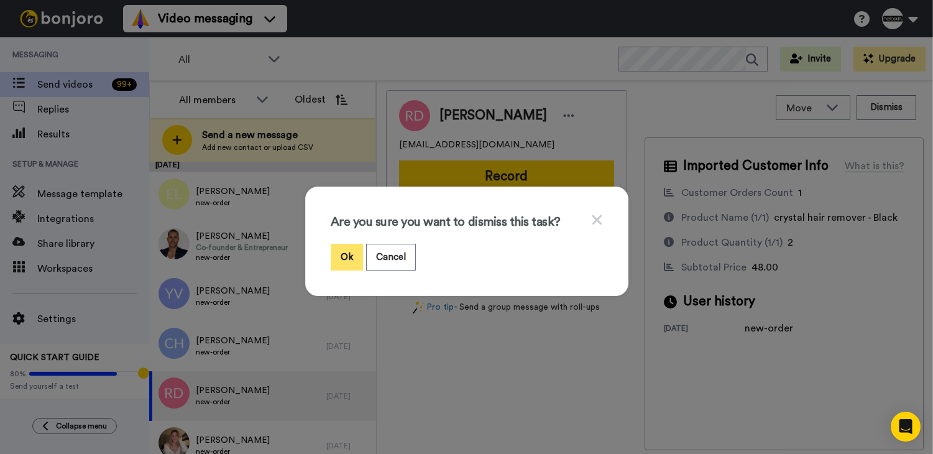
click at [351, 254] on button "Ok" at bounding box center [347, 257] width 32 height 27
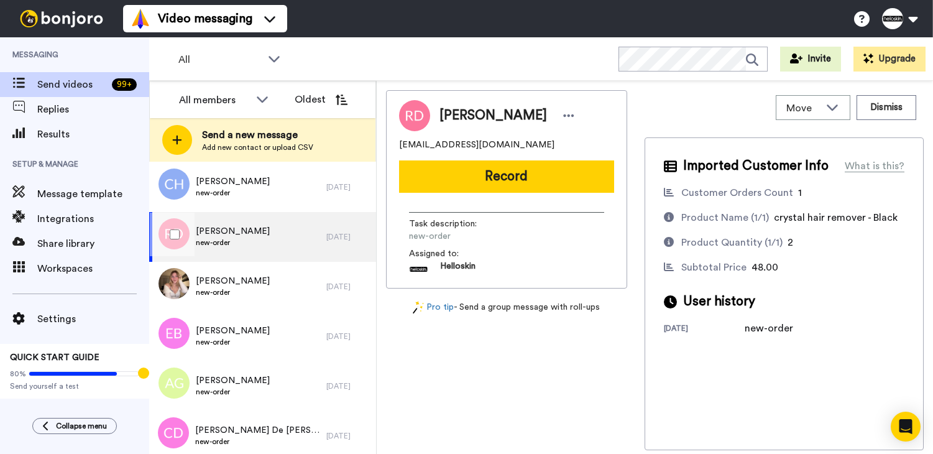
scroll to position [3877, 0]
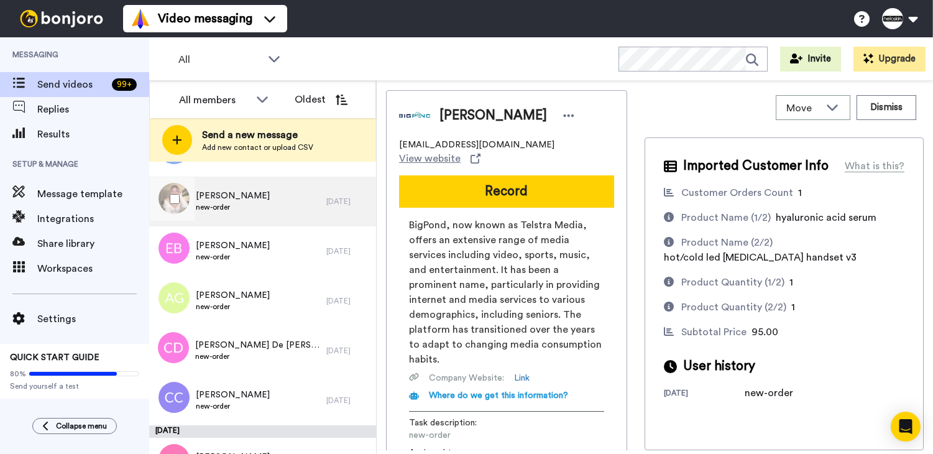
click at [283, 211] on div "Kelly Taylor new-order" at bounding box center [237, 202] width 177 height 50
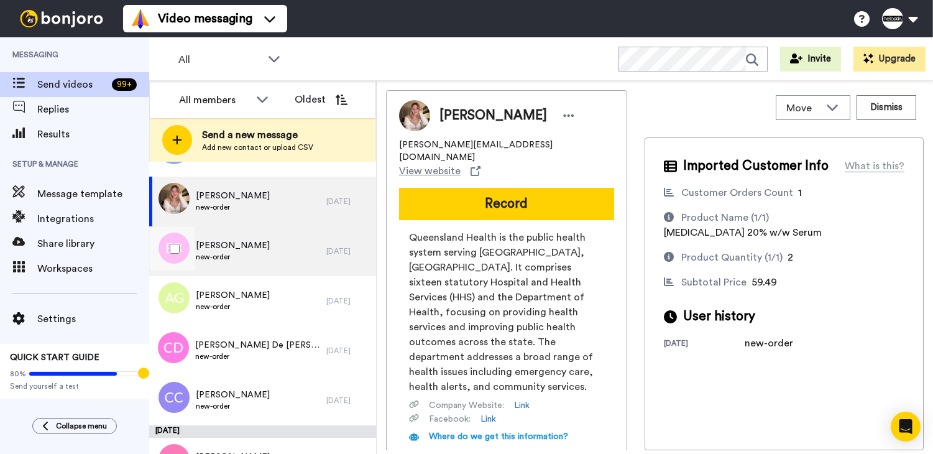
click at [274, 262] on div "Emma Bregazzi new-order" at bounding box center [237, 251] width 177 height 50
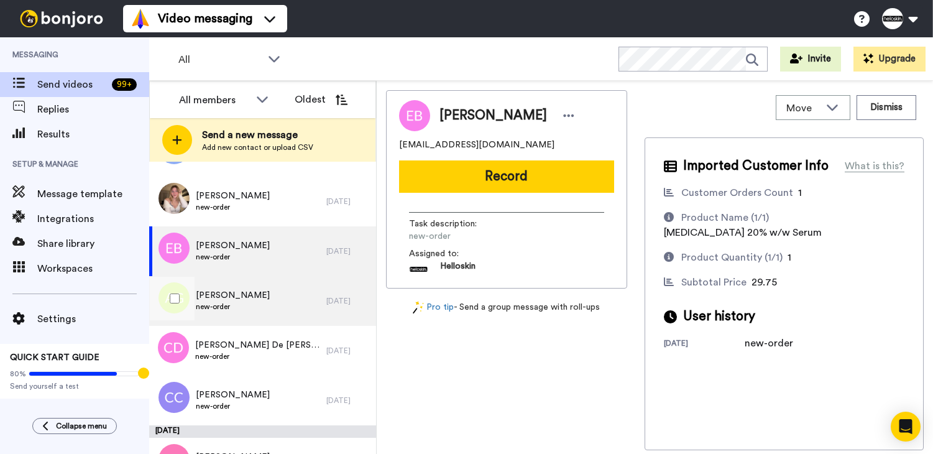
click at [267, 316] on div "Antonella Gatto new-order" at bounding box center [237, 301] width 177 height 50
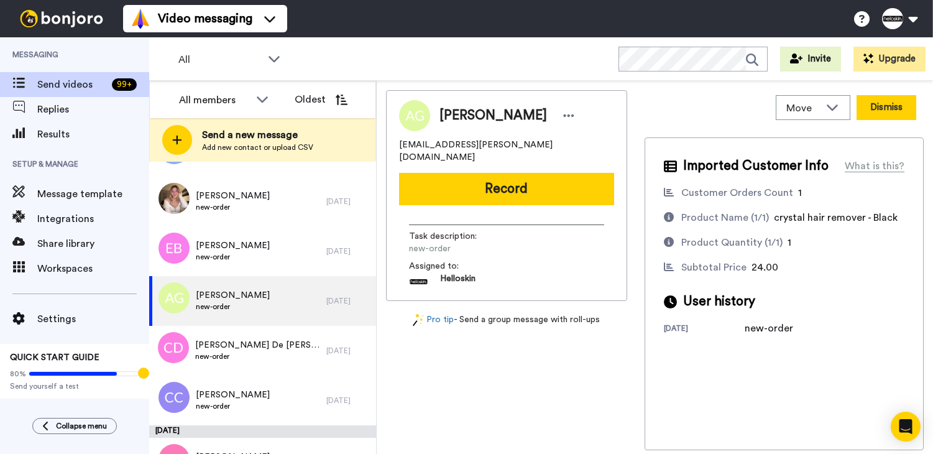
click at [897, 116] on button "Dismiss" at bounding box center [887, 107] width 60 height 25
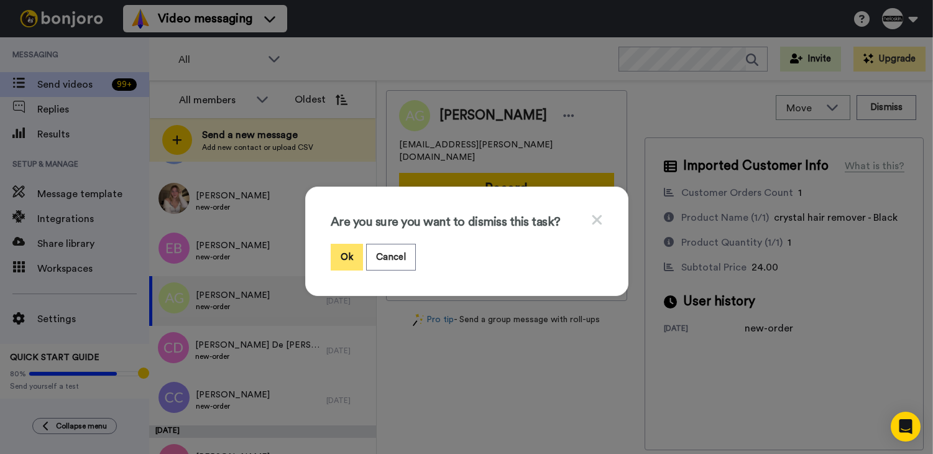
click at [346, 255] on button "Ok" at bounding box center [347, 257] width 32 height 27
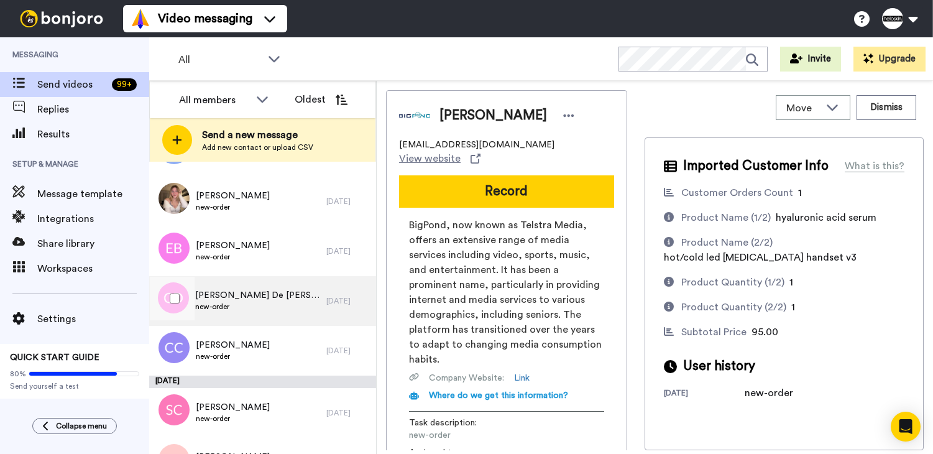
click at [285, 310] on div "Catherine De Maria new-order" at bounding box center [237, 301] width 177 height 50
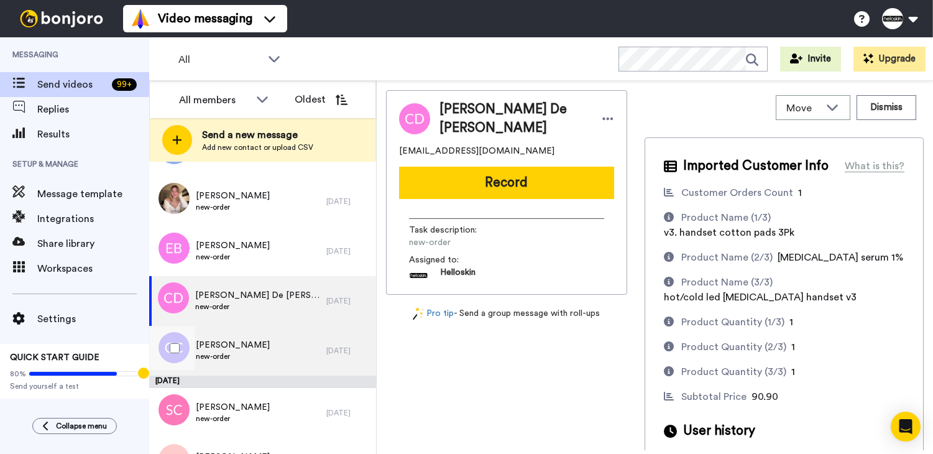
click at [287, 362] on div "Clancy Cotterill-Smith new-order" at bounding box center [237, 351] width 177 height 50
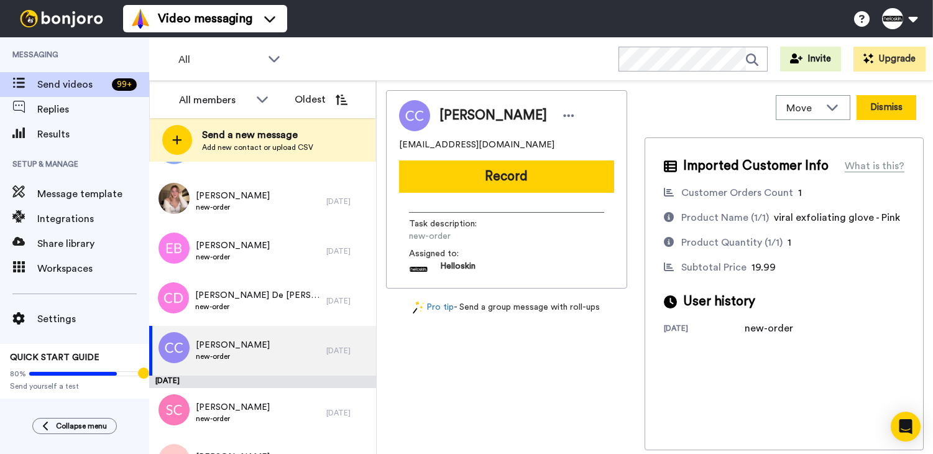
click at [902, 119] on button "Dismiss" at bounding box center [887, 107] width 60 height 25
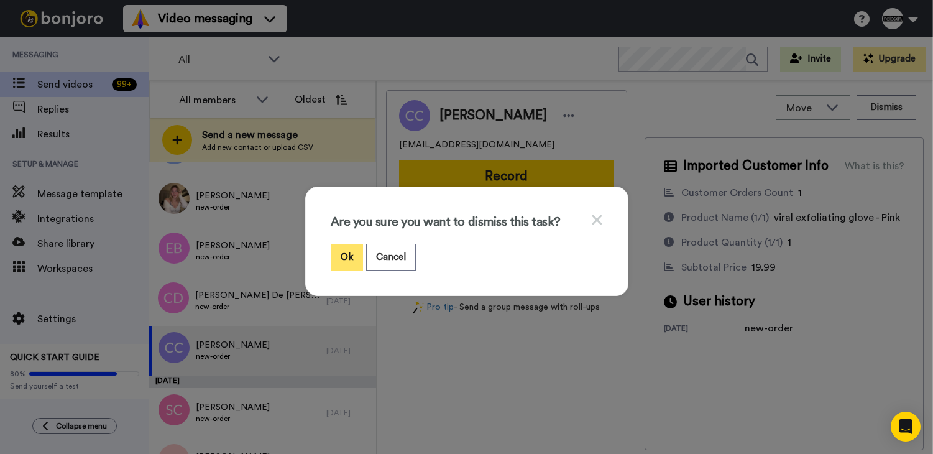
click at [346, 260] on button "Ok" at bounding box center [347, 257] width 32 height 27
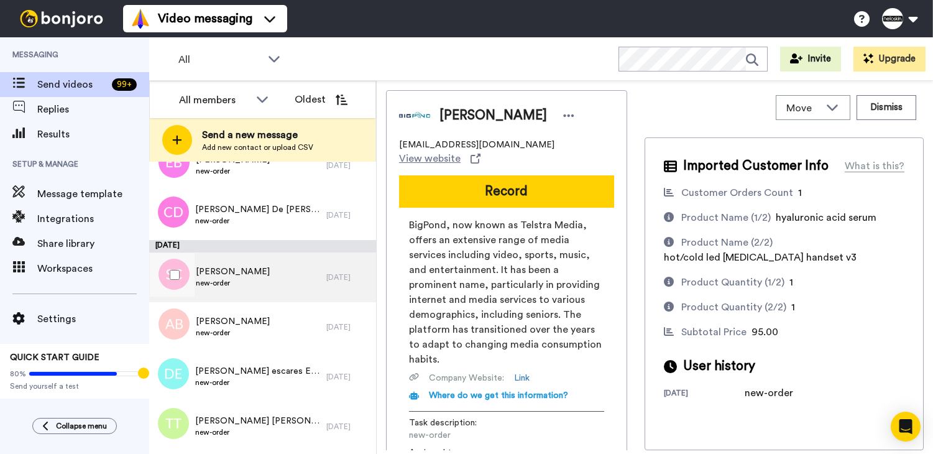
scroll to position [3983, 0]
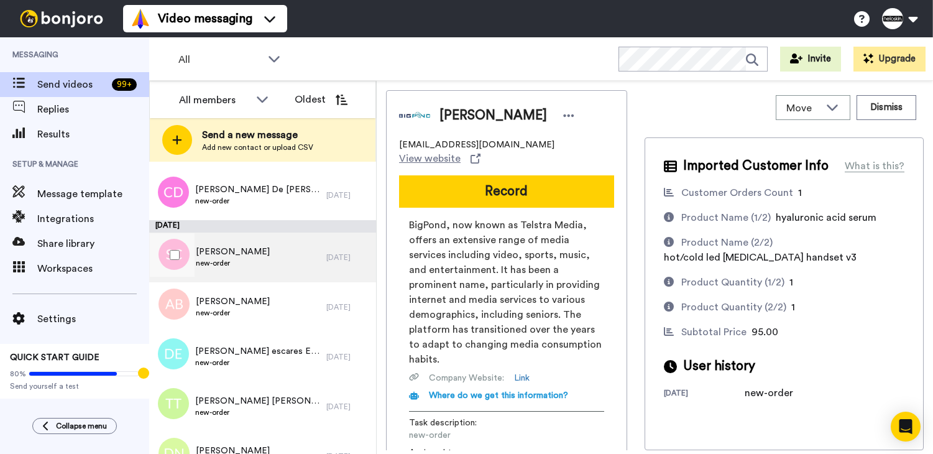
click at [282, 267] on div "Sharon Caplice new-order" at bounding box center [237, 258] width 177 height 50
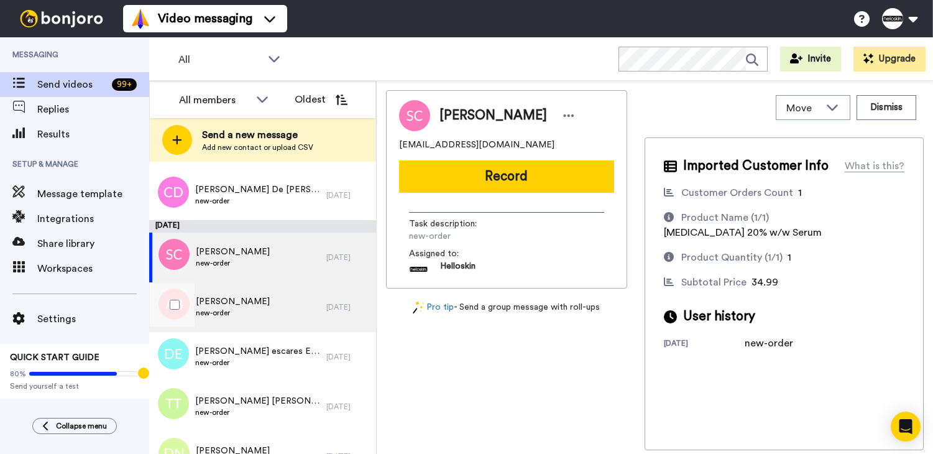
click at [254, 303] on div "Amanda Baker new-order" at bounding box center [237, 307] width 177 height 50
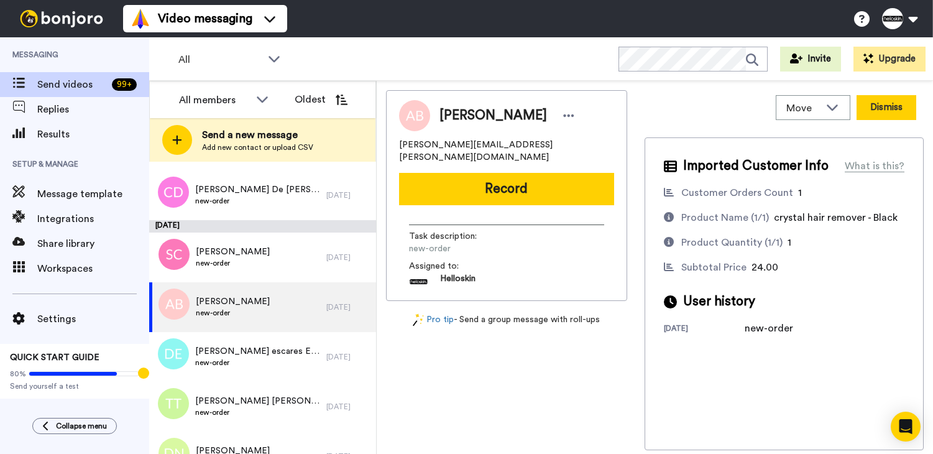
click at [903, 107] on button "Dismiss" at bounding box center [887, 107] width 60 height 25
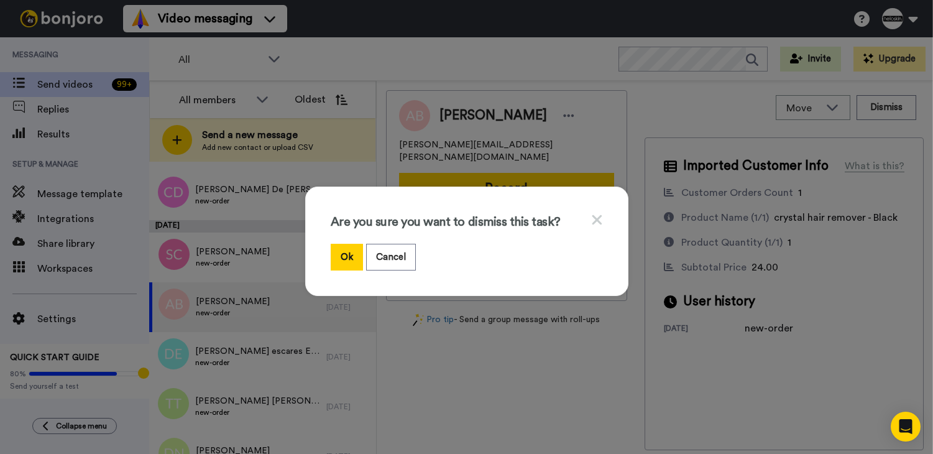
click at [358, 249] on div "Ok Cancel" at bounding box center [467, 257] width 272 height 27
click at [352, 253] on button "Ok" at bounding box center [347, 257] width 32 height 27
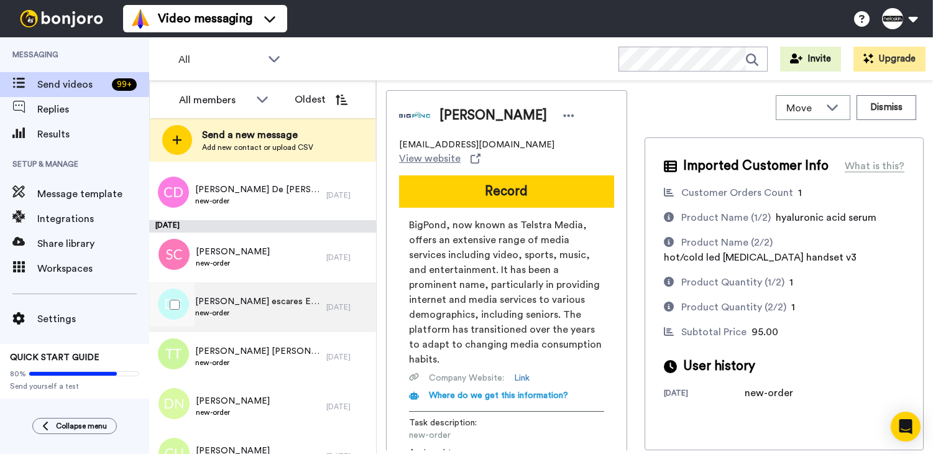
click at [282, 310] on div "Dyan escares Escares new-order" at bounding box center [237, 307] width 177 height 50
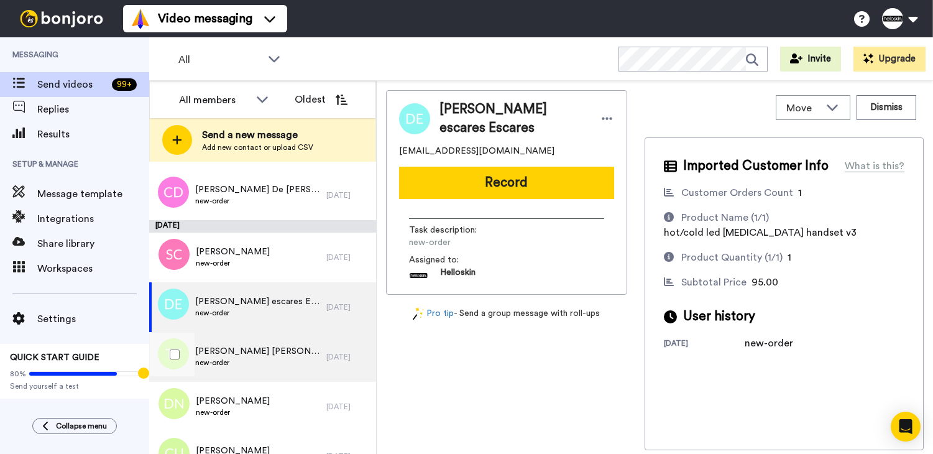
click at [270, 348] on div "Tanya Tanya new-order" at bounding box center [237, 357] width 177 height 50
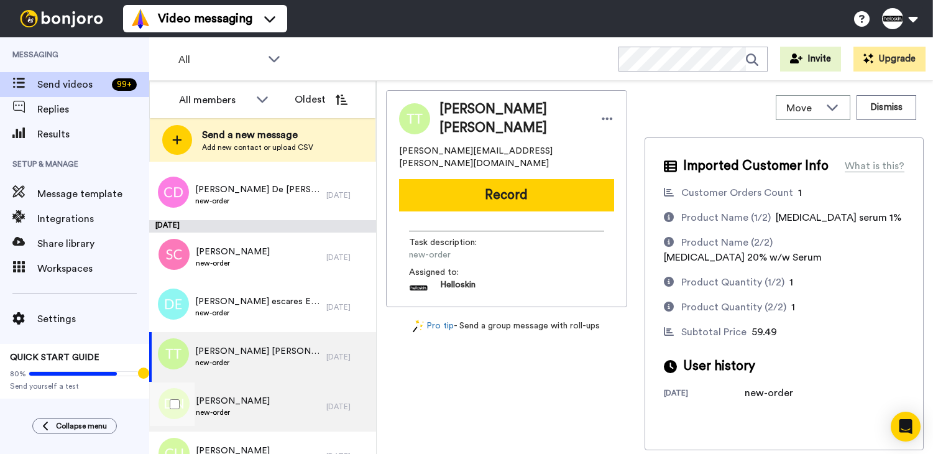
click at [267, 394] on div "Duong Nguyen new-order" at bounding box center [237, 407] width 177 height 50
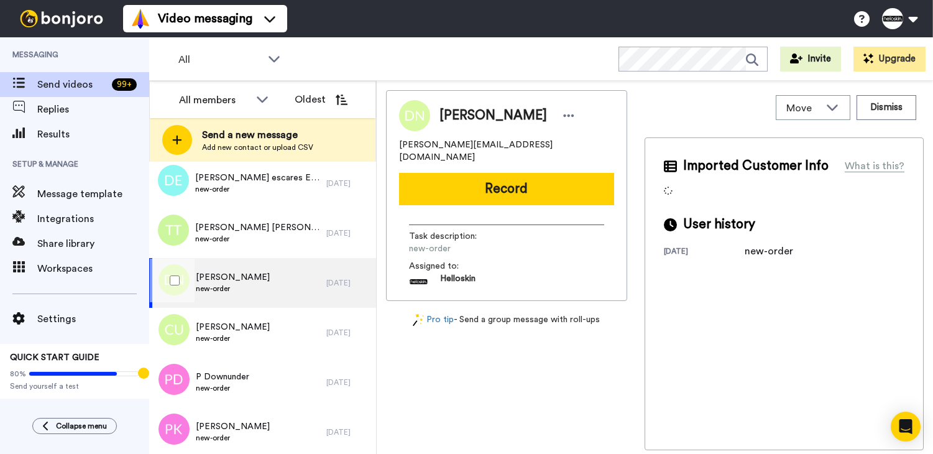
scroll to position [4115, 0]
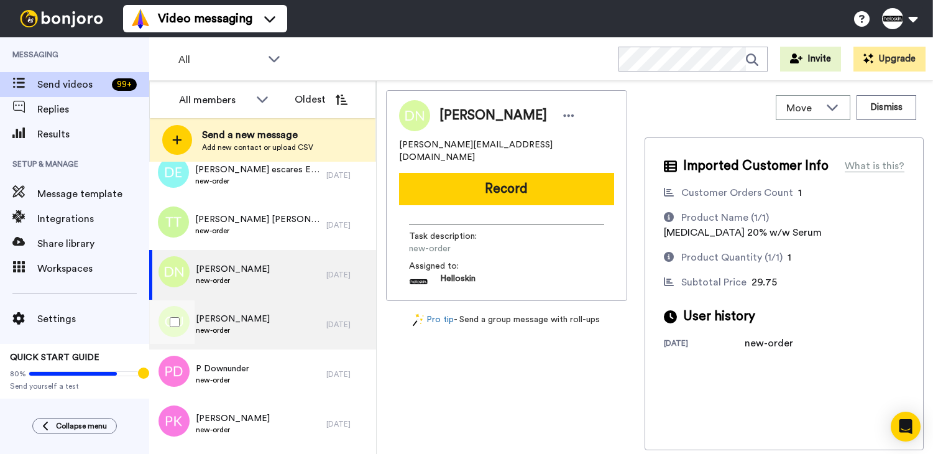
click at [286, 316] on div "Christopher Unwin new-order" at bounding box center [237, 325] width 177 height 50
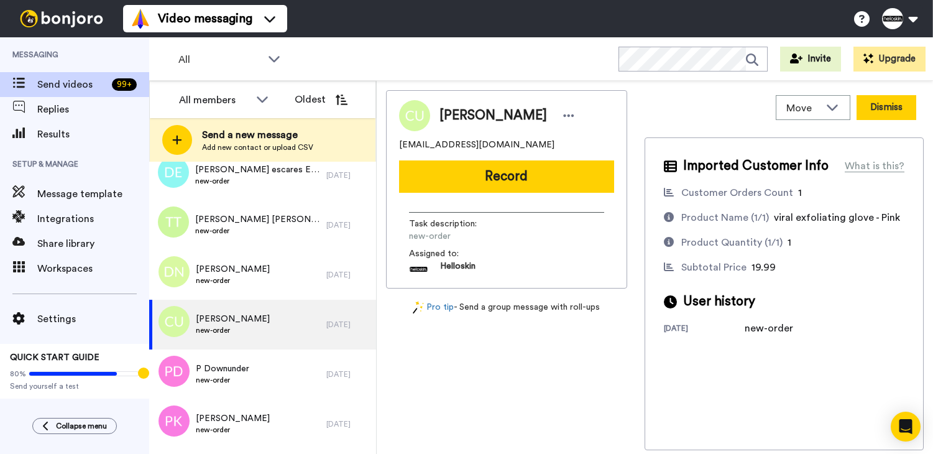
click at [877, 113] on button "Dismiss" at bounding box center [887, 107] width 60 height 25
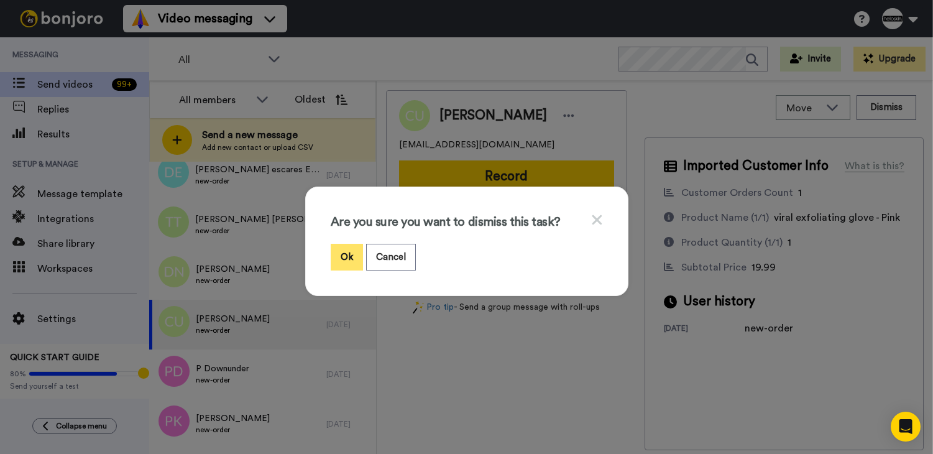
click at [336, 249] on button "Ok" at bounding box center [347, 257] width 32 height 27
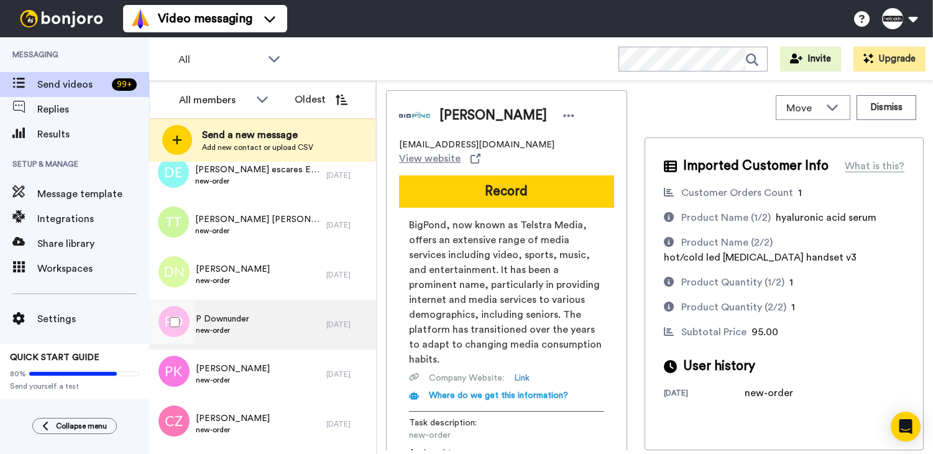
click at [277, 333] on div "P Downunder new-order" at bounding box center [237, 325] width 177 height 50
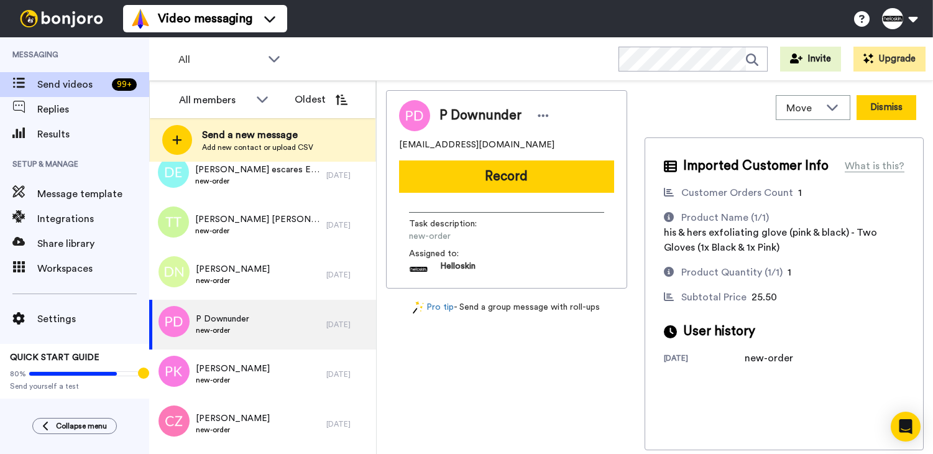
click at [888, 113] on button "Dismiss" at bounding box center [887, 107] width 60 height 25
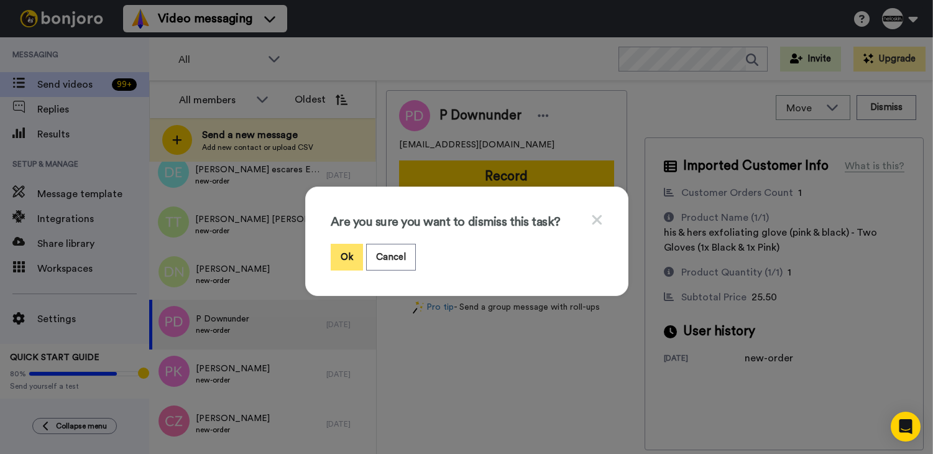
click at [351, 247] on button "Ok" at bounding box center [347, 257] width 32 height 27
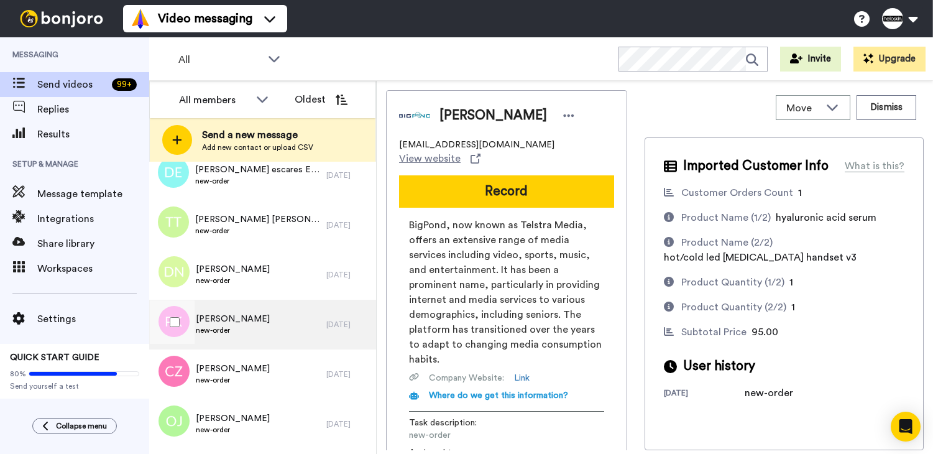
click at [266, 320] on div "Patricia Kastelyn new-order" at bounding box center [237, 325] width 177 height 50
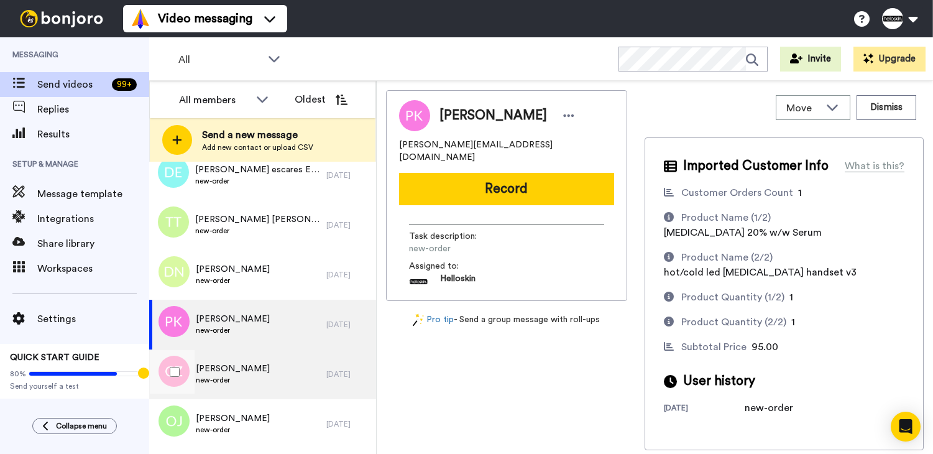
click at [251, 376] on span "new-order" at bounding box center [233, 380] width 74 height 10
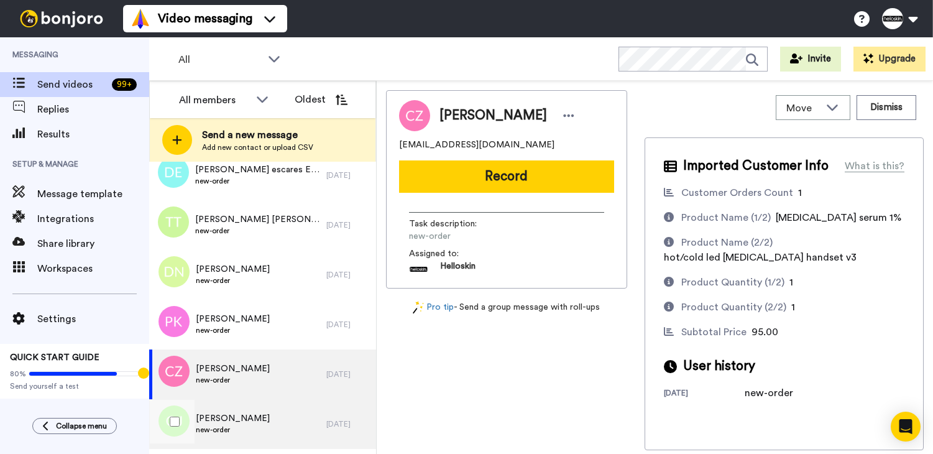
click at [267, 430] on div "Olivia Jolliffe new-order" at bounding box center [237, 424] width 177 height 50
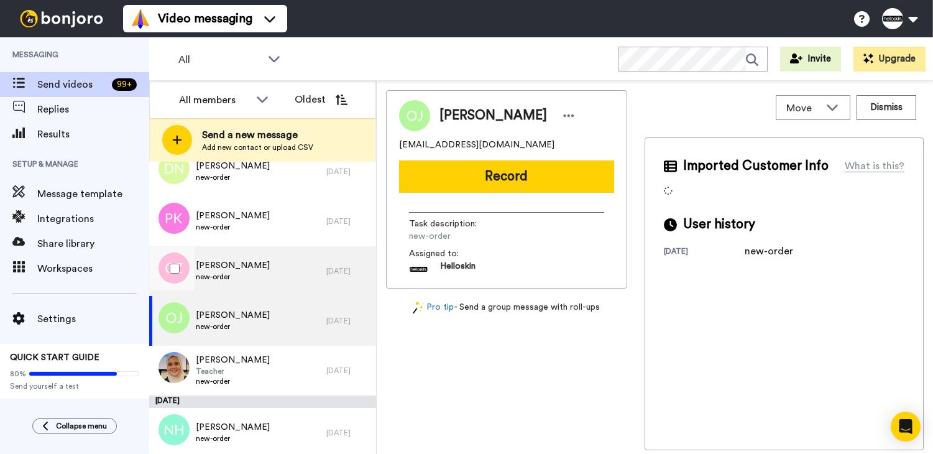
scroll to position [4273, 0]
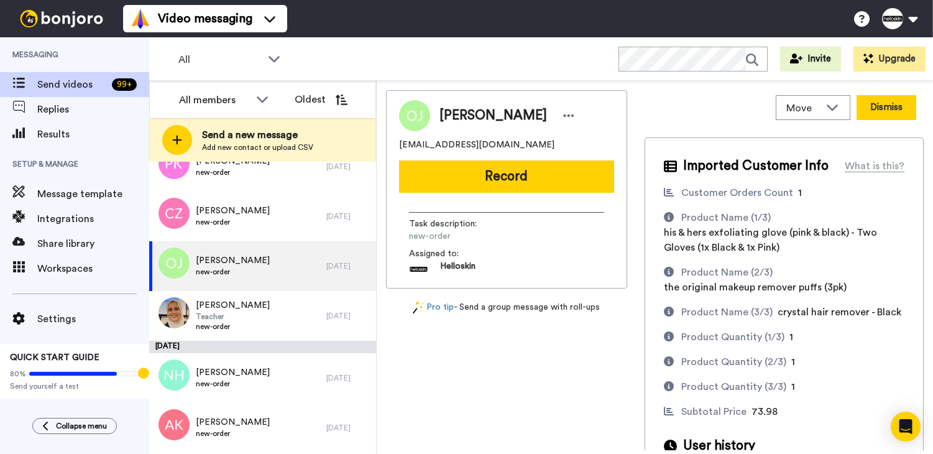
click at [884, 115] on button "Dismiss" at bounding box center [887, 107] width 60 height 25
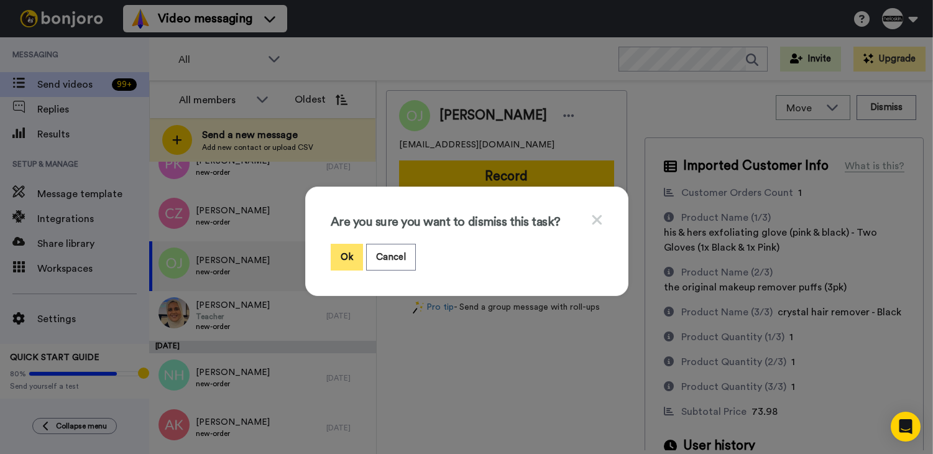
click at [345, 246] on button "Ok" at bounding box center [347, 257] width 32 height 27
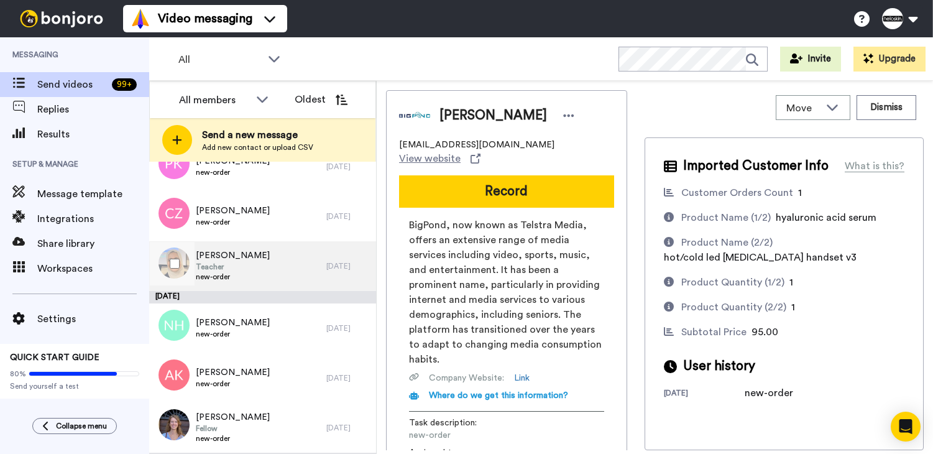
click at [298, 263] on div "Rania Ghossain Teacher new-order" at bounding box center [237, 266] width 177 height 50
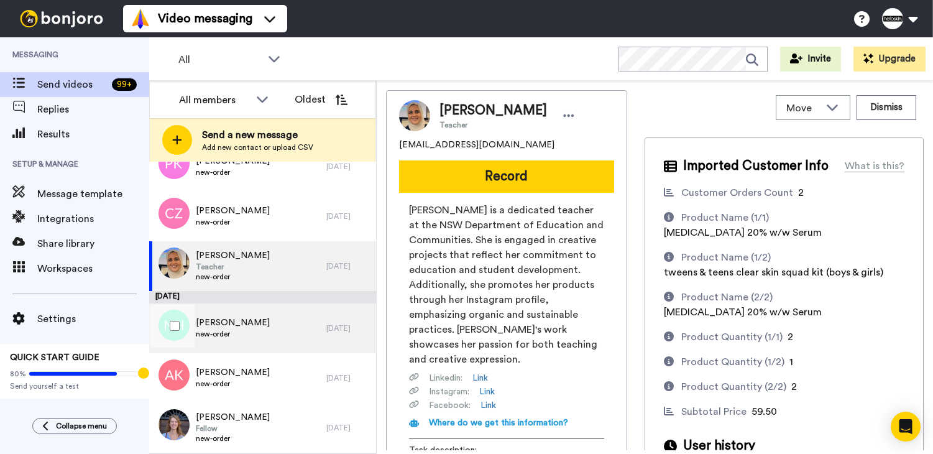
click at [283, 333] on div "Natasha Howell new-order" at bounding box center [237, 328] width 177 height 50
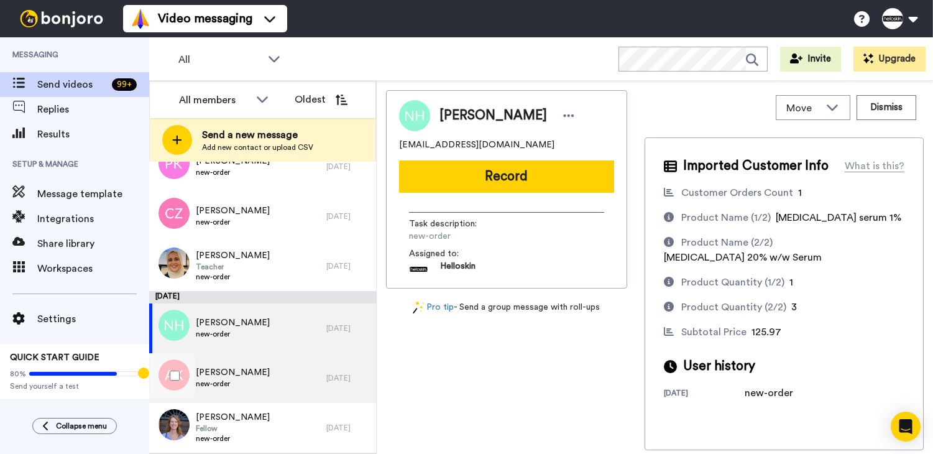
click at [272, 376] on div "Abbey Kitchin new-order" at bounding box center [237, 378] width 177 height 50
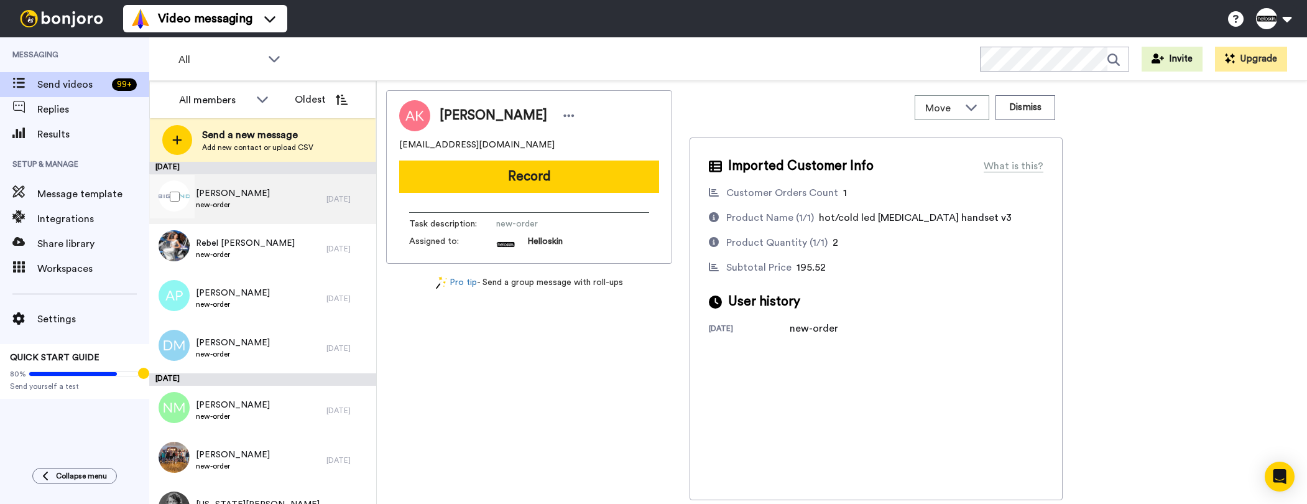
click at [308, 200] on div "[PERSON_NAME] new-order" at bounding box center [237, 199] width 177 height 50
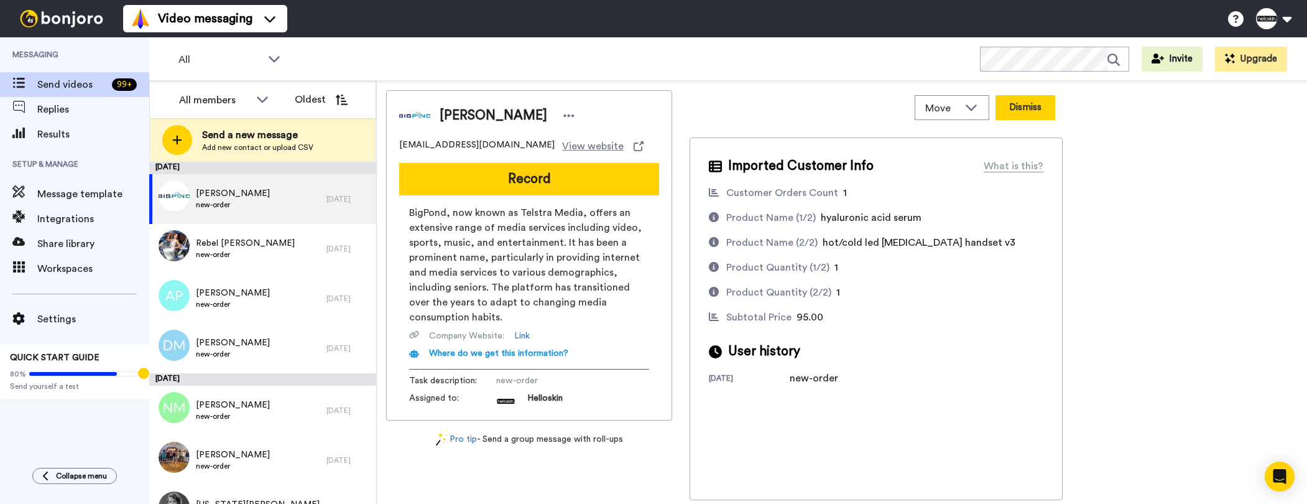
click at [933, 105] on button "Dismiss" at bounding box center [1025, 107] width 60 height 25
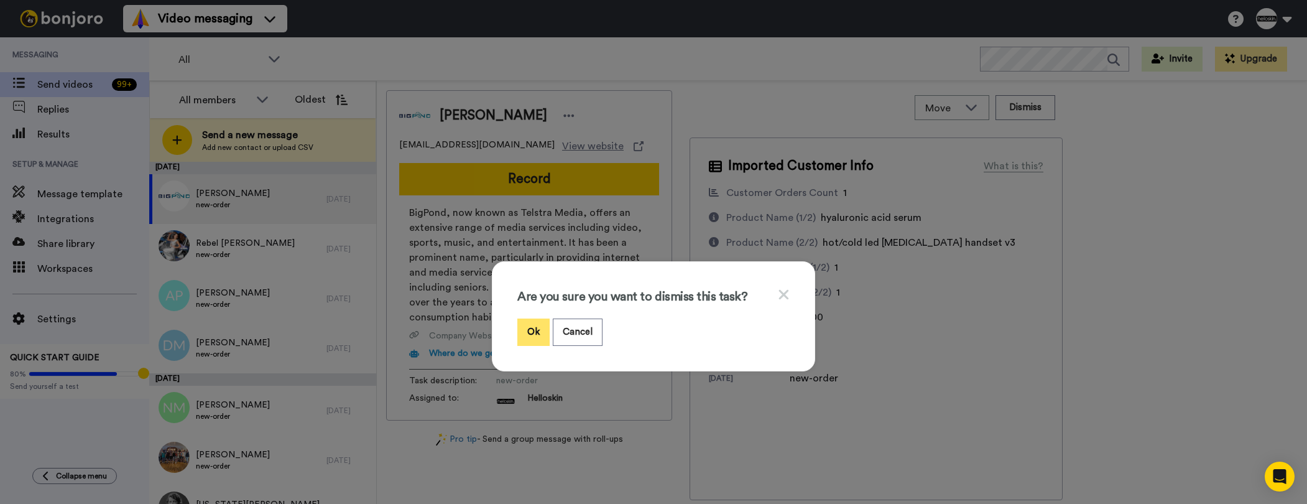
click at [531, 326] on button "Ok" at bounding box center [533, 331] width 32 height 27
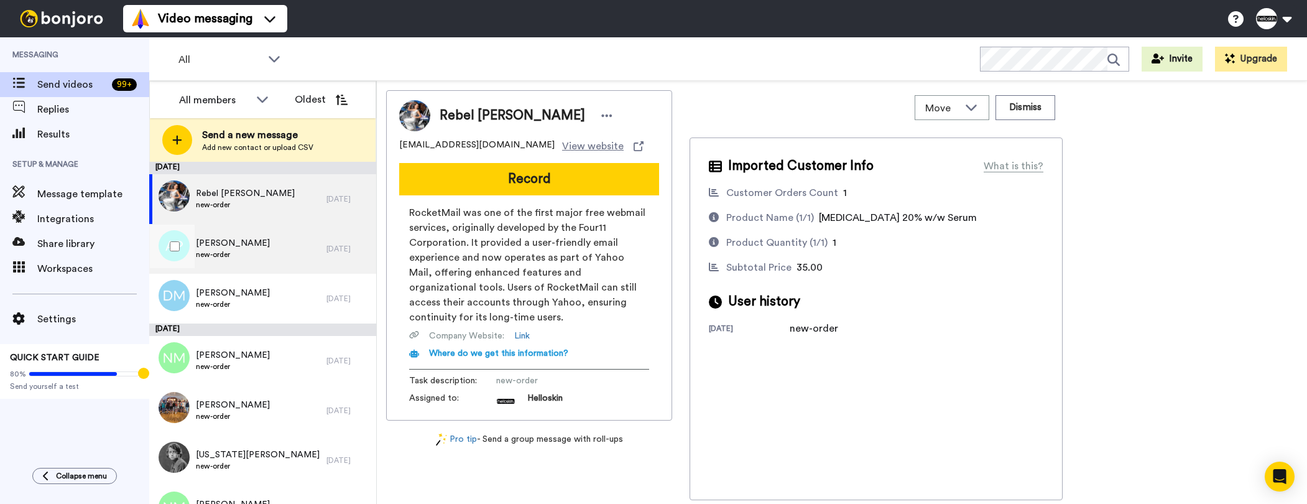
click at [267, 241] on div "[PERSON_NAME] new-order" at bounding box center [237, 249] width 177 height 50
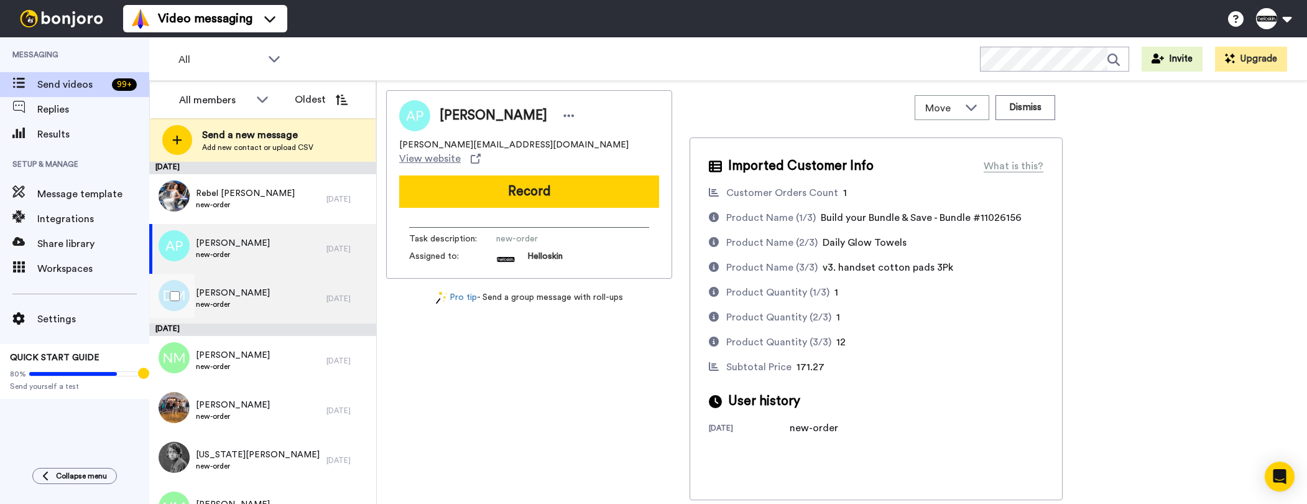
click at [259, 304] on span "new-order" at bounding box center [233, 304] width 74 height 10
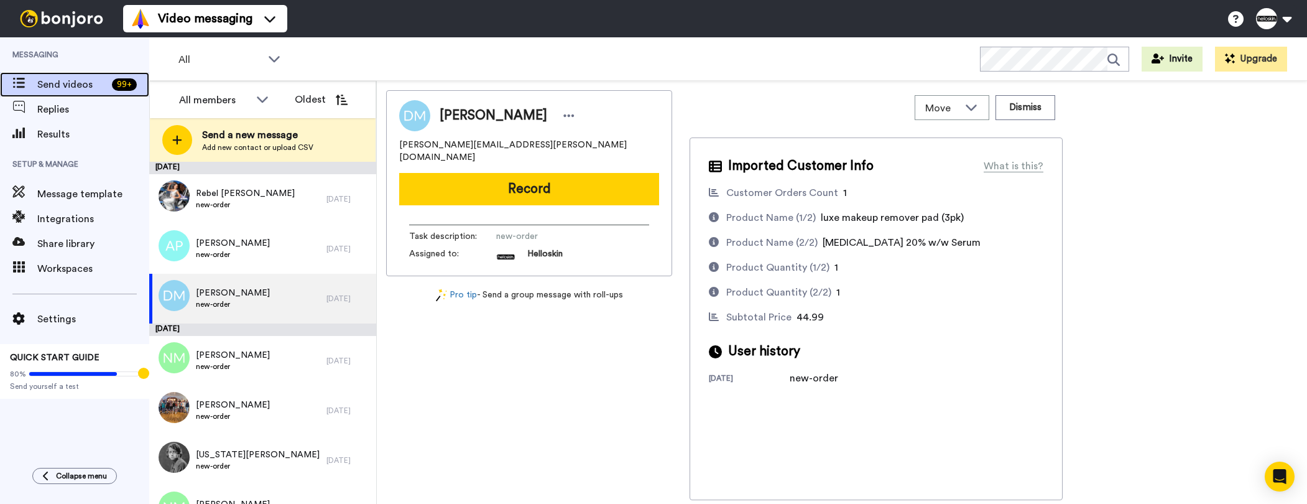
click at [125, 85] on div "99 +" at bounding box center [124, 84] width 25 height 12
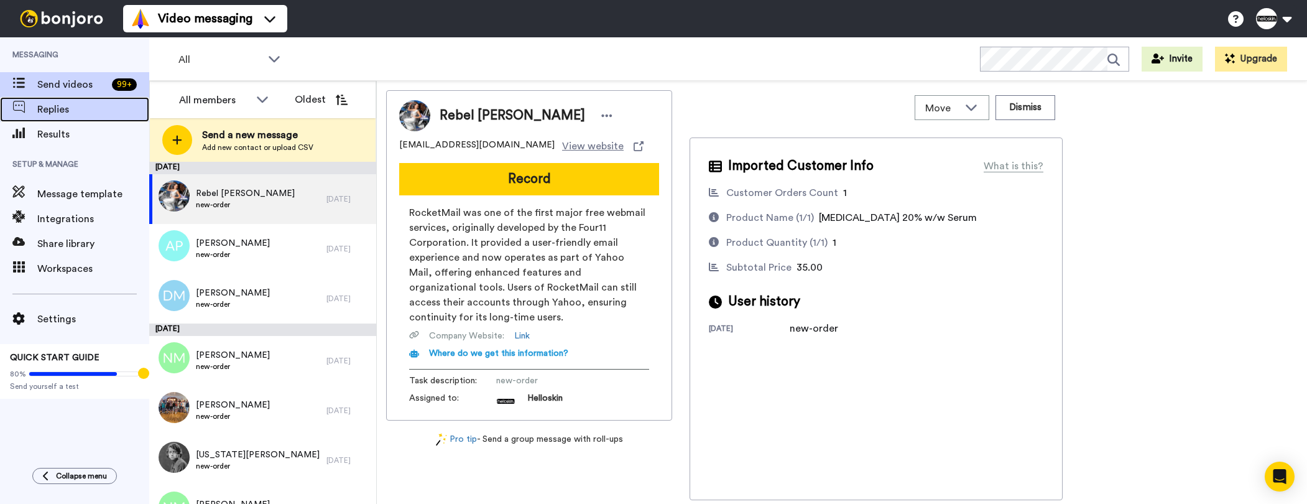
click at [105, 107] on span "Replies" at bounding box center [93, 109] width 112 height 15
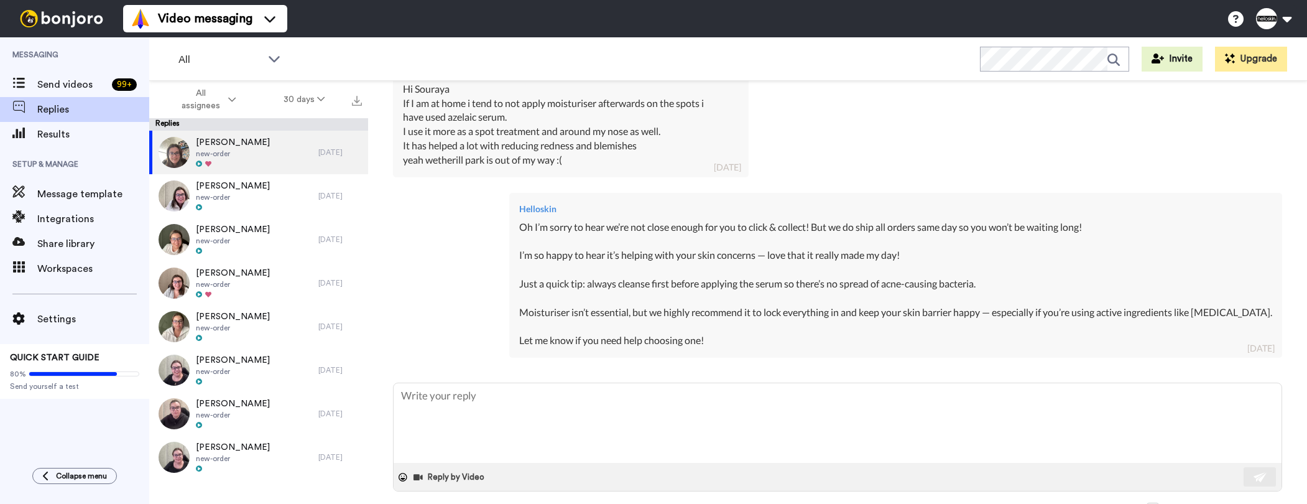
scroll to position [569, 0]
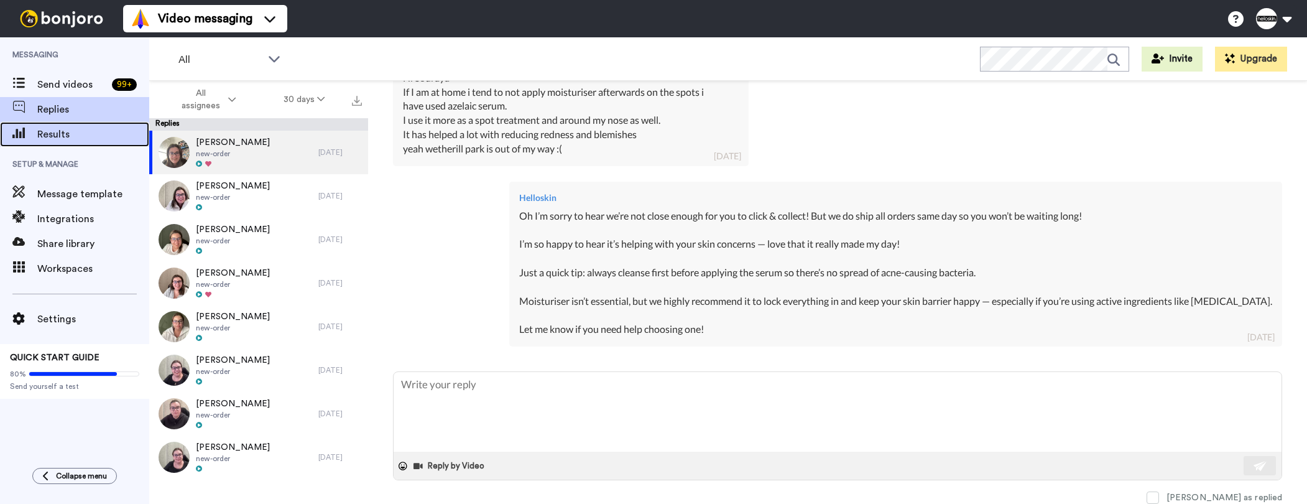
click at [104, 138] on span "Results" at bounding box center [93, 134] width 112 height 15
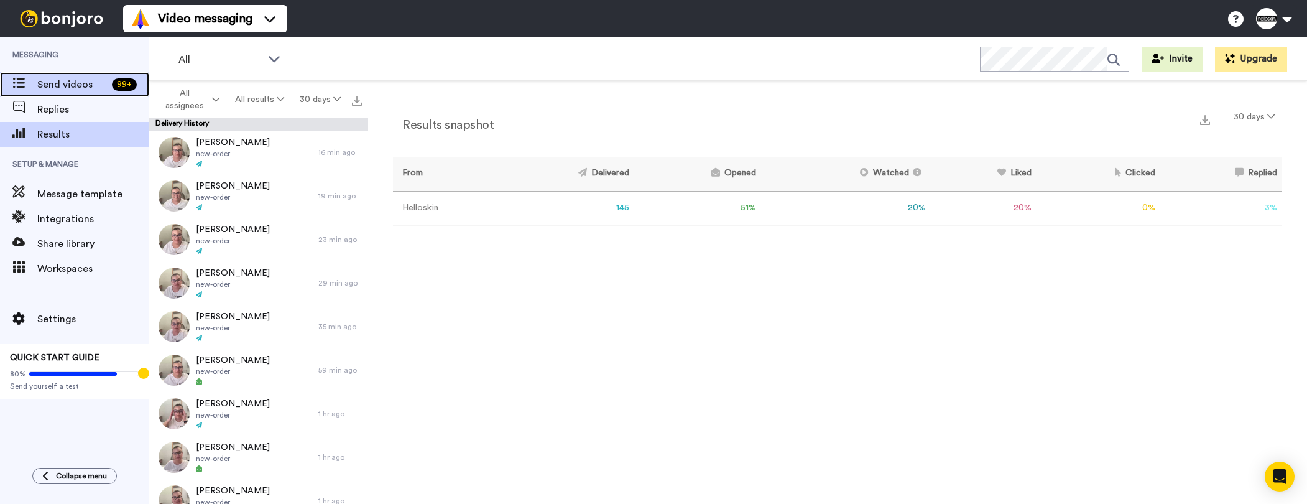
click at [76, 83] on span "Send videos" at bounding box center [72, 84] width 70 height 15
